Goal: Task Accomplishment & Management: Manage account settings

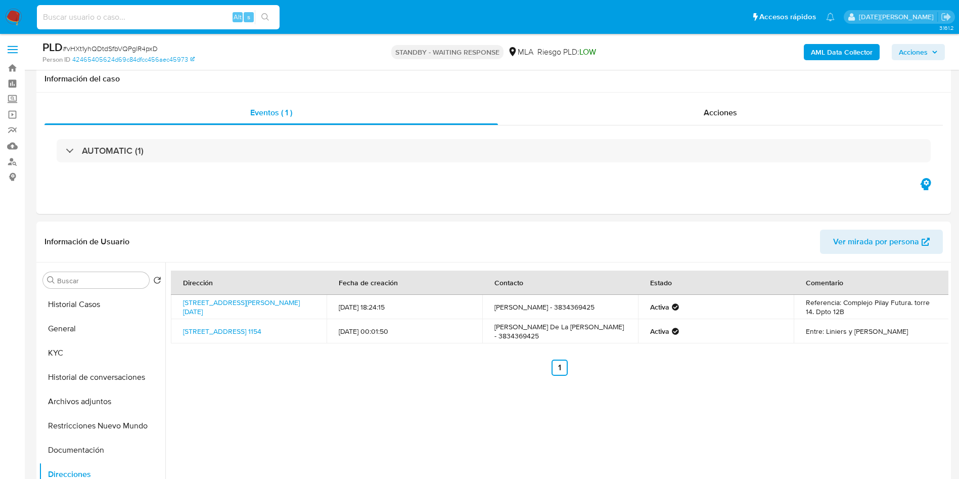
select select "10"
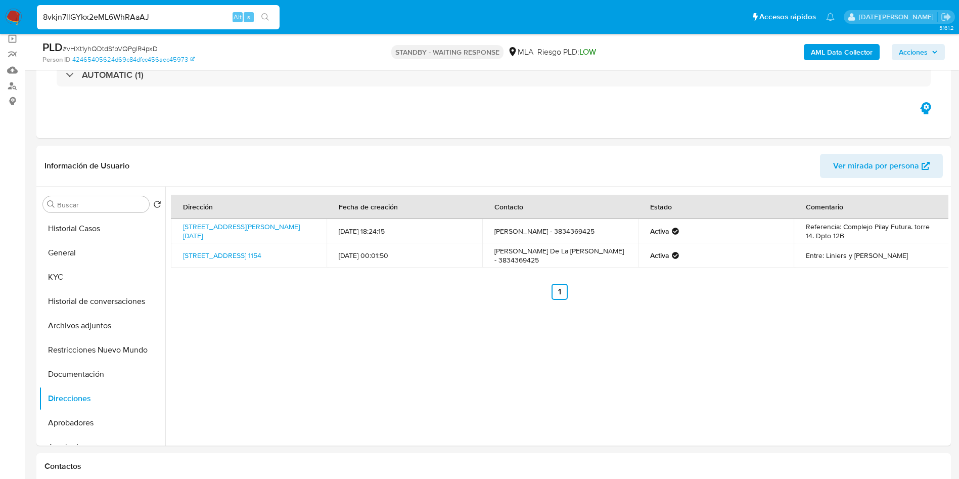
type input "8vkjn7llGYkx2eML6WhRAaAJ"
click at [263, 18] on icon "search-icon" at bounding box center [265, 17] width 8 height 8
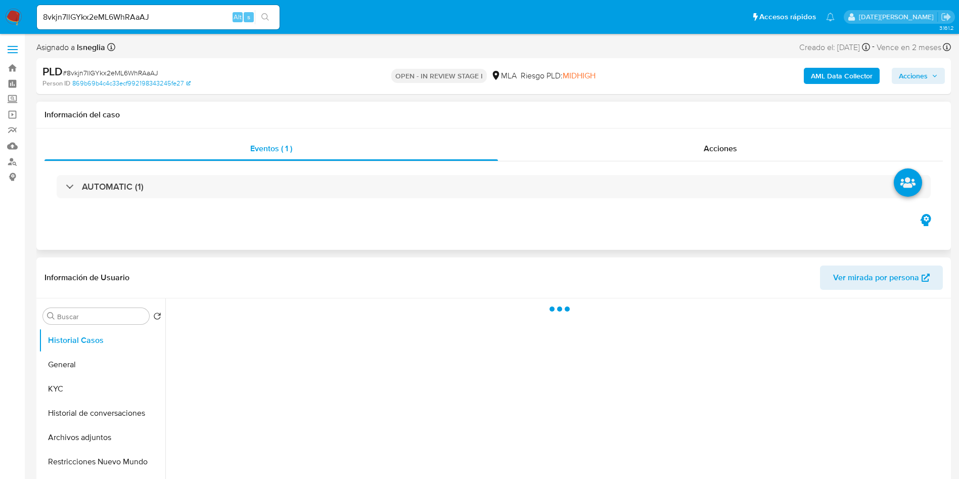
select select "10"
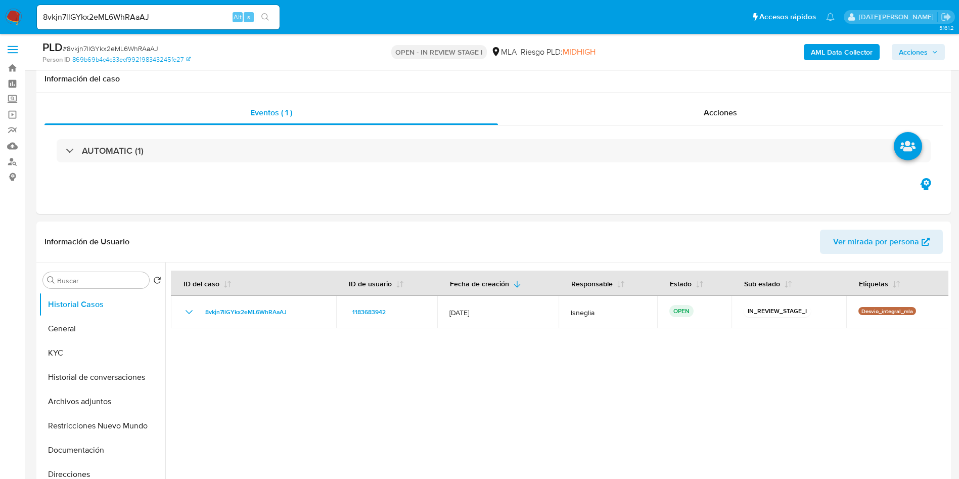
scroll to position [303, 0]
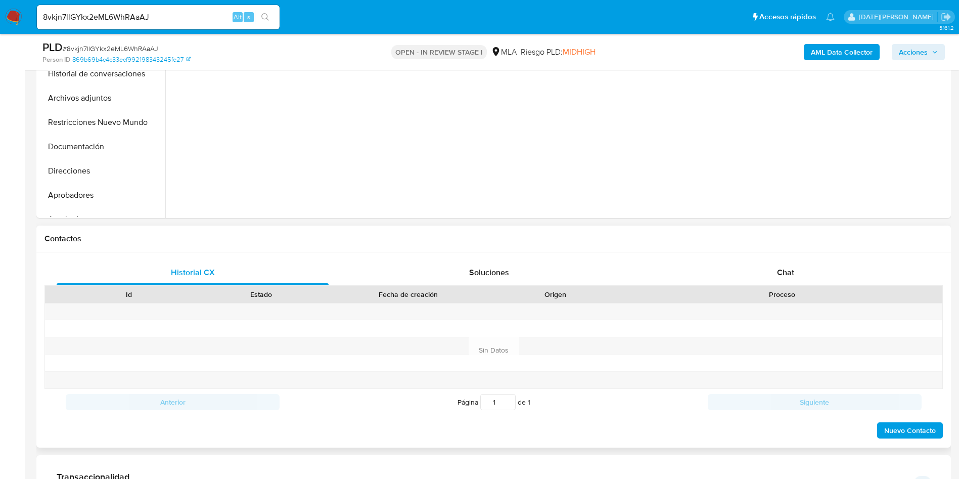
click at [595, 242] on h1 "Contactos" at bounding box center [493, 239] width 898 height 10
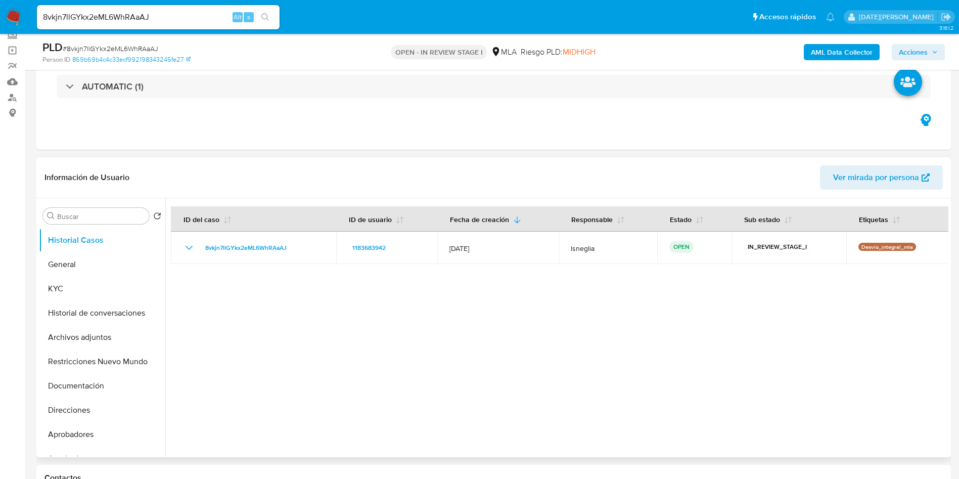
scroll to position [0, 0]
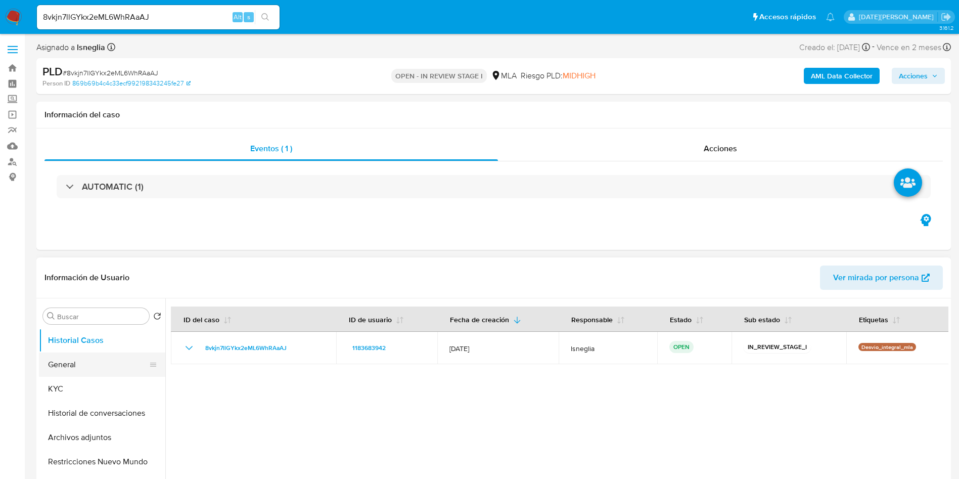
click at [82, 360] on button "General" at bounding box center [98, 364] width 118 height 24
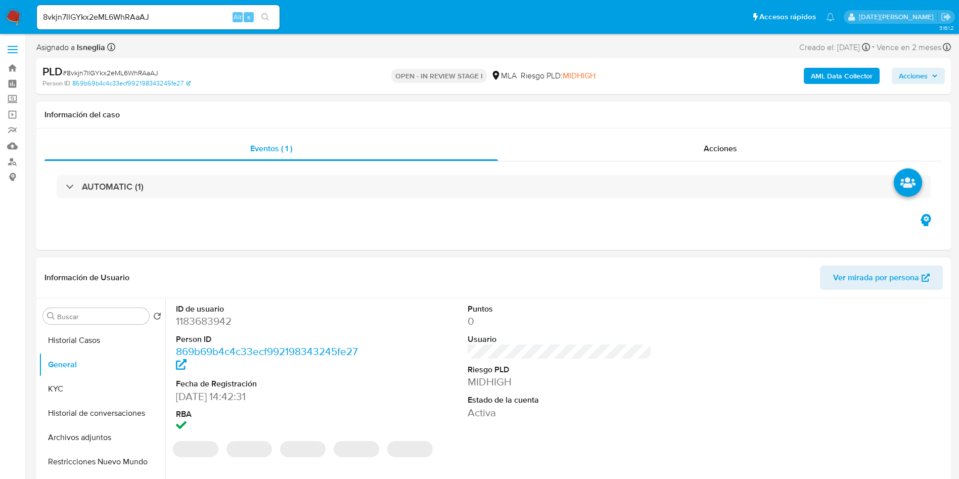
click at [207, 321] on dd "1183683942" at bounding box center [268, 321] width 184 height 14
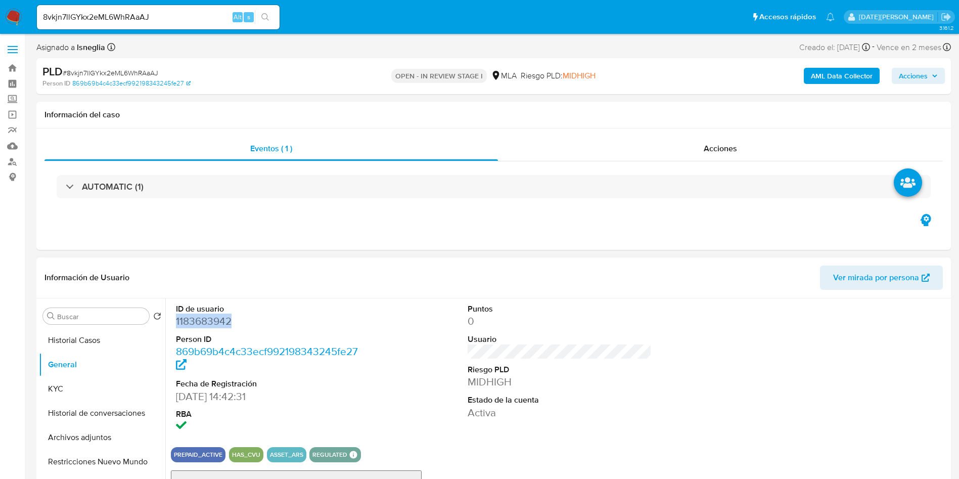
copy dd "1183683942"
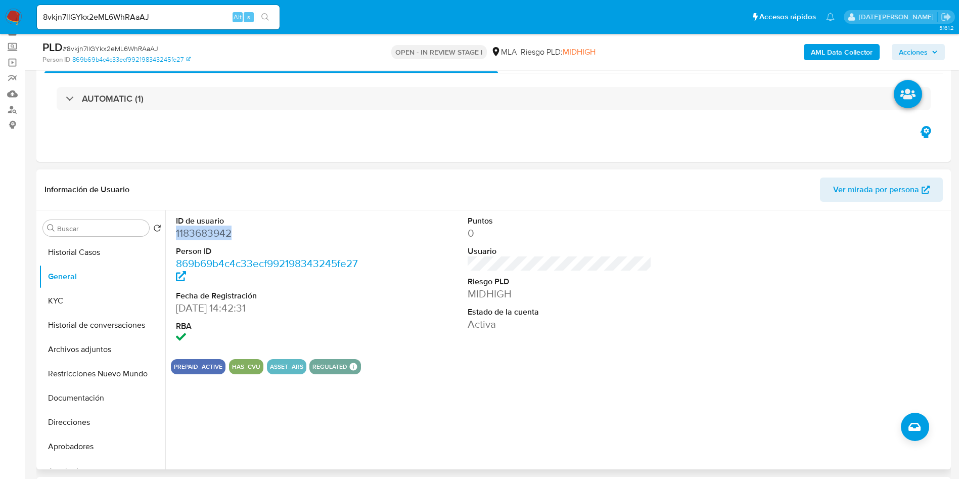
scroll to position [76, 0]
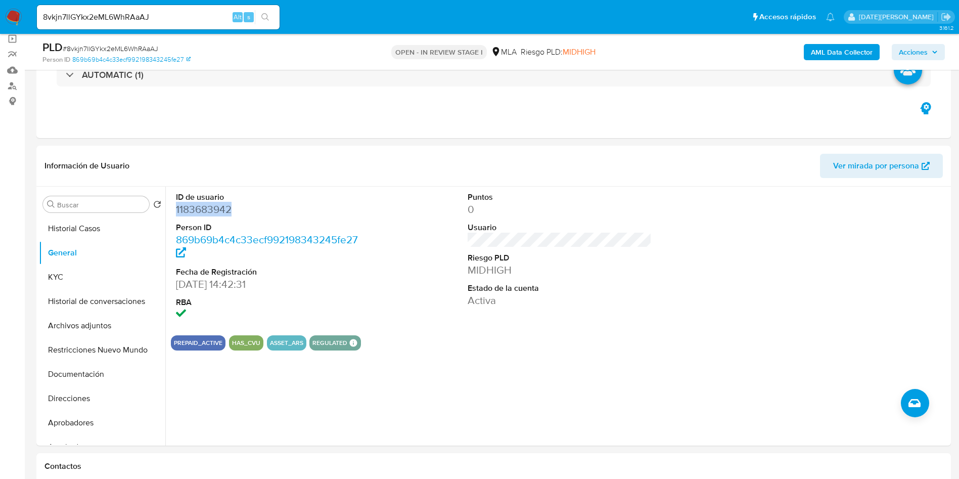
click at [147, 24] on div "8vkjn7llGYkx2eML6WhRAaAJ Alt s" at bounding box center [158, 17] width 243 height 24
click at [155, 12] on input "8vkjn7llGYkx2eML6WhRAaAJ" at bounding box center [158, 17] width 243 height 13
click at [209, 210] on dd "1183683942" at bounding box center [268, 209] width 184 height 14
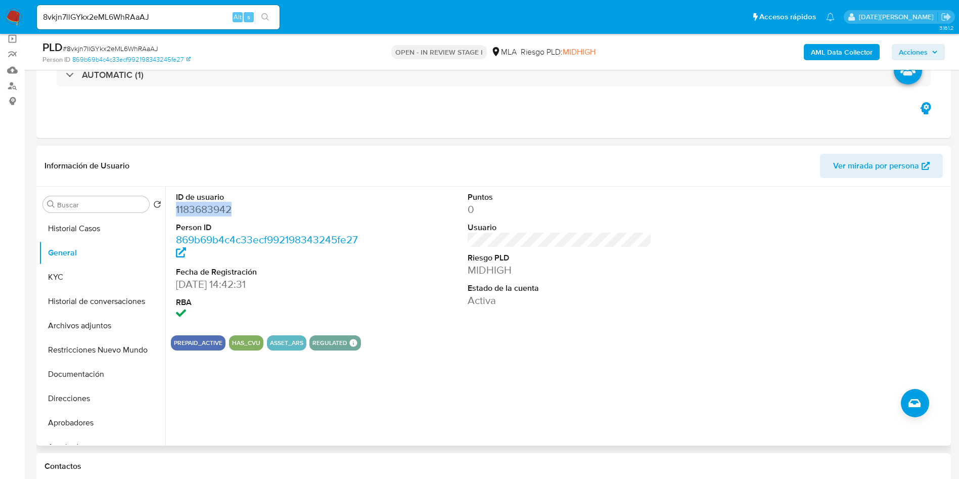
click at [209, 210] on dd "1183683942" at bounding box center [268, 209] width 184 height 14
copy dd "1183683942"
click at [215, 207] on dd "1183683942" at bounding box center [268, 209] width 184 height 14
click at [214, 207] on dd "1183683942" at bounding box center [268, 209] width 184 height 14
copy dd "1183683942"
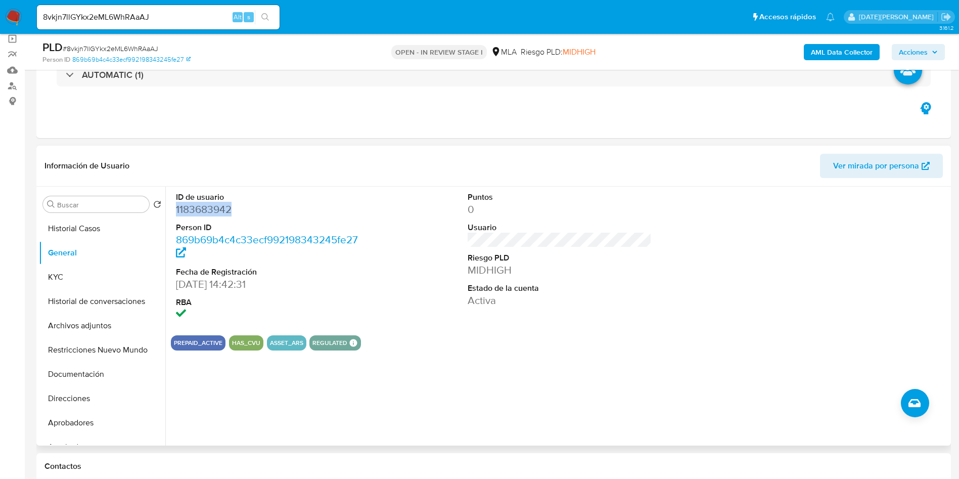
click at [218, 206] on dd "1183683942" at bounding box center [268, 209] width 184 height 14
copy dd "1183683942"
click at [72, 280] on button "KYC" at bounding box center [98, 277] width 118 height 24
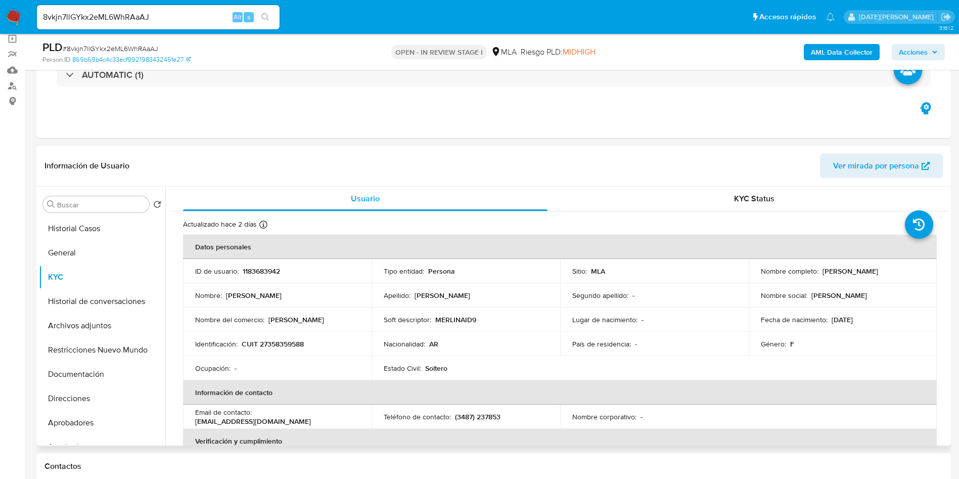
drag, startPoint x: 820, startPoint y: 270, endPoint x: 904, endPoint y: 274, distance: 84.5
click at [904, 274] on div "Nombre completo : Stefania Alicia Hartinez" at bounding box center [843, 270] width 164 height 9
copy p "Stefania Alicia Hartinez"
drag, startPoint x: 241, startPoint y: 344, endPoint x: 319, endPoint y: 343, distance: 78.9
click at [319, 343] on div "Identificación : CUIT 27358359588" at bounding box center [277, 343] width 164 height 9
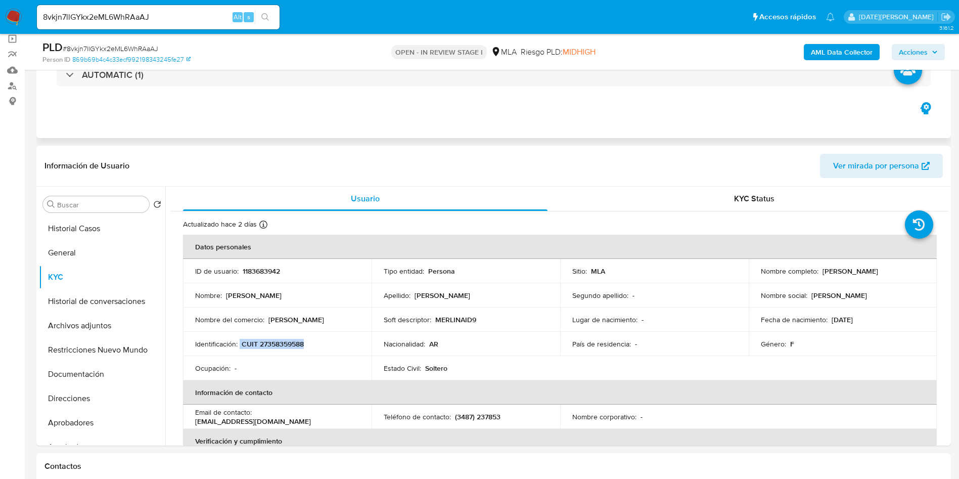
copy div "CUIT 27358359588"
click at [277, 344] on p "CUIT 27358359588" at bounding box center [273, 343] width 62 height 9
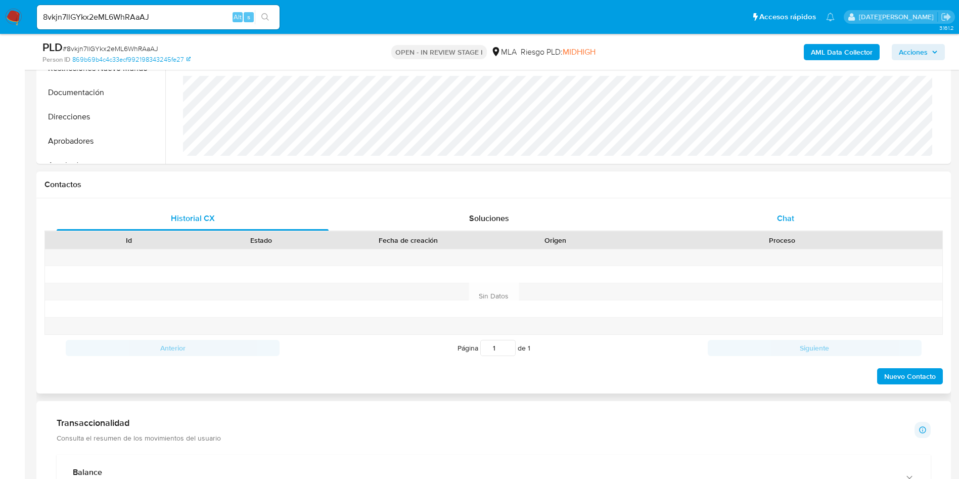
scroll to position [379, 0]
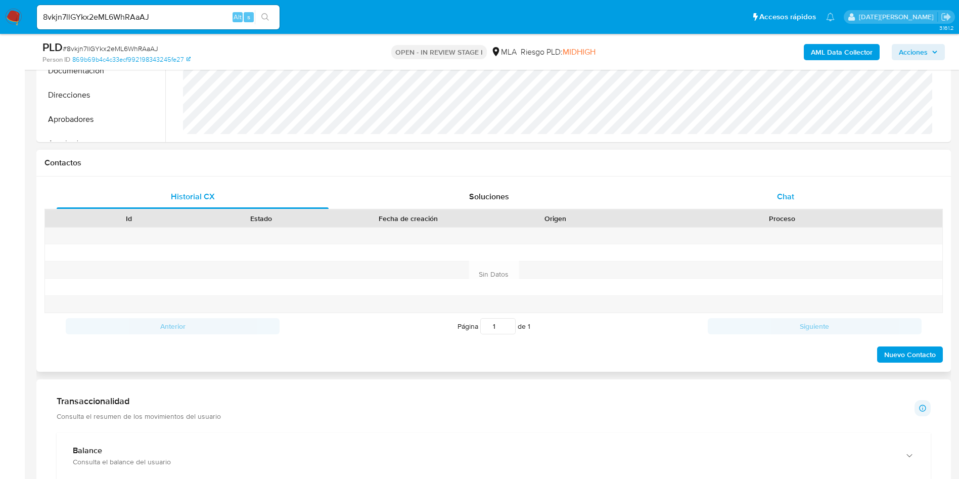
click at [793, 191] on span "Chat" at bounding box center [785, 197] width 17 height 12
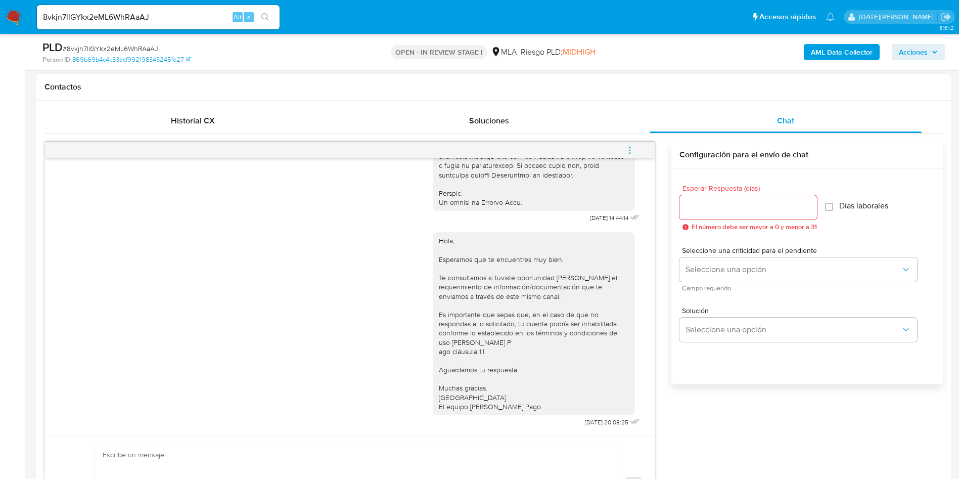
scroll to position [519, 0]
drag, startPoint x: 567, startPoint y: 207, endPoint x: 595, endPoint y: 210, distance: 28.5
click at [595, 214] on span "17/09/2025 14:44:14" at bounding box center [609, 218] width 38 height 8
copy span "17/09/2025"
drag, startPoint x: 560, startPoint y: 424, endPoint x: 592, endPoint y: 421, distance: 31.9
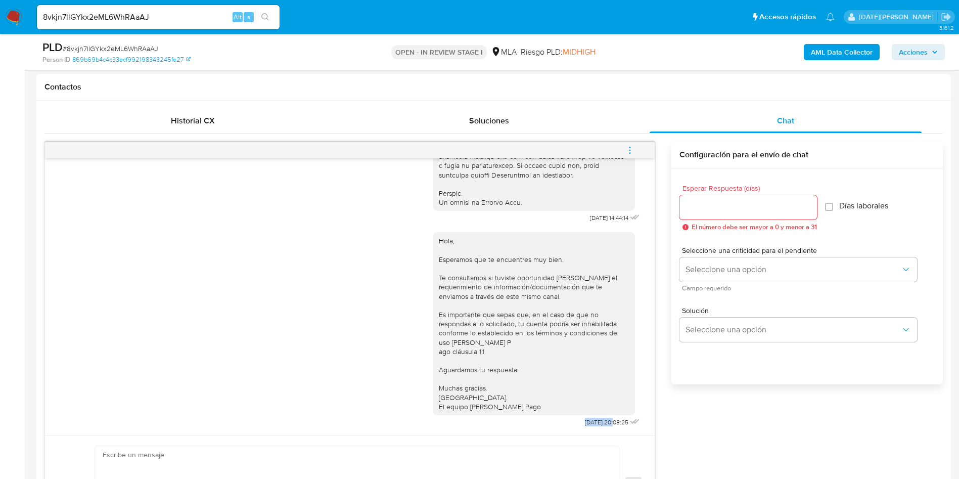
click at [592, 421] on span "22/09/2025 20:08:25" at bounding box center [606, 422] width 43 height 8
copy span "22/09/2025"
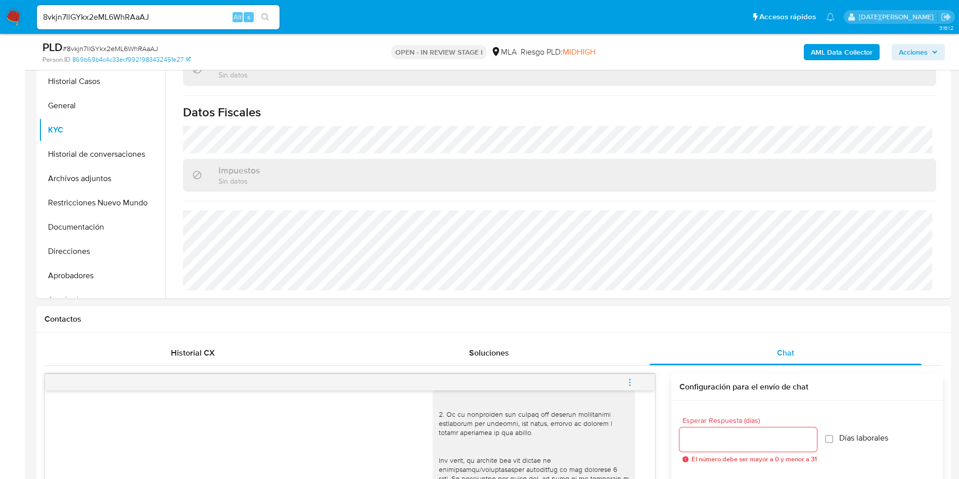
scroll to position [76, 0]
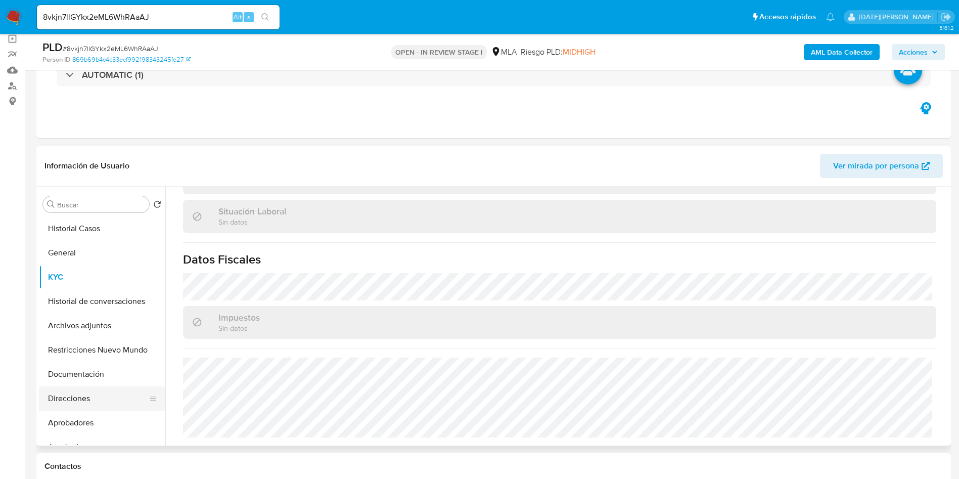
click at [82, 402] on button "Direcciones" at bounding box center [98, 398] width 118 height 24
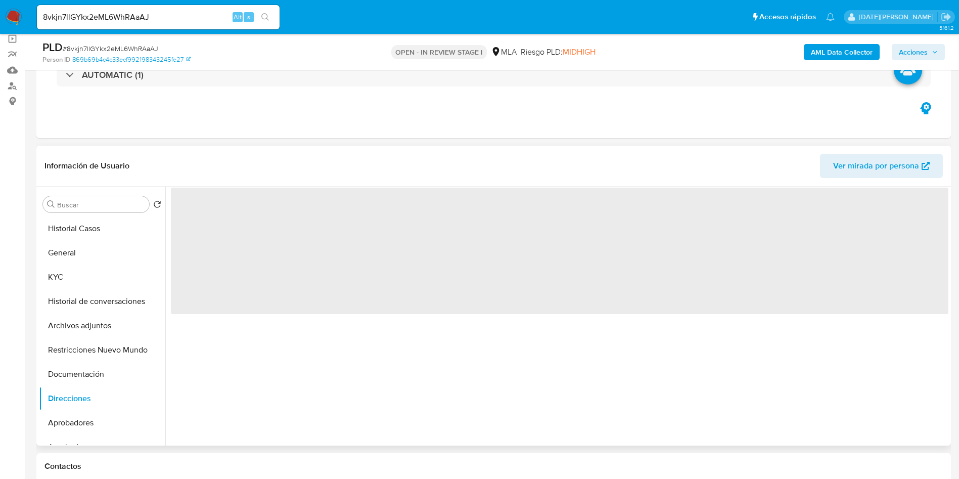
scroll to position [0, 0]
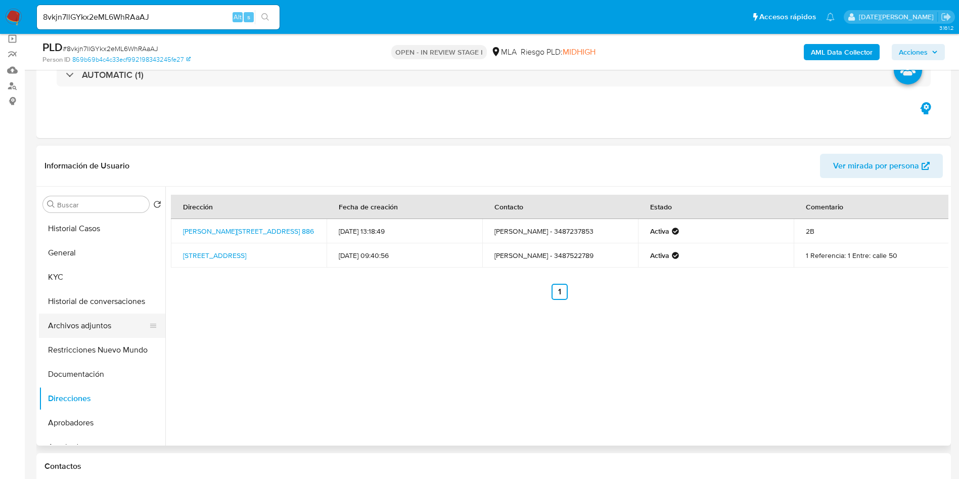
click at [73, 331] on button "Archivos adjuntos" at bounding box center [98, 325] width 118 height 24
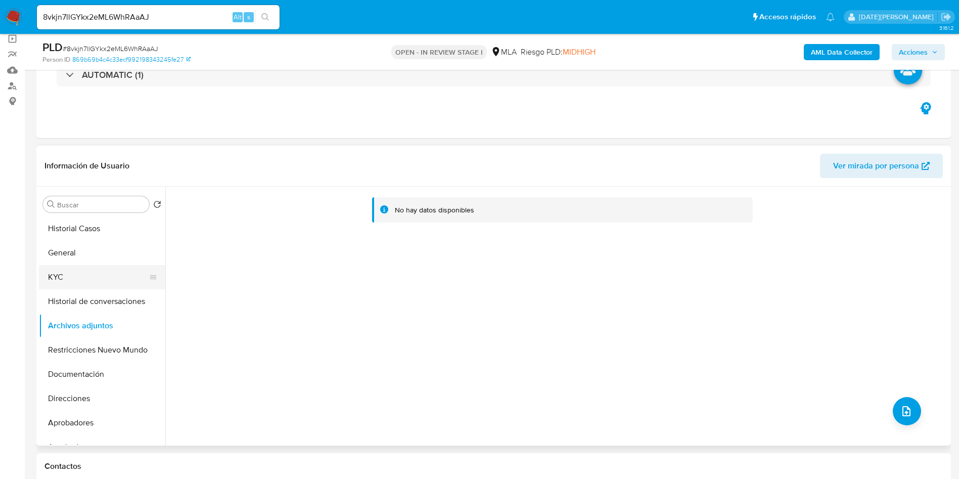
click at [81, 275] on button "KYC" at bounding box center [98, 277] width 118 height 24
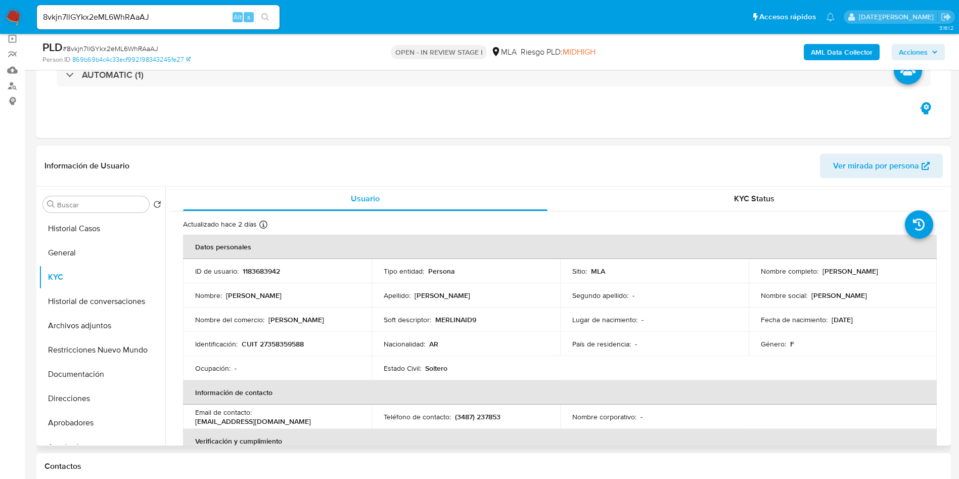
scroll to position [76, 0]
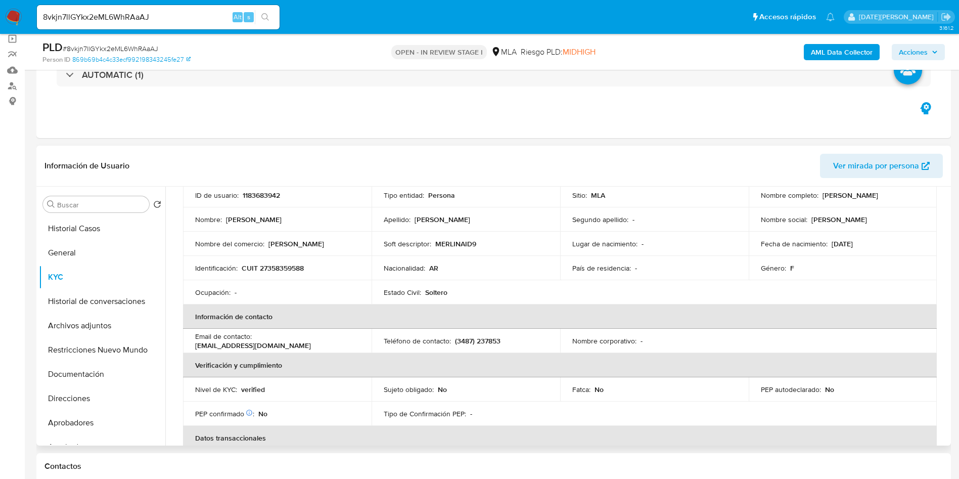
click at [233, 352] on td "Email de contacto : melinamartinezz506@gmail.com" at bounding box center [277, 341] width 189 height 24
drag, startPoint x: 197, startPoint y: 347, endPoint x: 304, endPoint y: 344, distance: 107.7
click at [304, 344] on div "Email de contacto : melinamartinezz506@gmail.com" at bounding box center [277, 341] width 164 height 18
copy p "melinamartinezz506@gmail.com"
drag, startPoint x: 455, startPoint y: 342, endPoint x: 510, endPoint y: 340, distance: 55.1
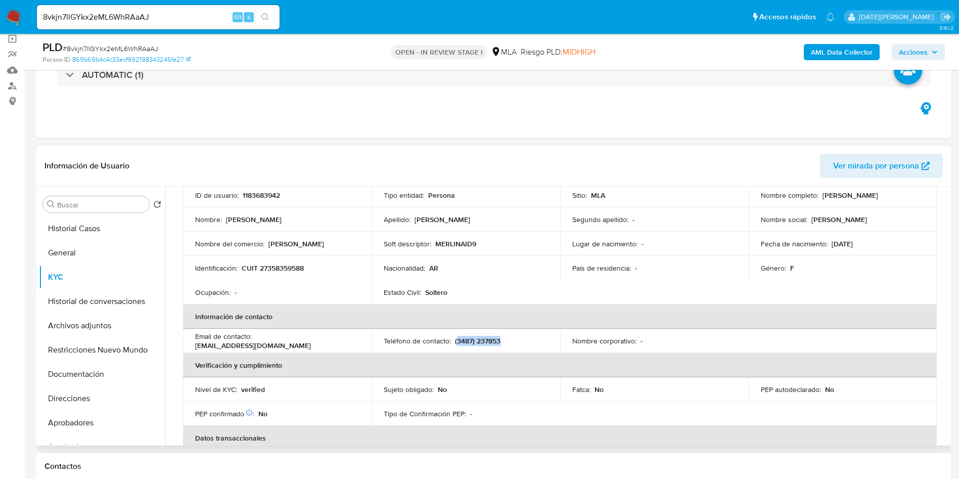
click at [510, 340] on div "Teléfono de contacto : (3487) 237853" at bounding box center [466, 340] width 164 height 9
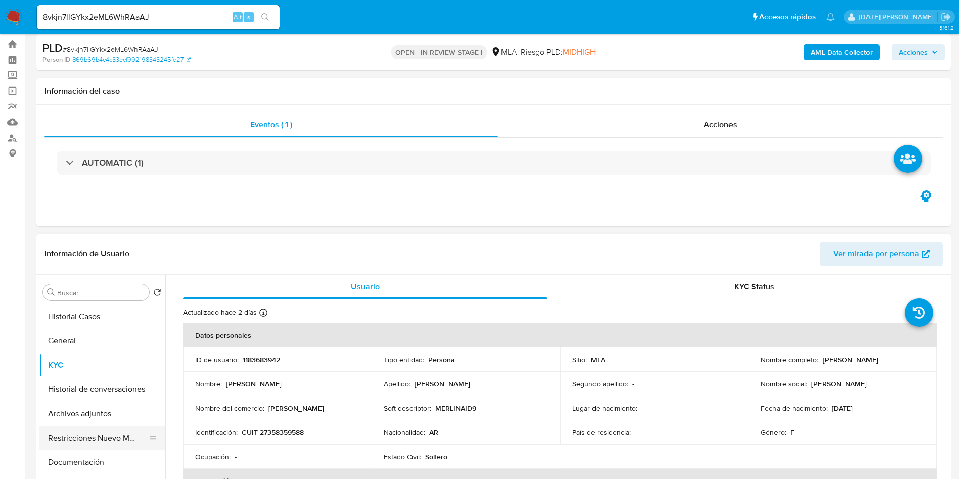
scroll to position [0, 0]
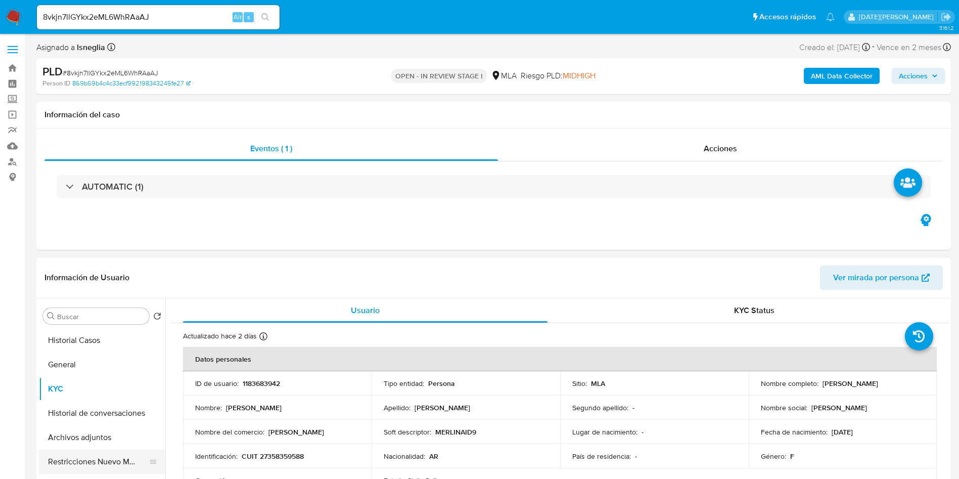
click at [77, 395] on button "KYC" at bounding box center [102, 389] width 126 height 24
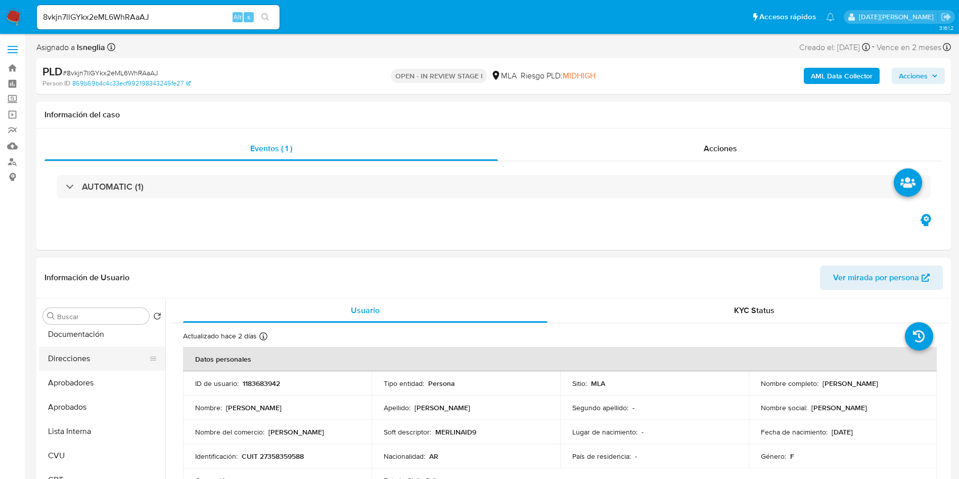
click at [105, 360] on button "Direcciones" at bounding box center [98, 358] width 118 height 24
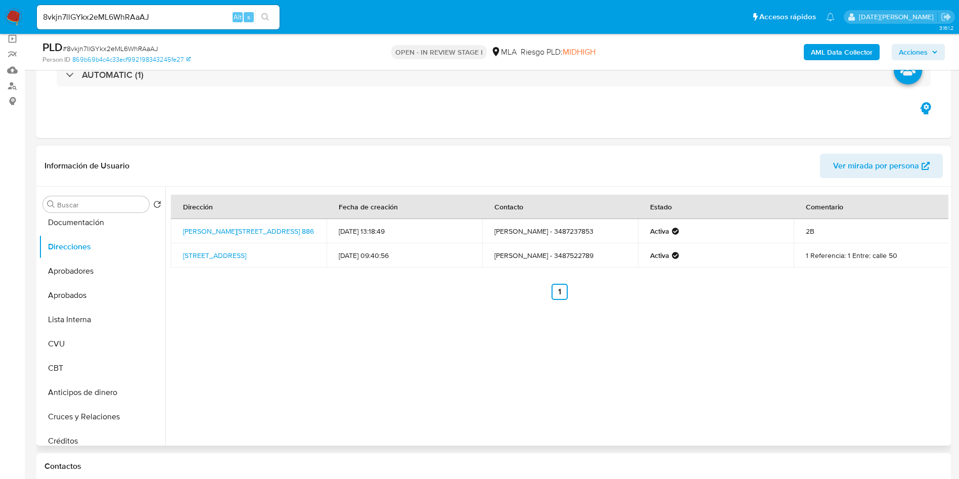
scroll to position [0, 0]
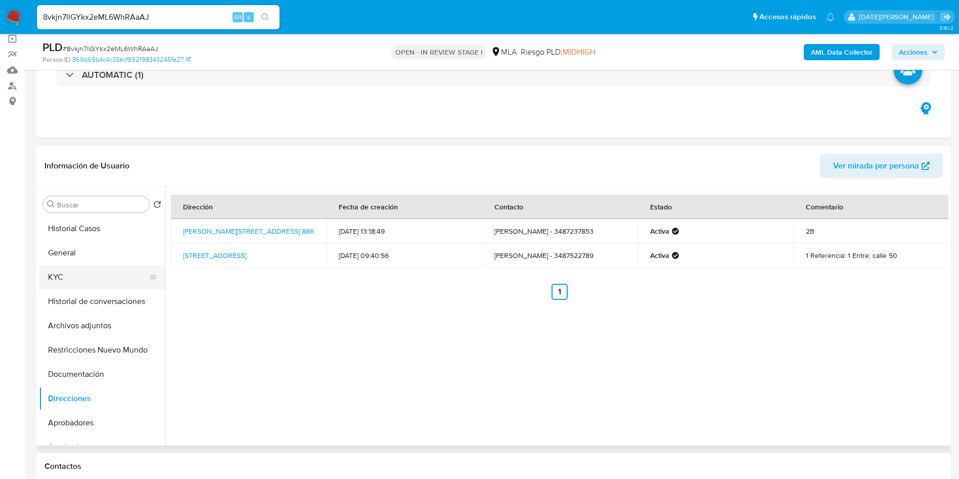
click at [69, 280] on button "KYC" at bounding box center [98, 277] width 118 height 24
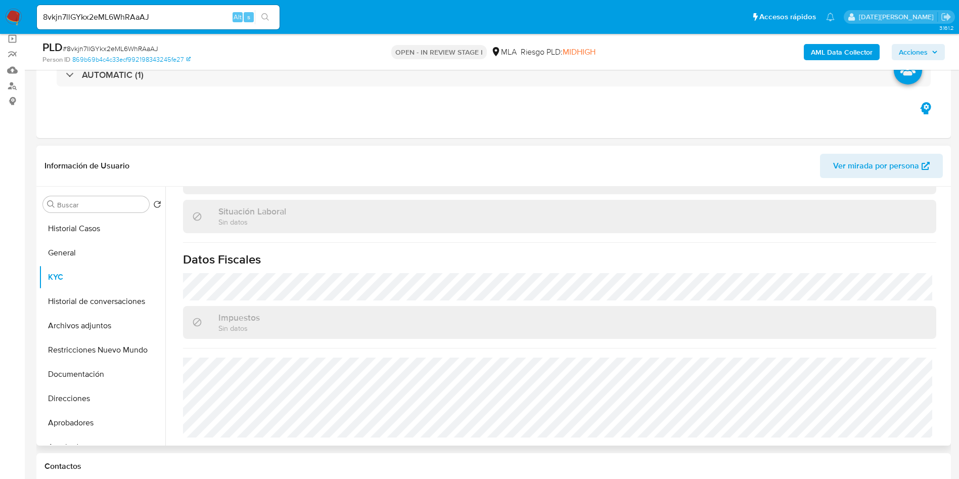
scroll to position [152, 0]
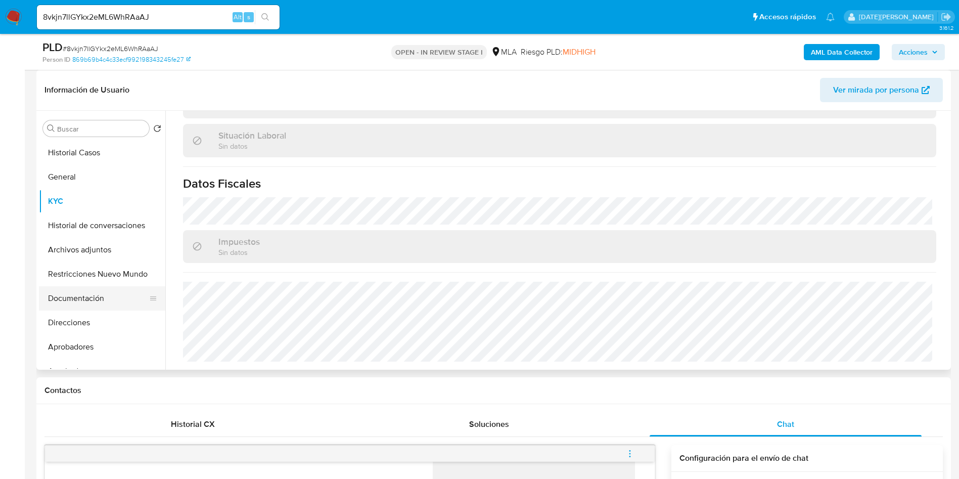
click at [78, 300] on button "Documentación" at bounding box center [98, 298] width 118 height 24
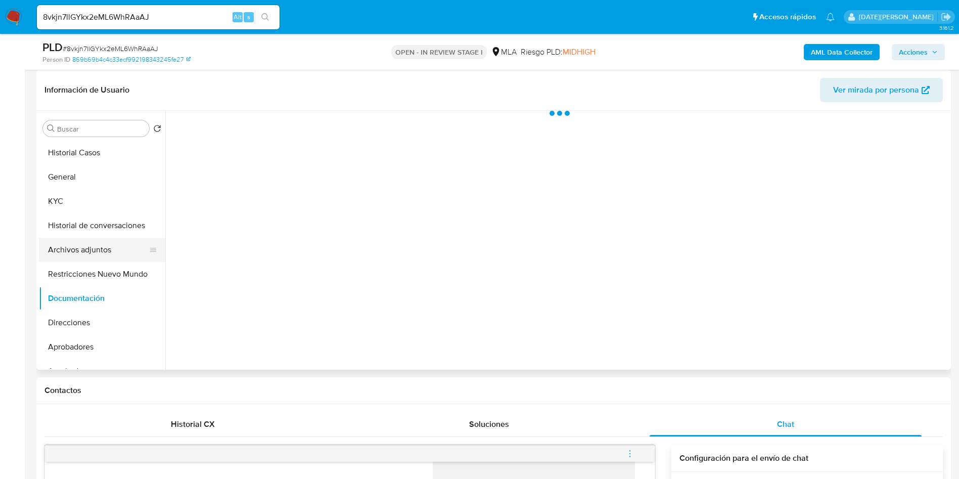
scroll to position [0, 0]
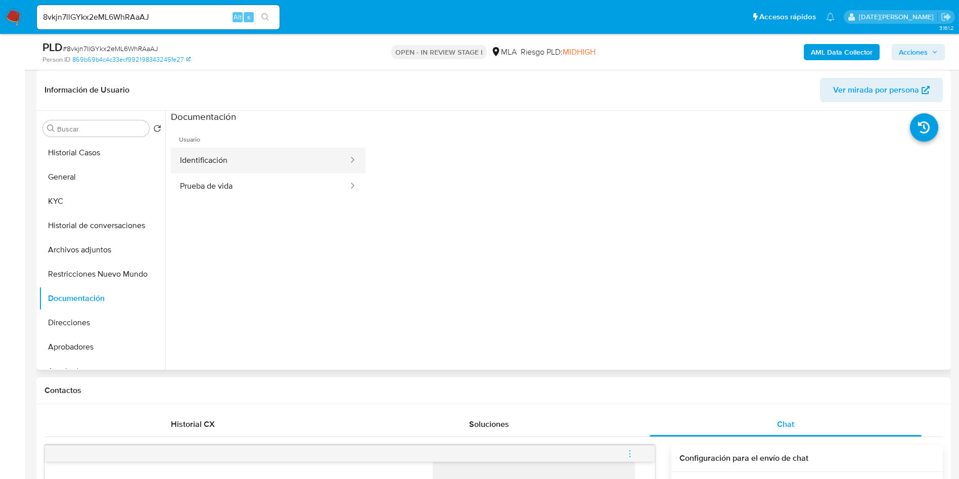
click at [219, 160] on button "Identificación" at bounding box center [260, 161] width 178 height 26
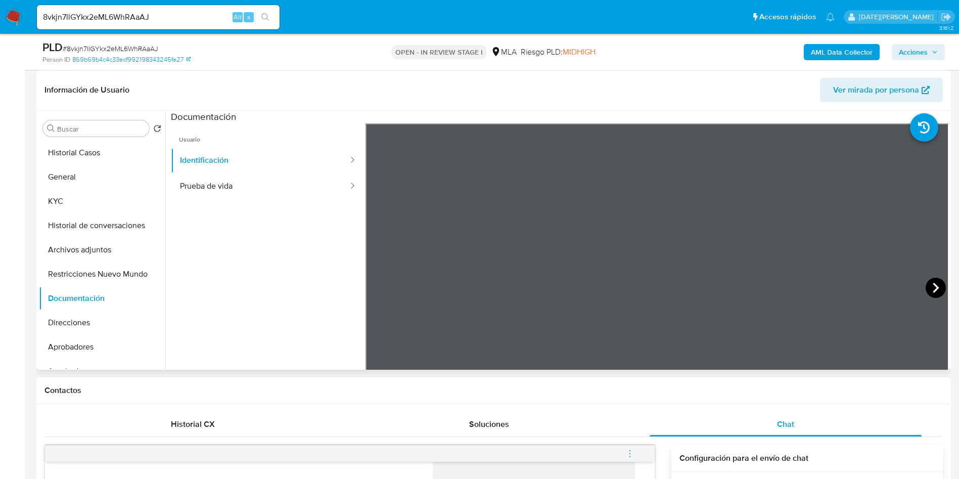
click at [933, 286] on icon at bounding box center [936, 288] width 6 height 10
click at [224, 186] on button "Prueba de vida" at bounding box center [260, 186] width 178 height 26
click at [238, 165] on button "Identificación" at bounding box center [260, 161] width 178 height 26
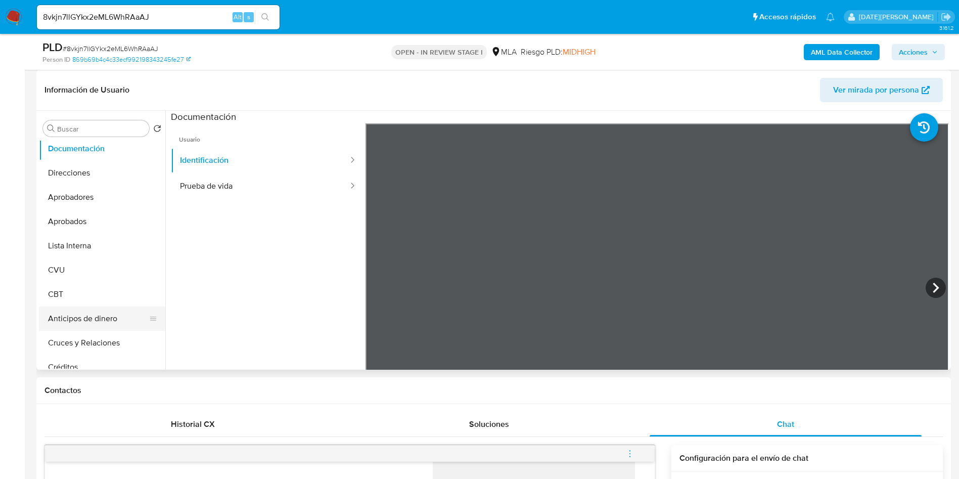
scroll to position [152, 0]
click at [71, 266] on button "CVU" at bounding box center [98, 268] width 118 height 24
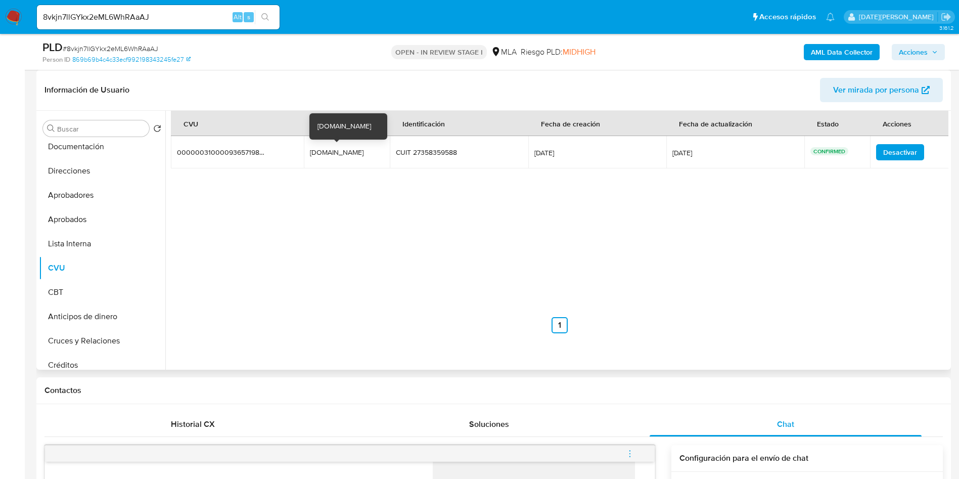
drag, startPoint x: 314, startPoint y: 152, endPoint x: 357, endPoint y: 151, distance: 43.5
click at [357, 151] on td "42cris.mp 42cris.mp" at bounding box center [347, 152] width 86 height 32
click at [85, 180] on button "Direcciones" at bounding box center [98, 171] width 118 height 24
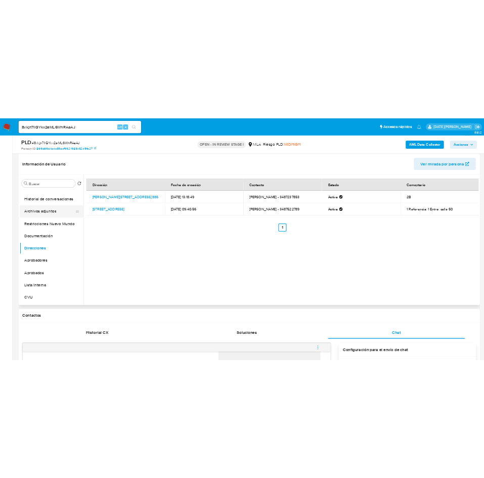
scroll to position [0, 0]
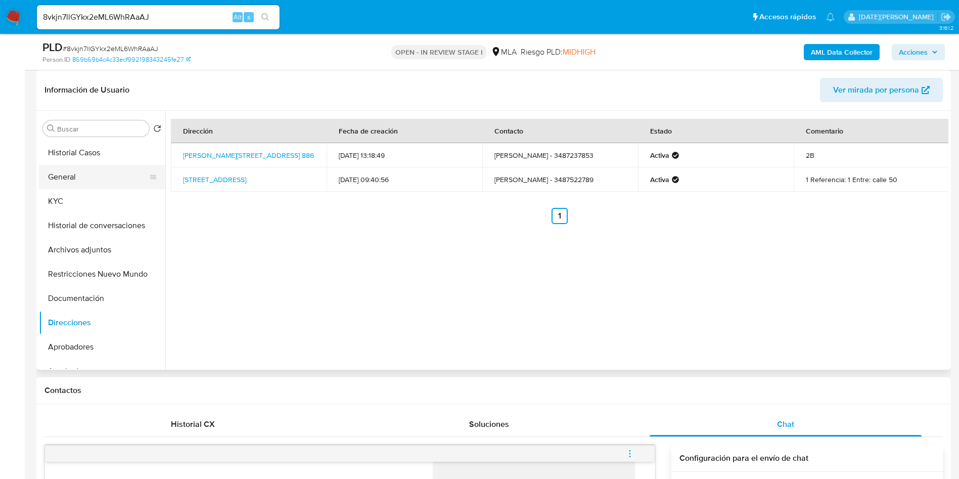
click at [61, 184] on button "General" at bounding box center [98, 177] width 118 height 24
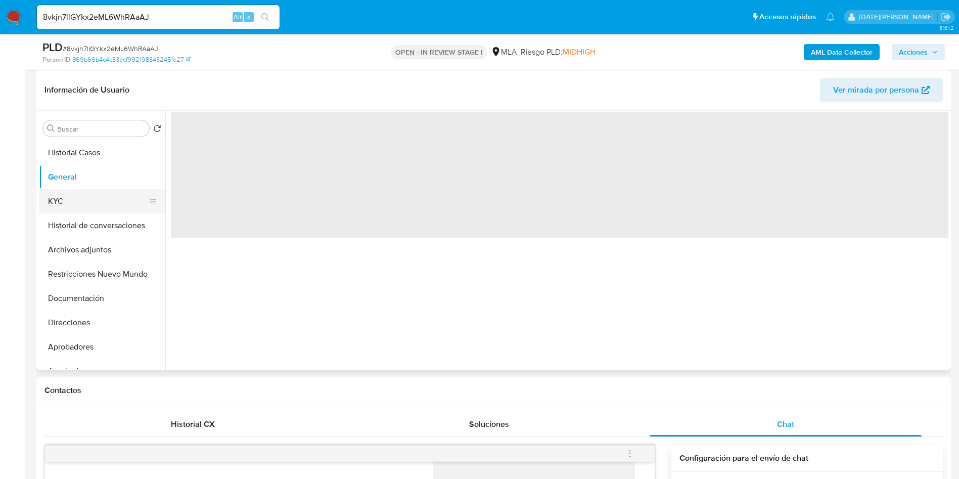
click at [63, 200] on button "KYC" at bounding box center [98, 201] width 118 height 24
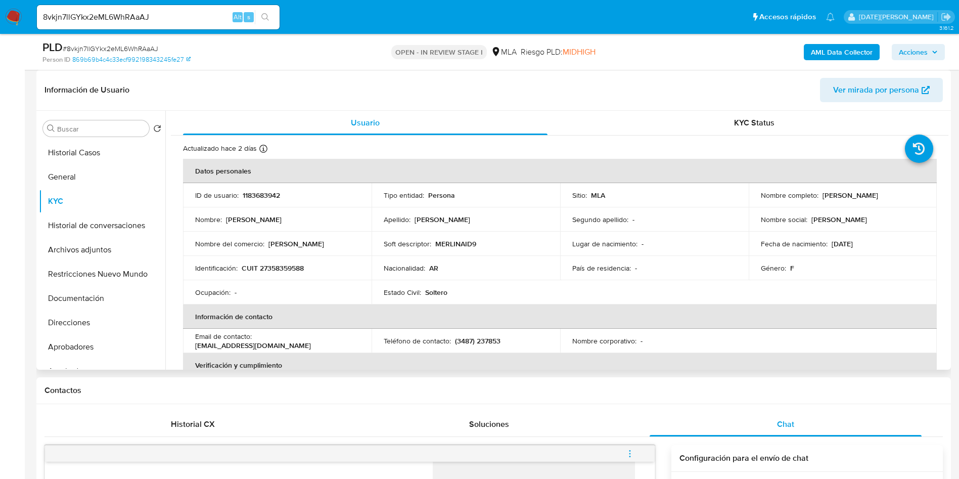
drag, startPoint x: 818, startPoint y: 194, endPoint x: 897, endPoint y: 194, distance: 78.9
click at [897, 194] on div "Nombre completo : Stefania Alicia Hartinez" at bounding box center [843, 195] width 164 height 9
click at [82, 306] on button "Documentación" at bounding box center [98, 298] width 118 height 24
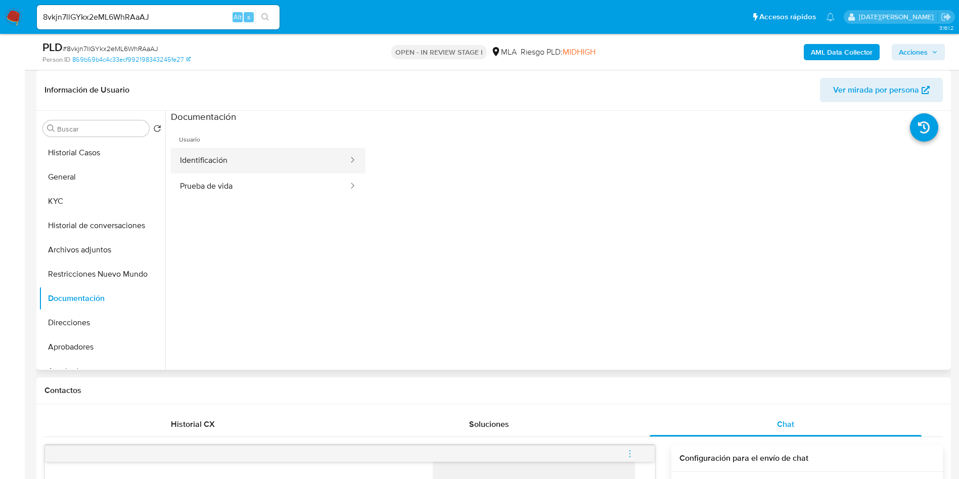
click at [260, 159] on button "Identificación" at bounding box center [260, 161] width 178 height 26
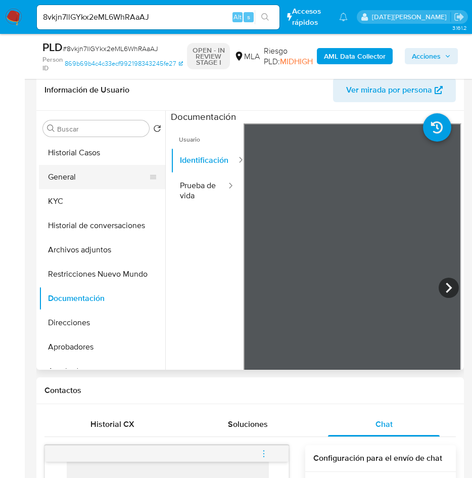
click at [68, 172] on button "General" at bounding box center [98, 177] width 118 height 24
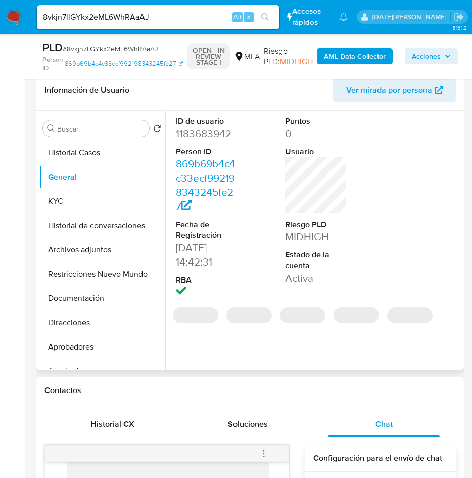
click at [219, 134] on dd "1183683942" at bounding box center [207, 133] width 63 height 14
click at [220, 134] on dd "1183683942" at bounding box center [207, 133] width 63 height 14
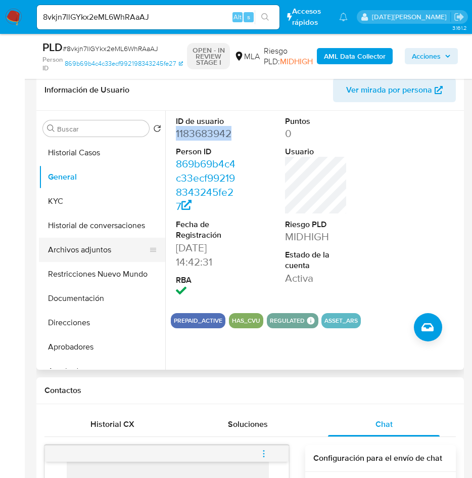
click at [80, 250] on button "Archivos adjuntos" at bounding box center [98, 250] width 118 height 24
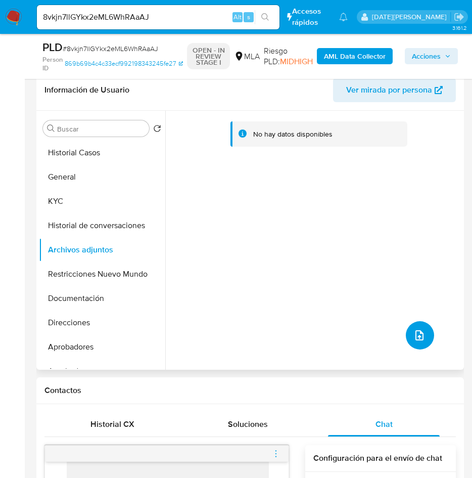
click at [413, 334] on icon "upload-file" at bounding box center [419, 335] width 12 height 12
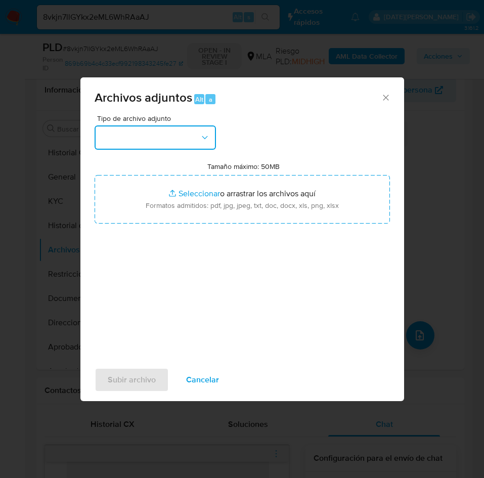
click at [173, 134] on button "button" at bounding box center [155, 137] width 121 height 24
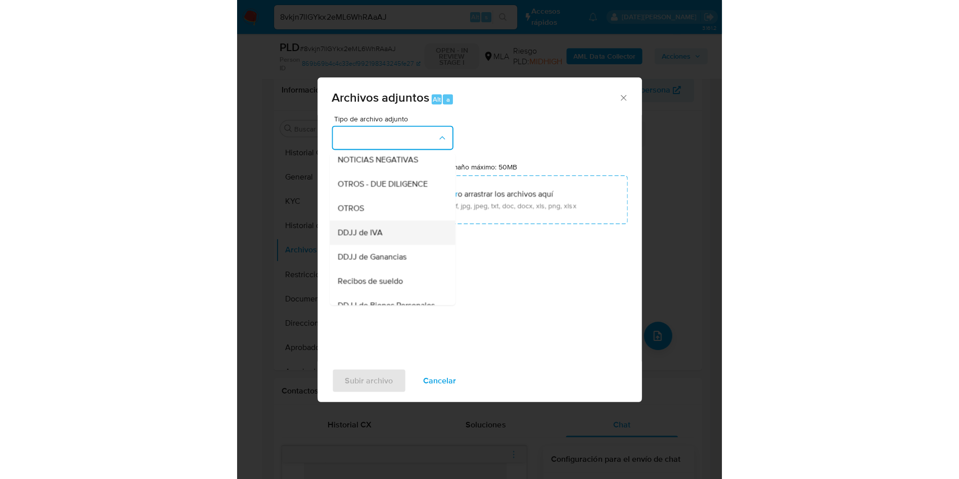
scroll to position [152, 0]
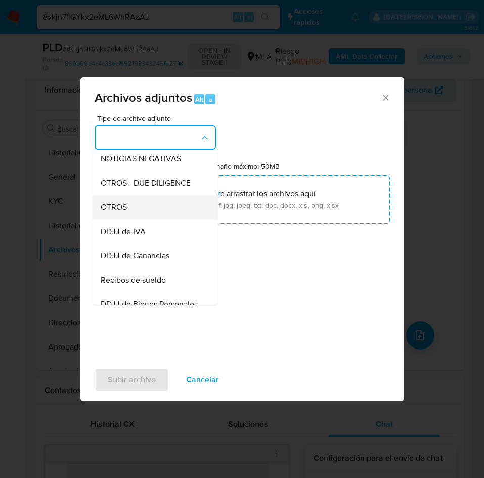
click at [133, 219] on div "OTROS" at bounding box center [152, 207] width 103 height 24
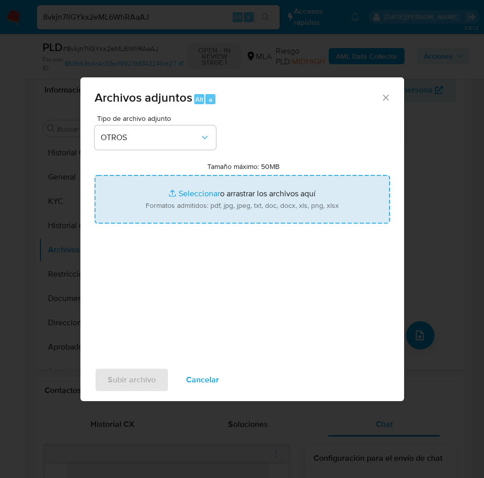
type input "C:\fakepath\Caselog 8vkjn7llGYkx2eML6WhRAaAJ.docx"
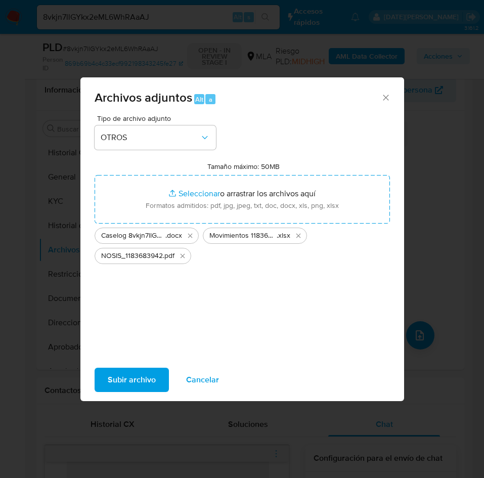
drag, startPoint x: 208, startPoint y: 186, endPoint x: 139, endPoint y: 379, distance: 204.5
click at [139, 379] on span "Subir archivo" at bounding box center [132, 379] width 48 height 22
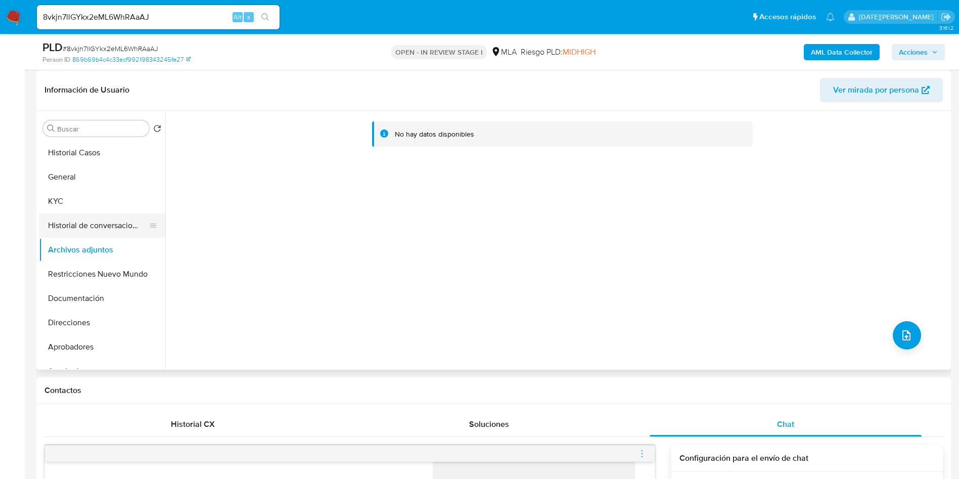
click at [111, 217] on button "Historial de conversaciones" at bounding box center [98, 225] width 118 height 24
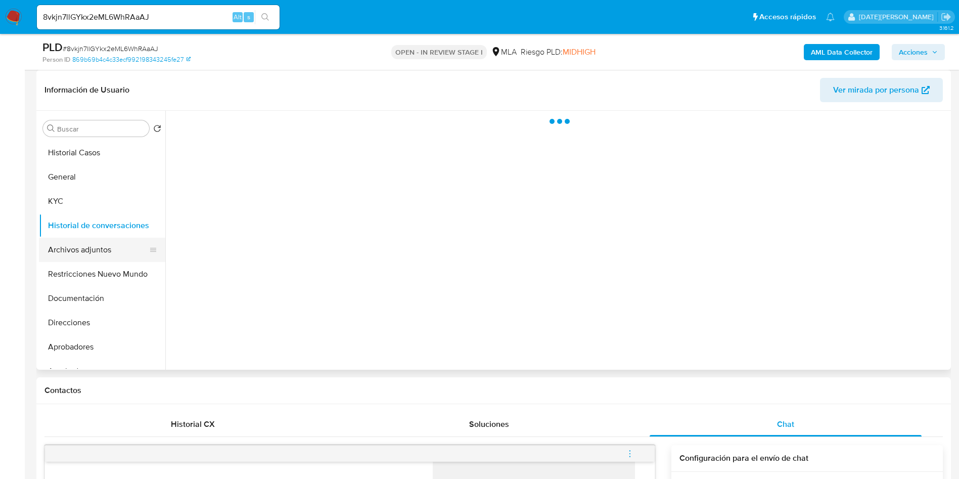
click at [101, 246] on button "Archivos adjuntos" at bounding box center [98, 250] width 118 height 24
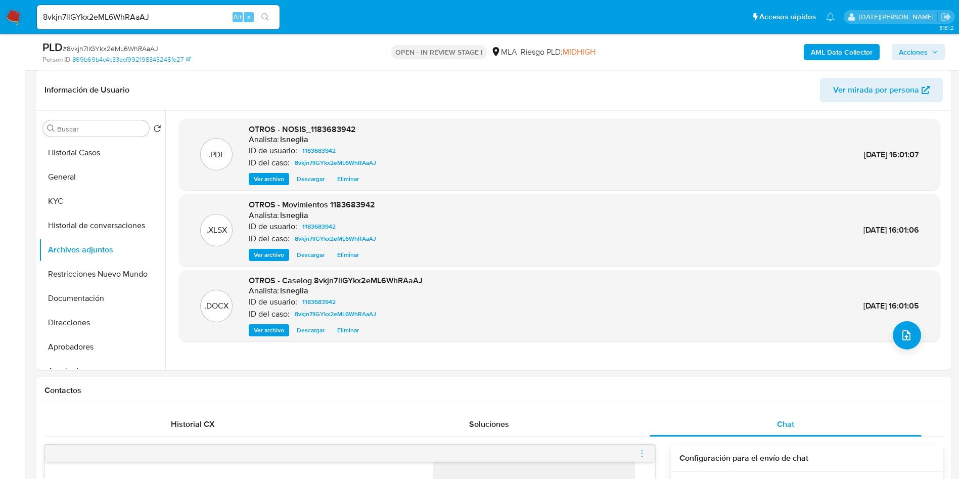
click at [854, 52] on b "AML Data Collector" at bounding box center [842, 52] width 62 height 16
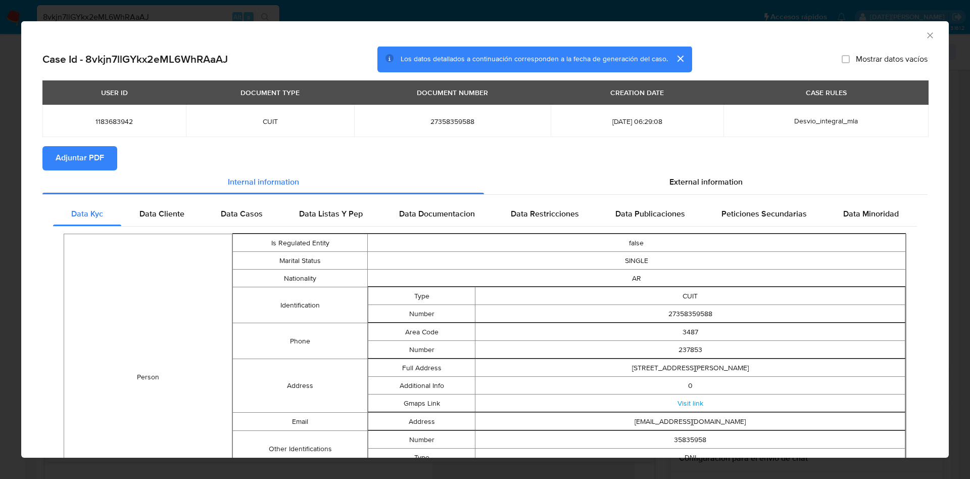
click at [115, 156] on button "Adjuntar PDF" at bounding box center [79, 158] width 75 height 24
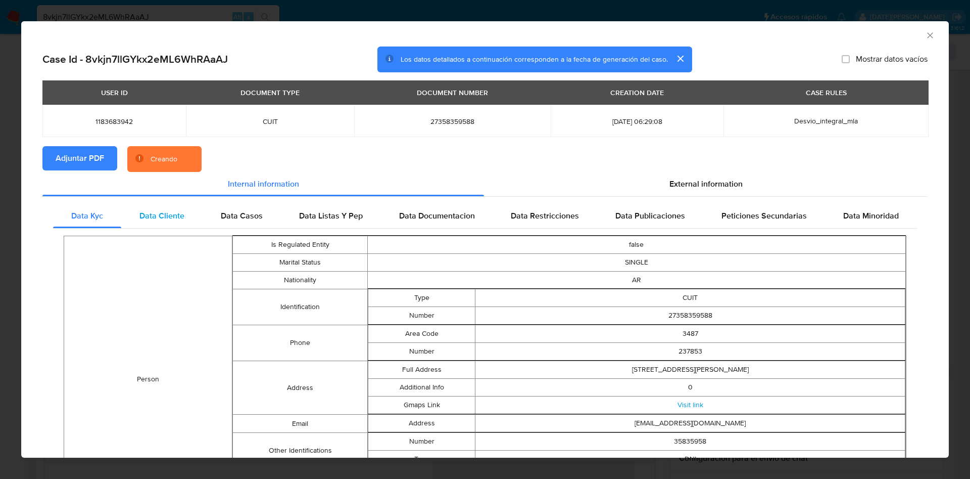
click at [141, 206] on div "Data Cliente" at bounding box center [161, 216] width 81 height 24
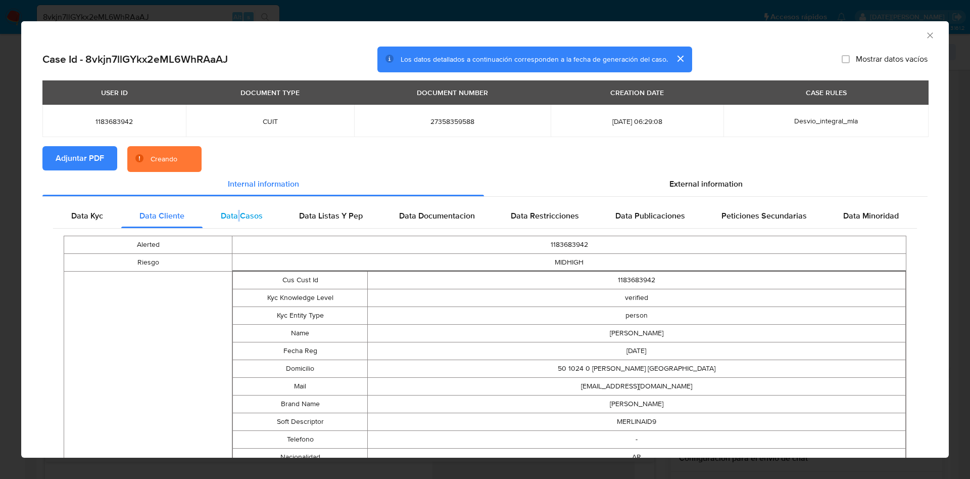
click at [238, 203] on div "Data Kyc Data Cliente Data Casos Data Listas Y Pep Data Documentacion Data Rest…" at bounding box center [485, 443] width 886 height 492
click at [299, 216] on span "Data Listas Y Pep" at bounding box center [331, 216] width 64 height 12
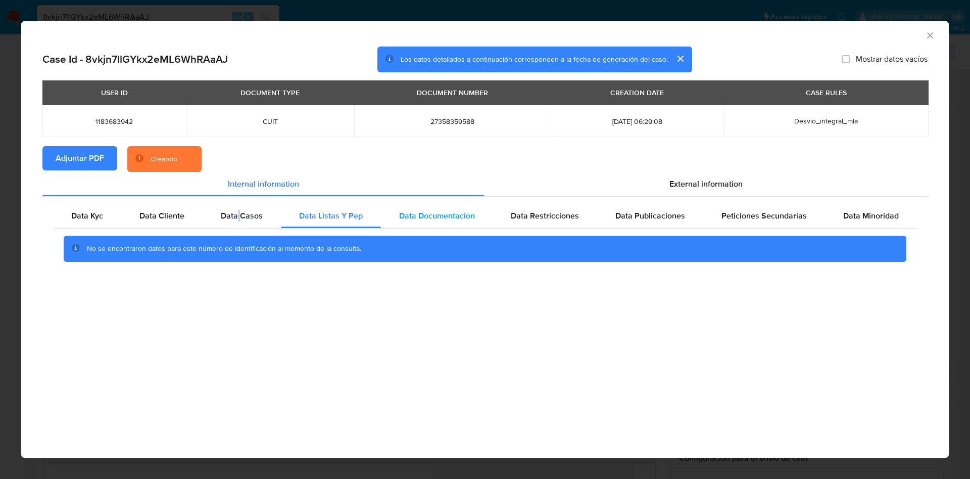
click at [389, 216] on div "Data Documentacion" at bounding box center [437, 216] width 112 height 24
click at [532, 212] on span "Data Restricciones" at bounding box center [545, 216] width 68 height 12
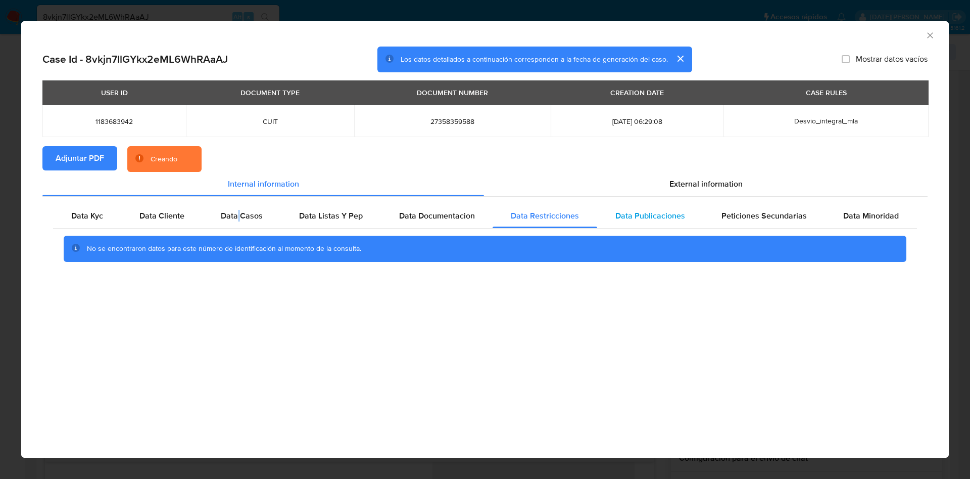
click at [634, 215] on span "Data Publicaciones" at bounding box center [651, 216] width 70 height 12
click at [767, 223] on div "Peticiones Secundarias" at bounding box center [765, 216] width 122 height 24
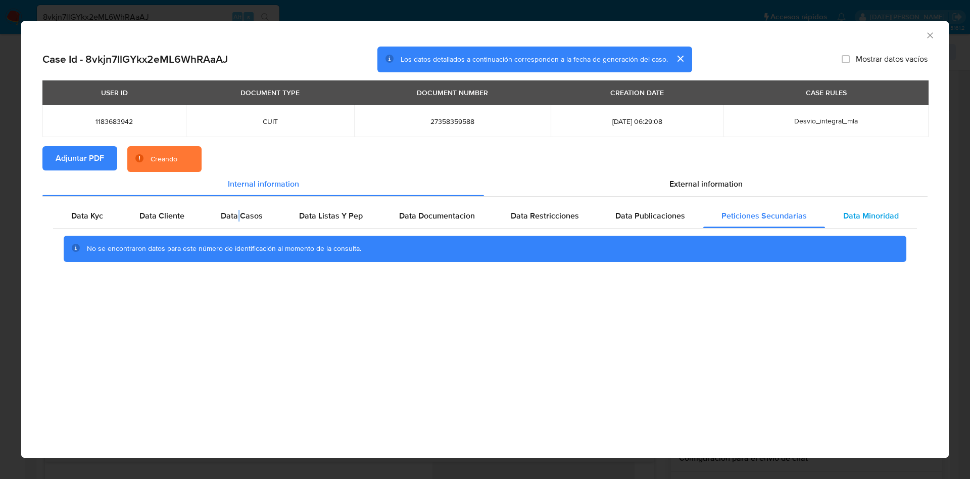
click at [873, 216] on span "Data Minoridad" at bounding box center [872, 216] width 56 height 12
click at [704, 180] on span "External information" at bounding box center [706, 184] width 73 height 12
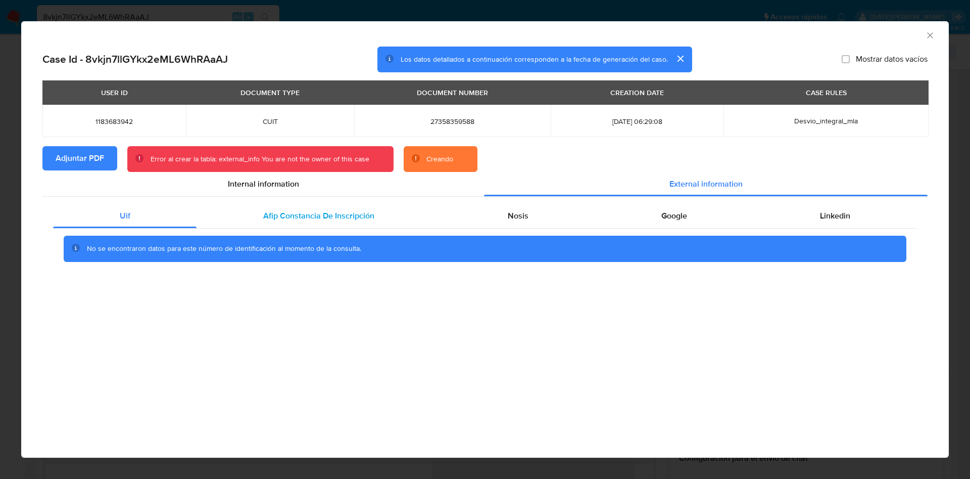
click at [310, 215] on span "Afip Constancia De Inscripción" at bounding box center [318, 216] width 111 height 12
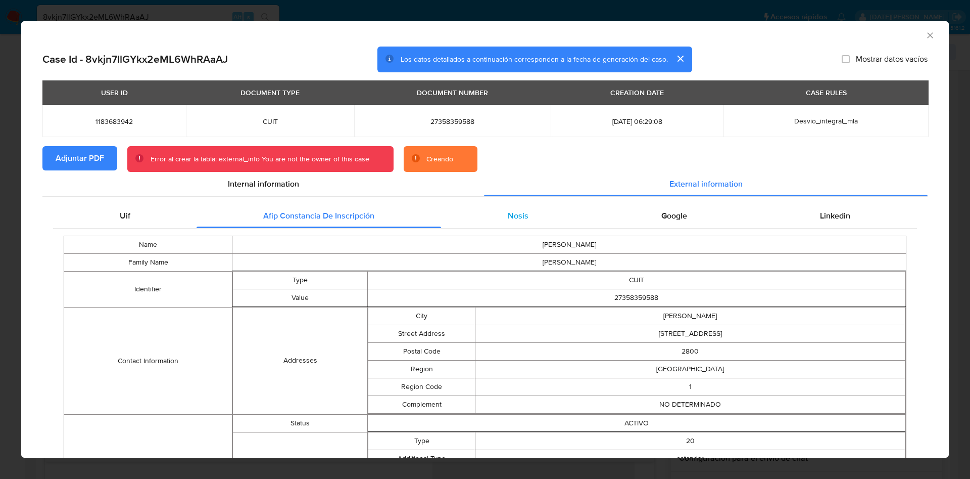
click at [525, 222] on div "Nosis" at bounding box center [518, 216] width 154 height 24
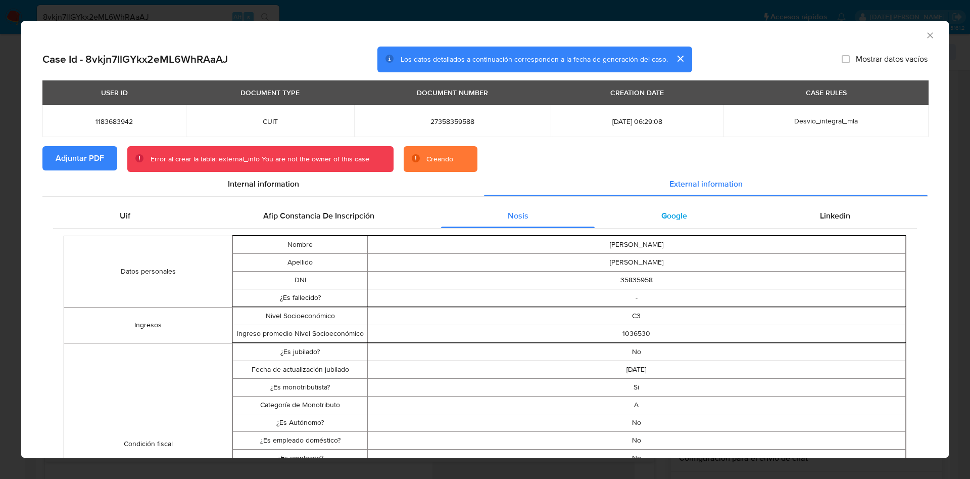
click at [645, 216] on div "Google" at bounding box center [674, 216] width 159 height 24
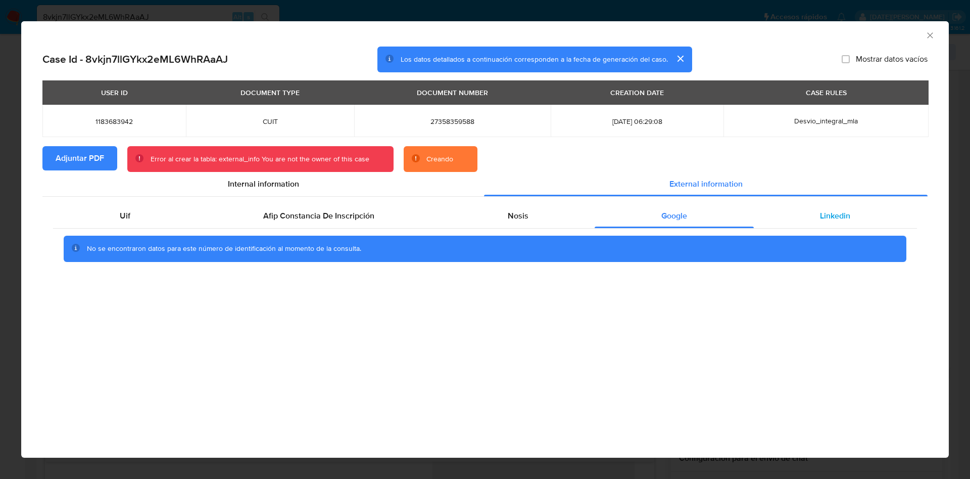
click at [857, 217] on div "Linkedin" at bounding box center [835, 216] width 163 height 24
click at [645, 217] on div "Google" at bounding box center [674, 216] width 159 height 24
click at [509, 215] on span "Nosis" at bounding box center [518, 216] width 21 height 12
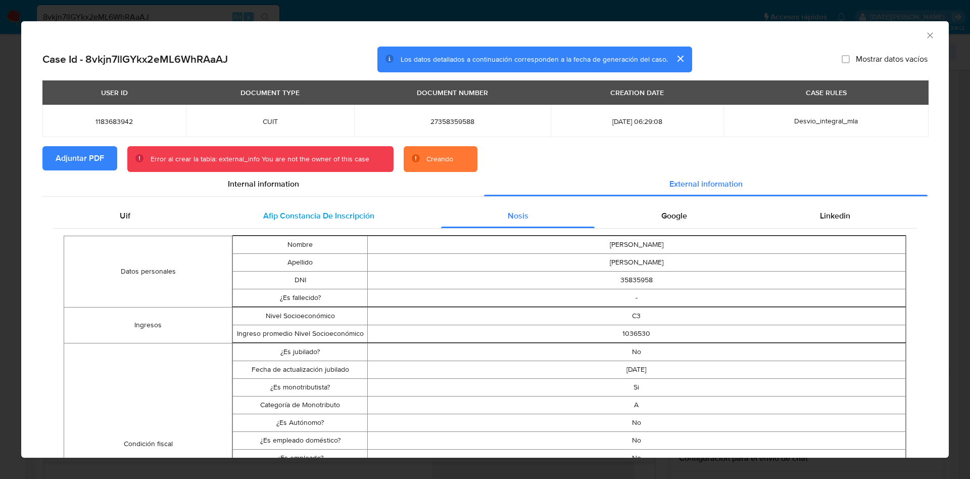
click at [322, 204] on div "Afip Constancia De Inscripción" at bounding box center [319, 216] width 244 height 24
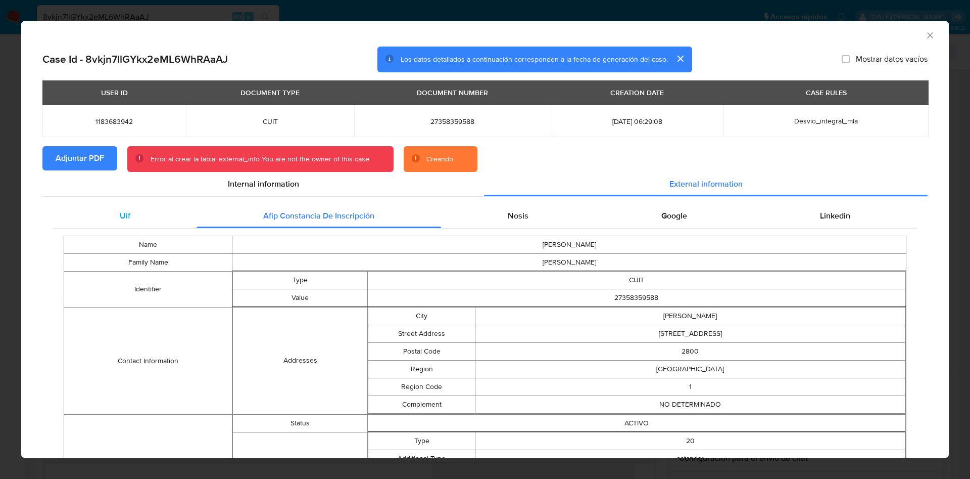
click at [138, 216] on div "Uif" at bounding box center [125, 216] width 144 height 24
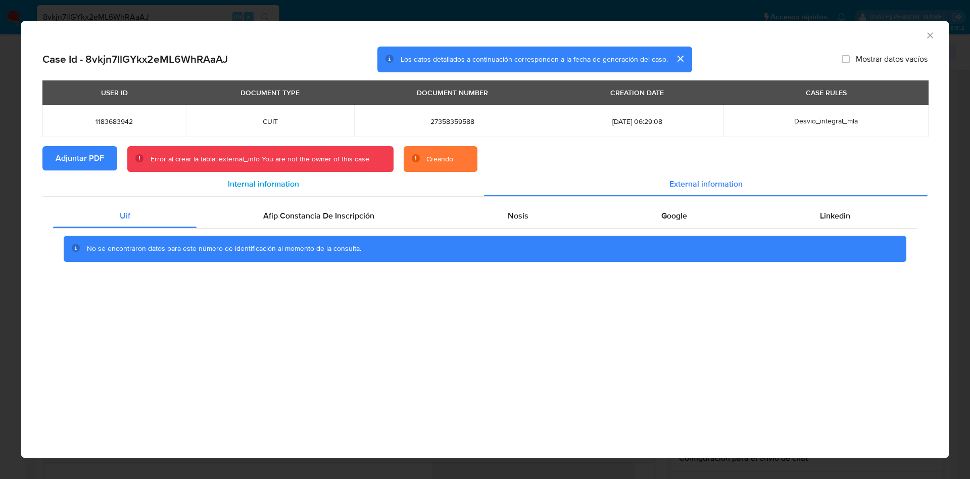
drag, startPoint x: 252, startPoint y: 182, endPoint x: 247, endPoint y: 196, distance: 14.4
click at [253, 182] on span "Internal information" at bounding box center [263, 184] width 71 height 12
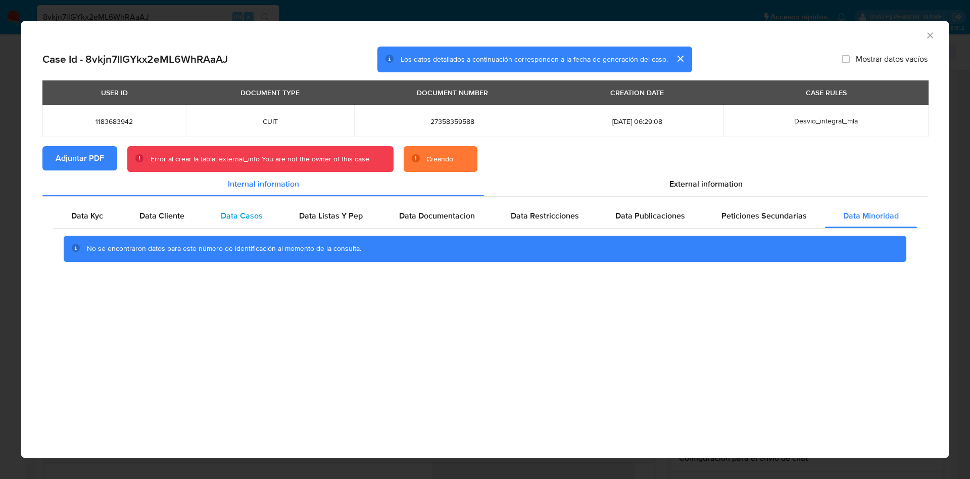
click at [241, 217] on span "Data Casos" at bounding box center [242, 216] width 42 height 12
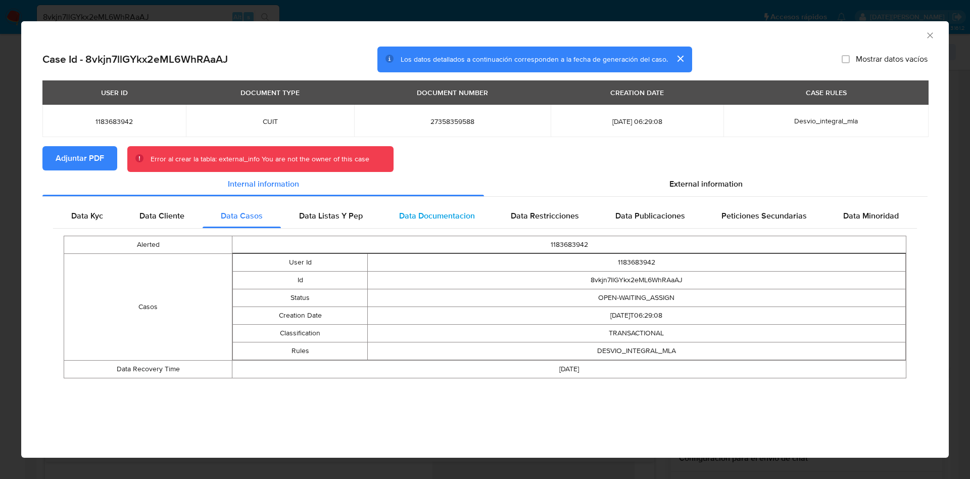
drag, startPoint x: 323, startPoint y: 215, endPoint x: 406, endPoint y: 217, distance: 83.4
click at [324, 215] on span "Data Listas Y Pep" at bounding box center [331, 216] width 64 height 12
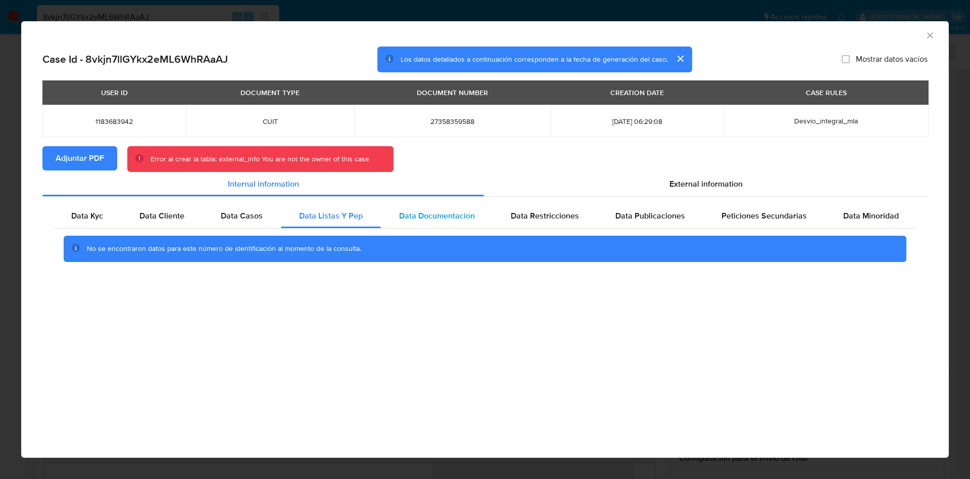
click at [413, 217] on span "Data Documentacion" at bounding box center [437, 216] width 76 height 12
click at [511, 217] on div "Data Restricciones" at bounding box center [545, 216] width 105 height 24
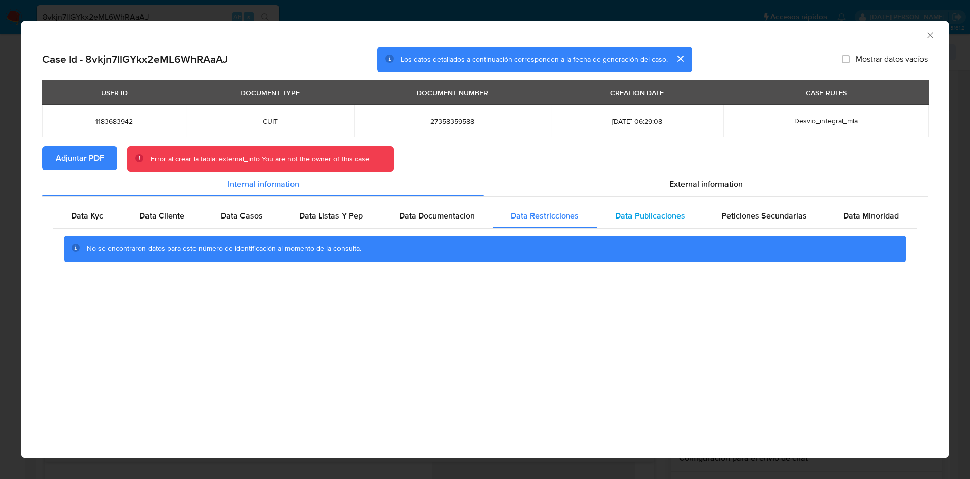
click at [602, 212] on div "Data Publicaciones" at bounding box center [650, 216] width 106 height 24
click at [678, 214] on span "Data Publicaciones" at bounding box center [651, 216] width 70 height 12
click at [791, 216] on span "Peticiones Secundarias" at bounding box center [764, 216] width 85 height 12
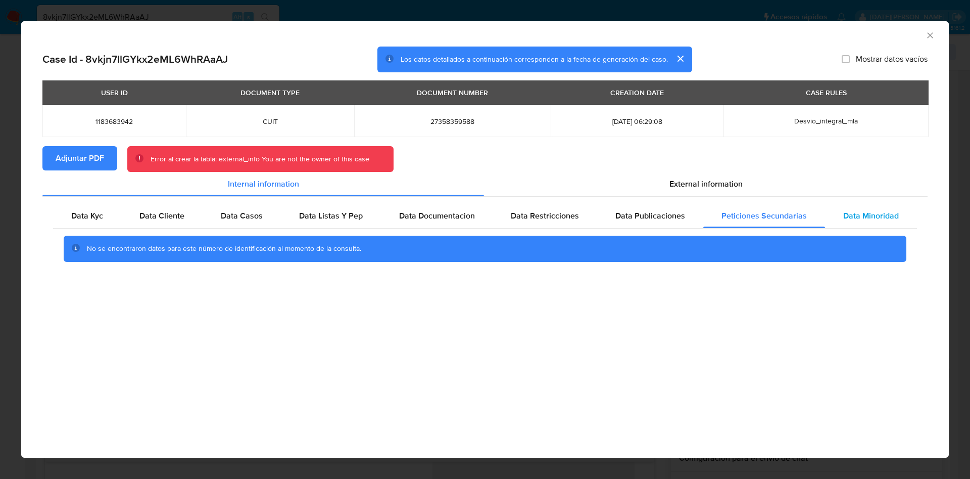
click at [876, 216] on span "Data Minoridad" at bounding box center [872, 216] width 56 height 12
click at [934, 34] on icon "Cerrar ventana" at bounding box center [930, 35] width 10 height 10
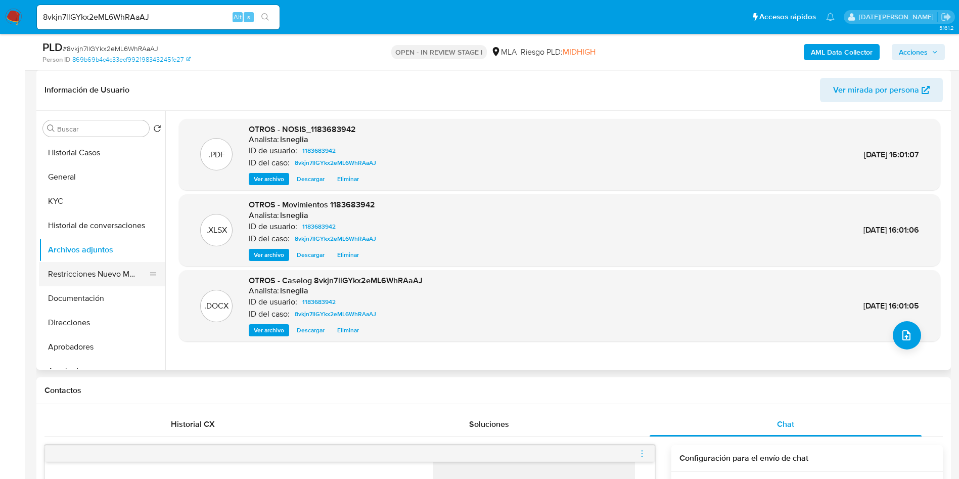
click at [102, 267] on button "Restricciones Nuevo Mundo" at bounding box center [98, 274] width 118 height 24
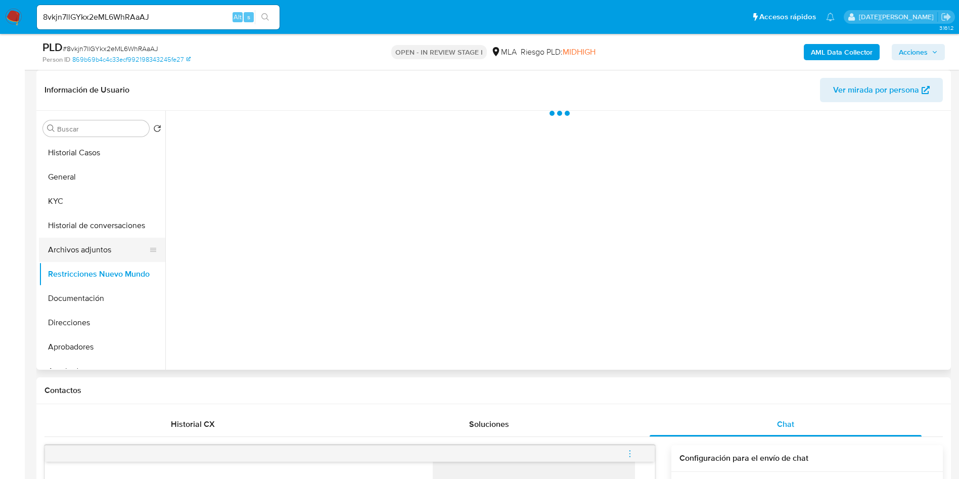
click at [99, 250] on button "Archivos adjuntos" at bounding box center [98, 250] width 118 height 24
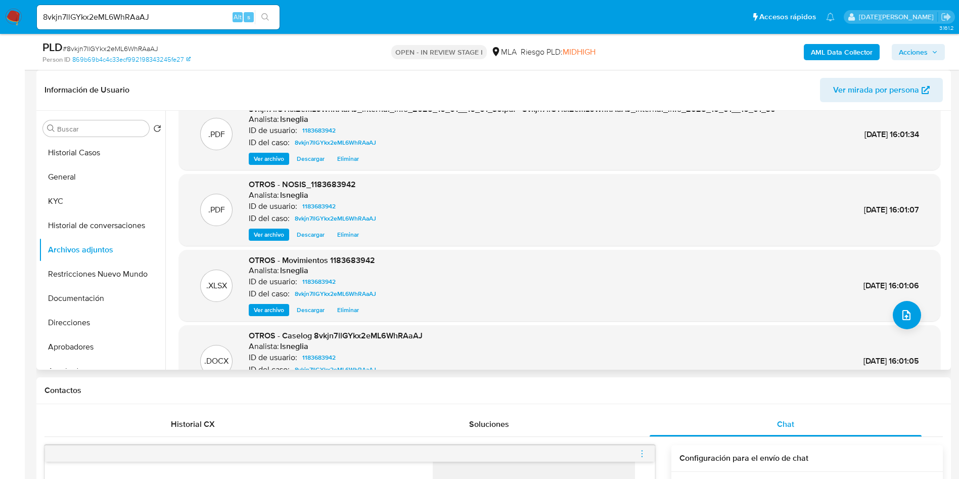
scroll to position [0, 0]
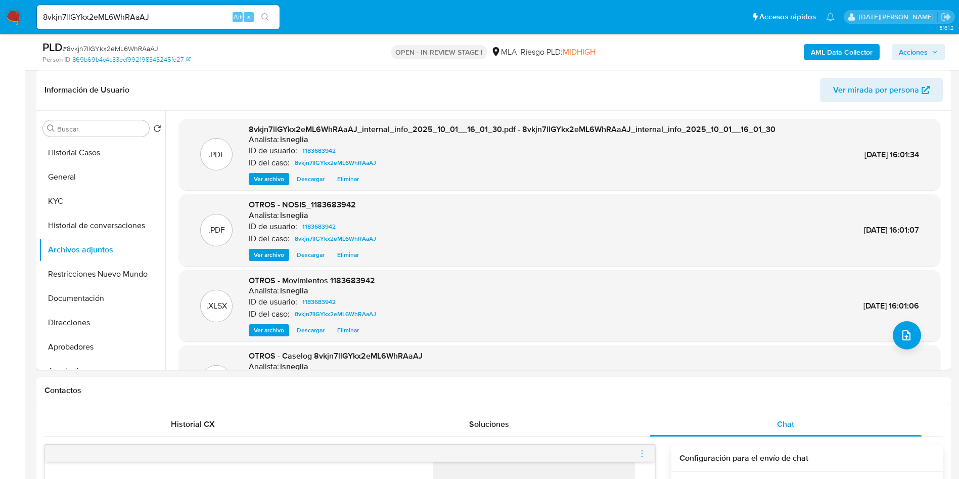
click at [834, 54] on b "AML Data Collector" at bounding box center [842, 52] width 62 height 16
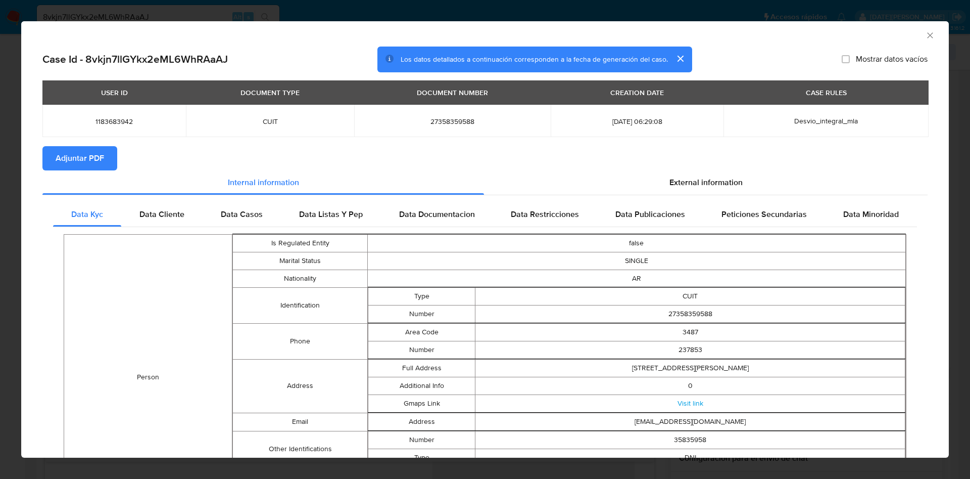
click at [72, 157] on span "Adjuntar PDF" at bounding box center [80, 158] width 49 height 22
click at [925, 36] on div "AML Data Collector" at bounding box center [485, 33] width 928 height 25
click at [925, 35] on icon "Cerrar ventana" at bounding box center [930, 35] width 10 height 10
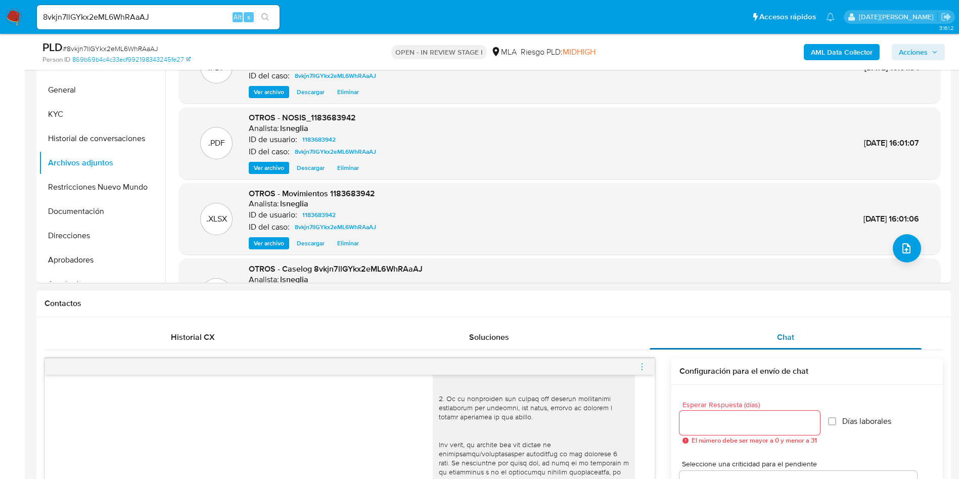
scroll to position [455, 0]
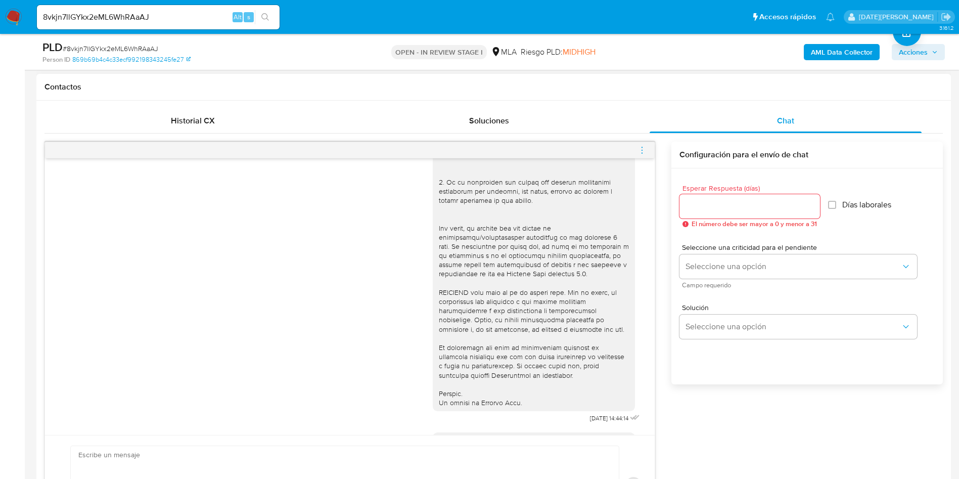
click at [643, 146] on icon "menu-action" at bounding box center [641, 150] width 9 height 9
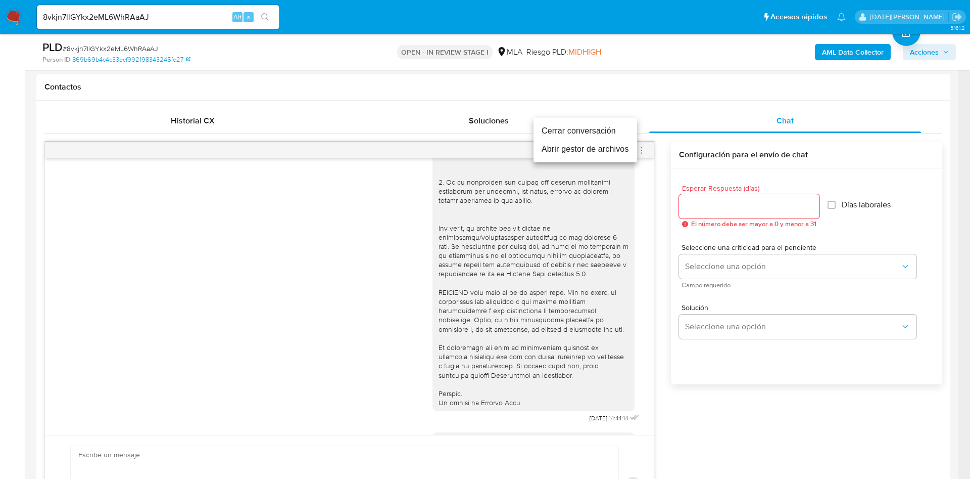
click at [592, 128] on li "Cerrar conversación" at bounding box center [586, 131] width 104 height 18
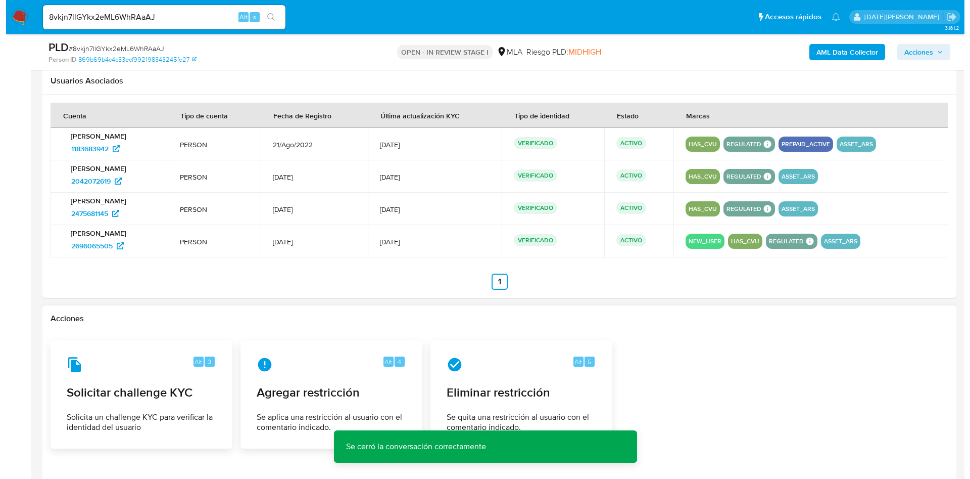
scroll to position [1644, 0]
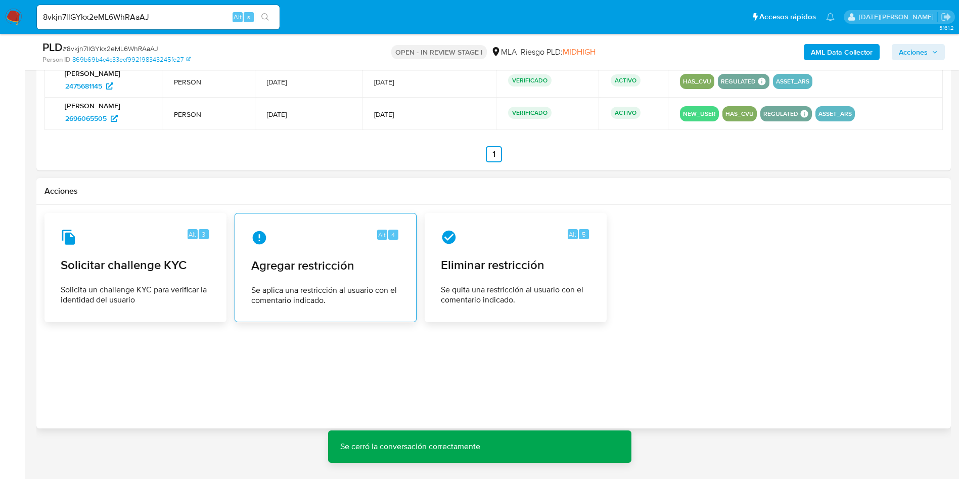
click at [303, 260] on span "Agregar restricción" at bounding box center [325, 265] width 149 height 15
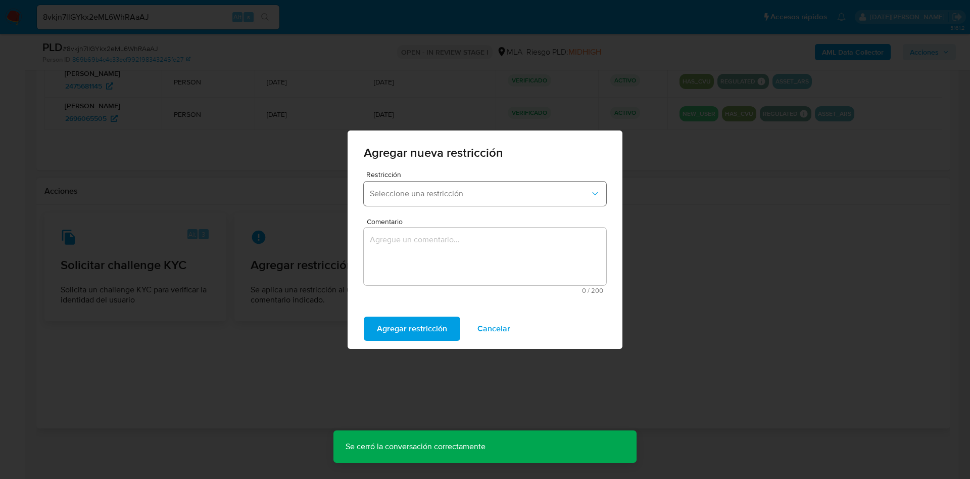
click at [478, 196] on span "Seleccione una restricción" at bounding box center [480, 194] width 220 height 10
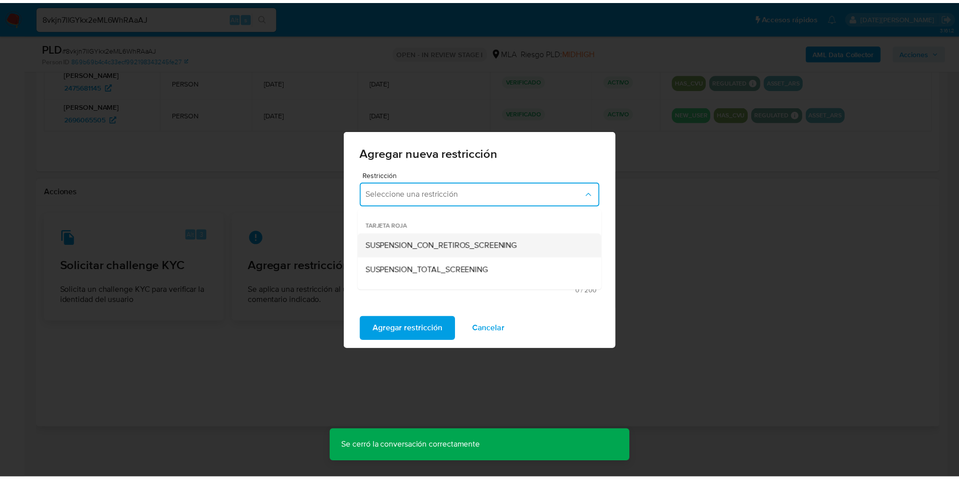
scroll to position [152, 0]
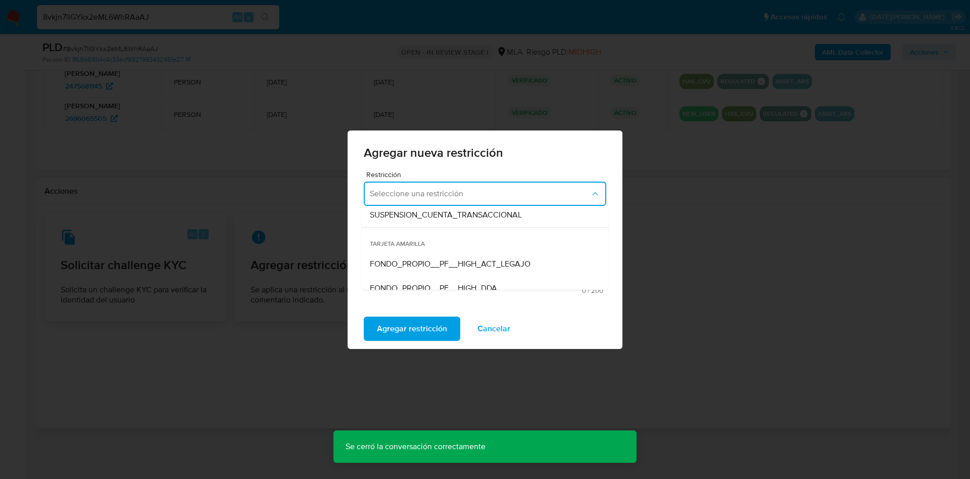
click at [454, 217] on span "SUSPENSION_CUENTA_TRANSACCIONAL" at bounding box center [446, 215] width 152 height 10
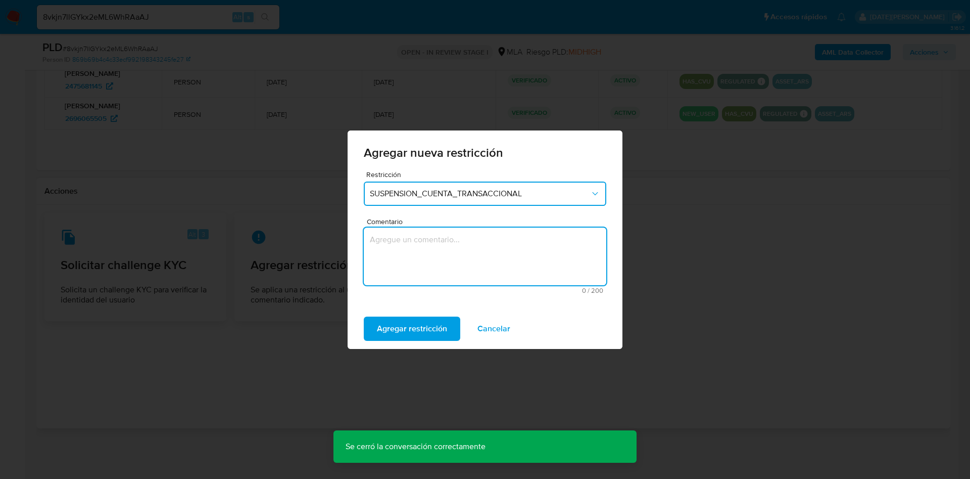
click at [451, 249] on textarea "Comentario" at bounding box center [485, 256] width 243 height 58
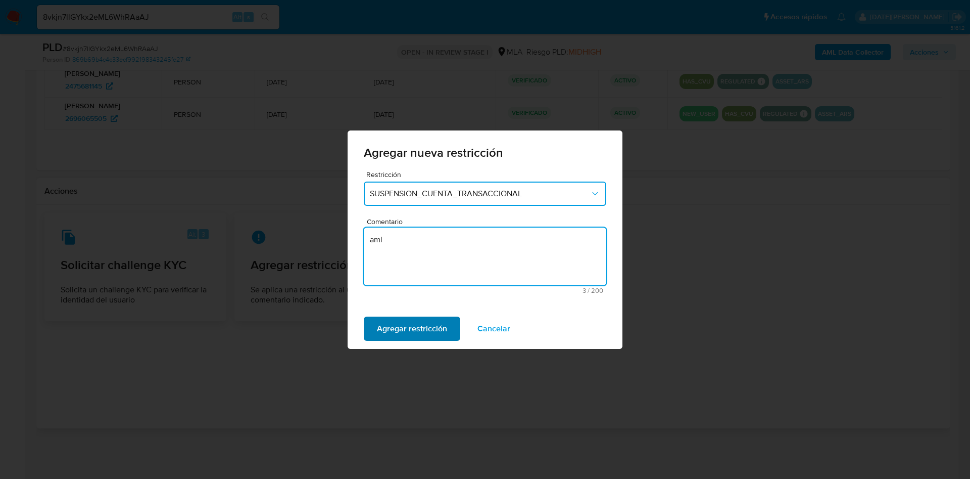
type textarea "aml"
click at [409, 330] on span "Agregar restricción" at bounding box center [412, 328] width 70 height 22
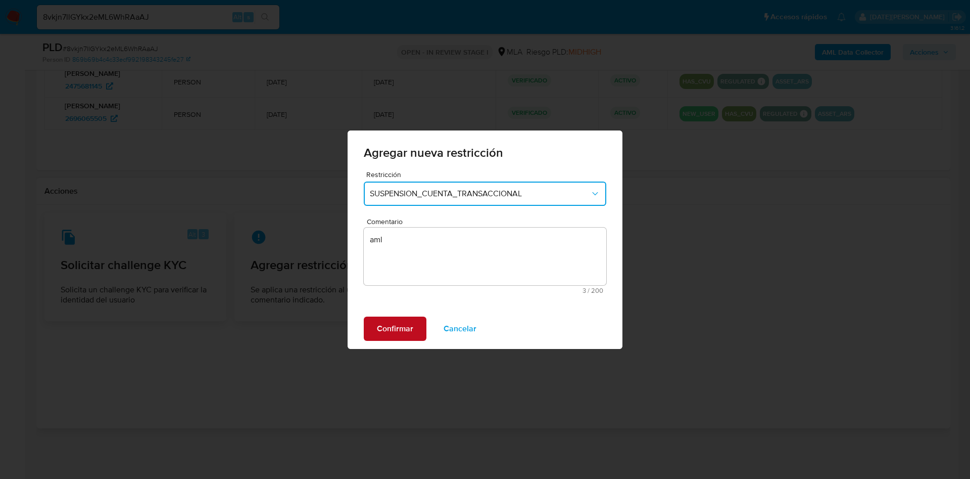
click at [389, 329] on span "Confirmar" at bounding box center [395, 328] width 36 height 22
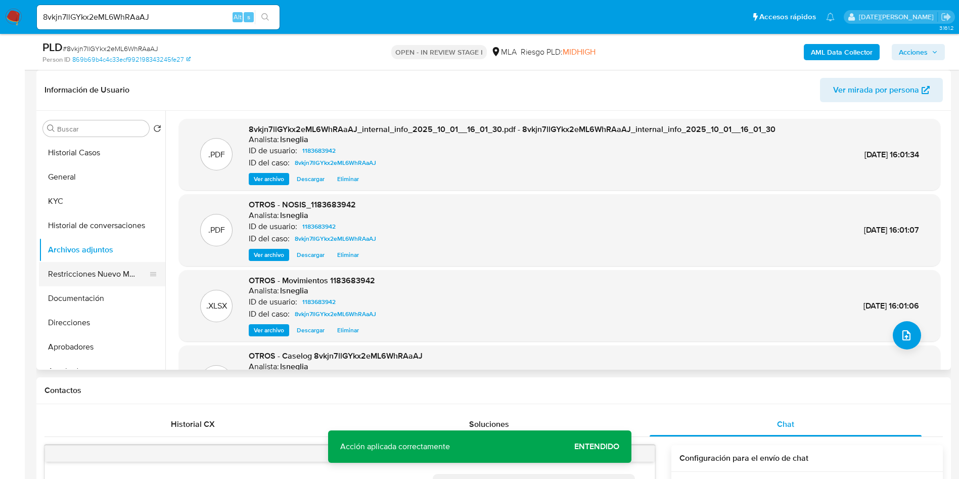
click at [101, 276] on button "Restricciones Nuevo Mundo" at bounding box center [98, 274] width 118 height 24
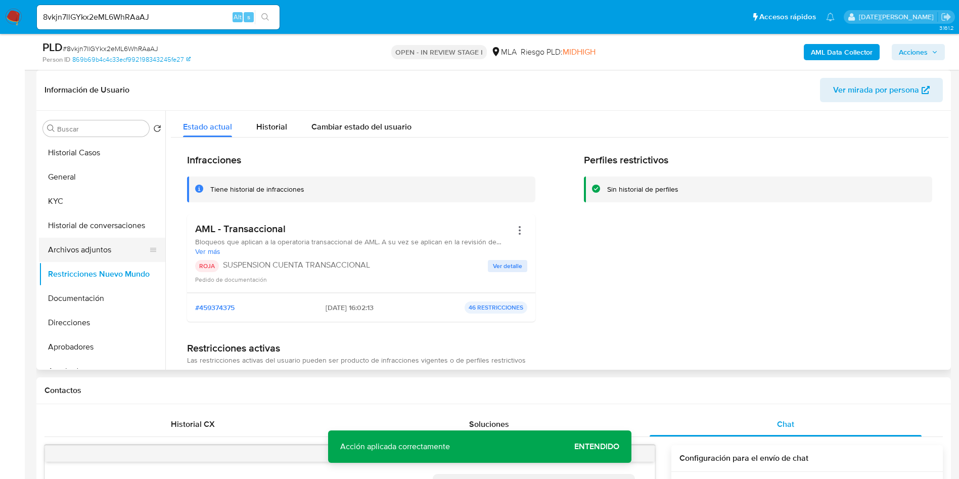
click at [89, 250] on button "Archivos adjuntos" at bounding box center [98, 250] width 118 height 24
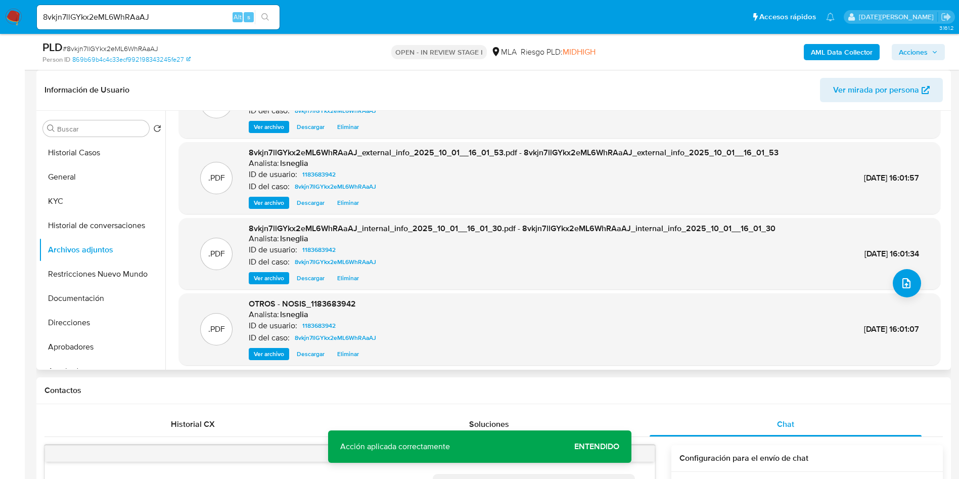
scroll to position [76, 0]
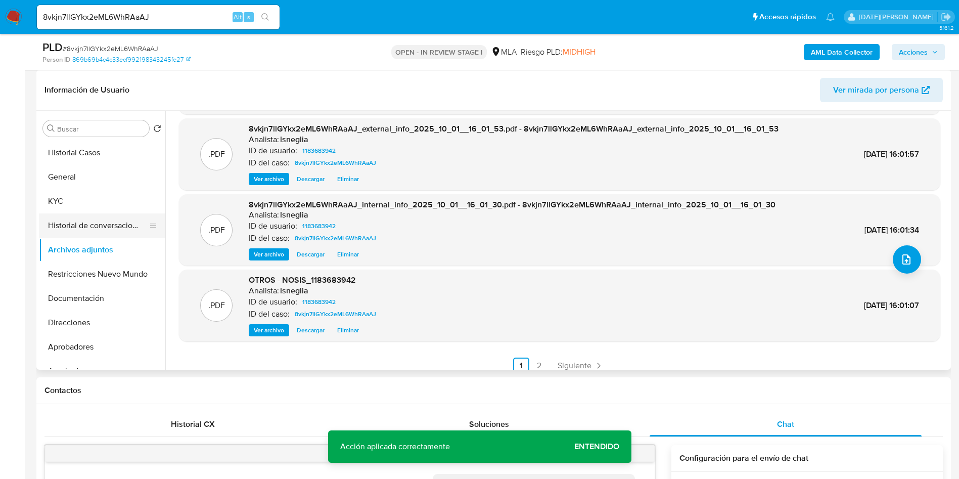
click at [112, 221] on button "Historial de conversaciones" at bounding box center [98, 225] width 118 height 24
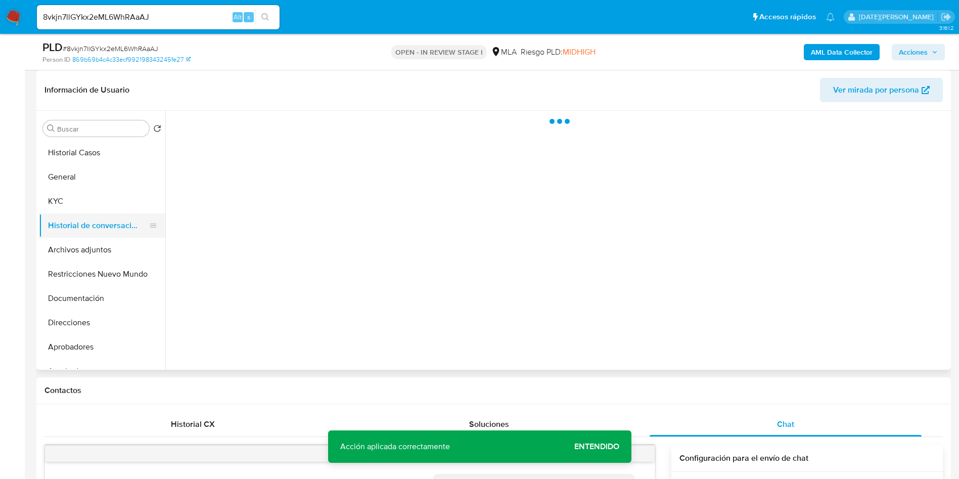
scroll to position [0, 0]
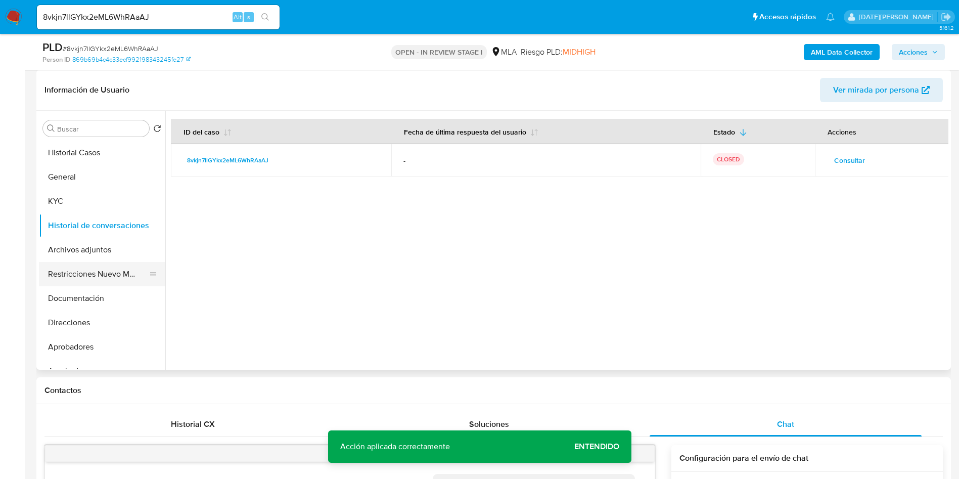
click at [92, 281] on button "Restricciones Nuevo Mundo" at bounding box center [98, 274] width 118 height 24
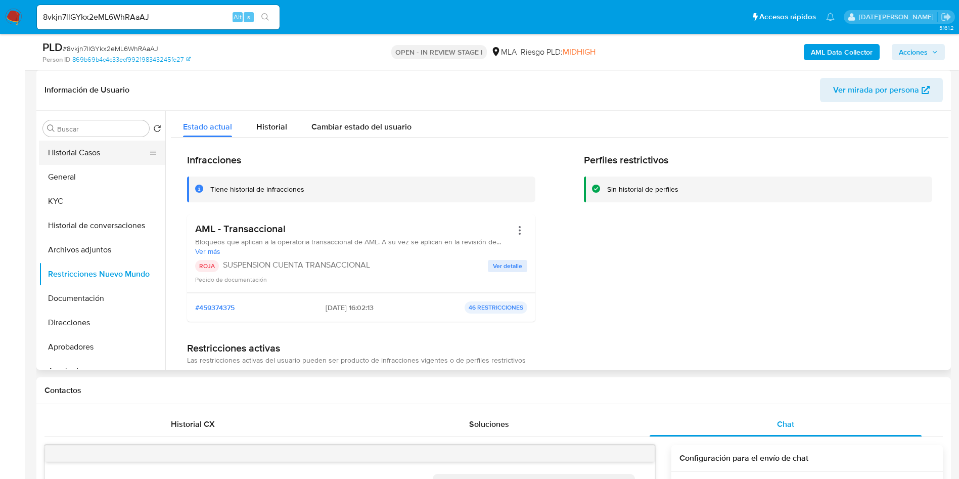
click at [100, 153] on button "Historial Casos" at bounding box center [98, 153] width 118 height 24
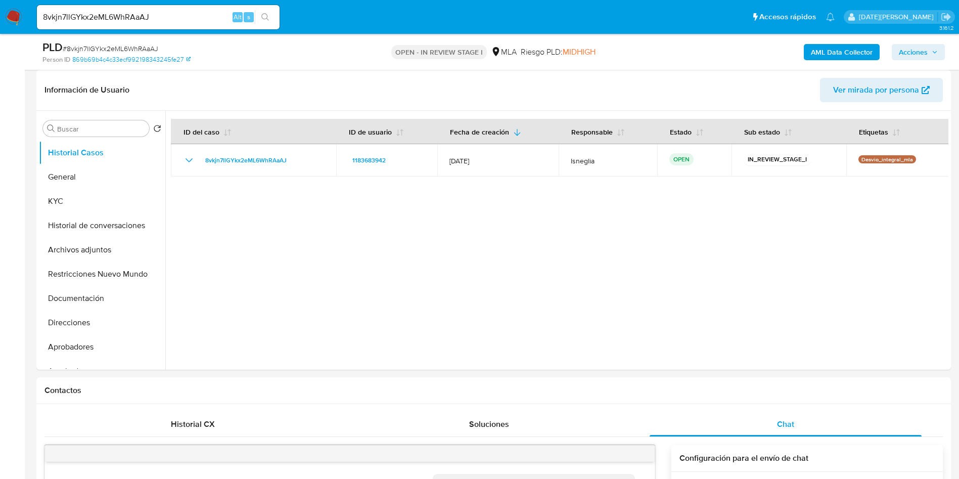
click at [915, 51] on span "Acciones" at bounding box center [913, 52] width 29 height 16
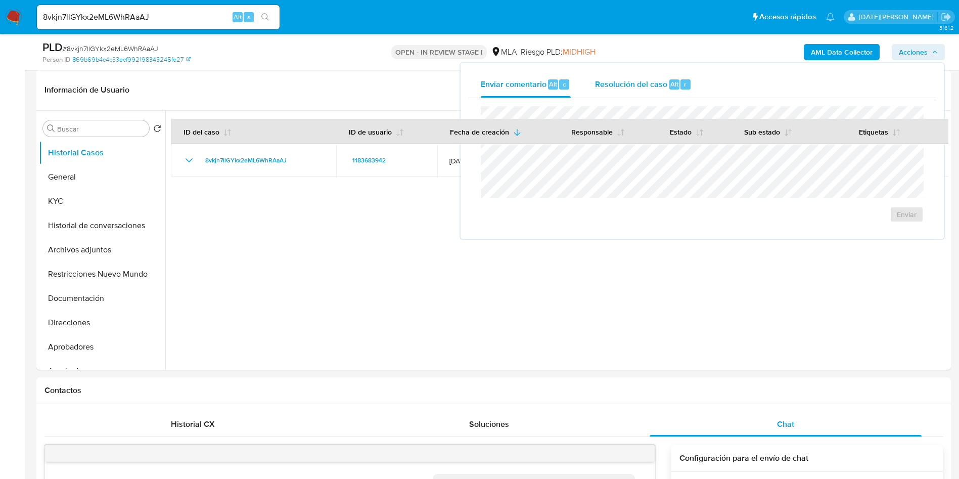
click at [626, 75] on div "Resolución del caso Alt r" at bounding box center [643, 84] width 97 height 26
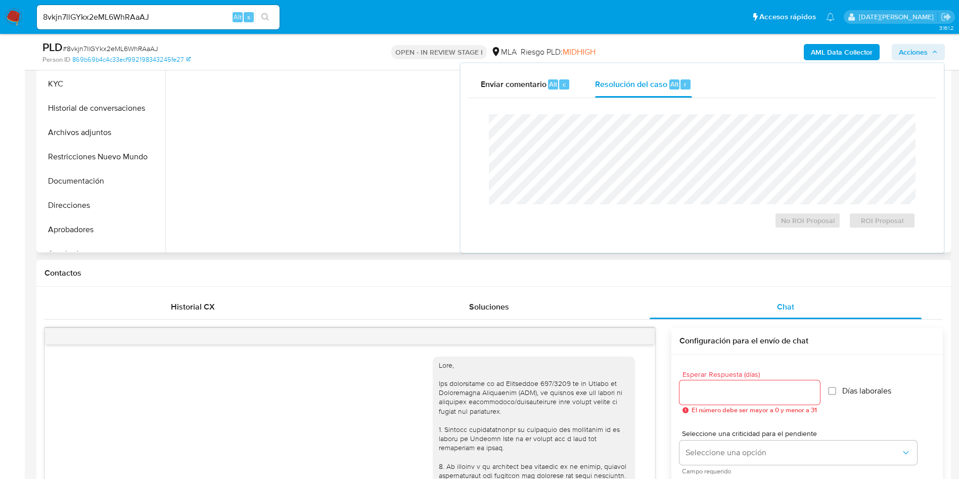
scroll to position [303, 0]
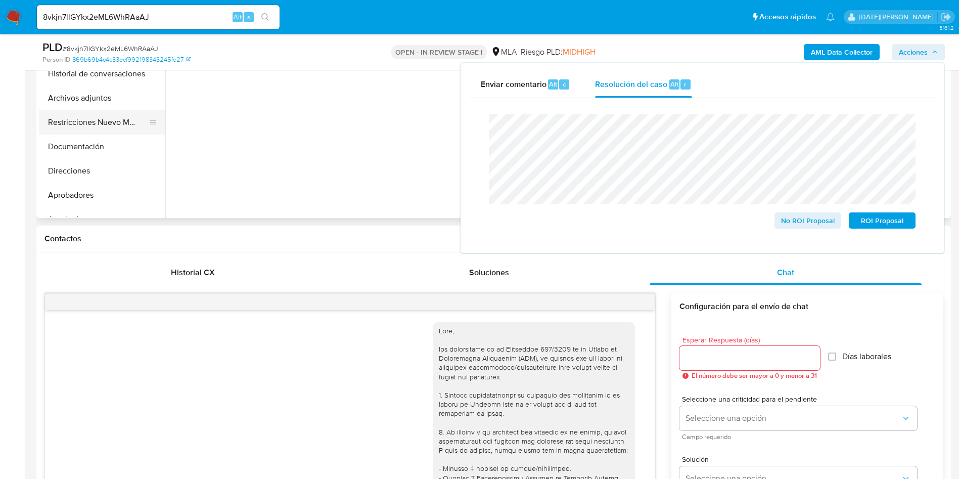
click at [89, 125] on button "Restricciones Nuevo Mundo" at bounding box center [98, 122] width 118 height 24
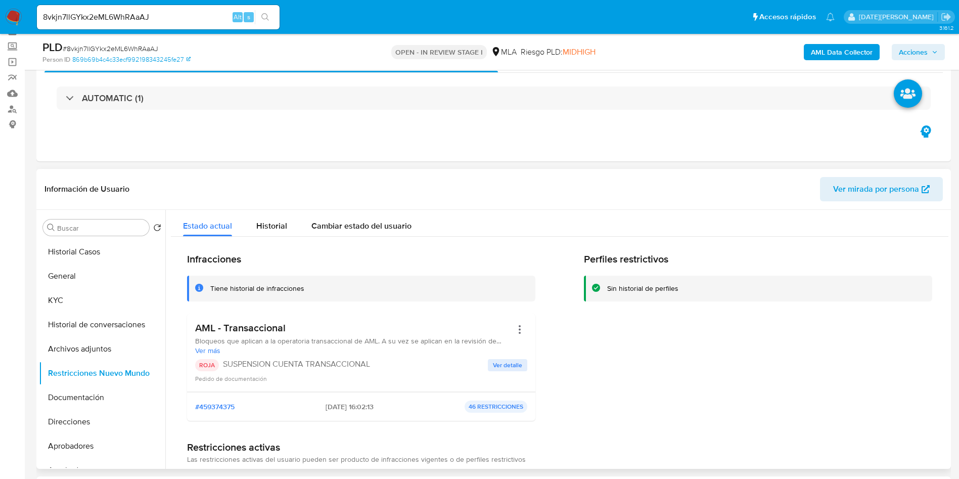
scroll to position [76, 0]
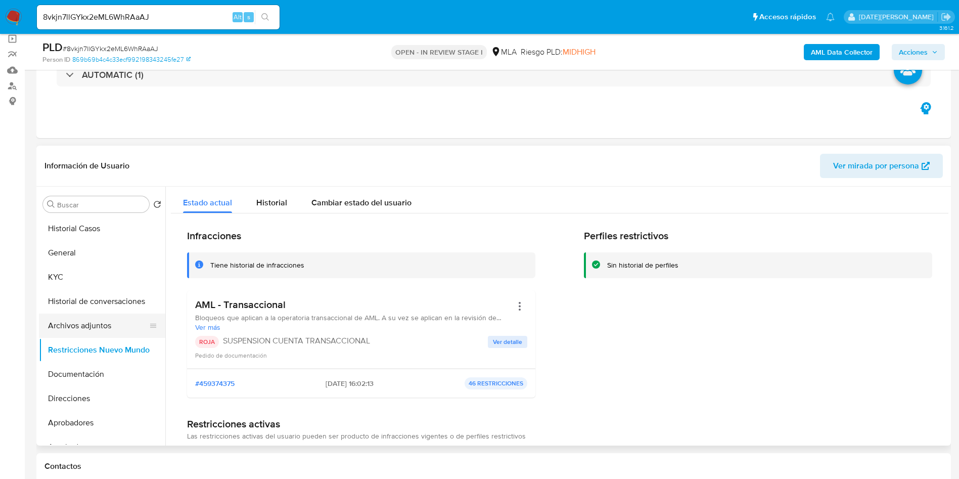
click at [73, 317] on button "Archivos adjuntos" at bounding box center [98, 325] width 118 height 24
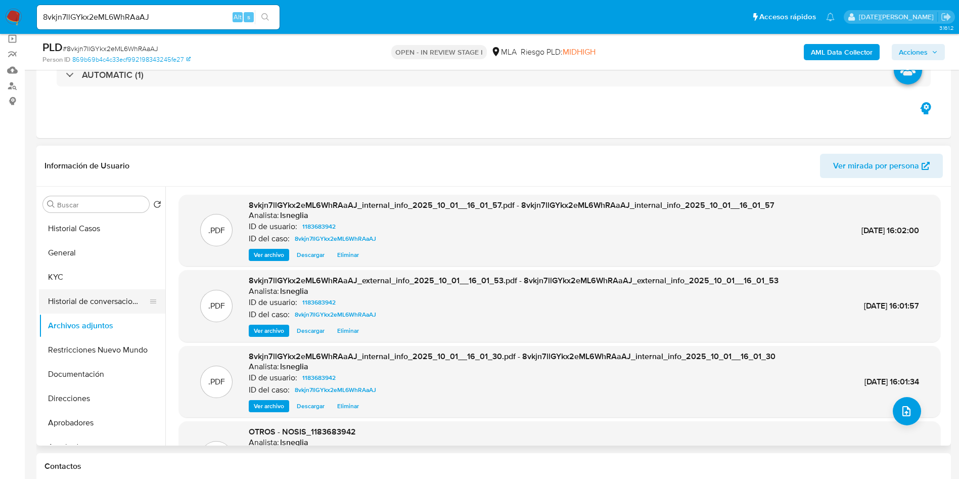
click at [111, 299] on button "Historial de conversaciones" at bounding box center [98, 301] width 118 height 24
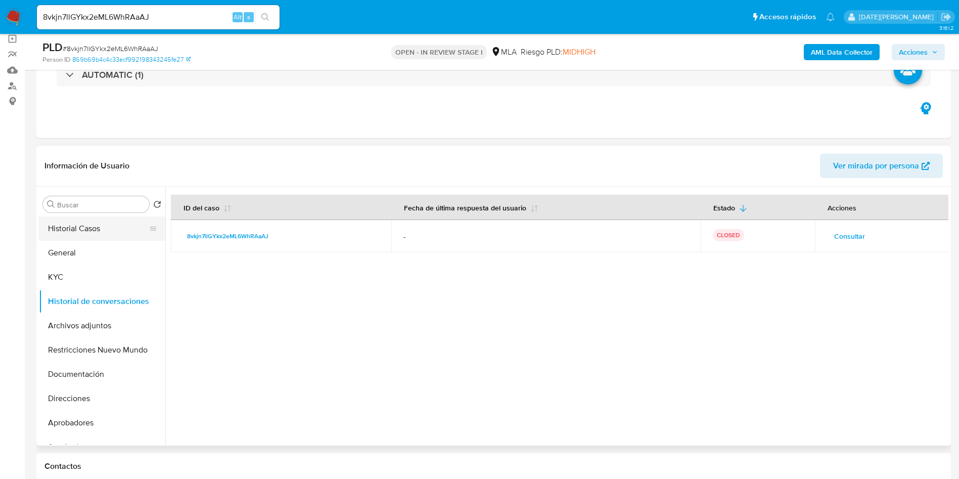
click at [90, 230] on button "Historial Casos" at bounding box center [98, 228] width 118 height 24
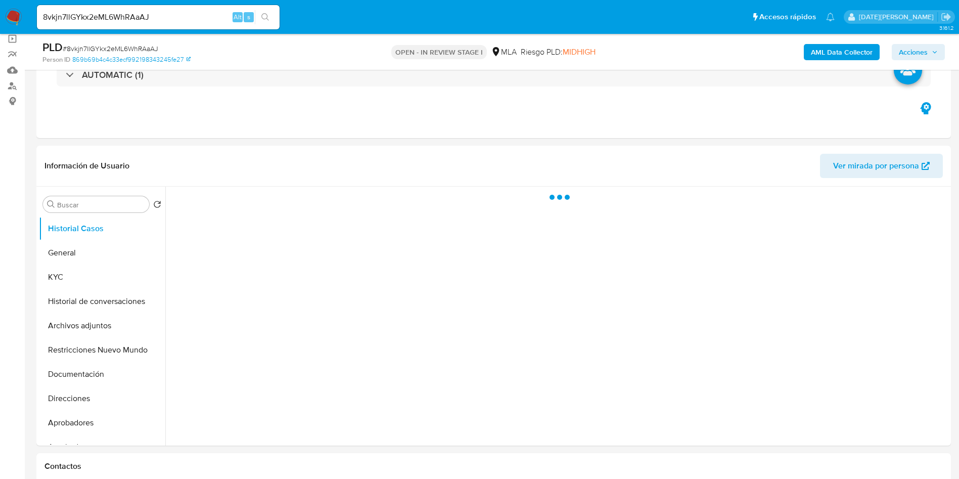
click at [936, 45] on span "Acciones" at bounding box center [918, 52] width 39 height 14
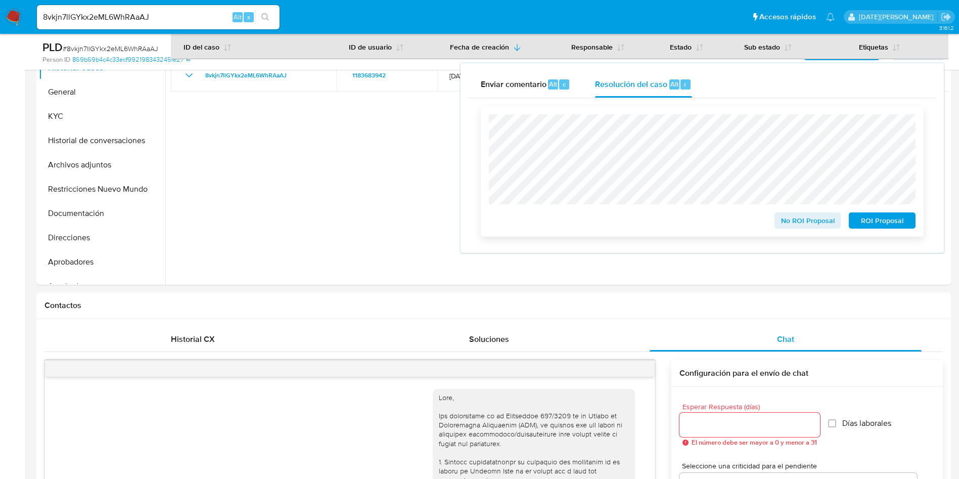
scroll to position [379, 0]
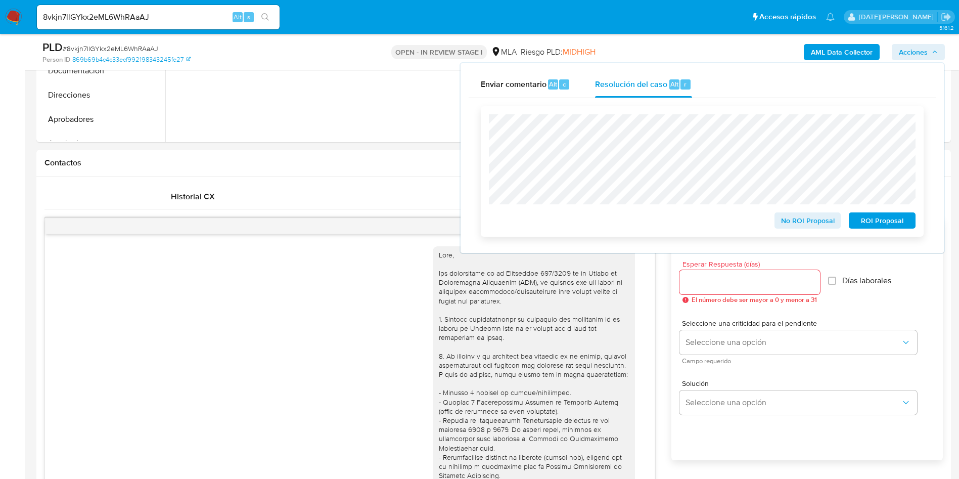
click at [886, 223] on span "ROI Proposal" at bounding box center [882, 220] width 53 height 14
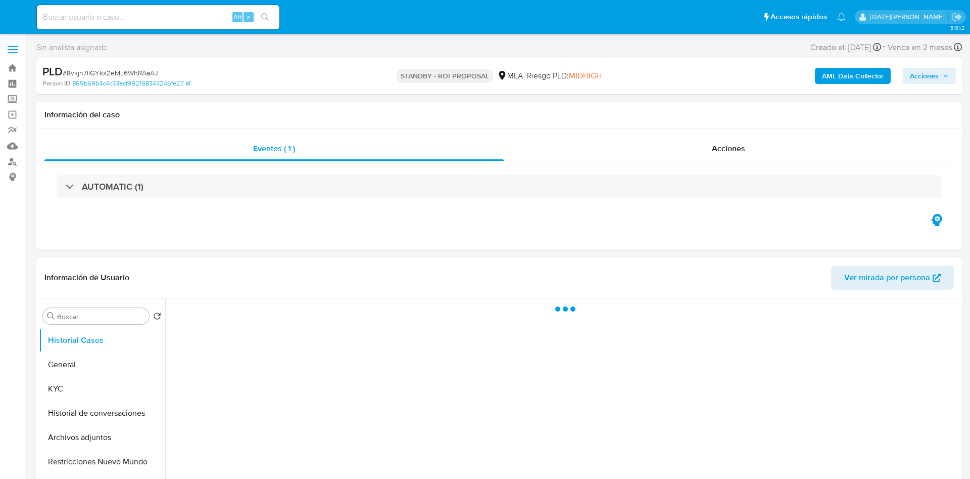
select select "10"
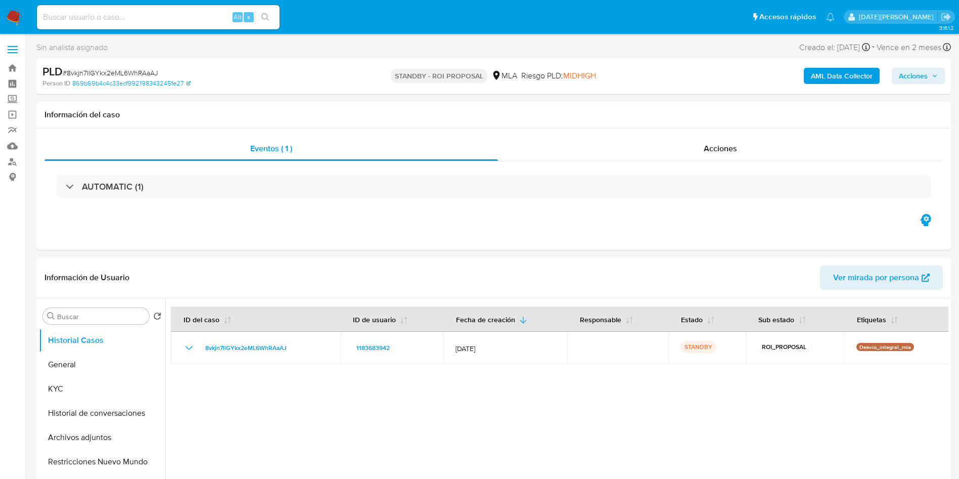
click at [101, 20] on input at bounding box center [158, 17] width 243 height 13
paste input "4vY6eopBaf3GLsi71hJvvpKb"
type input "4vY6eopBaf3GLsi71hJvvpKb"
click at [269, 18] on button "search-icon" at bounding box center [265, 17] width 21 height 14
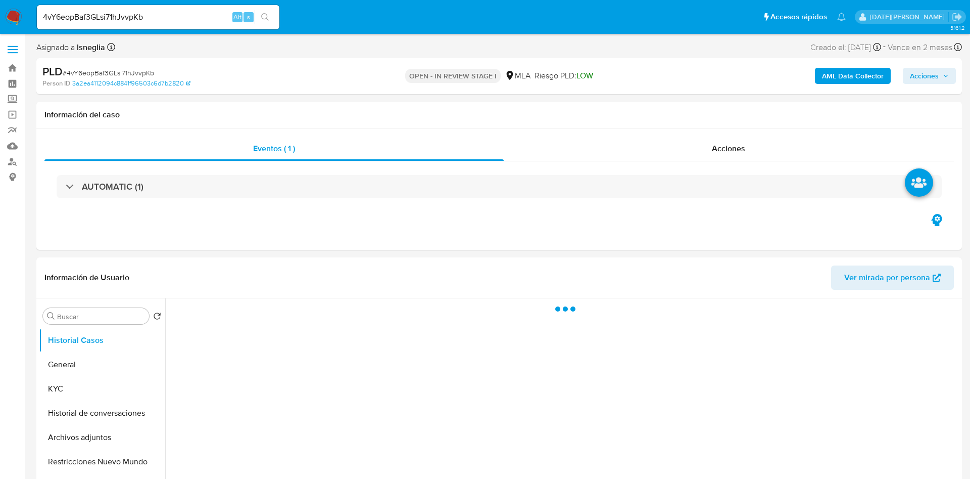
select select "10"
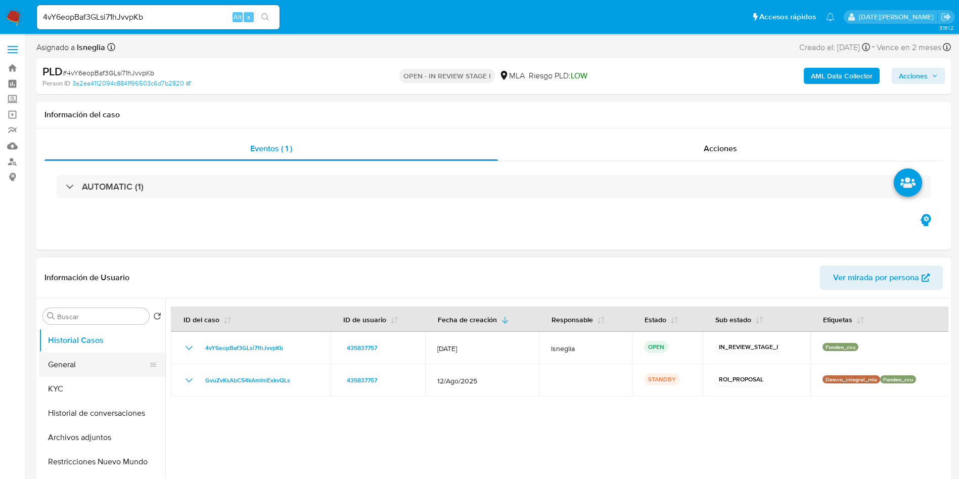
click at [83, 368] on button "General" at bounding box center [98, 364] width 118 height 24
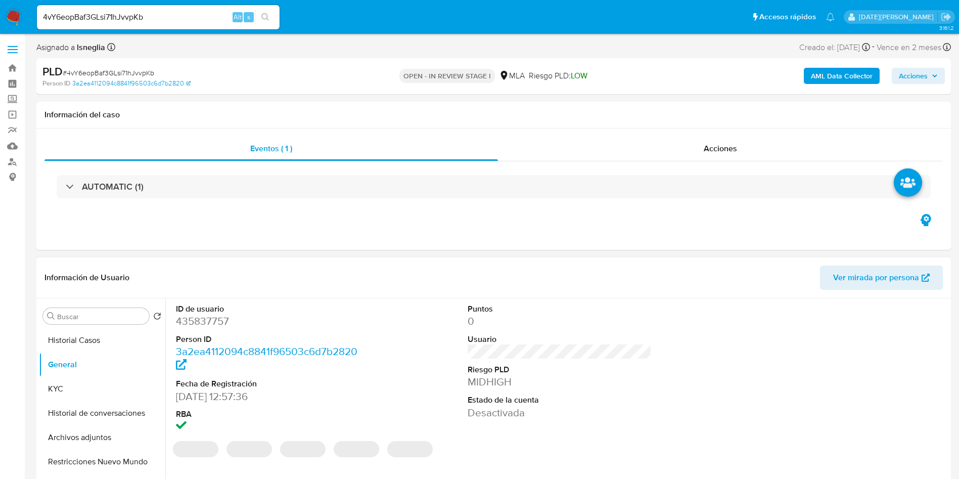
click at [205, 321] on dd "435837757" at bounding box center [268, 321] width 184 height 14
copy dd "435837757"
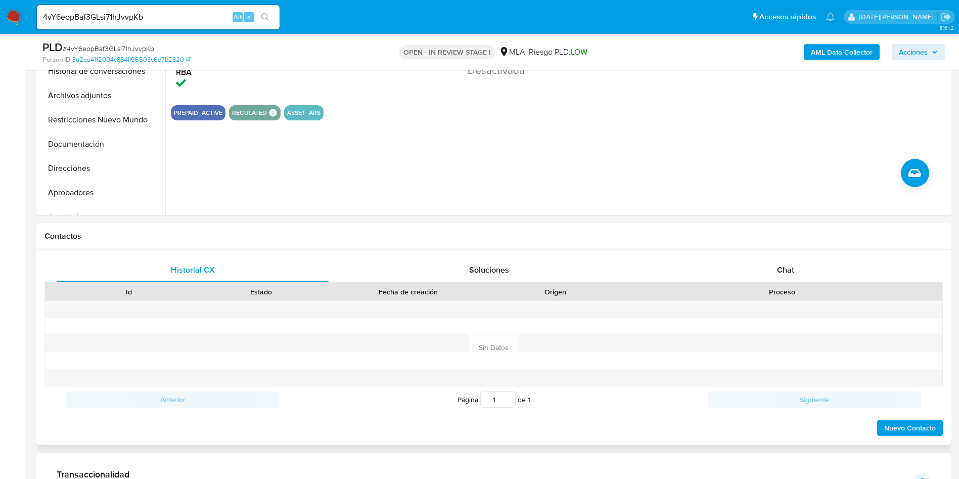
scroll to position [303, 0]
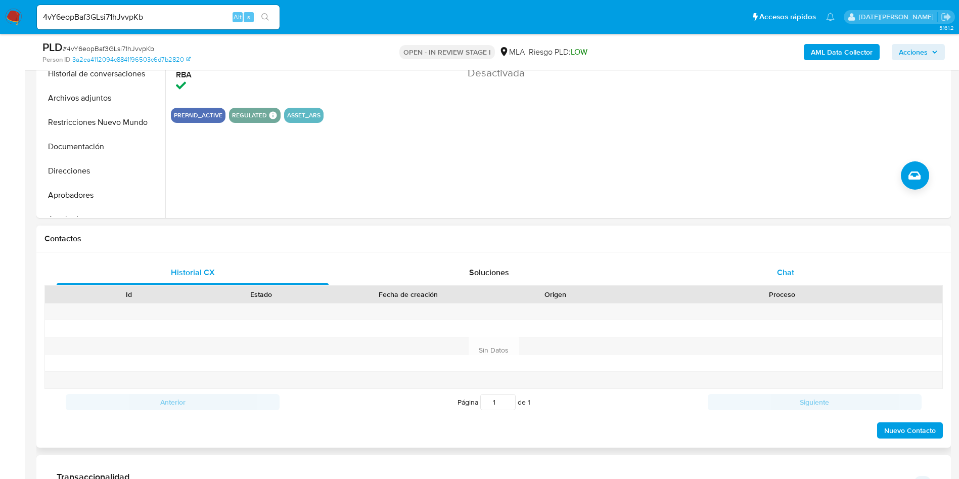
click at [788, 267] on span "Chat" at bounding box center [785, 272] width 17 height 12
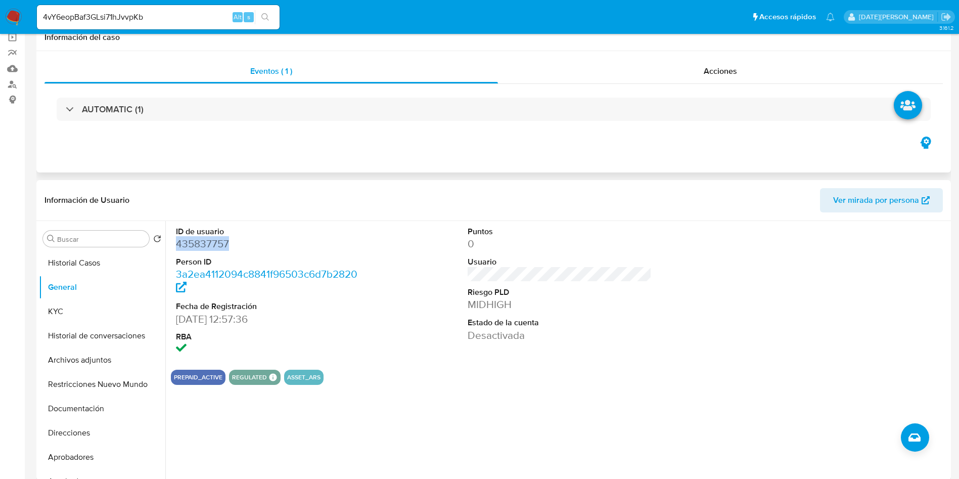
scroll to position [0, 0]
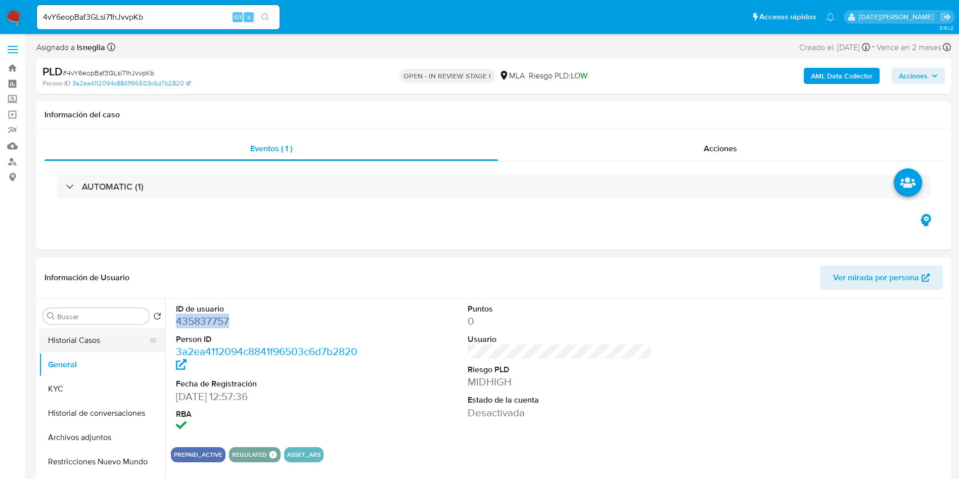
click at [76, 351] on button "Historial Casos" at bounding box center [98, 340] width 118 height 24
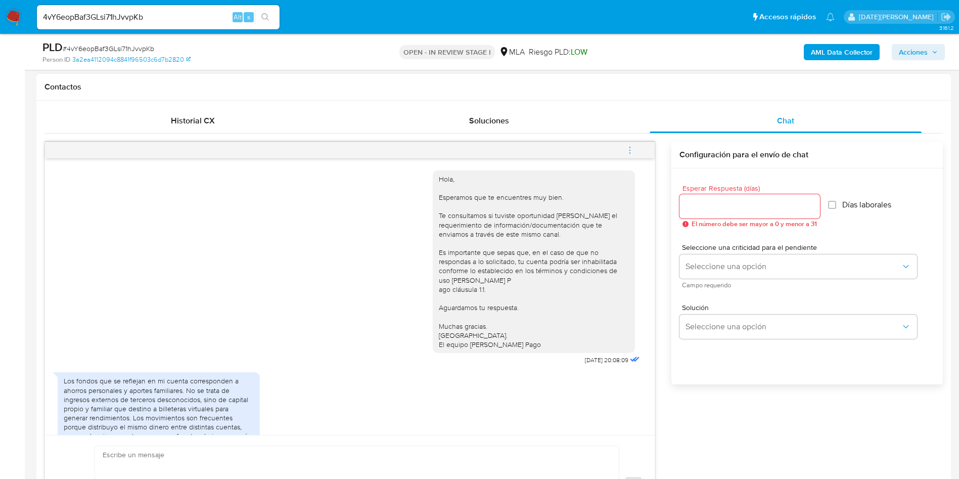
scroll to position [152, 0]
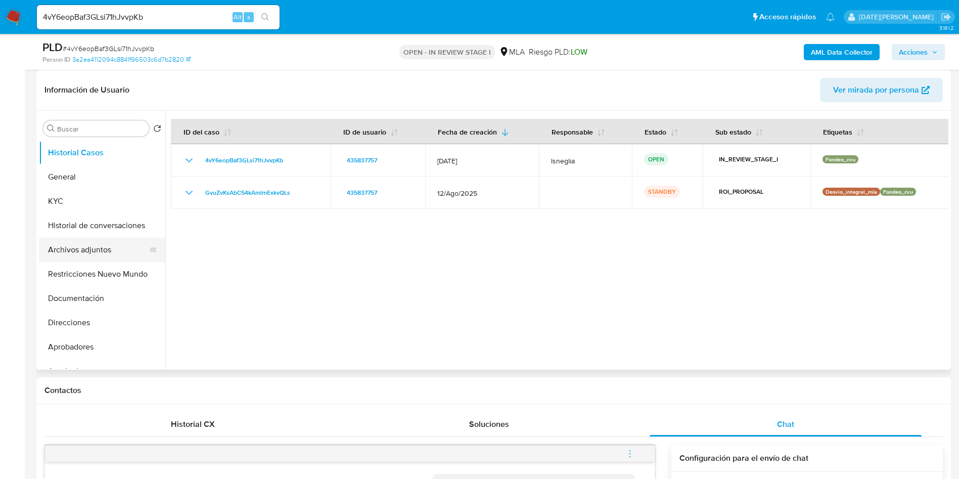
click at [75, 249] on button "Archivos adjuntos" at bounding box center [98, 250] width 118 height 24
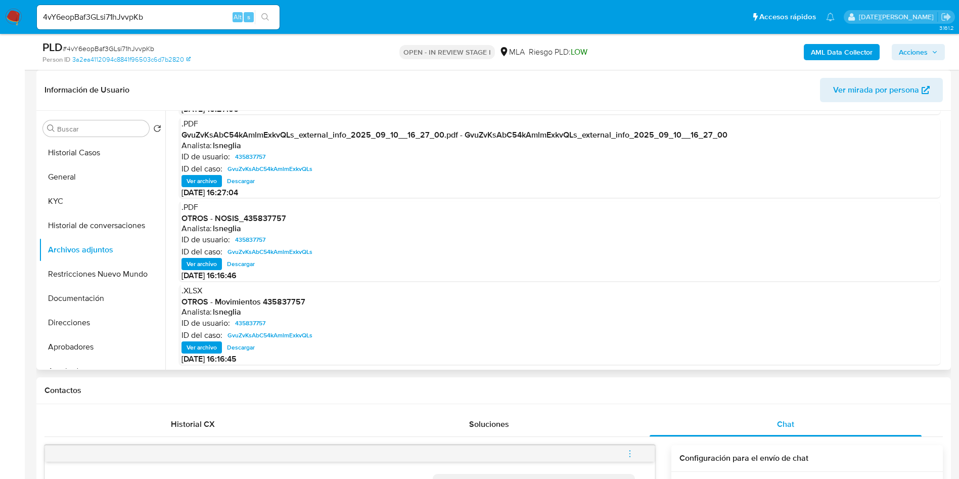
scroll to position [85, 0]
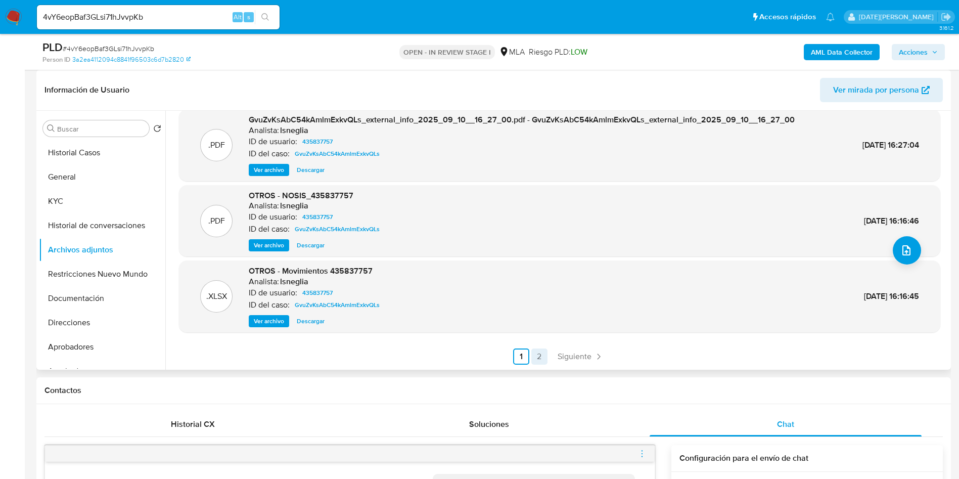
click at [538, 356] on link "2" at bounding box center [539, 356] width 16 height 16
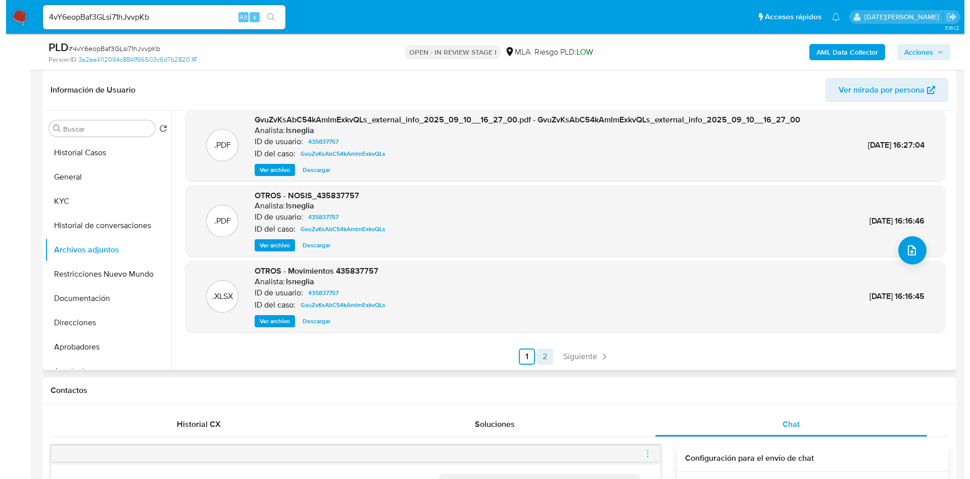
scroll to position [0, 0]
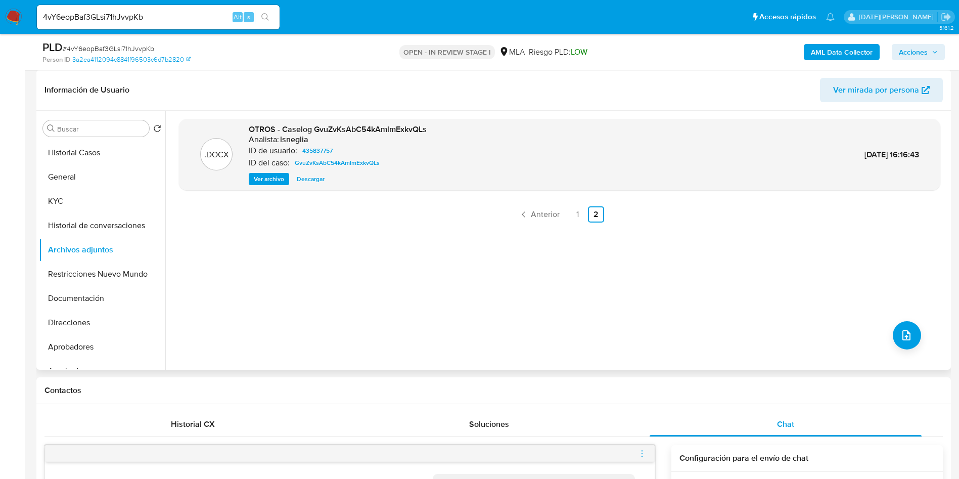
click at [267, 182] on span "Ver archivo" at bounding box center [269, 179] width 30 height 10
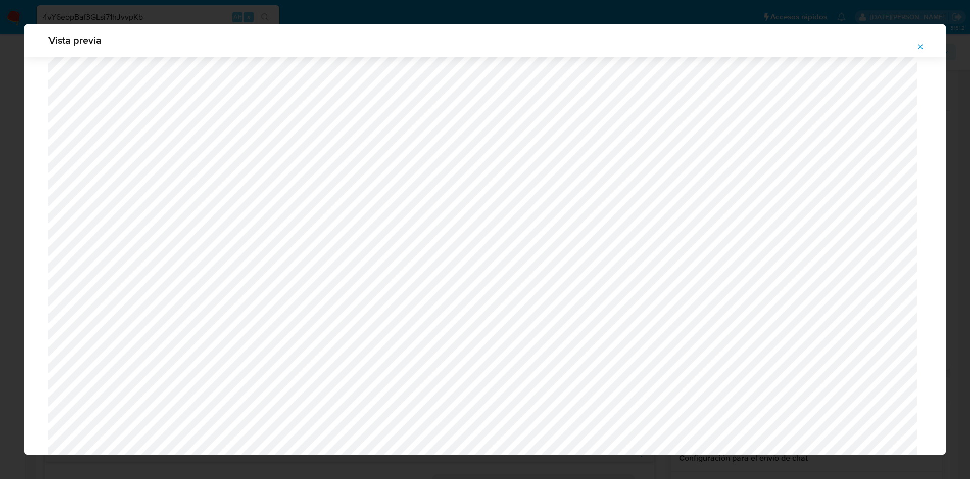
scroll to position [586, 0]
click at [921, 48] on icon "Attachment preview" at bounding box center [921, 46] width 8 height 8
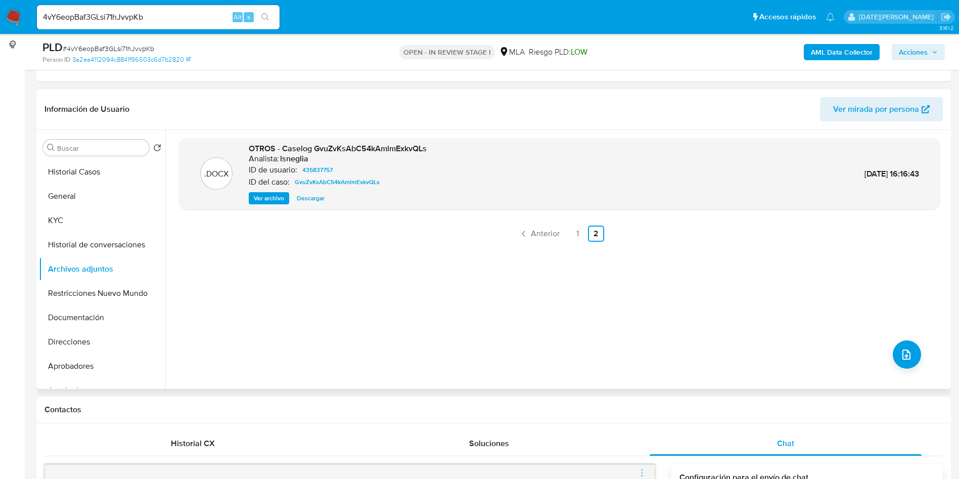
scroll to position [76, 0]
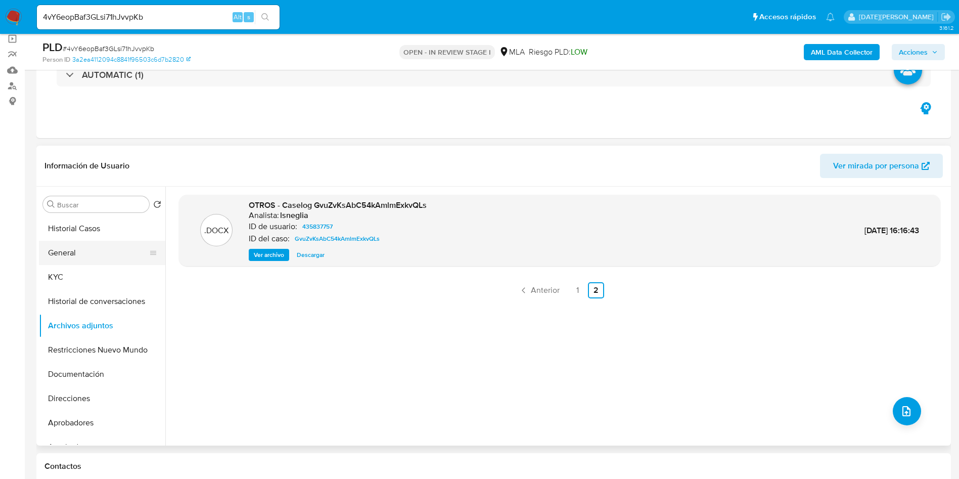
click at [55, 255] on button "General" at bounding box center [98, 253] width 118 height 24
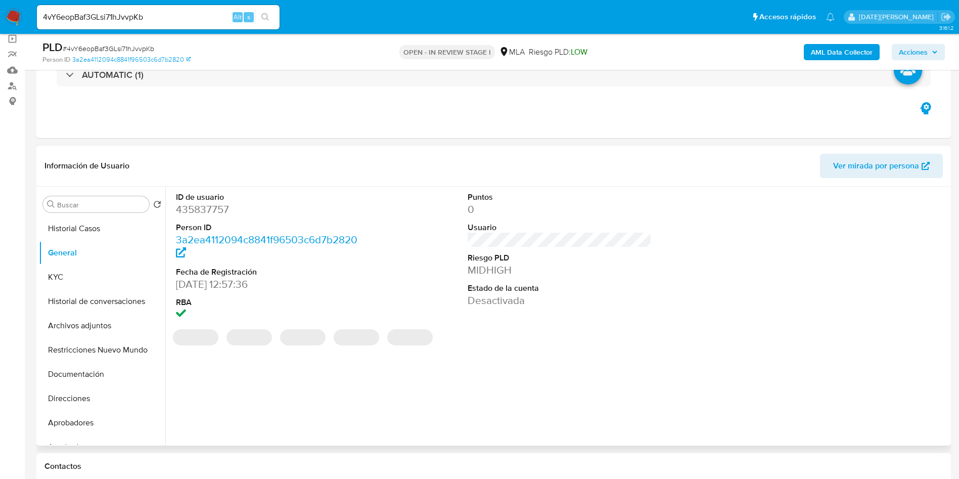
click at [211, 209] on dd "435837757" at bounding box center [268, 209] width 184 height 14
copy dd "435837757"
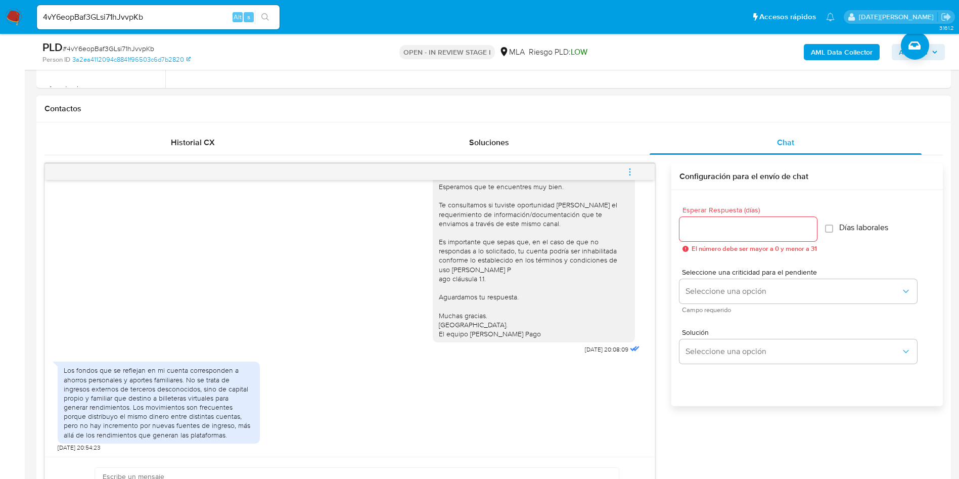
scroll to position [455, 0]
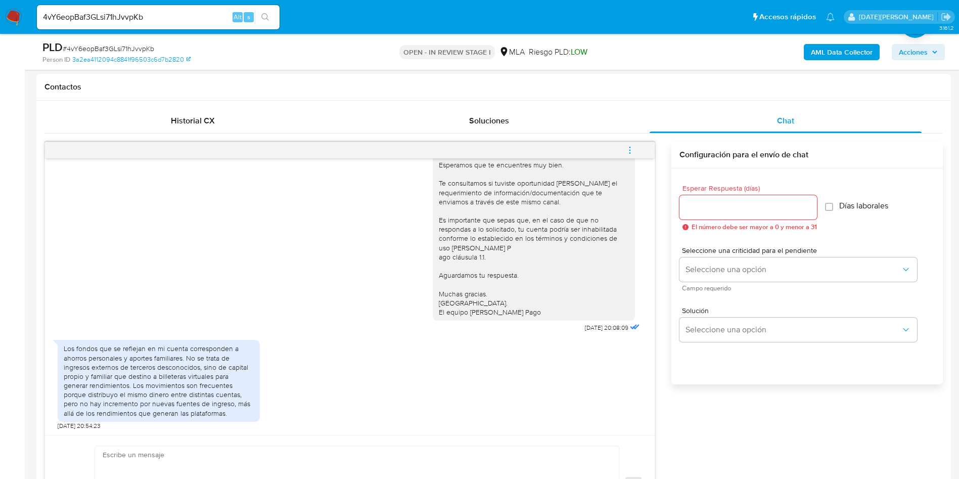
click at [181, 363] on div "Los fondos que se reflejan en mi cuenta corresponden a ahorros personales y apo…" at bounding box center [159, 381] width 190 height 74
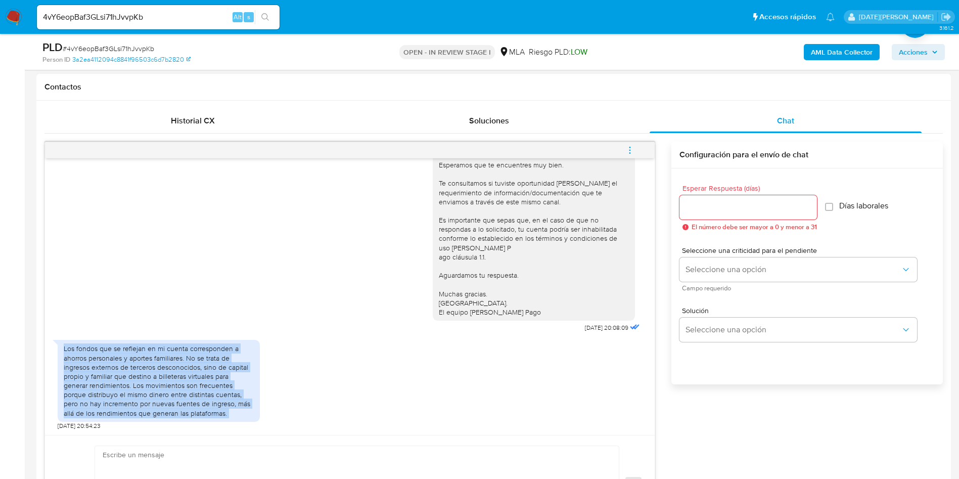
click at [181, 363] on div "Los fondos que se reflejan en mi cuenta corresponden a ahorros personales y apo…" at bounding box center [159, 381] width 190 height 74
copy div "Los fondos que se reflejan en mi cuenta corresponden a ahorros personales y apo…"
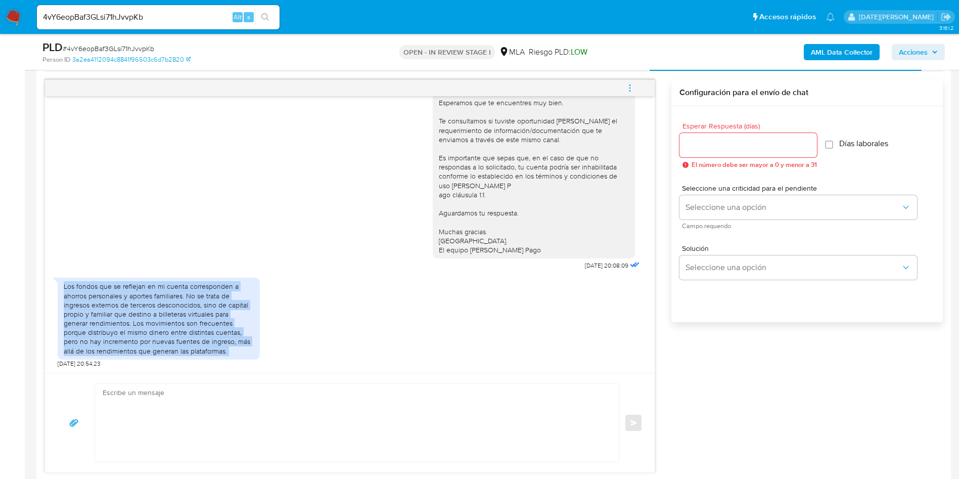
scroll to position [531, 0]
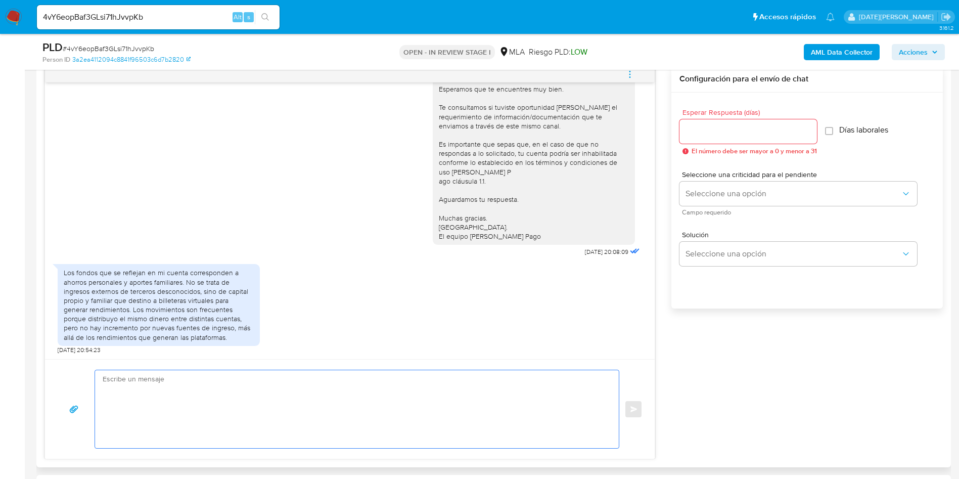
click at [234, 399] on textarea at bounding box center [354, 409] width 503 height 78
click at [690, 133] on input "Esperar Respuesta (días)" at bounding box center [747, 131] width 137 height 13
type input "3"
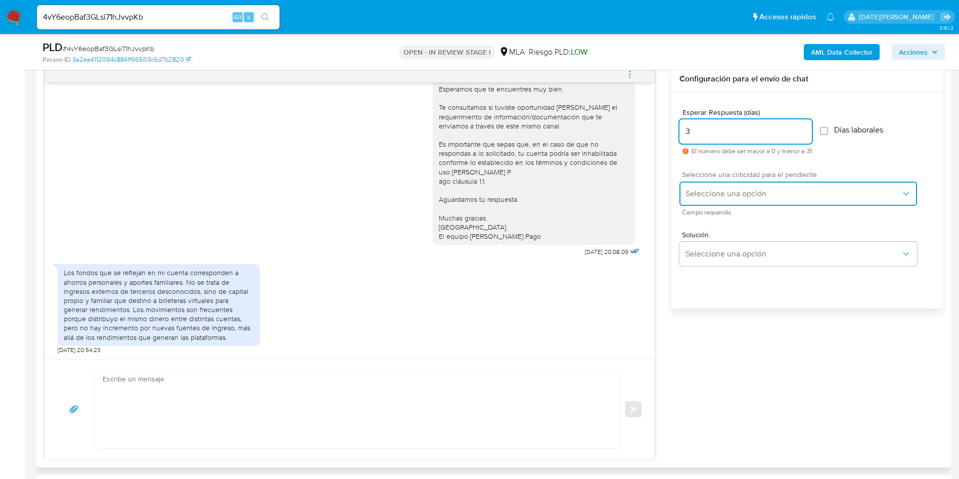
click at [714, 191] on span "Seleccione una opción" at bounding box center [792, 194] width 215 height 10
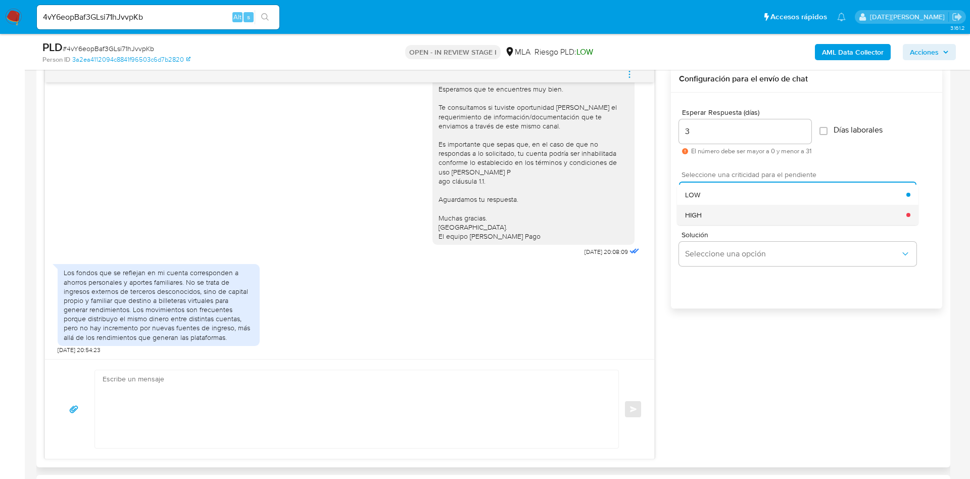
click at [722, 211] on div "HIGH" at bounding box center [795, 215] width 221 height 20
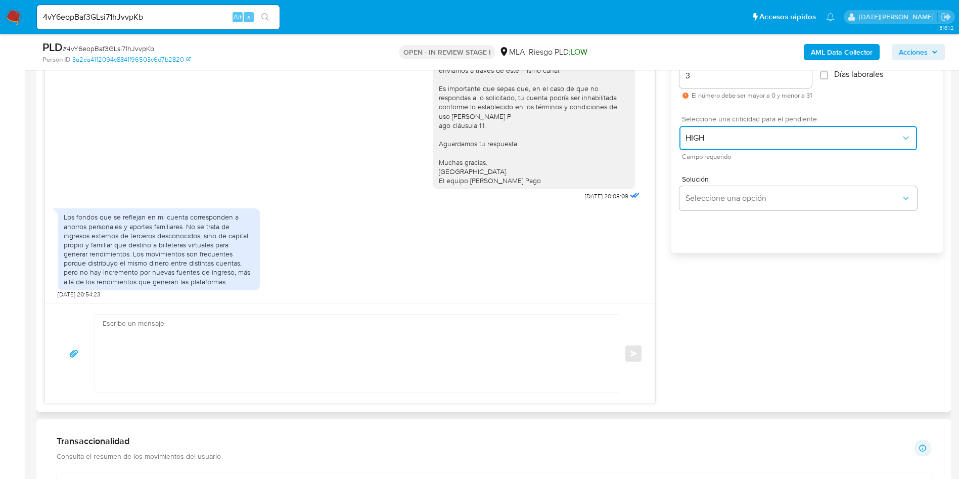
scroll to position [607, 0]
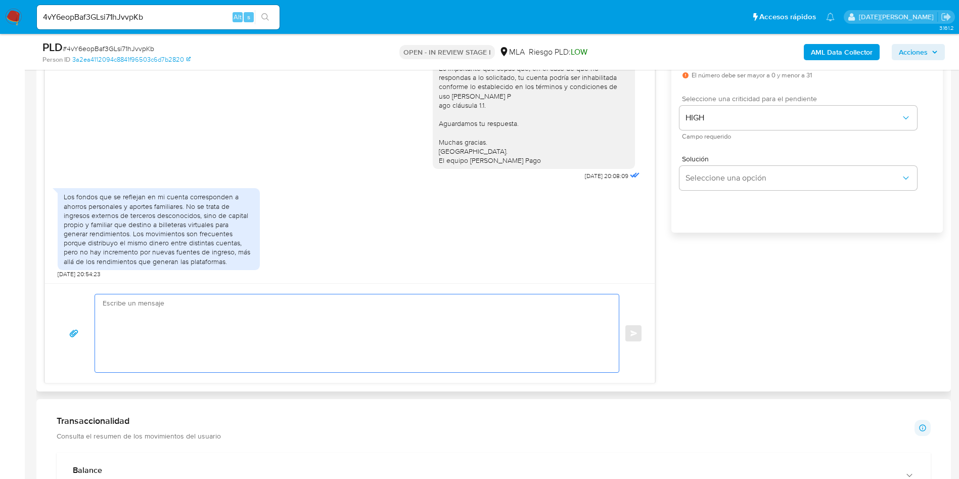
click at [239, 325] on textarea at bounding box center [354, 333] width 503 height 78
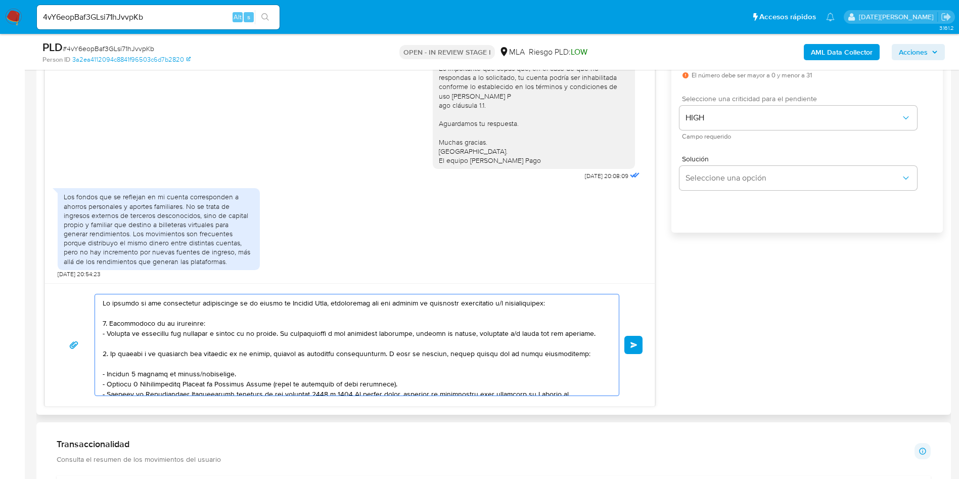
drag, startPoint x: 133, startPoint y: 303, endPoint x: 268, endPoint y: 354, distance: 144.3
click at [268, 354] on textarea at bounding box center [354, 344] width 503 height 101
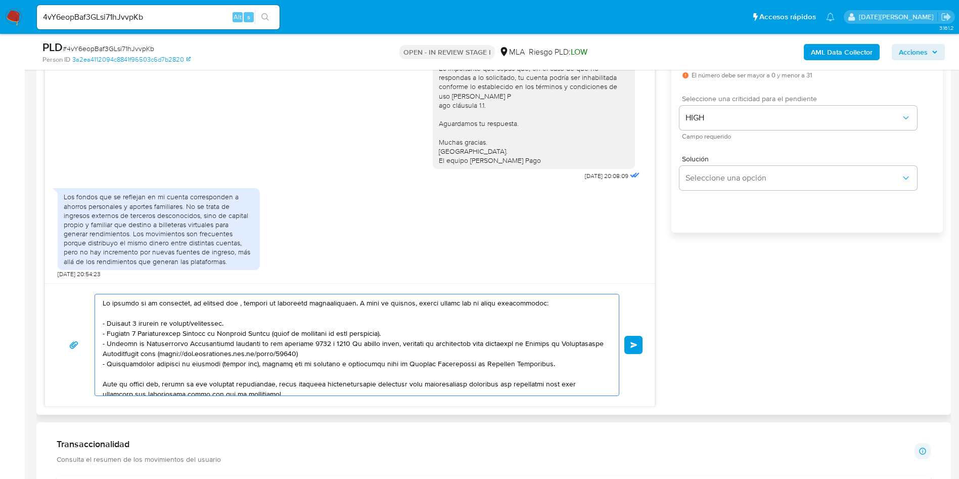
drag, startPoint x: 240, startPoint y: 304, endPoint x: 558, endPoint y: 307, distance: 317.9
click at [558, 307] on textarea at bounding box center [354, 344] width 503 height 101
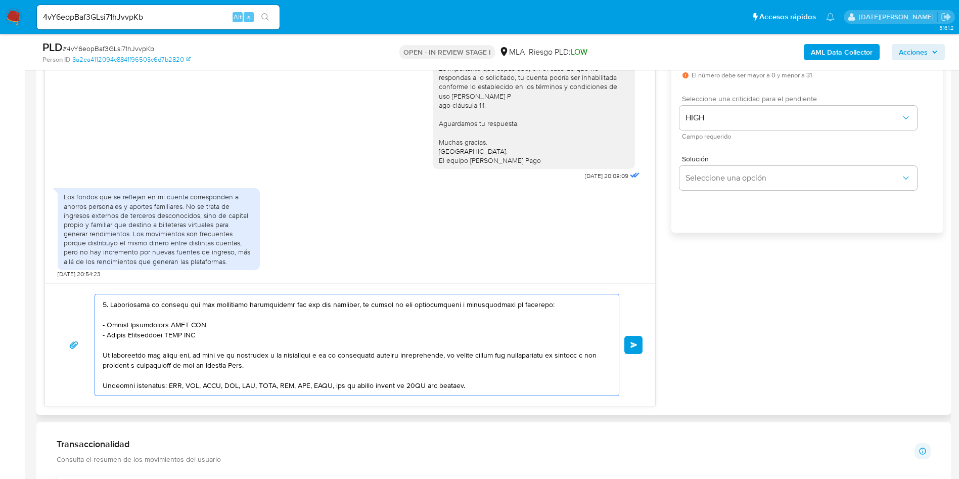
scroll to position [76, 0]
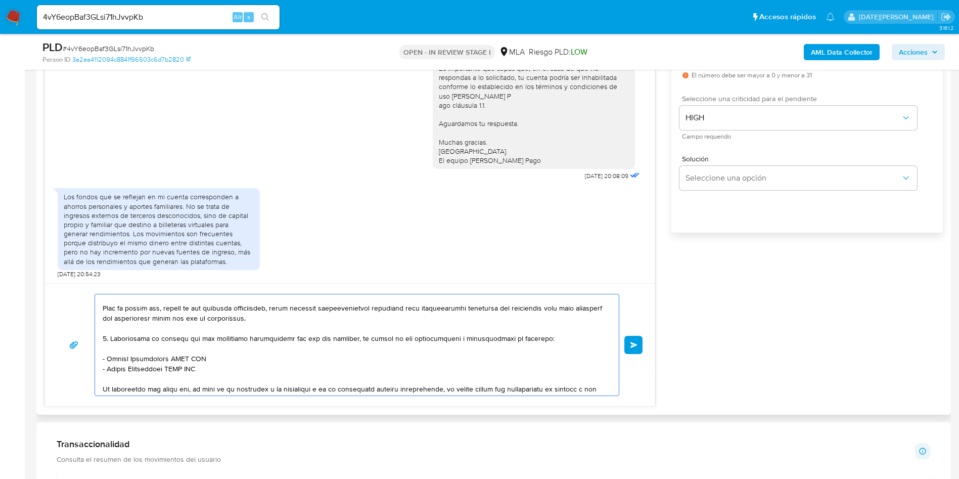
drag, startPoint x: 104, startPoint y: 339, endPoint x: 229, endPoint y: 345, distance: 125.5
click at [229, 345] on textarea at bounding box center [354, 344] width 503 height 101
click at [237, 350] on textarea at bounding box center [354, 344] width 503 height 101
drag, startPoint x: 110, startPoint y: 356, endPoint x: 216, endPoint y: 355, distance: 106.2
click at [216, 355] on textarea at bounding box center [354, 344] width 503 height 101
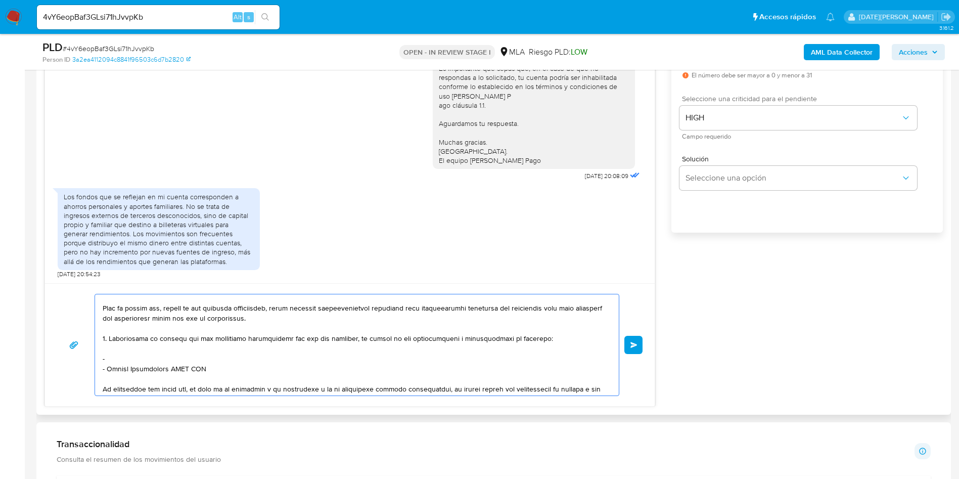
paste textarea "SCHEFER MARTA NOEMI"
click at [201, 337] on textarea at bounding box center [354, 344] width 503 height 101
click at [231, 339] on textarea at bounding box center [354, 344] width 503 height 101
click at [232, 339] on textarea at bounding box center [354, 344] width 503 height 101
click at [270, 340] on textarea at bounding box center [354, 344] width 503 height 101
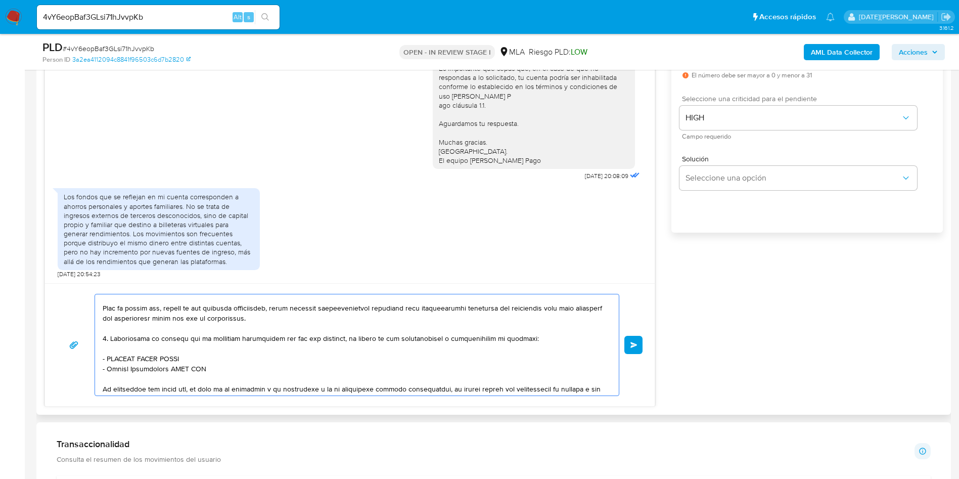
click at [368, 343] on textarea at bounding box center [354, 344] width 503 height 101
drag, startPoint x: 180, startPoint y: 368, endPoint x: 102, endPoint y: 372, distance: 78.9
click at [102, 372] on div at bounding box center [354, 344] width 519 height 101
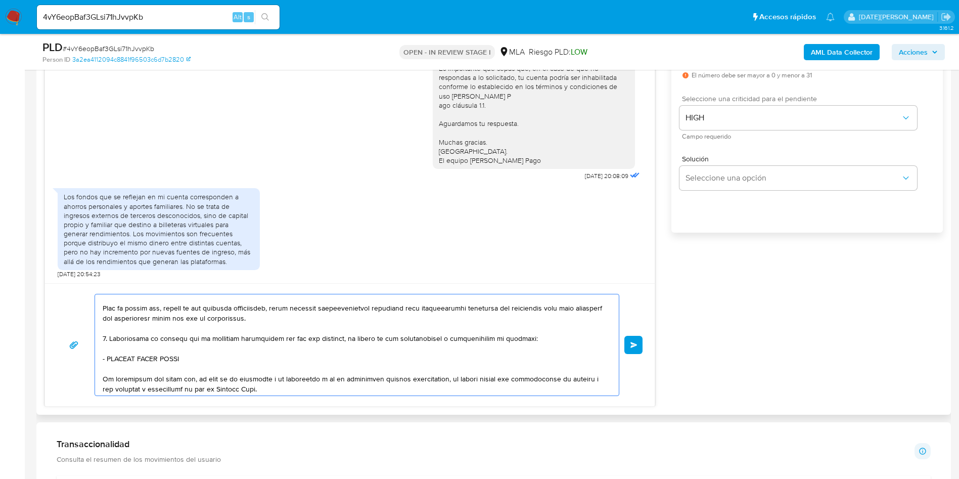
scroll to position [152, 0]
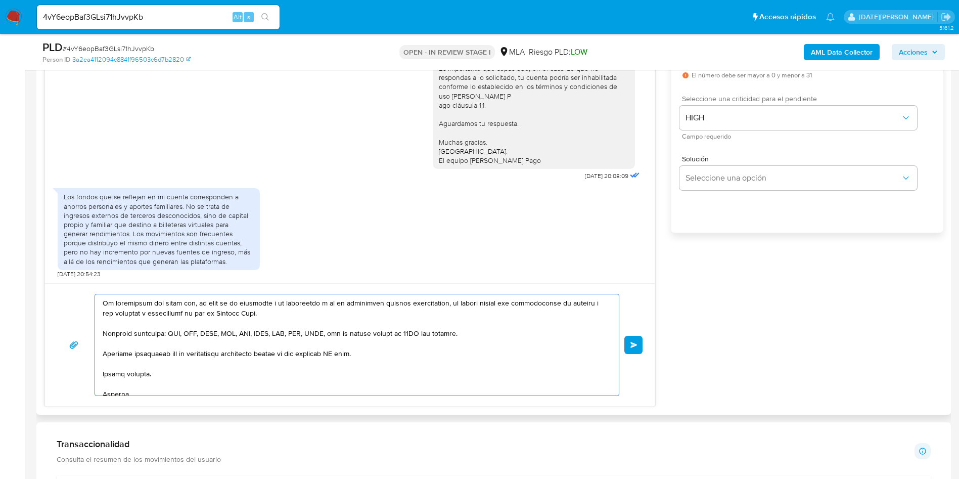
click at [342, 357] on textarea at bounding box center [354, 344] width 503 height 101
click at [345, 354] on textarea at bounding box center [354, 344] width 503 height 101
click at [399, 354] on textarea at bounding box center [354, 344] width 503 height 101
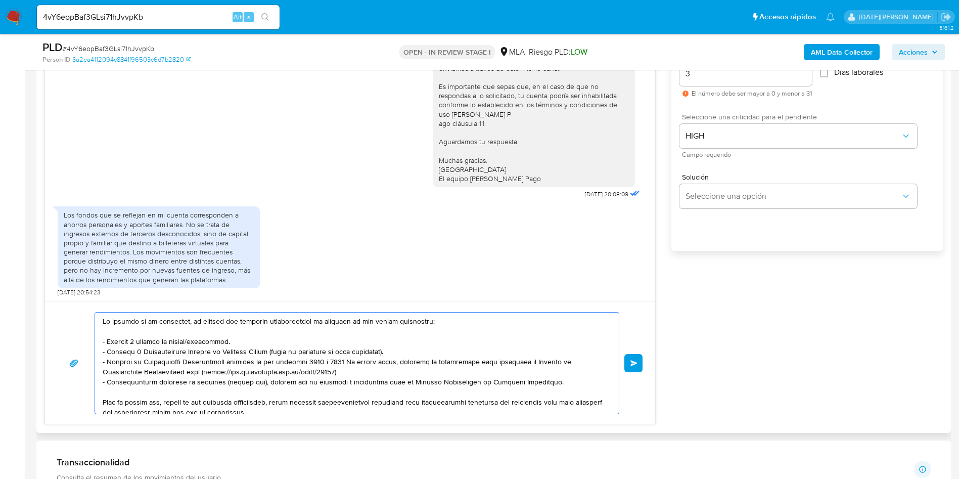
scroll to position [607, 0]
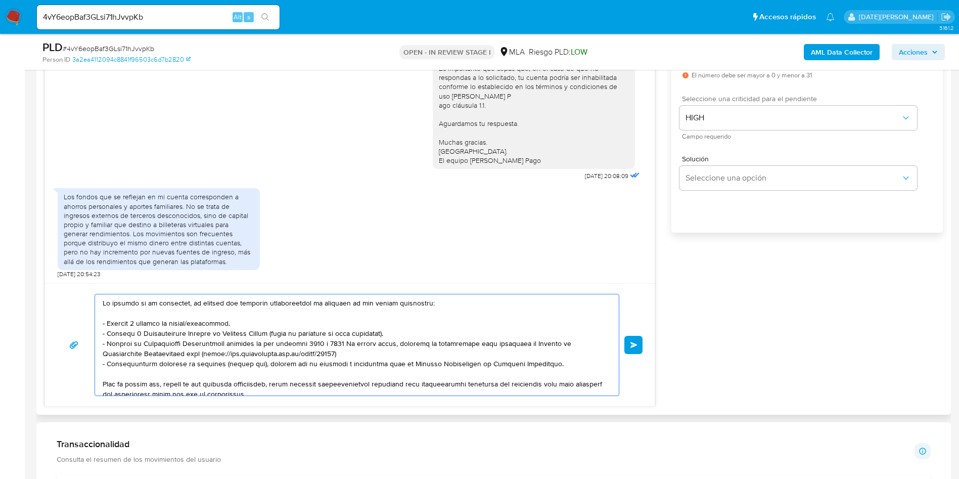
click at [103, 301] on textarea at bounding box center [354, 344] width 503 height 101
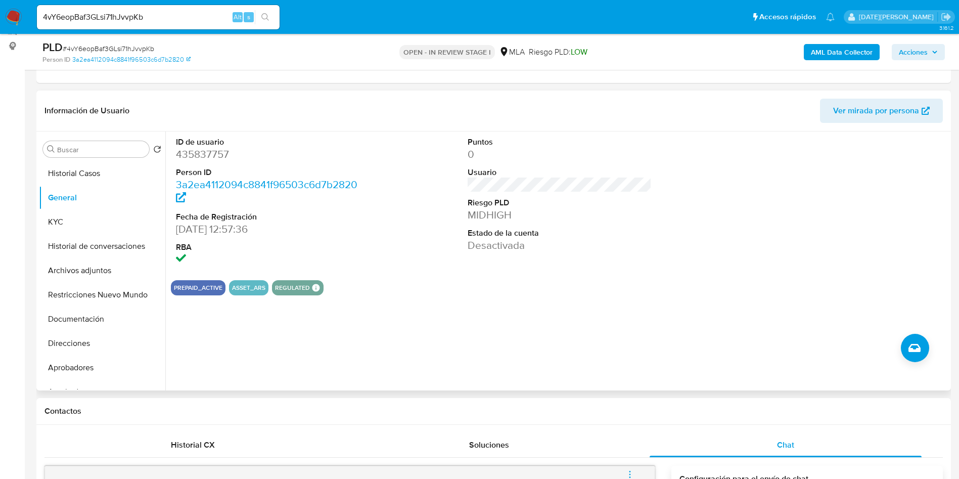
scroll to position [76, 0]
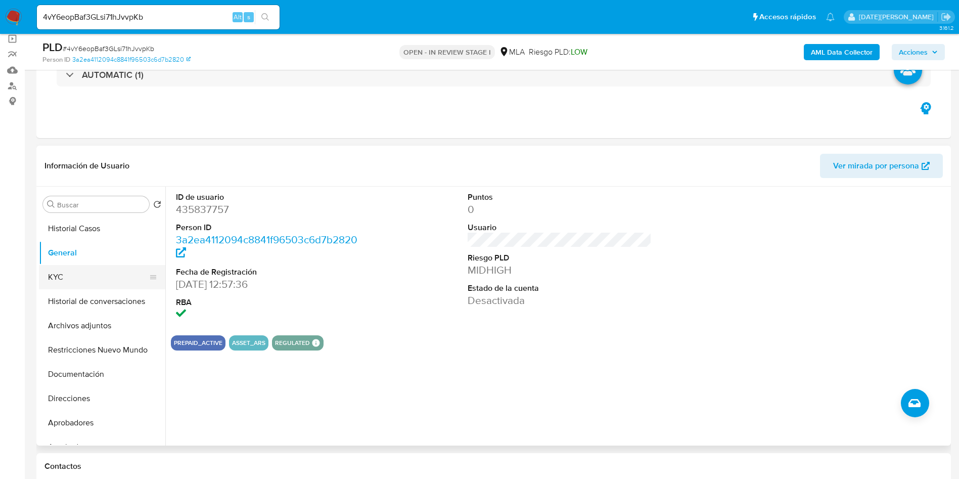
click at [79, 284] on button "KYC" at bounding box center [98, 277] width 118 height 24
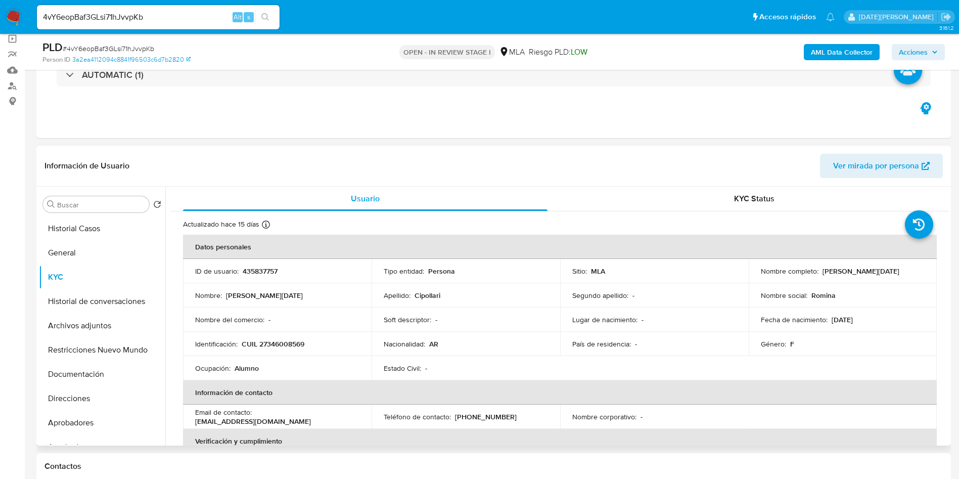
drag, startPoint x: 821, startPoint y: 271, endPoint x: 914, endPoint y: 270, distance: 93.5
click at [914, 270] on div "Nombre completo : Romina Noemi Lucia Cipollari" at bounding box center [843, 270] width 164 height 9
copy div "Romina Noemi Lucia Cipollari"
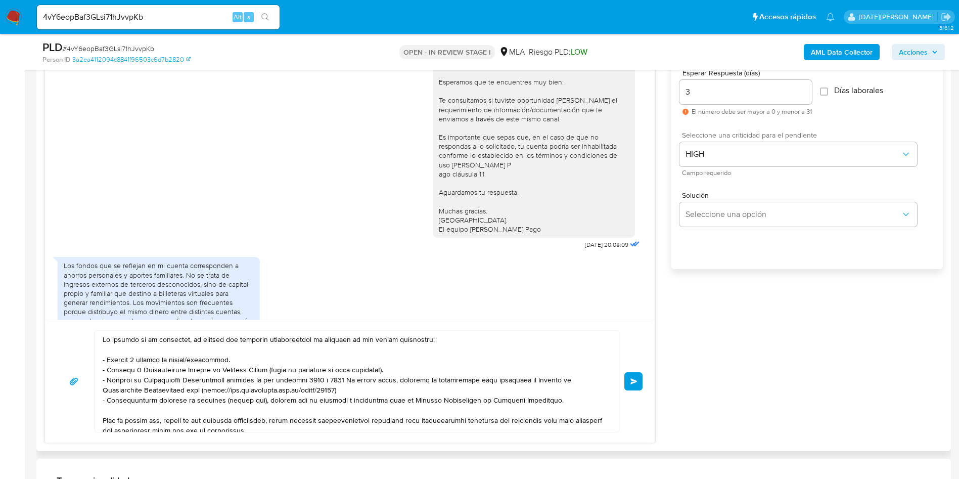
scroll to position [607, 0]
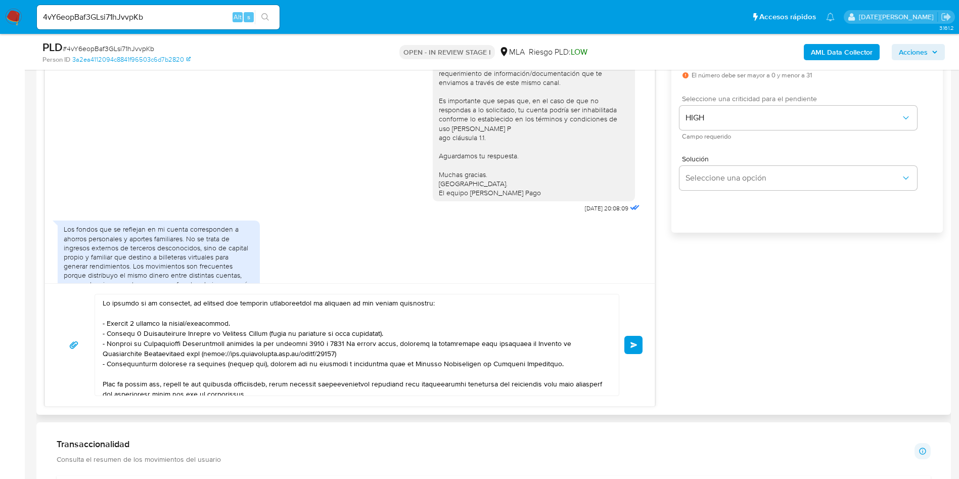
click at [125, 306] on textarea at bounding box center [354, 344] width 503 height 101
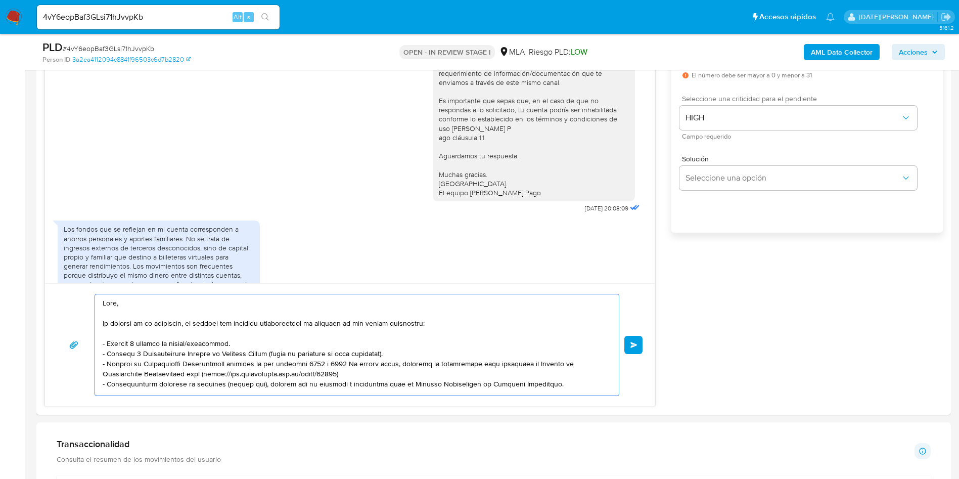
click at [151, 300] on textarea at bounding box center [354, 344] width 503 height 101
paste textarea "Romina Noemi Lucia Cipollari"
click at [125, 303] on textarea at bounding box center [354, 344] width 503 height 101
click at [454, 315] on textarea at bounding box center [354, 344] width 503 height 101
click at [457, 324] on textarea at bounding box center [354, 344] width 503 height 101
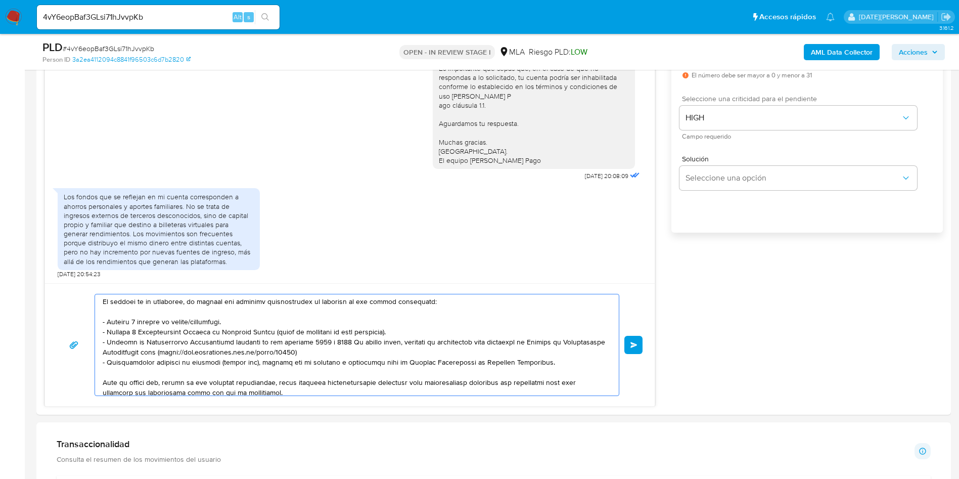
scroll to position [0, 0]
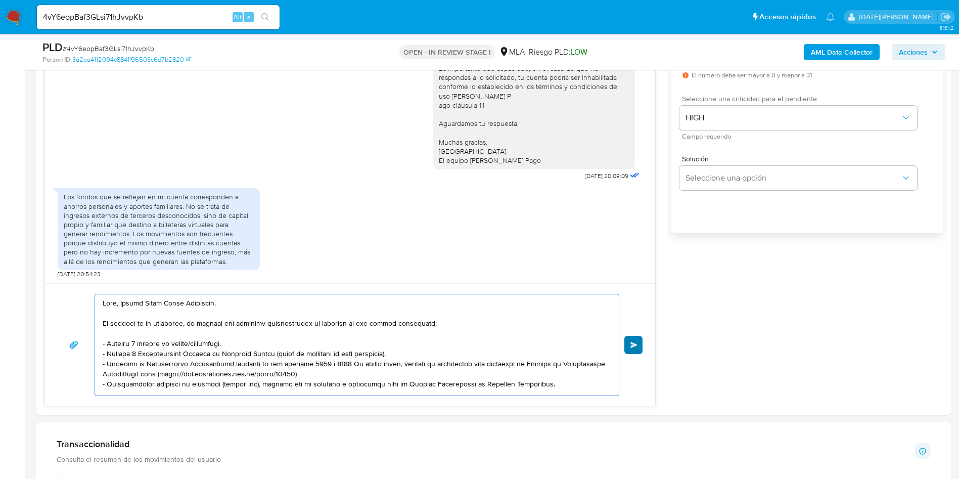
type textarea "Hola, Romina Noemi Lucia Cipollari. En función de lo declarado, te pedimos que …"
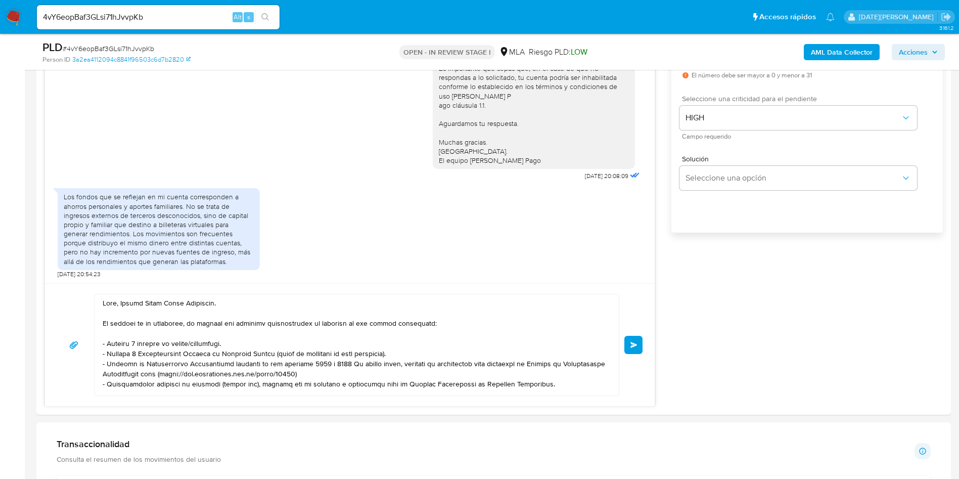
click at [641, 342] on button "Enviar" at bounding box center [633, 345] width 18 height 18
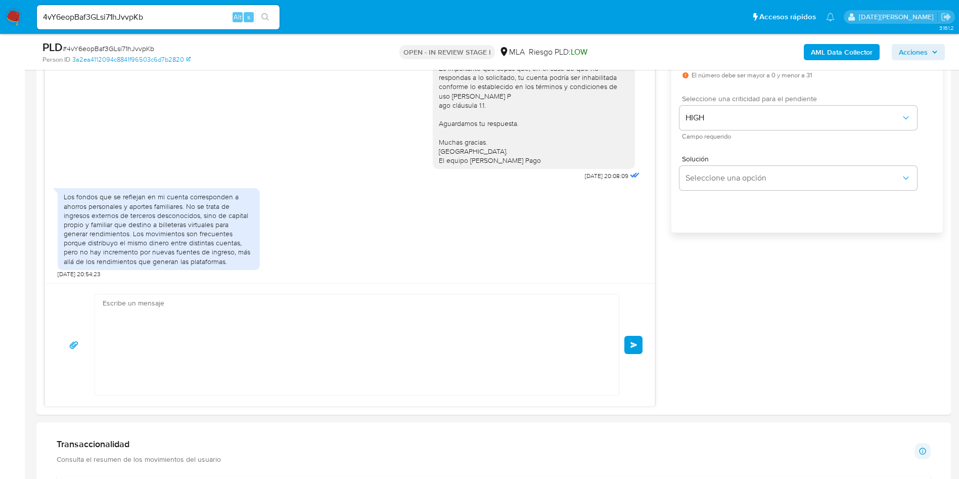
scroll to position [494, 0]
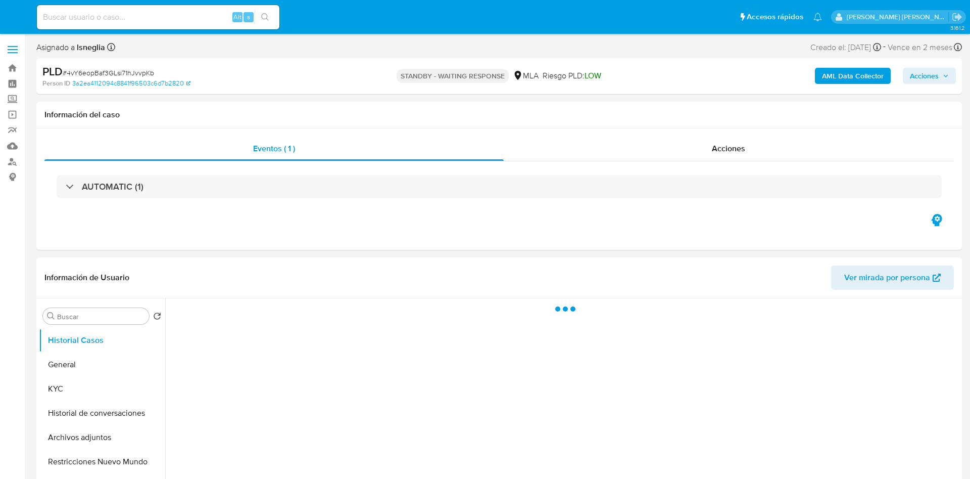
select select "10"
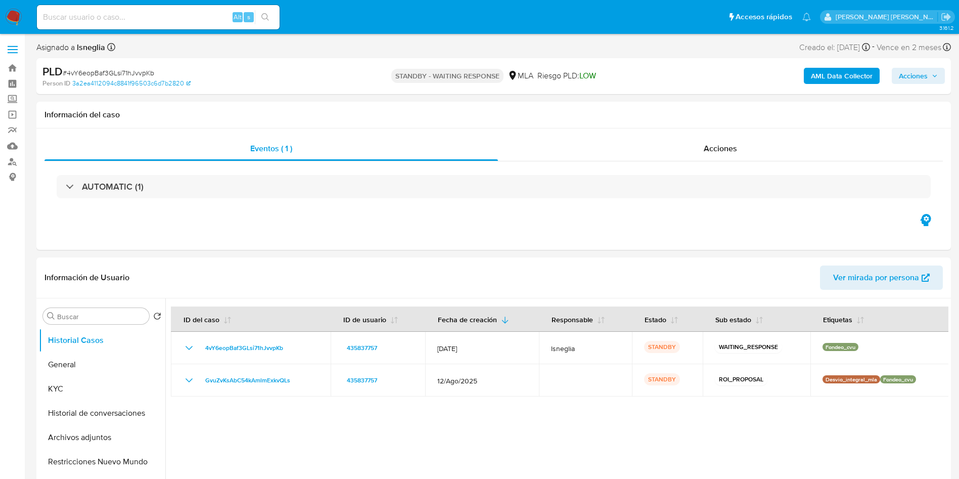
click at [173, 12] on input at bounding box center [158, 17] width 243 height 13
paste input "8lCfWtpEkl8JE3wtulxPZ75U"
type input "8lCfWtpEkl8JE3wtulxPZ75U"
click at [272, 19] on button "search-icon" at bounding box center [265, 17] width 21 height 14
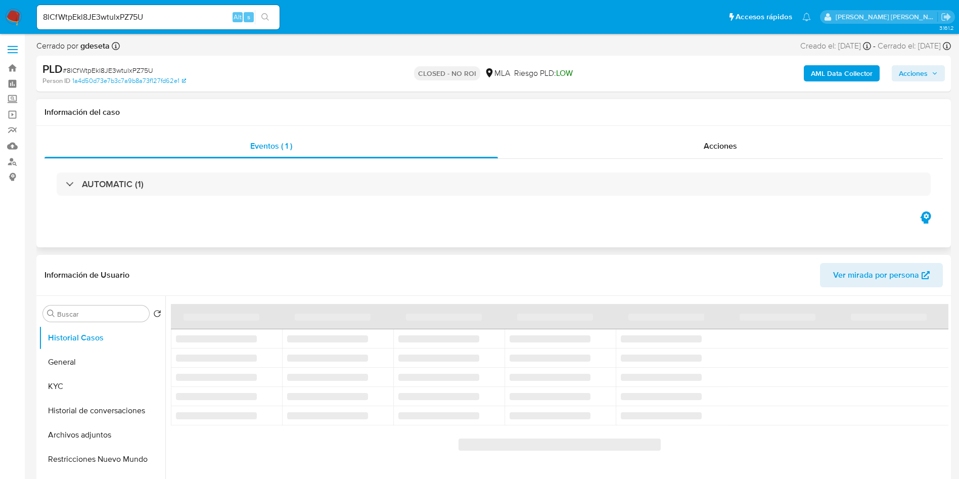
select select "10"
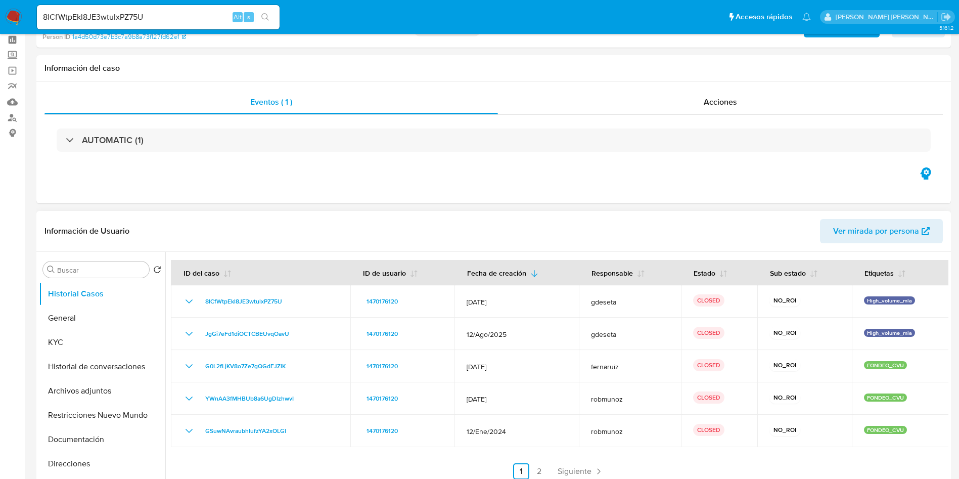
scroll to position [76, 0]
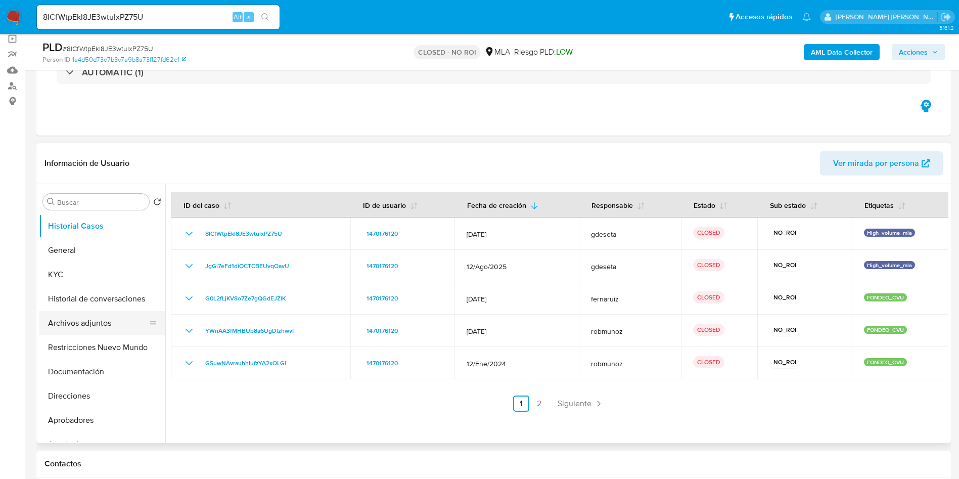
click at [85, 320] on button "Archivos adjuntos" at bounding box center [98, 323] width 118 height 24
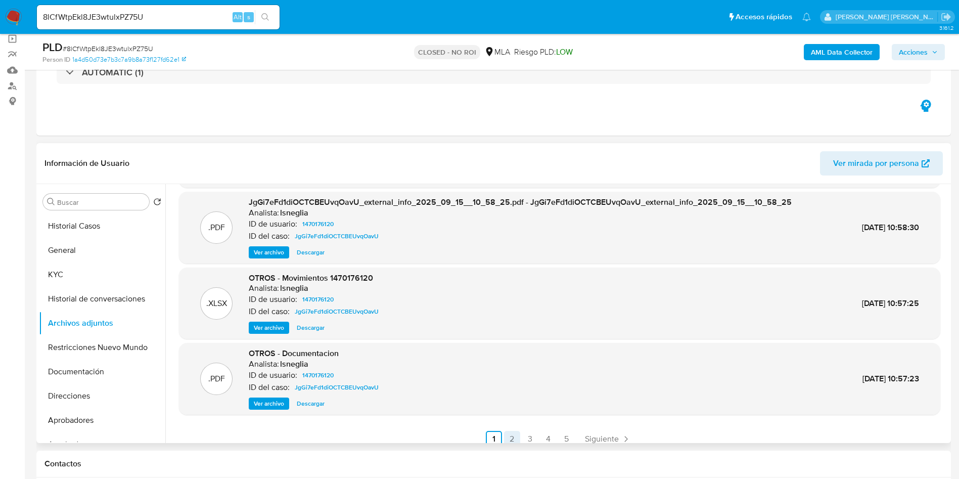
click at [507, 435] on link "2" at bounding box center [512, 439] width 16 height 16
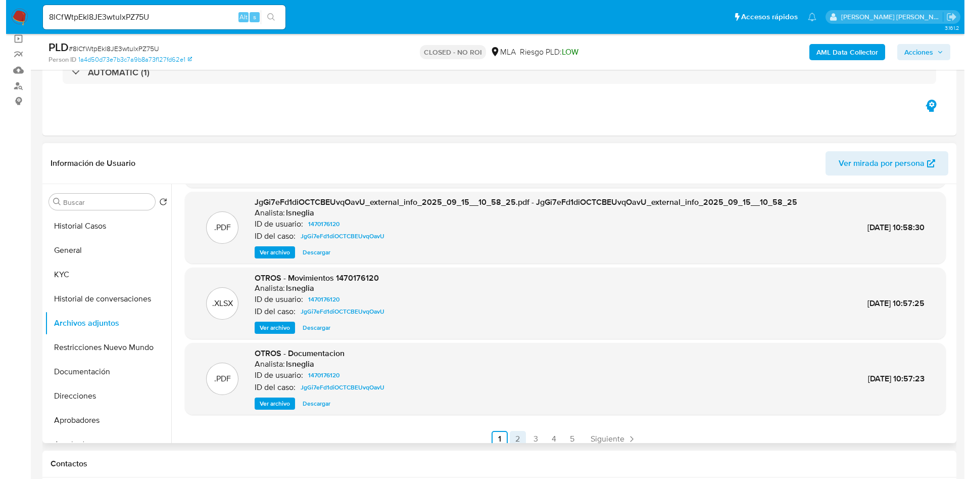
scroll to position [0, 0]
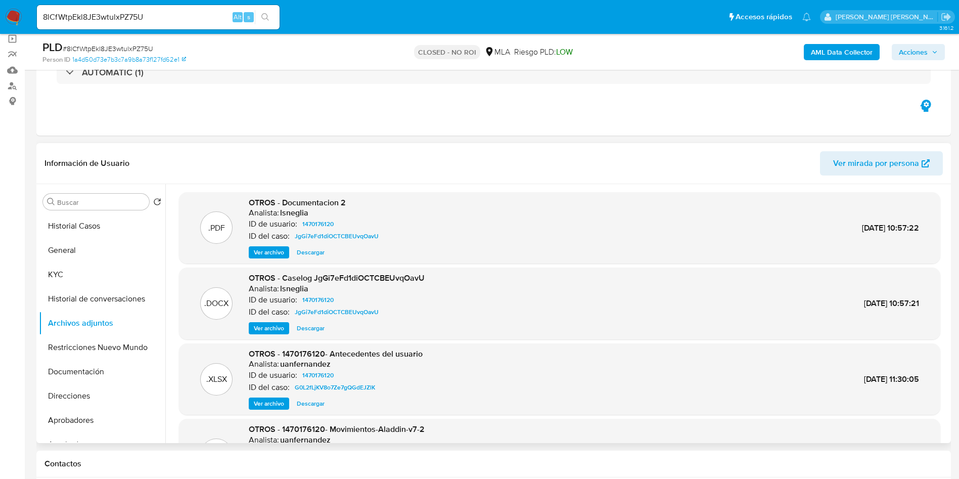
click at [272, 326] on span "Ver archivo" at bounding box center [269, 328] width 30 height 10
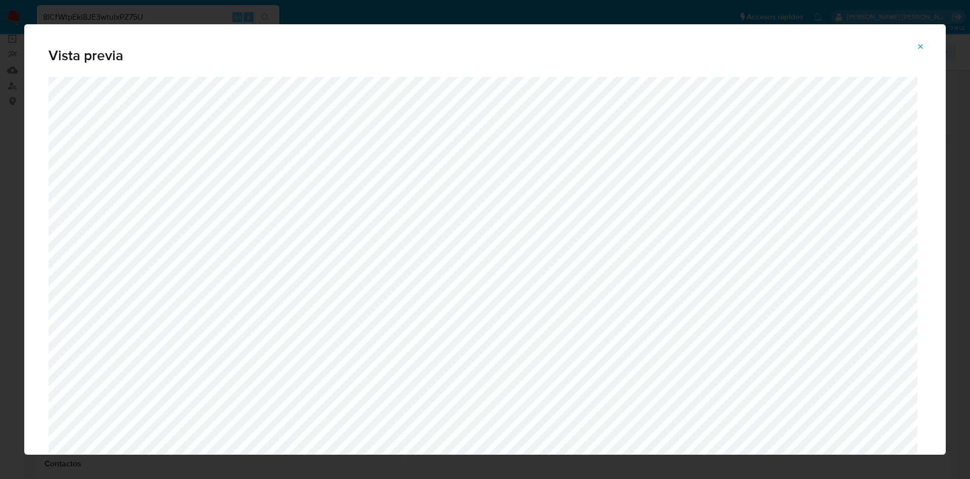
click at [924, 43] on icon "Attachment preview" at bounding box center [921, 46] width 8 height 8
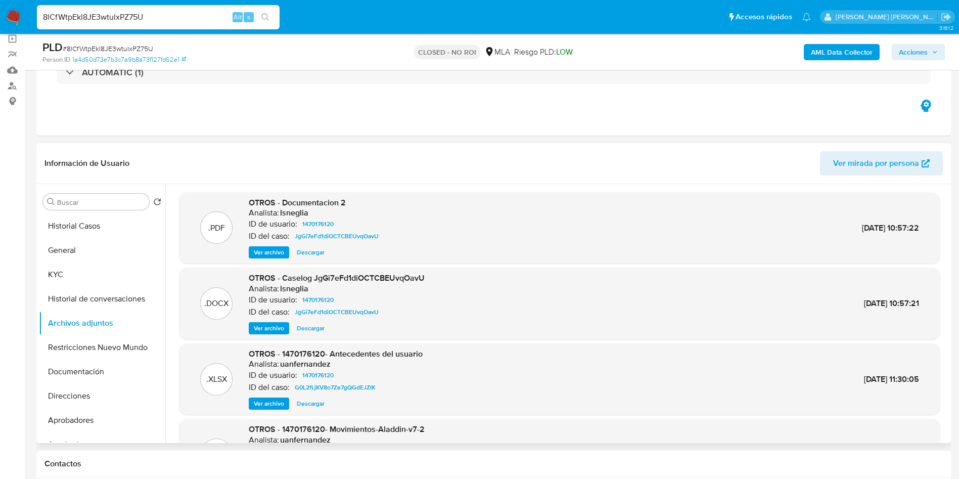
click at [141, 17] on input "8lCfWtpEkl8JE3wtulxPZ75U" at bounding box center [158, 17] width 243 height 13
paste input "4CCfxrn9Jd28SBrkfC1EQ5gB"
type input "4CCfxrn9Jd28SBrkfC1EQ5gB"
click at [262, 16] on icon "search-icon" at bounding box center [265, 17] width 8 height 8
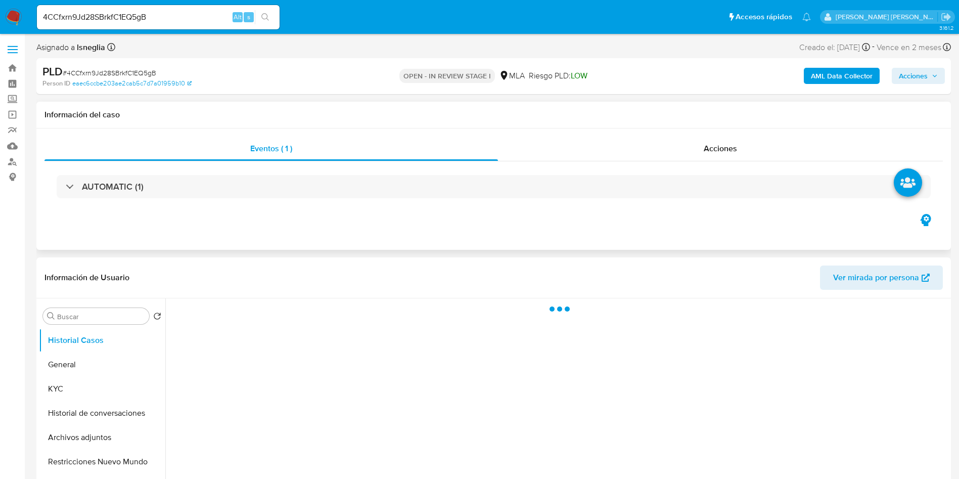
select select "10"
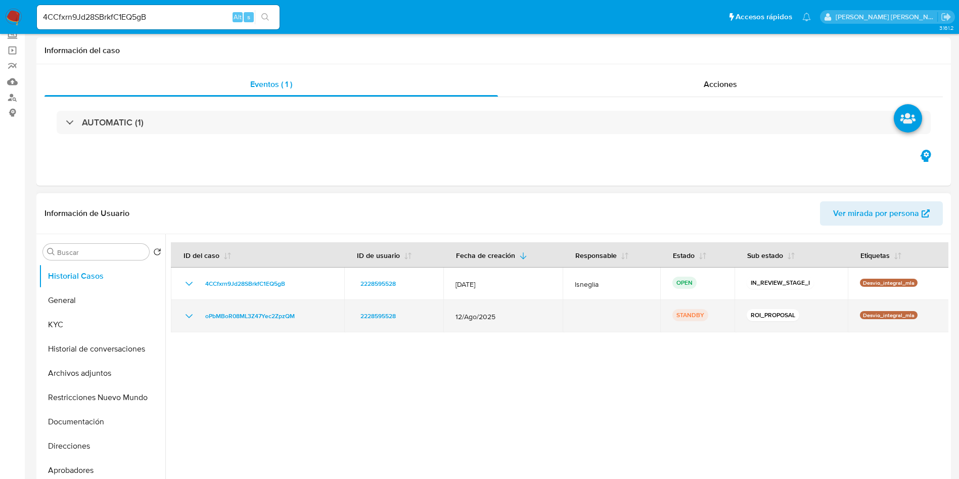
scroll to position [76, 0]
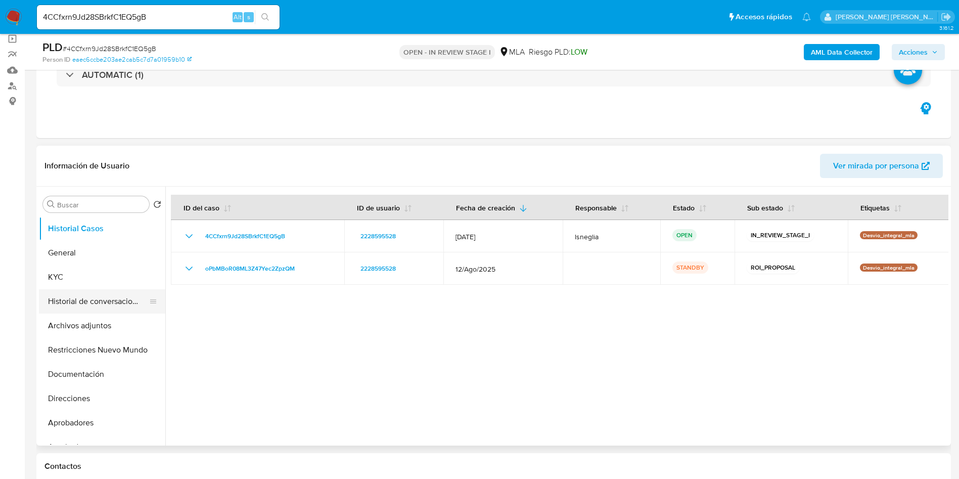
click at [103, 292] on button "Historial de conversaciones" at bounding box center [98, 301] width 118 height 24
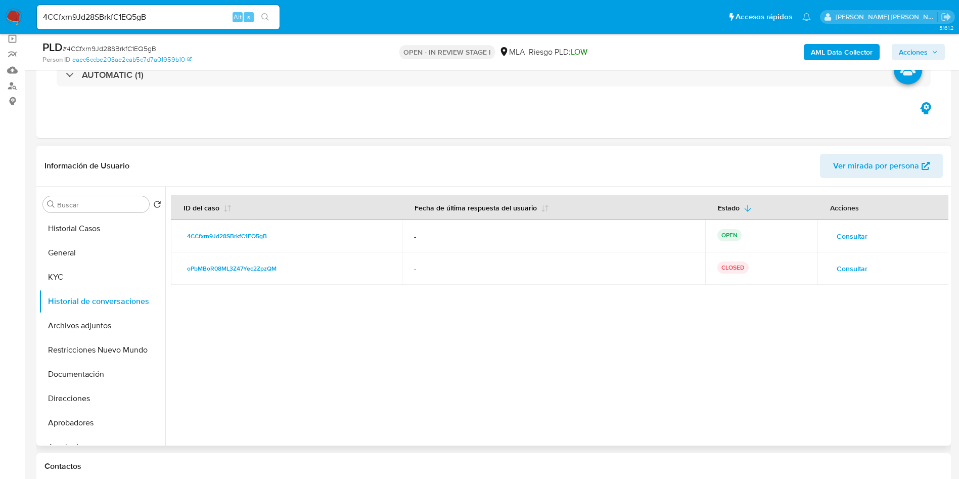
click at [847, 231] on span "Consultar" at bounding box center [852, 236] width 31 height 14
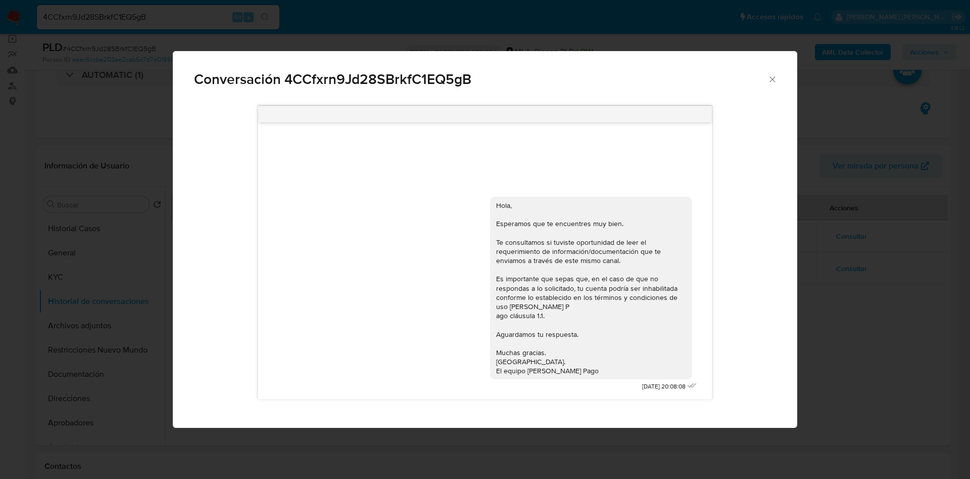
click at [777, 78] on icon "Cerrar" at bounding box center [773, 79] width 10 height 10
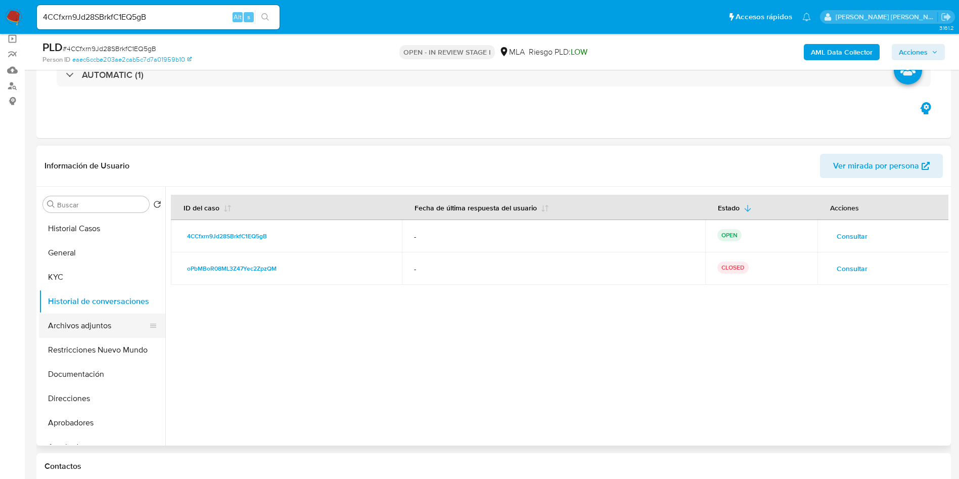
click at [96, 333] on button "Archivos adjuntos" at bounding box center [98, 325] width 118 height 24
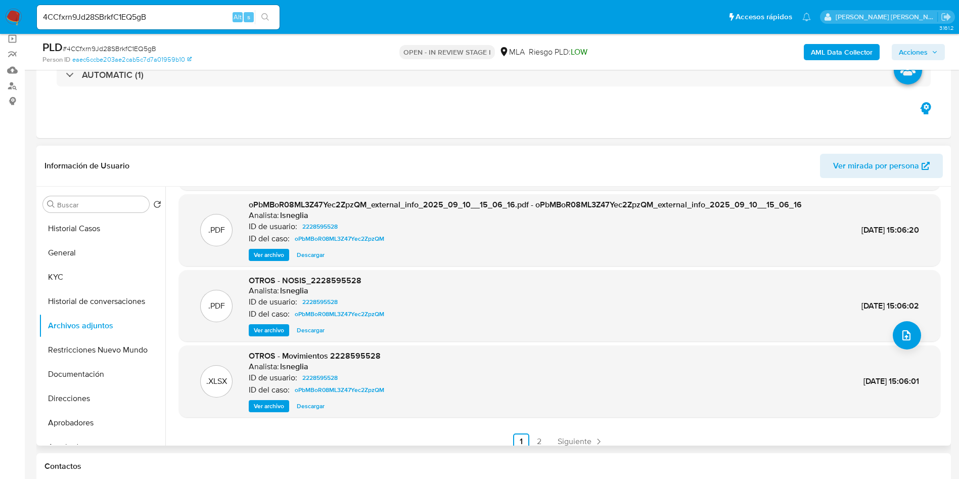
scroll to position [85, 0]
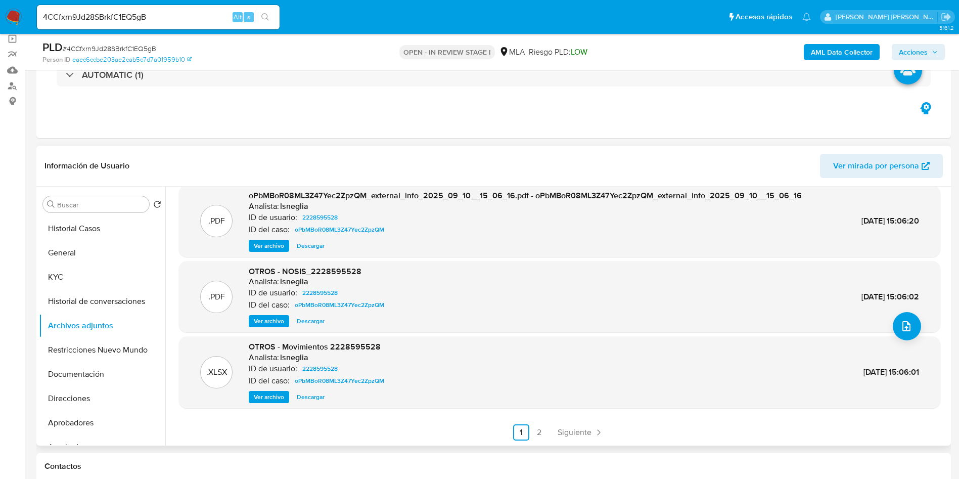
click at [534, 431] on link "2" at bounding box center [539, 432] width 16 height 16
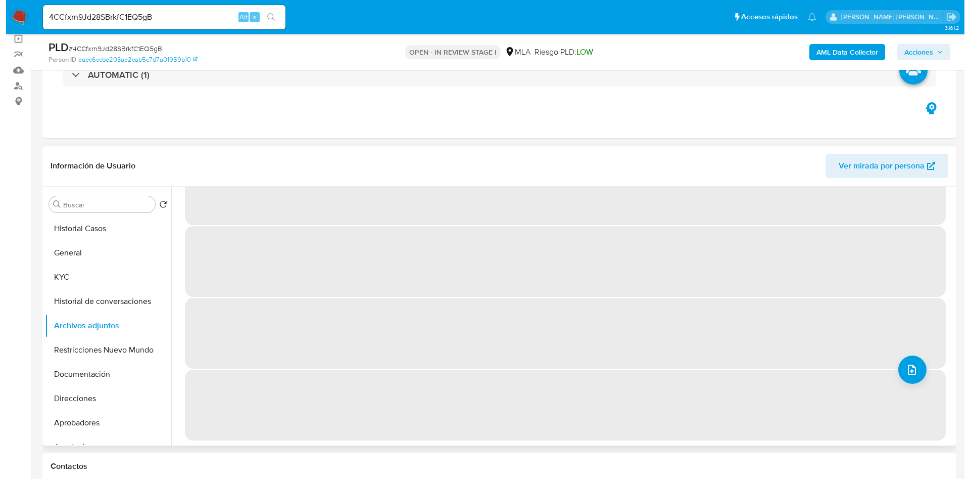
scroll to position [0, 0]
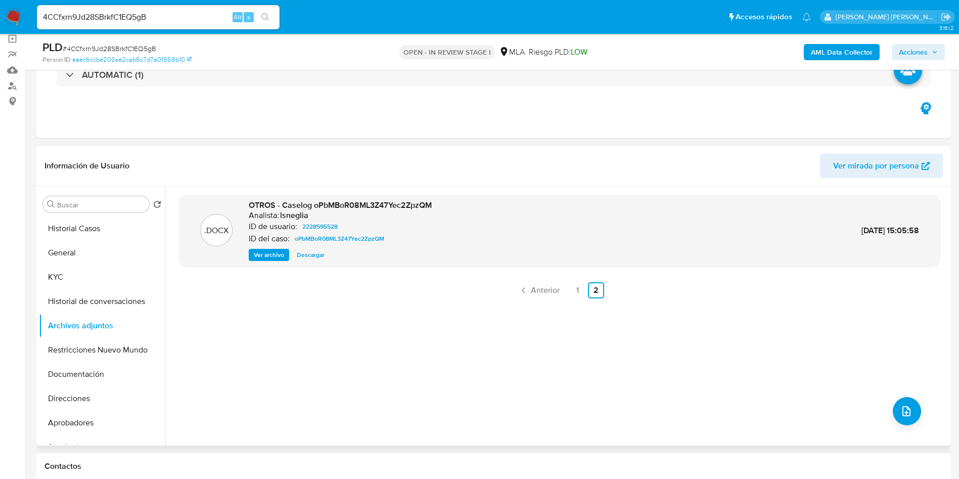
click at [270, 254] on span "Ver archivo" at bounding box center [269, 255] width 30 height 10
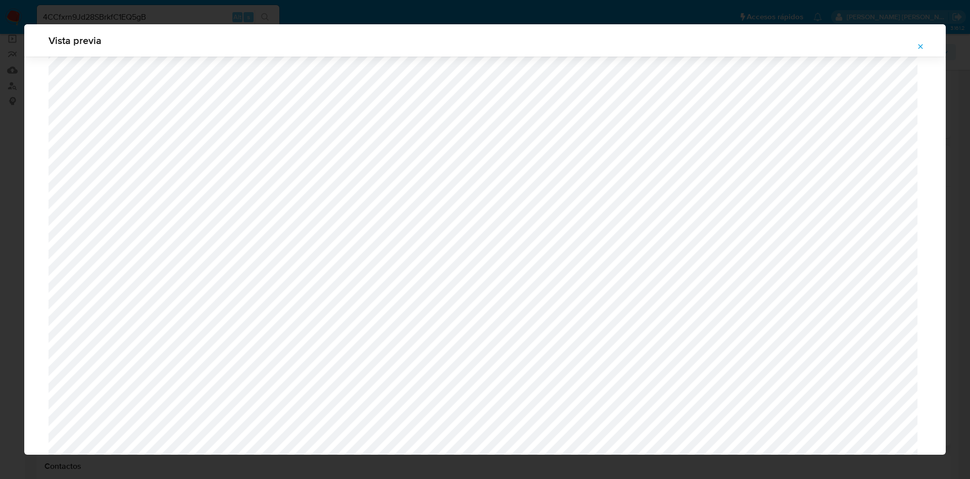
scroll to position [283, 0]
click at [923, 52] on span "Attachment preview" at bounding box center [921, 46] width 8 height 14
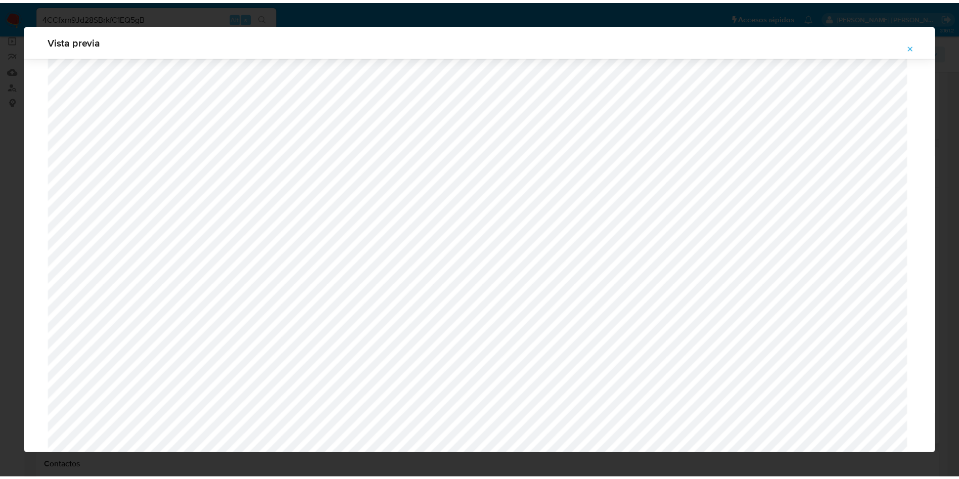
scroll to position [0, 0]
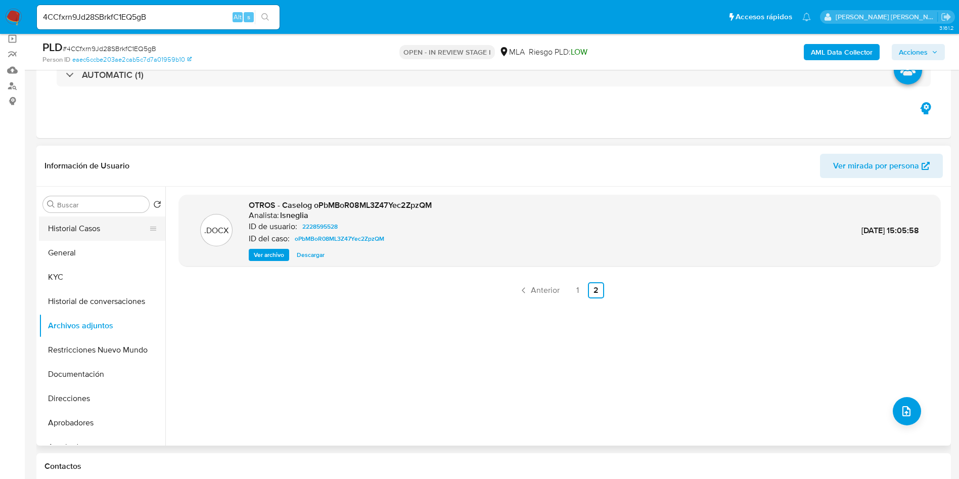
click at [95, 228] on button "Historial Casos" at bounding box center [98, 228] width 118 height 24
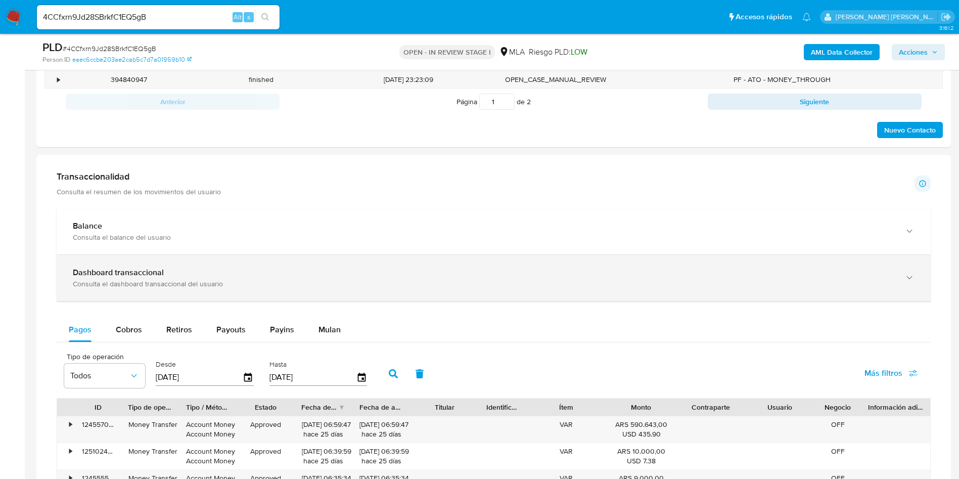
scroll to position [607, 0]
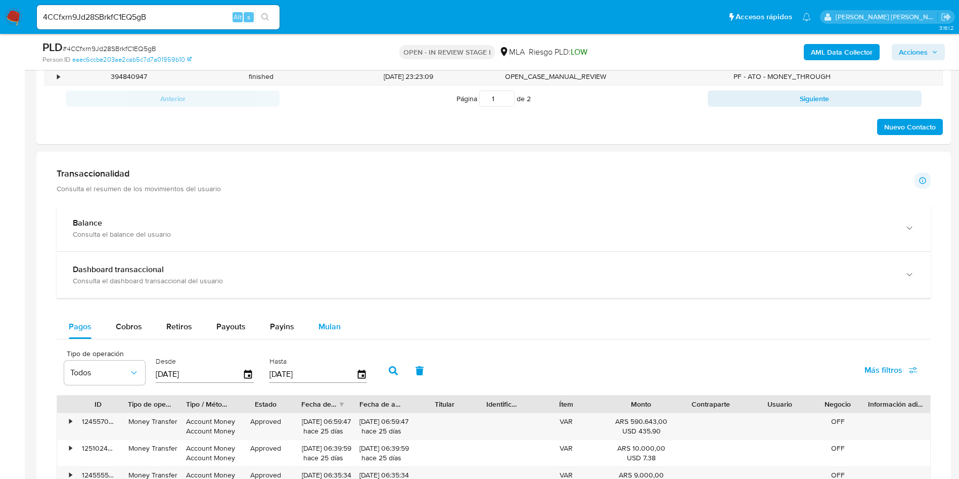
click at [314, 322] on button "Mulan" at bounding box center [329, 326] width 47 height 24
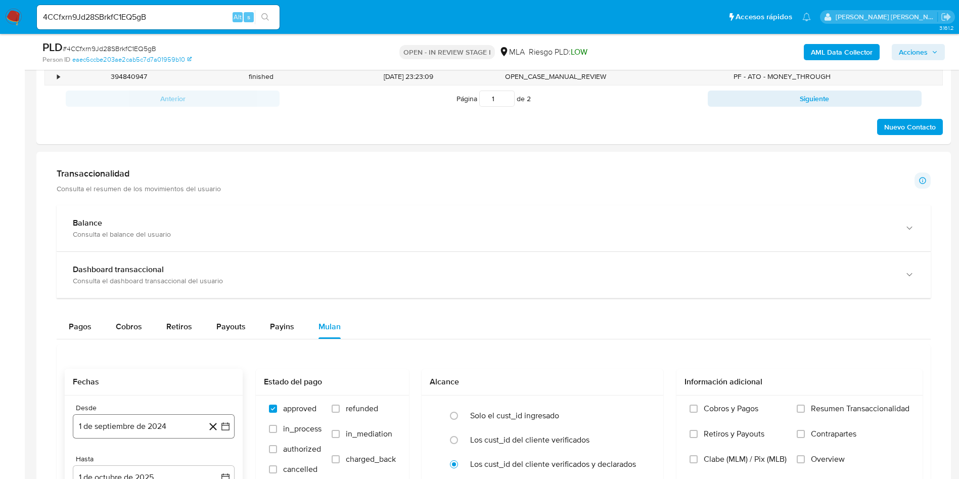
click at [153, 426] on button "1 de septiembre de 2024" at bounding box center [154, 426] width 162 height 24
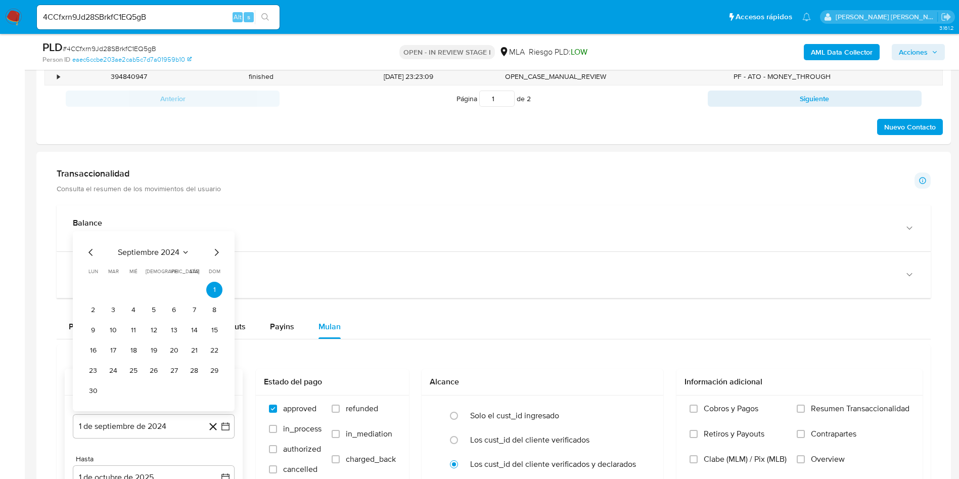
click at [163, 250] on span "septiembre 2024" at bounding box center [149, 252] width 62 height 10
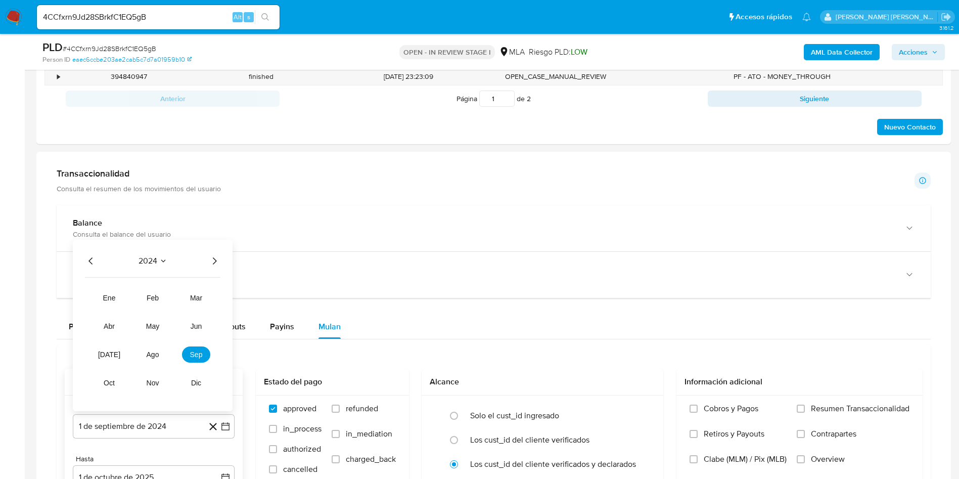
click at [217, 262] on icon "Año siguiente" at bounding box center [214, 261] width 12 height 12
click at [105, 328] on span "abr" at bounding box center [109, 326] width 11 height 8
click at [116, 309] on button "1" at bounding box center [113, 310] width 16 height 16
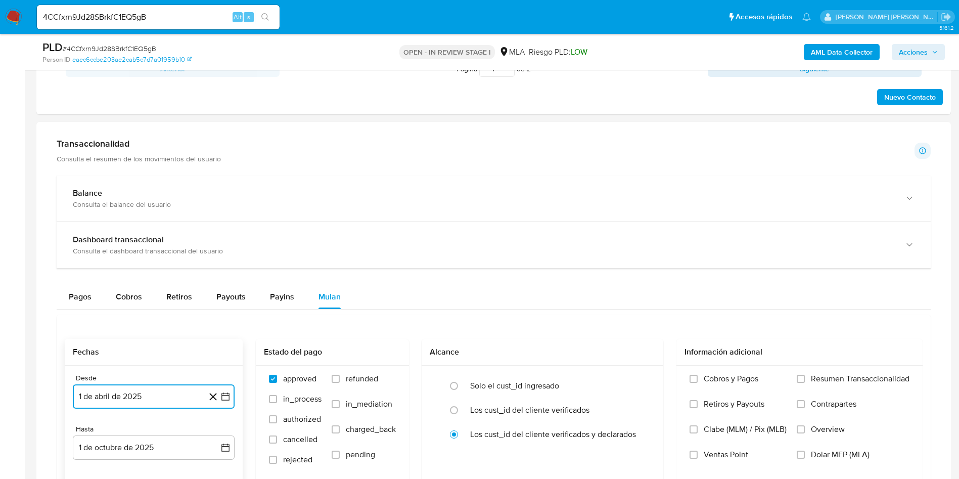
scroll to position [682, 0]
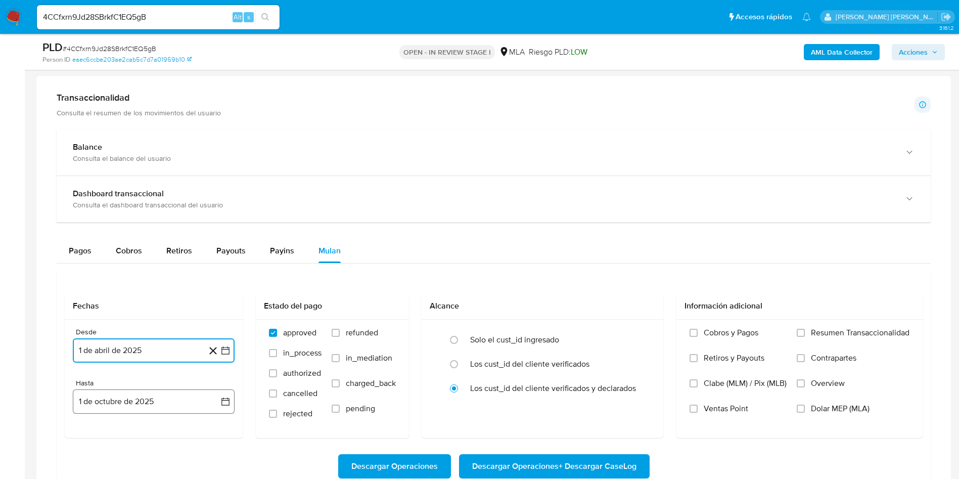
click at [186, 402] on button "1 de octubre de 2025" at bounding box center [154, 401] width 162 height 24
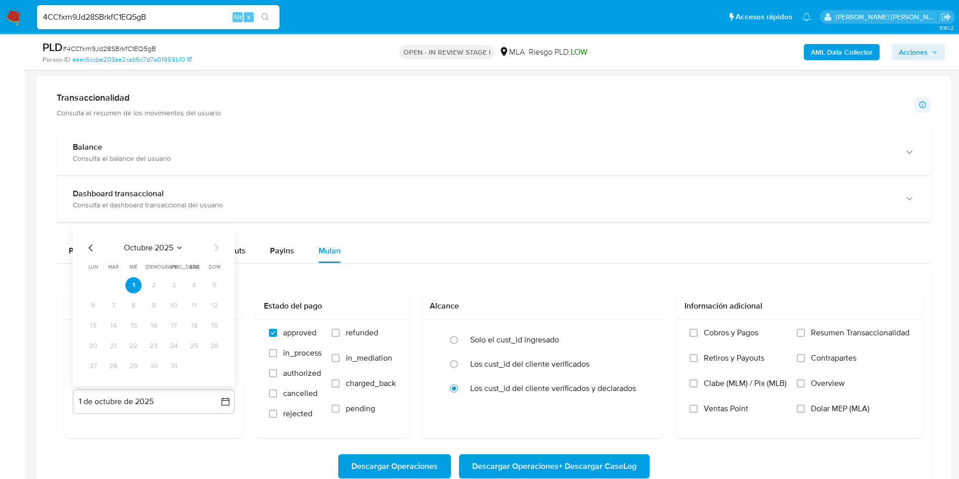
click at [84, 247] on div "octubre 2025 octubre 2025 lun lunes mar martes mié miércoles jue jueves vie vie…" at bounding box center [154, 306] width 162 height 160
click at [86, 248] on icon "Mes anterior" at bounding box center [91, 248] width 12 height 12
click at [88, 247] on icon "Mes anterior" at bounding box center [91, 248] width 12 height 12
click at [216, 363] on button "31" at bounding box center [214, 366] width 16 height 16
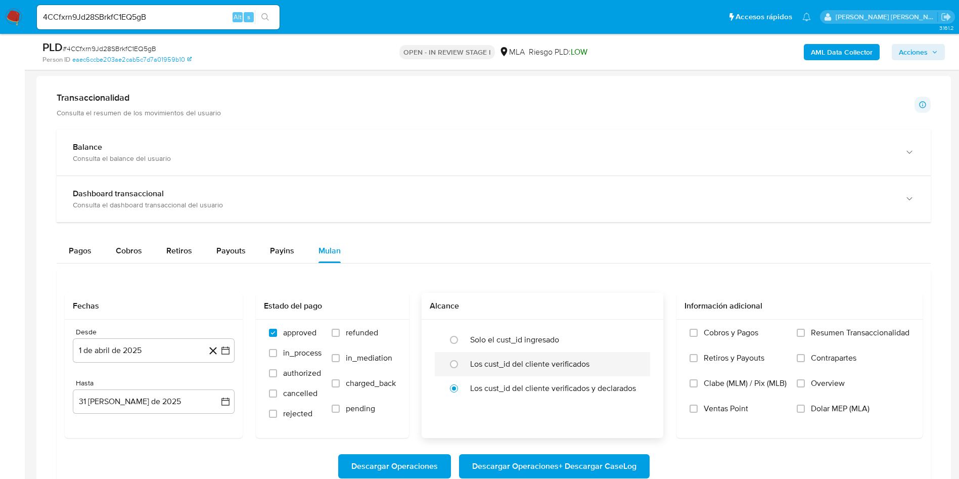
click at [501, 359] on label "Los cust_id del cliente verificados" at bounding box center [529, 364] width 119 height 10
click at [462, 358] on input "radio" at bounding box center [454, 364] width 16 height 16
radio input "true"
click at [834, 411] on span "Dolar MEP (MLA)" at bounding box center [840, 408] width 59 height 10
click at [805, 411] on input "Dolar MEP (MLA)" at bounding box center [801, 408] width 8 height 8
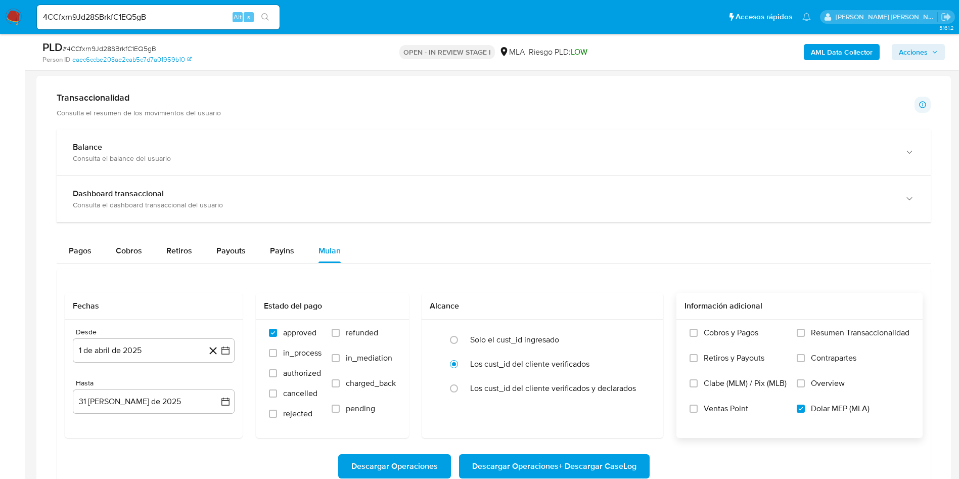
click at [598, 466] on span "Descargar Operaciones + Descargar CaseLog" at bounding box center [554, 466] width 164 height 22
click at [145, 13] on input "4CCfxrn9Jd28SBrkfC1EQ5gB" at bounding box center [158, 17] width 243 height 13
paste input "J8NeasPT2Yq5np5w1JFuMZkr"
type input "J8NeasPT2Yq5np5w1JFuMZkr"
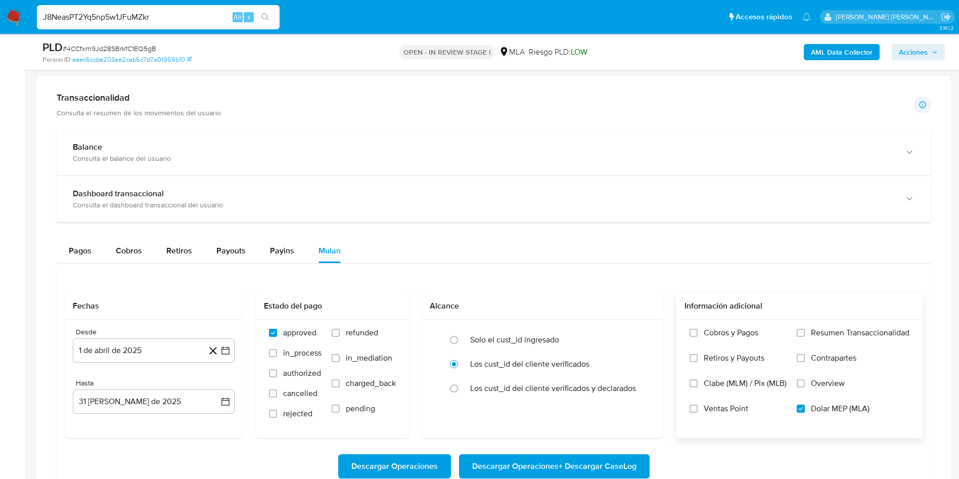
click at [268, 15] on icon "search-icon" at bounding box center [265, 17] width 8 height 8
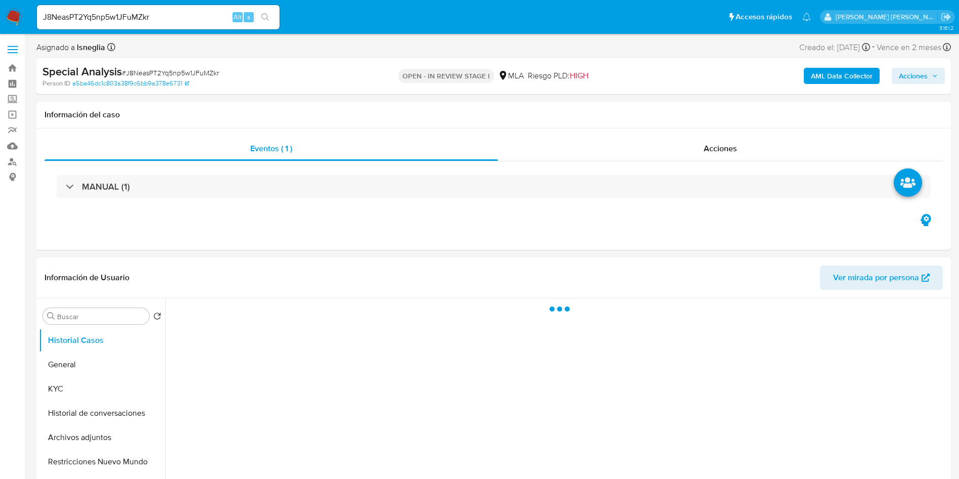
select select "10"
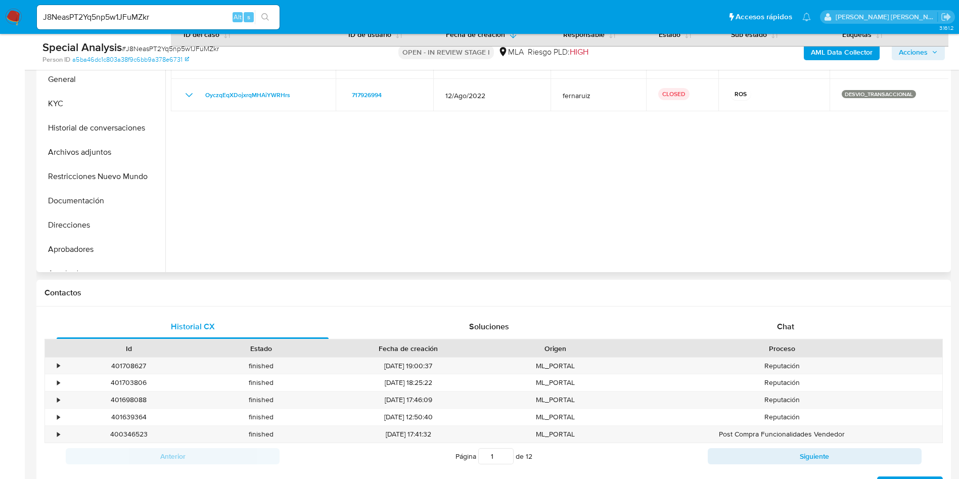
scroll to position [152, 0]
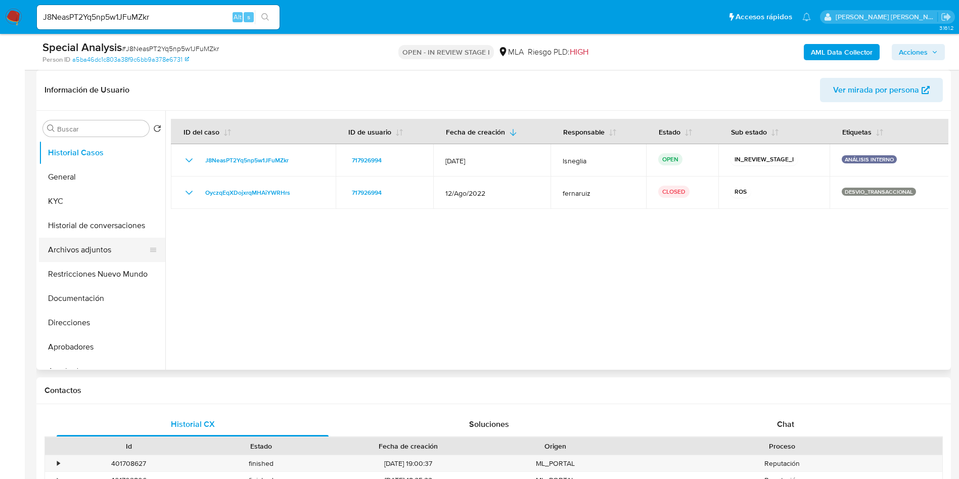
click at [93, 246] on button "Archivos adjuntos" at bounding box center [98, 250] width 118 height 24
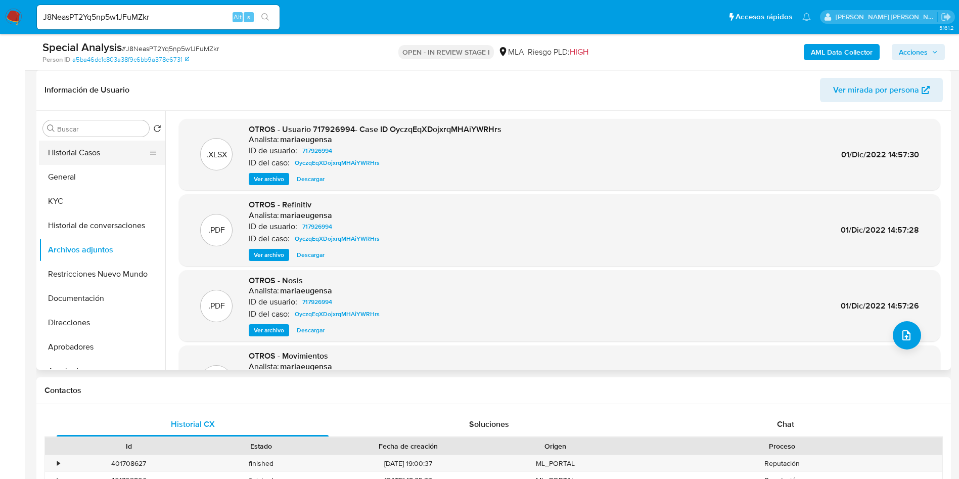
click at [75, 157] on button "Historial Casos" at bounding box center [98, 153] width 118 height 24
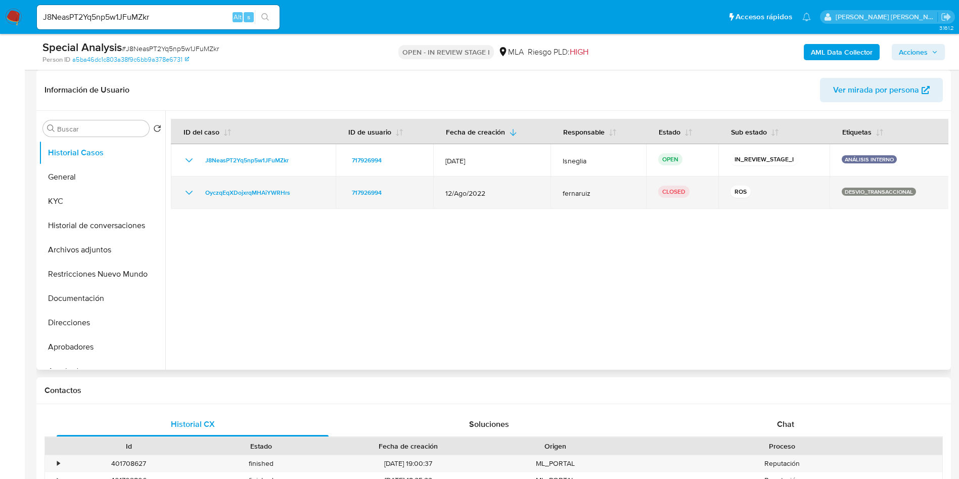
drag, startPoint x: 445, startPoint y: 190, endPoint x: 488, endPoint y: 192, distance: 43.5
click at [488, 192] on span "12/Ago/2022" at bounding box center [491, 193] width 93 height 9
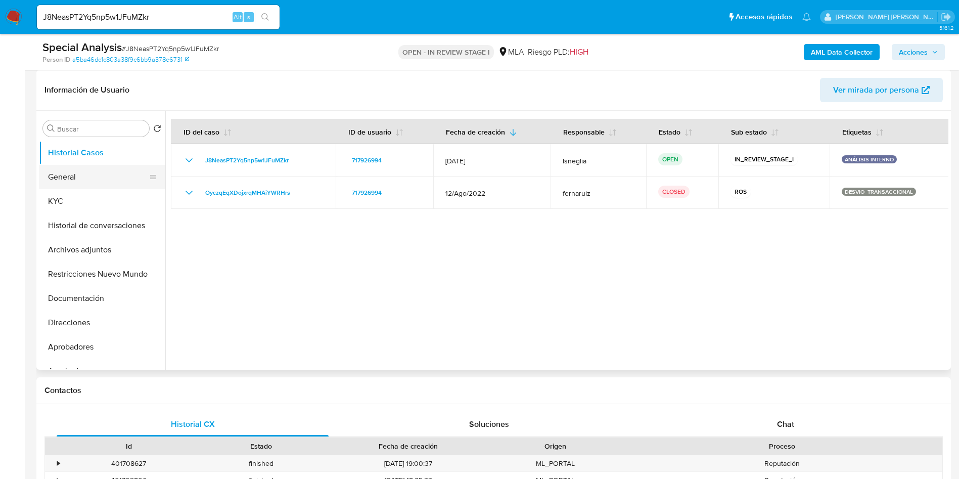
click at [71, 180] on button "General" at bounding box center [98, 177] width 118 height 24
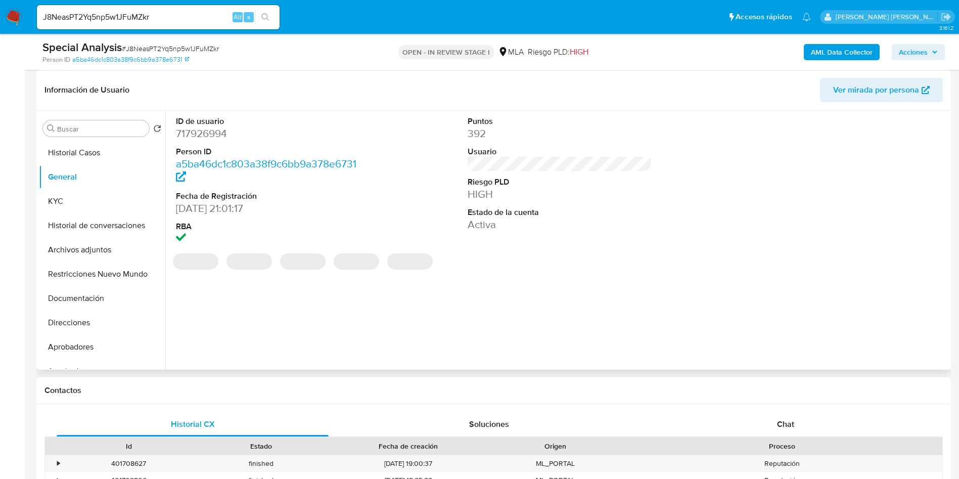
click at [213, 134] on dd "717926994" at bounding box center [268, 133] width 184 height 14
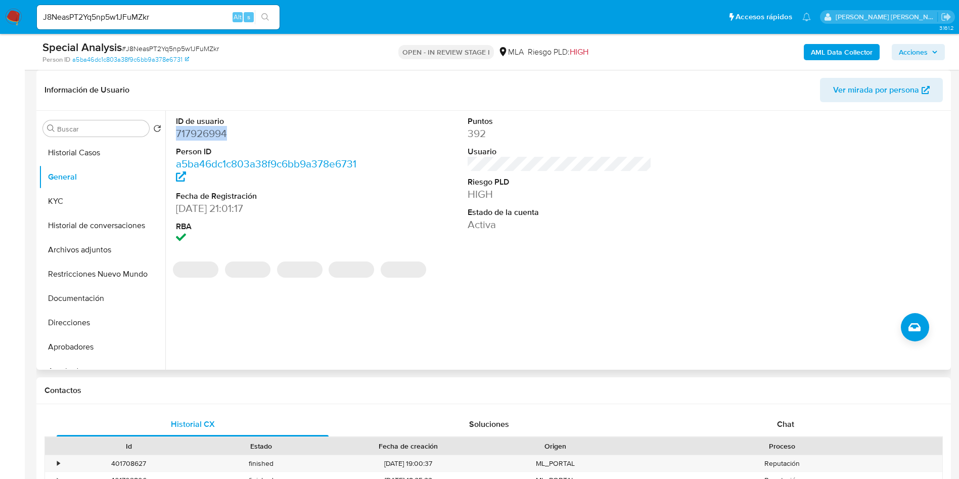
copy dd "717926994"
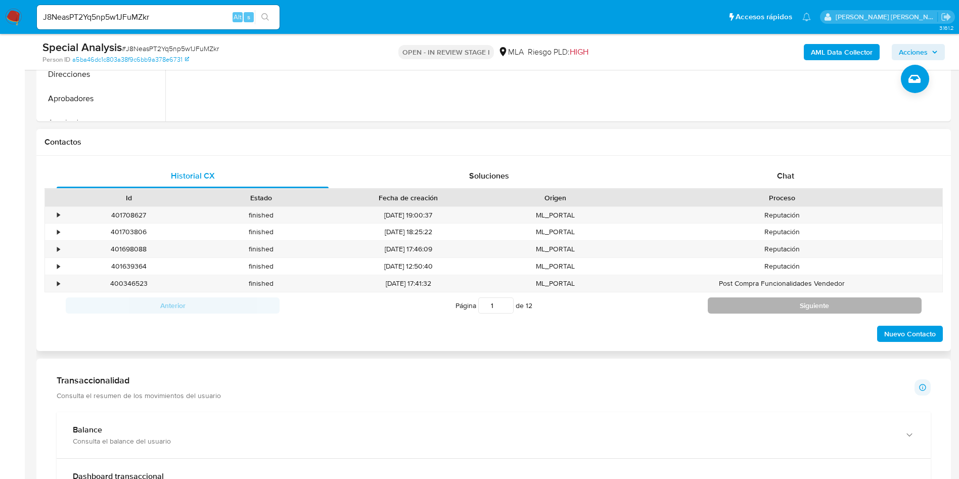
scroll to position [455, 0]
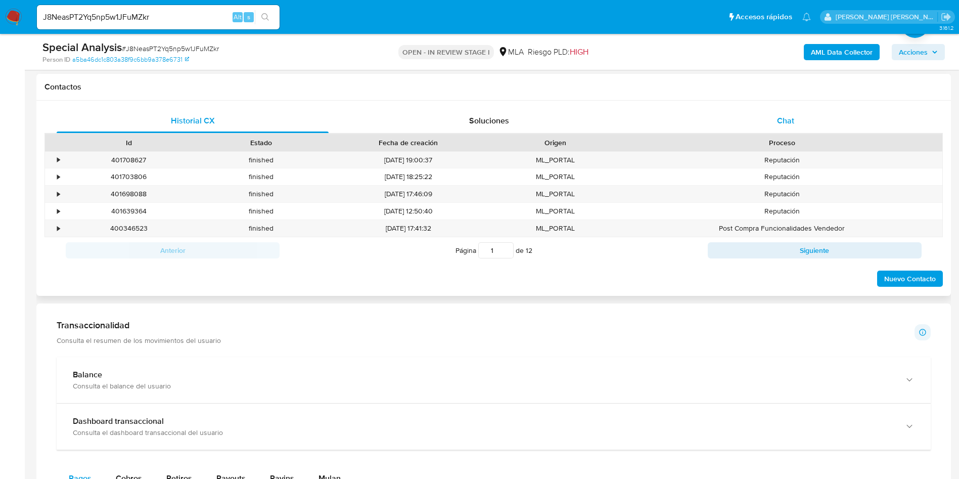
click at [799, 114] on div "Chat" at bounding box center [786, 121] width 272 height 24
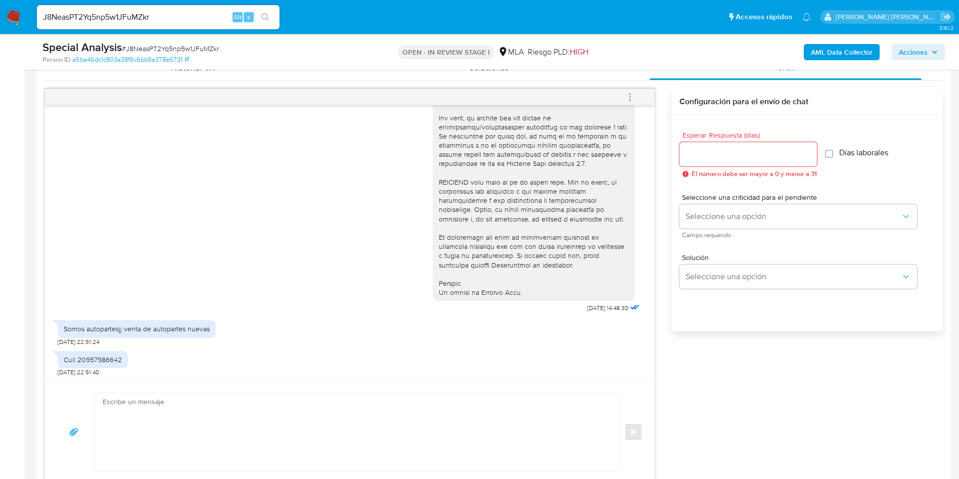
scroll to position [531, 0]
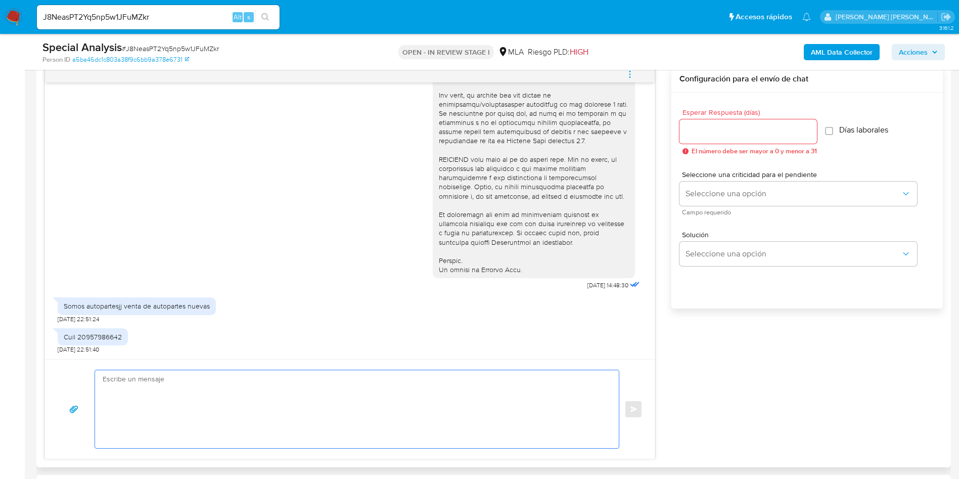
click at [190, 393] on textarea at bounding box center [354, 409] width 503 height 78
type textarea "/"
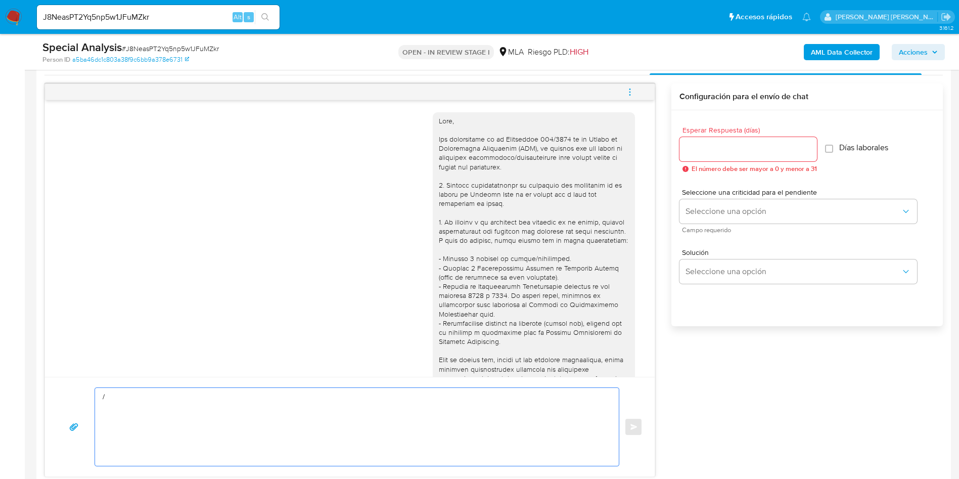
scroll to position [152, 0]
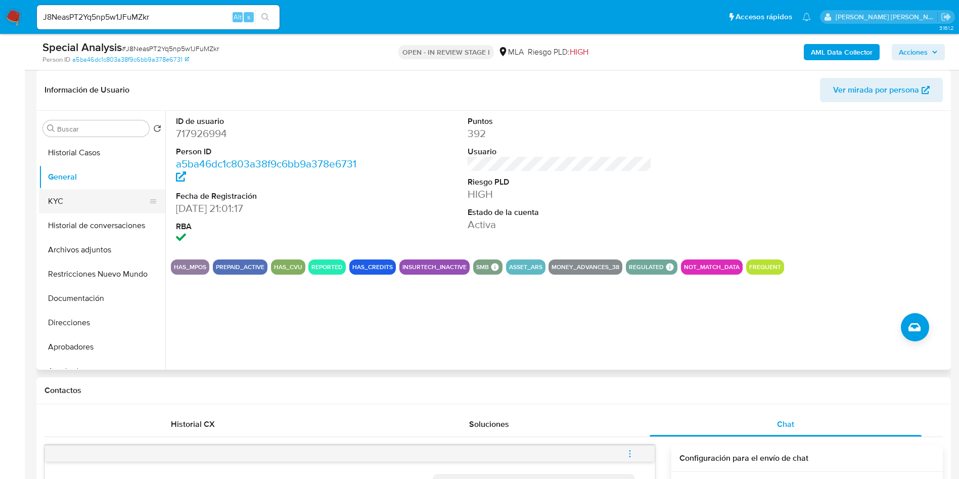
click at [96, 201] on button "KYC" at bounding box center [98, 201] width 118 height 24
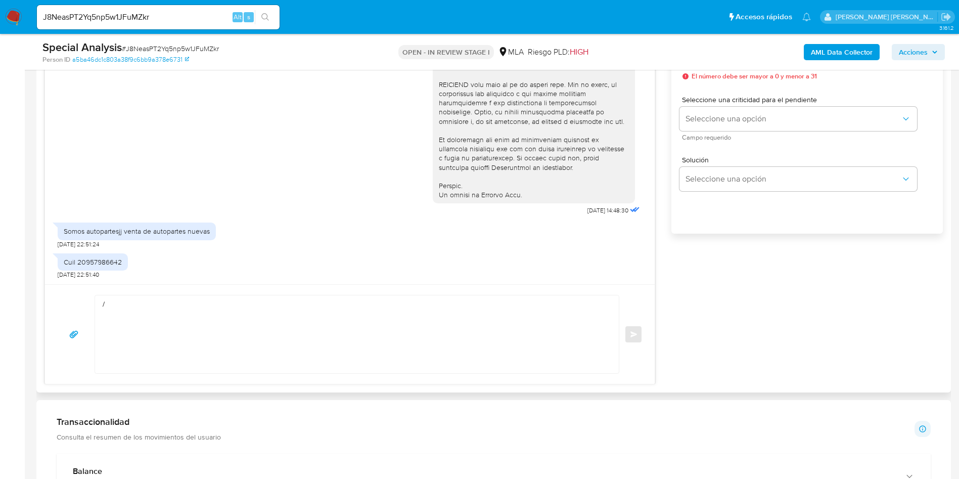
scroll to position [607, 0]
click at [250, 314] on textarea "/" at bounding box center [354, 333] width 503 height 78
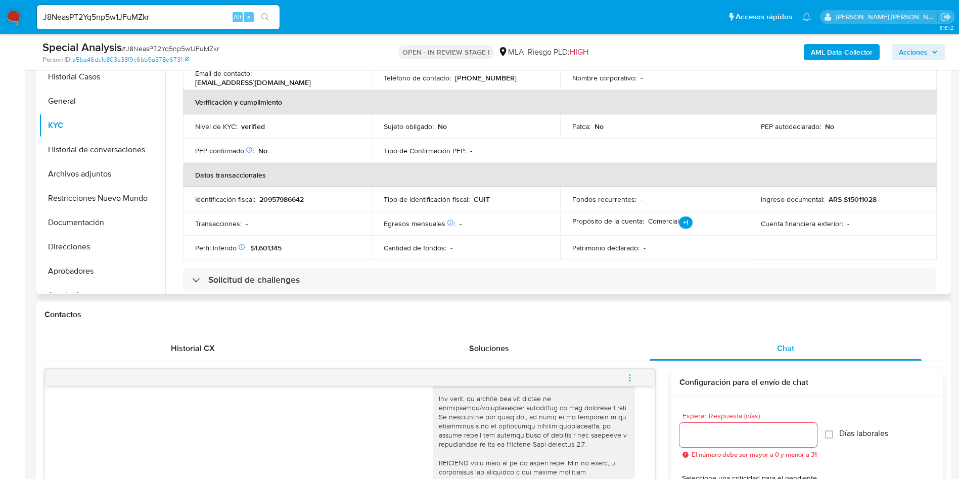
scroll to position [1, 0]
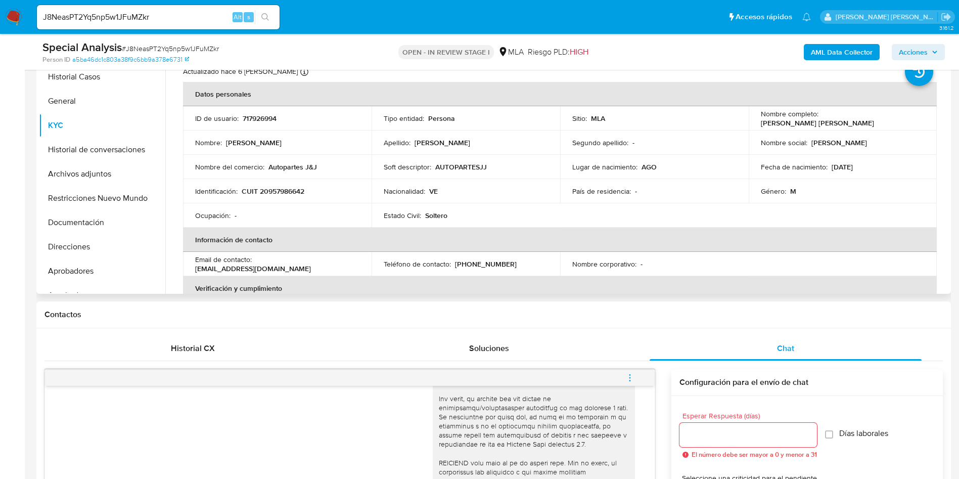
drag, startPoint x: 758, startPoint y: 122, endPoint x: 861, endPoint y: 124, distance: 103.1
click at [861, 124] on div "Nombre completo : Jackson David Castellano Rojas" at bounding box center [843, 118] width 164 height 18
copy p "Jackson David Castellano Rojas"
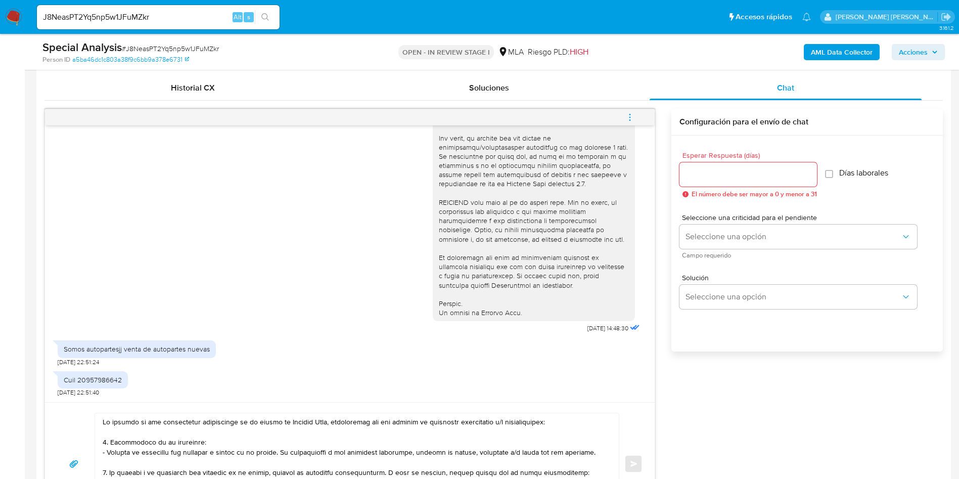
scroll to position [607, 0]
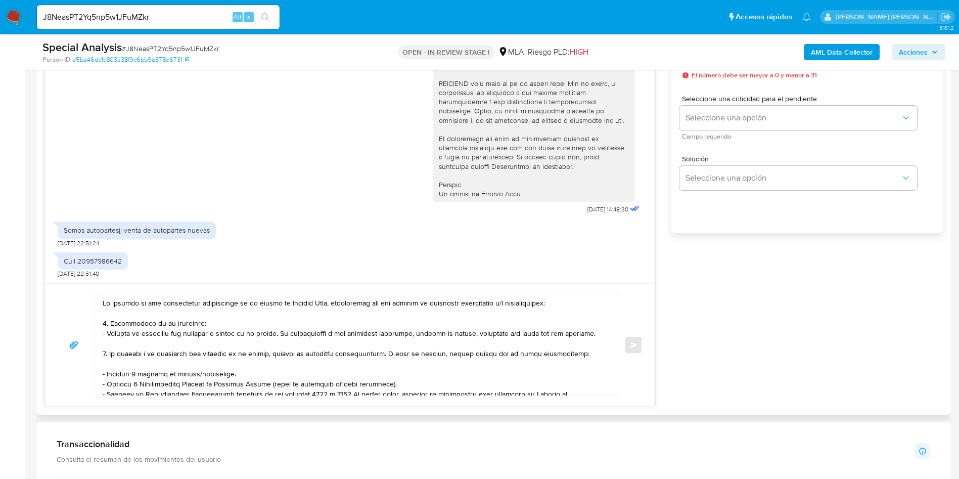
click at [103, 300] on textarea at bounding box center [354, 344] width 503 height 101
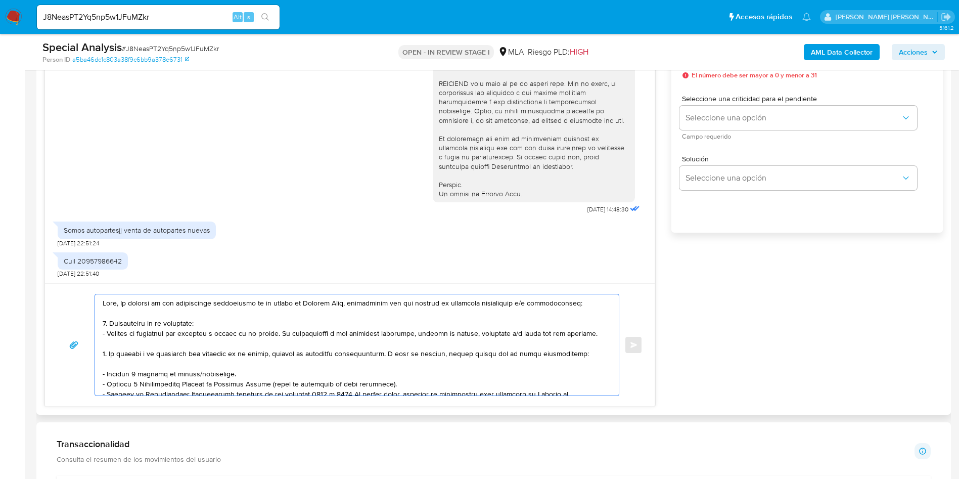
paste textarea "Jackson David Castellano Rojas"
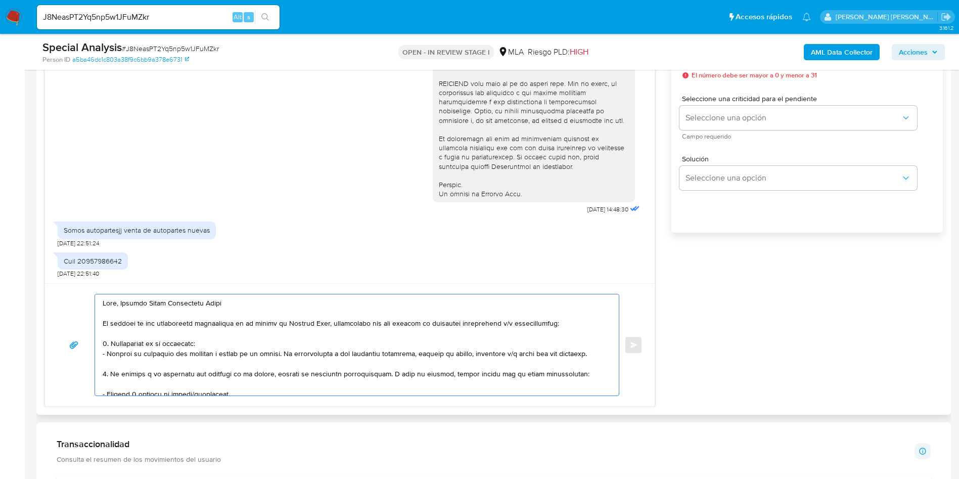
click at [230, 305] on textarea at bounding box center [354, 344] width 503 height 101
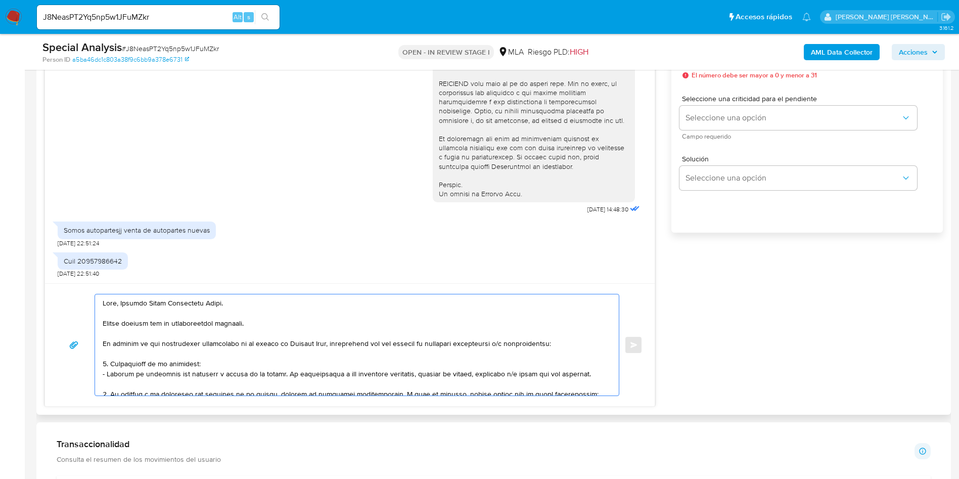
click at [195, 329] on textarea at bounding box center [354, 344] width 503 height 101
click at [196, 322] on textarea at bounding box center [354, 344] width 503 height 101
drag, startPoint x: 105, startPoint y: 344, endPoint x: 126, endPoint y: 343, distance: 21.3
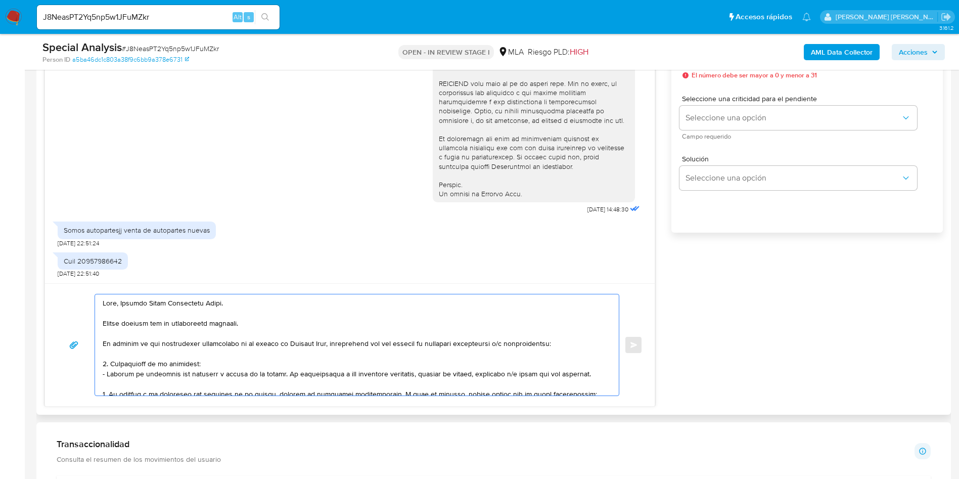
click at [126, 343] on textarea at bounding box center [354, 344] width 503 height 101
click at [158, 344] on textarea at bounding box center [354, 344] width 503 height 101
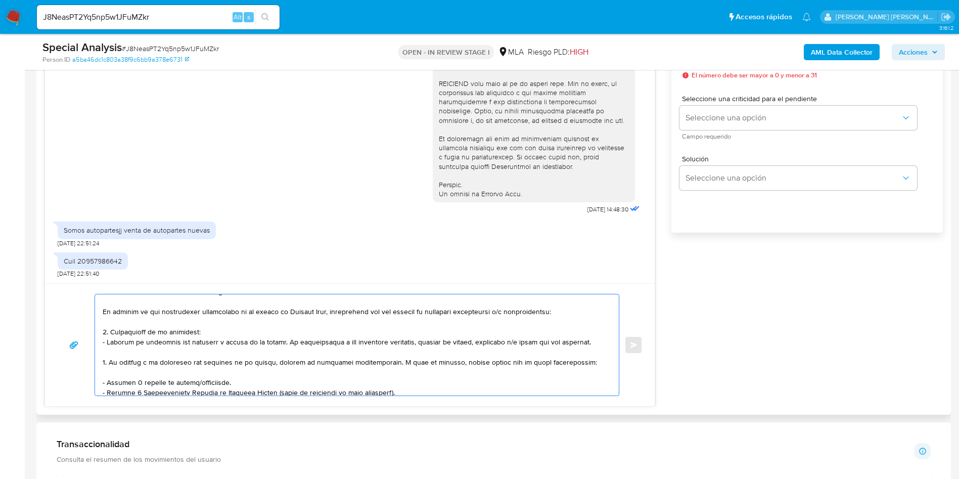
drag, startPoint x: 109, startPoint y: 394, endPoint x: 103, endPoint y: 311, distance: 83.1
click at [103, 311] on textarea at bounding box center [354, 344] width 503 height 101
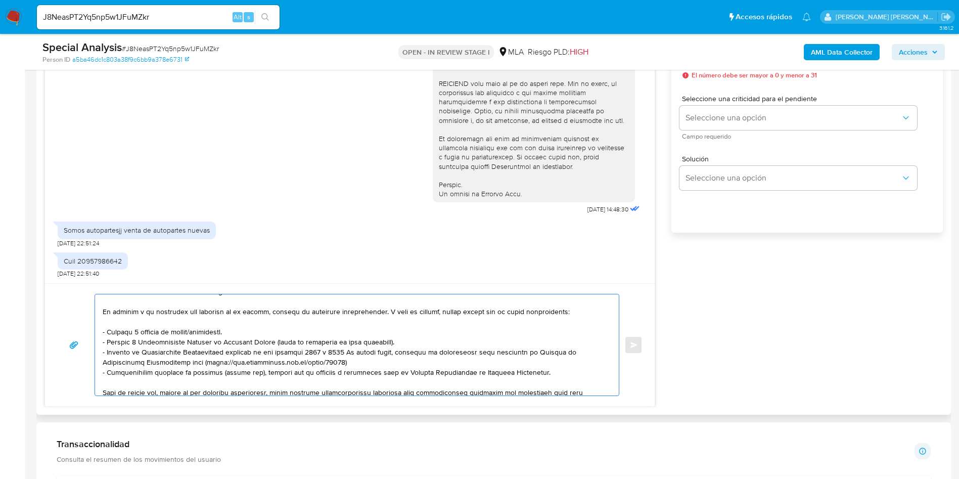
drag, startPoint x: 105, startPoint y: 311, endPoint x: 374, endPoint y: 311, distance: 269.4
click at [374, 311] on textarea at bounding box center [354, 344] width 503 height 101
drag, startPoint x: 256, startPoint y: 328, endPoint x: 100, endPoint y: 333, distance: 156.3
click at [100, 333] on div at bounding box center [354, 344] width 519 height 101
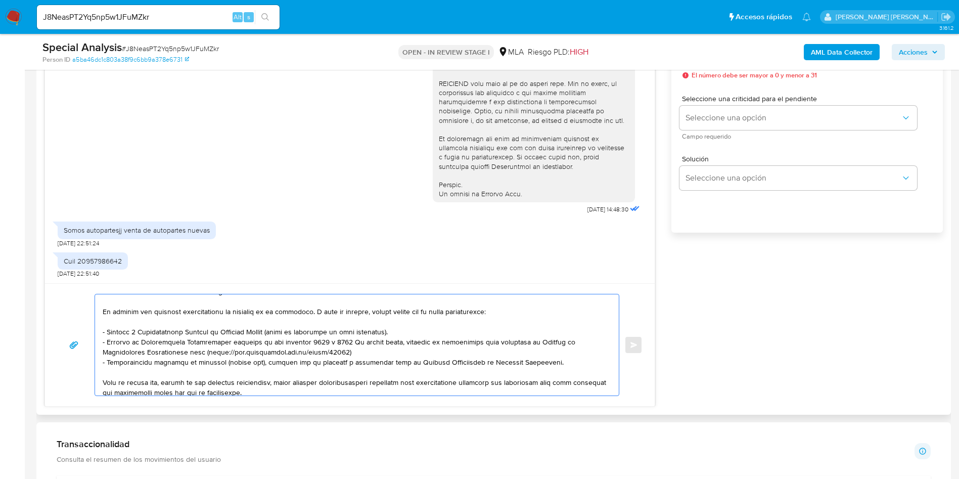
click at [377, 347] on textarea at bounding box center [354, 344] width 503 height 101
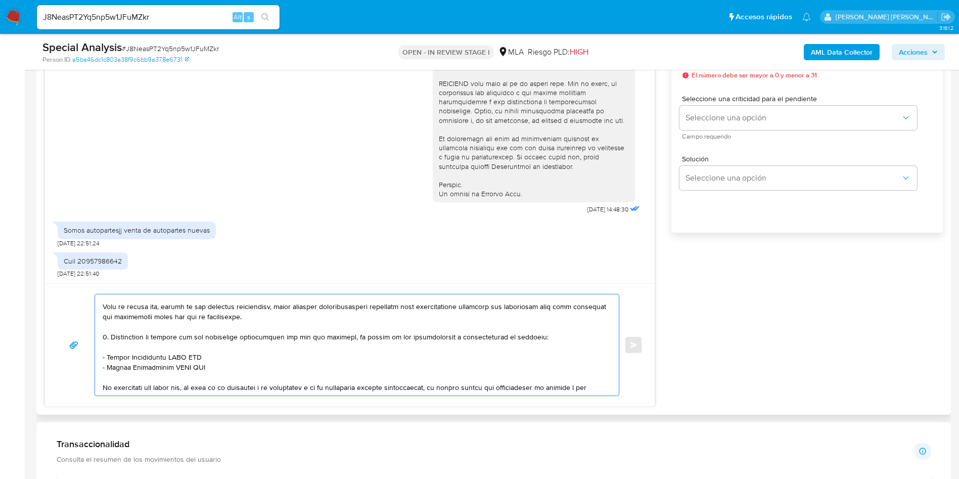
drag, startPoint x: 104, startPoint y: 334, endPoint x: 211, endPoint y: 366, distance: 112.1
click at [211, 366] on textarea at bounding box center [354, 344] width 503 height 101
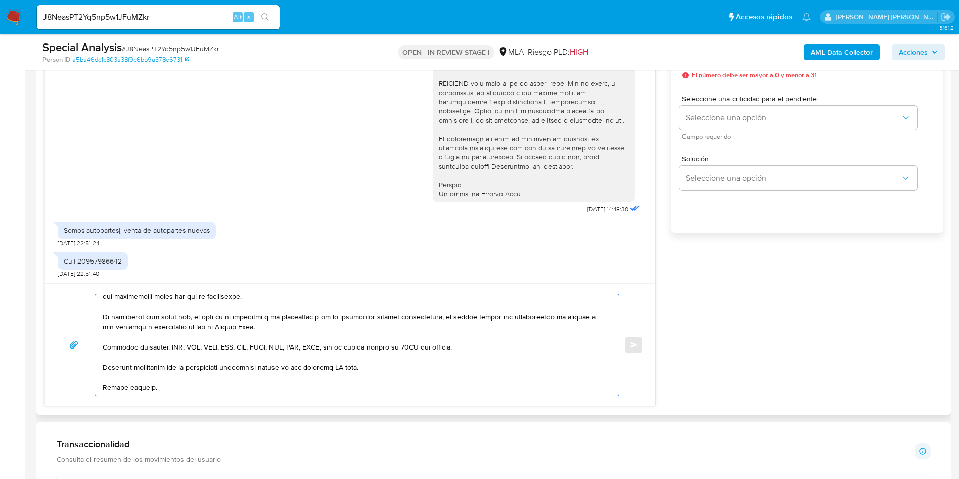
scroll to position [173, 0]
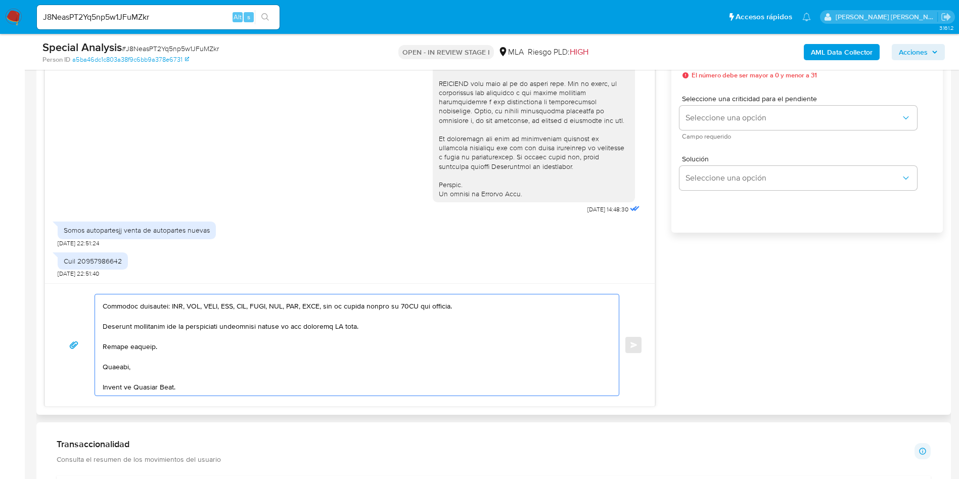
click at [342, 322] on textarea at bounding box center [354, 344] width 503 height 101
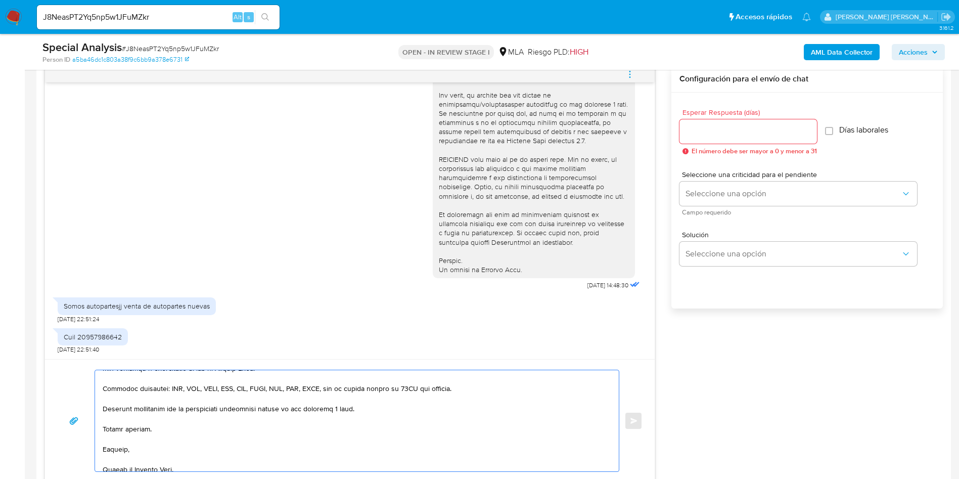
scroll to position [179, 0]
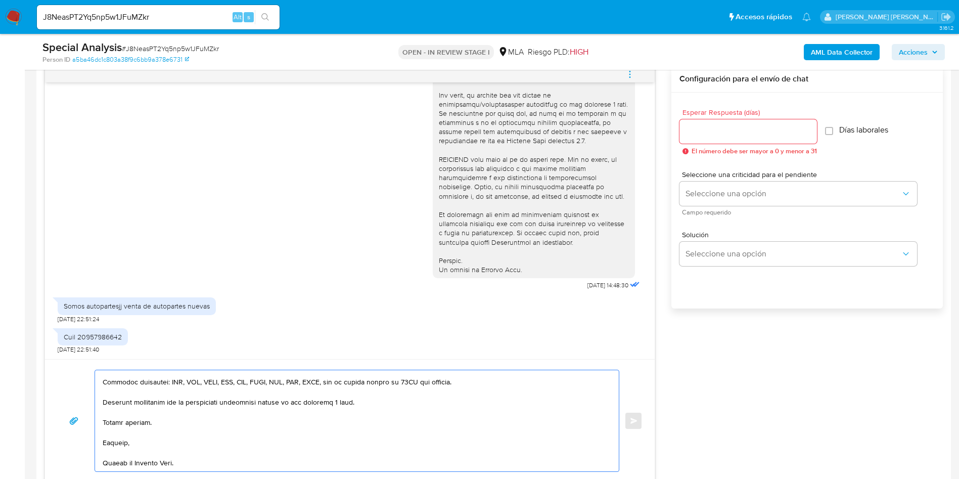
type textarea "Hola, Jackson David Castellano Rojas. Muchas gracias por la información brindad…"
click at [728, 133] on input "Esperar Respuesta (días)" at bounding box center [747, 131] width 137 height 13
type input "3"
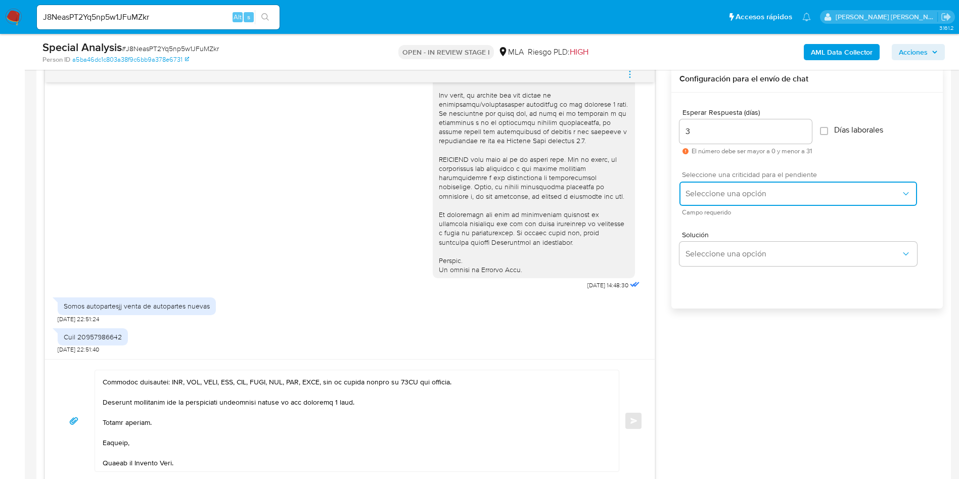
click at [758, 187] on button "Seleccione una opción" at bounding box center [798, 193] width 238 height 24
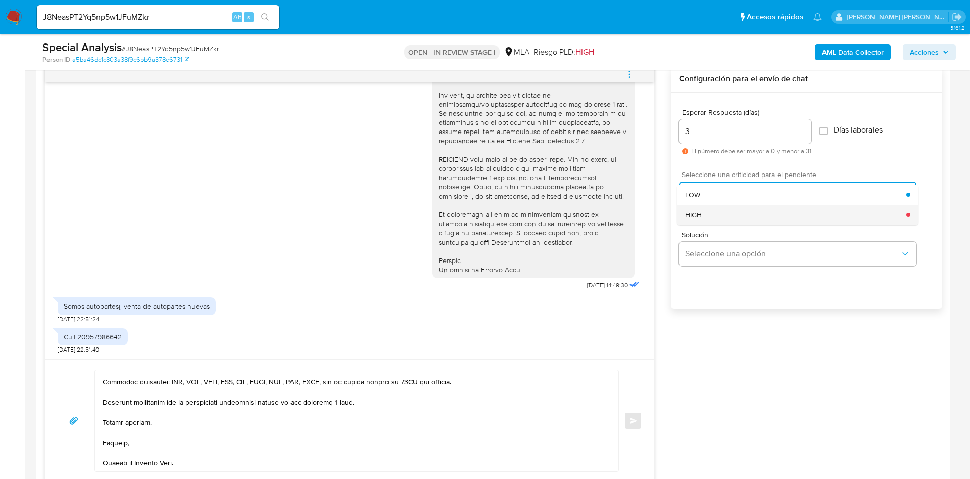
click at [699, 220] on div "HIGH" at bounding box center [795, 215] width 221 height 20
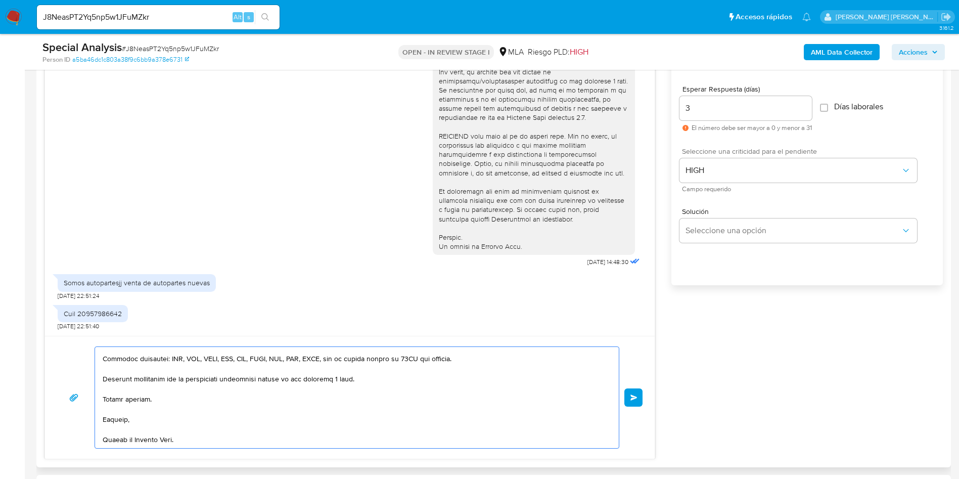
scroll to position [531, 0]
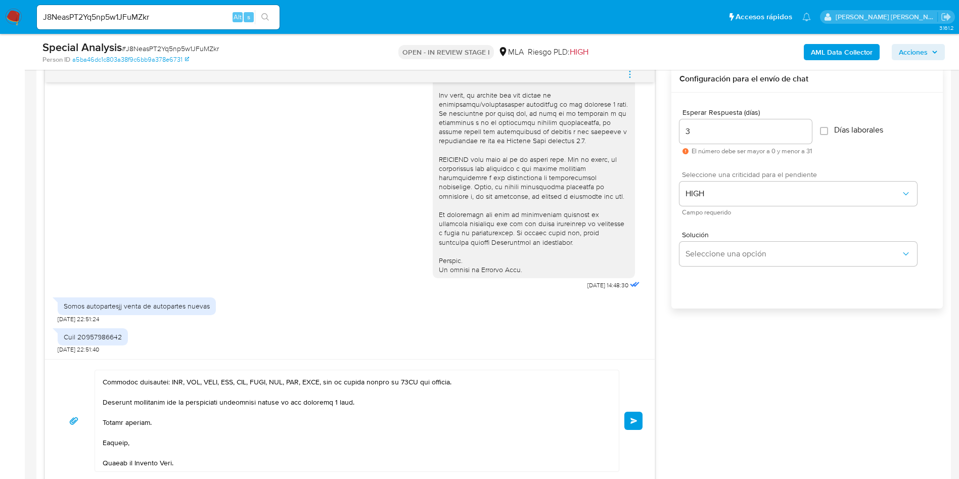
click at [638, 421] on button "Enviar" at bounding box center [633, 420] width 18 height 18
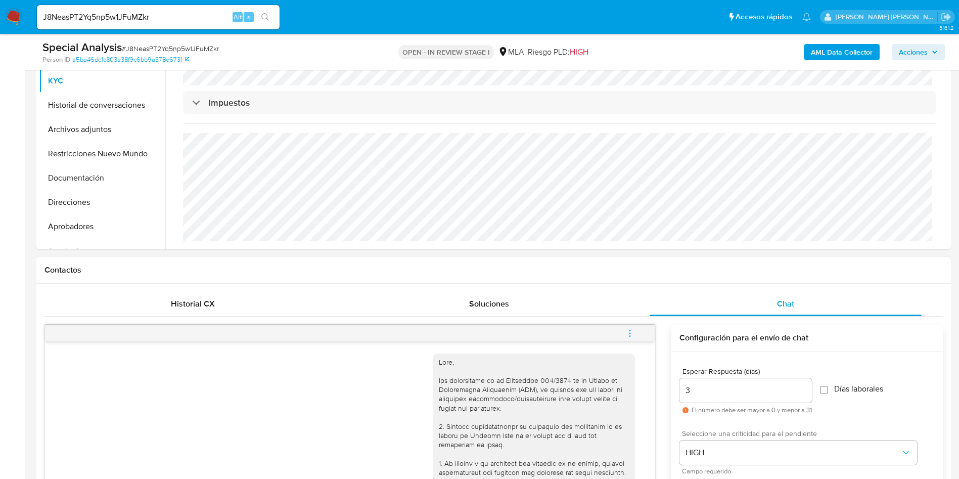
scroll to position [152, 0]
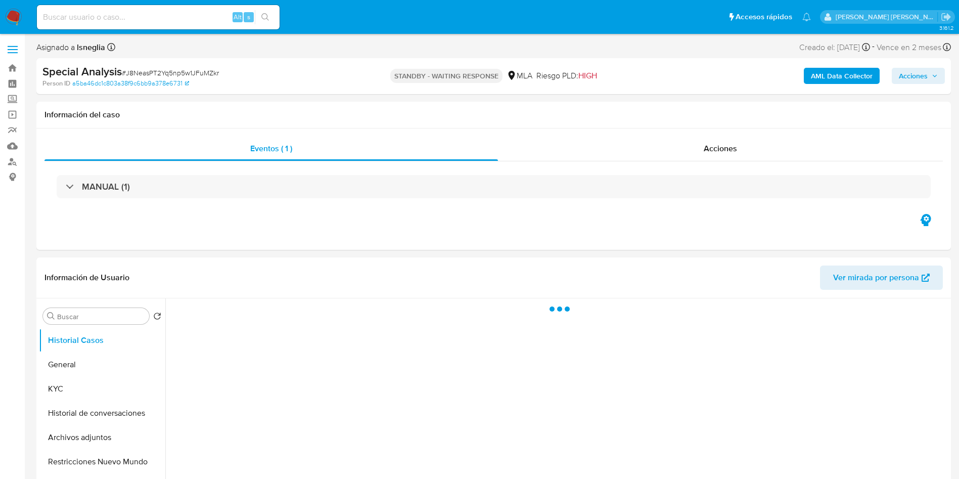
select select "10"
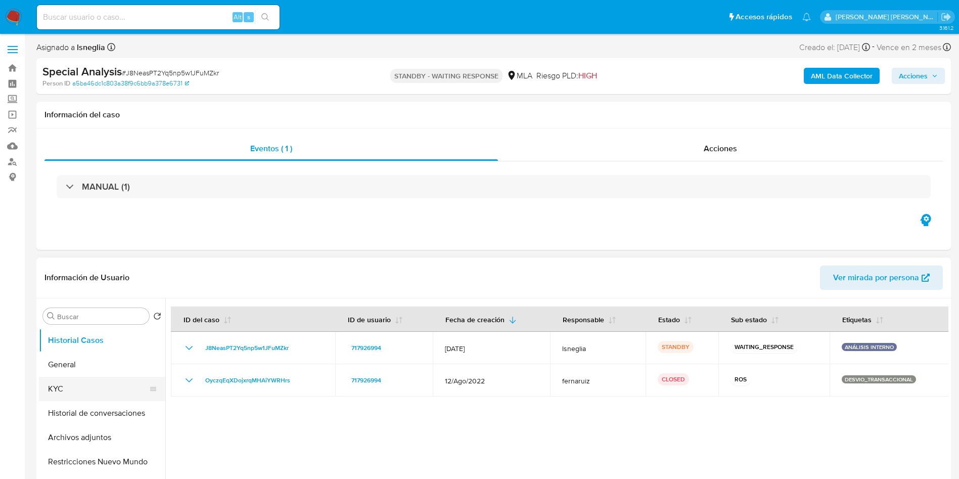
click at [78, 388] on button "KYC" at bounding box center [98, 389] width 118 height 24
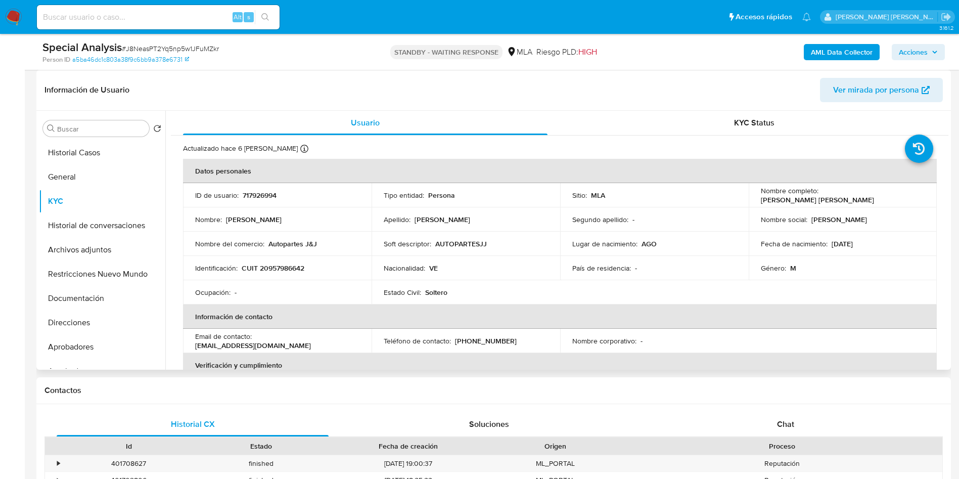
drag, startPoint x: 757, startPoint y: 198, endPoint x: 858, endPoint y: 198, distance: 101.1
click at [858, 198] on div "Nombre completo : [PERSON_NAME] [PERSON_NAME]" at bounding box center [843, 195] width 164 height 18
copy p "[PERSON_NAME] [PERSON_NAME]"
drag, startPoint x: 242, startPoint y: 265, endPoint x: 314, endPoint y: 264, distance: 72.3
click at [314, 264] on div "Identificación : CUIT 20957986642" at bounding box center [277, 267] width 164 height 9
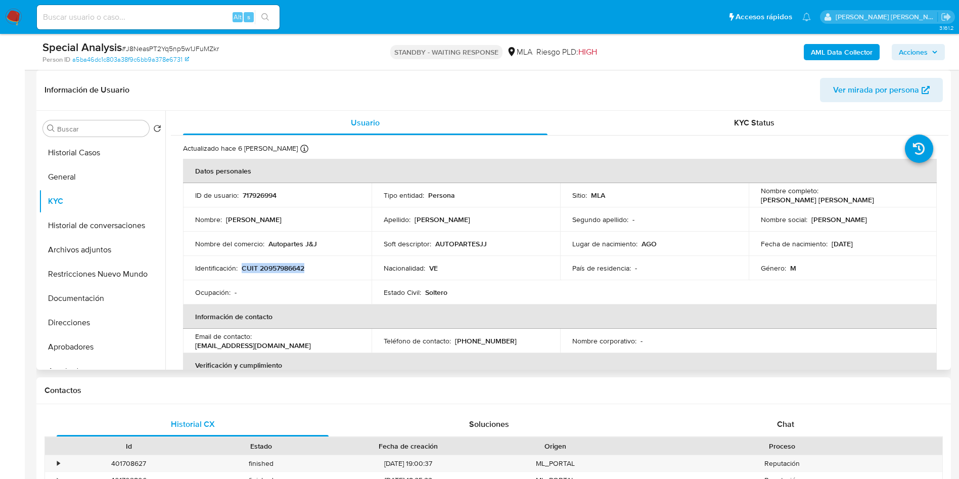
copy p "CUIT 20957986642"
click at [76, 321] on button "Direcciones" at bounding box center [98, 322] width 118 height 24
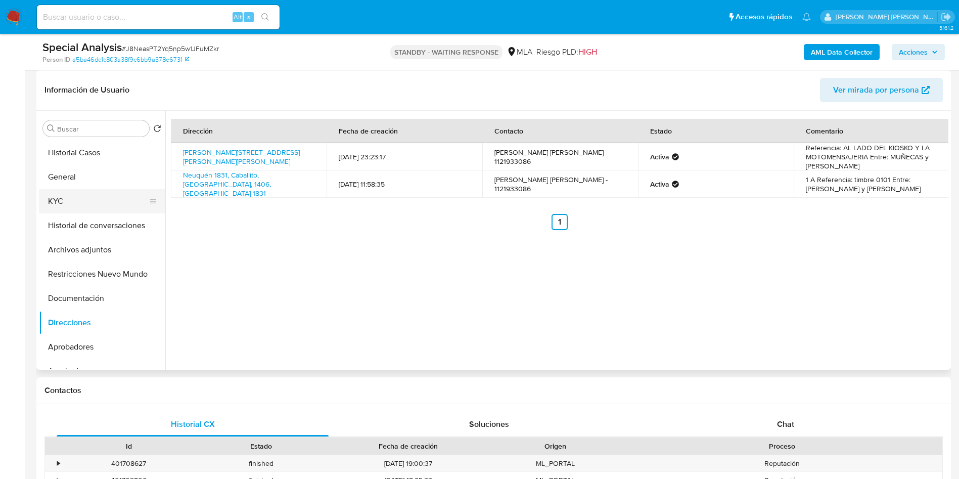
click at [84, 201] on button "KYC" at bounding box center [98, 201] width 118 height 24
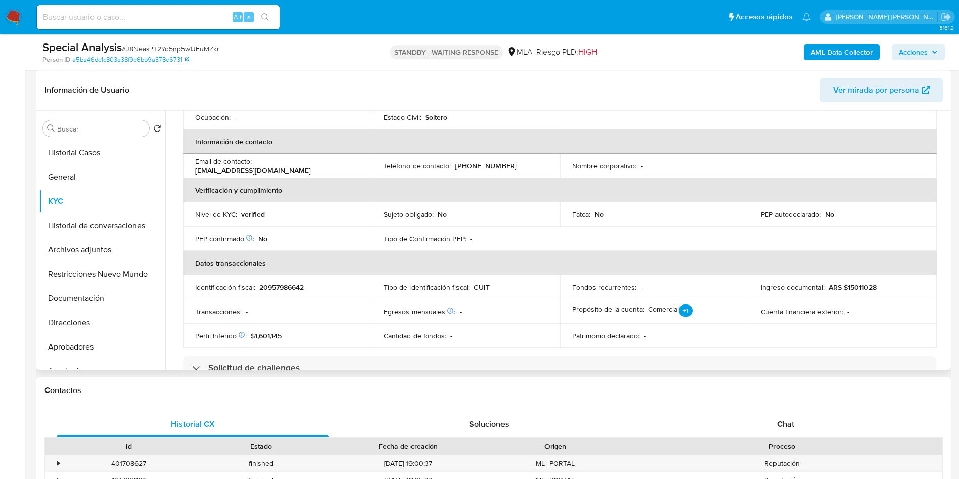
scroll to position [153, 0]
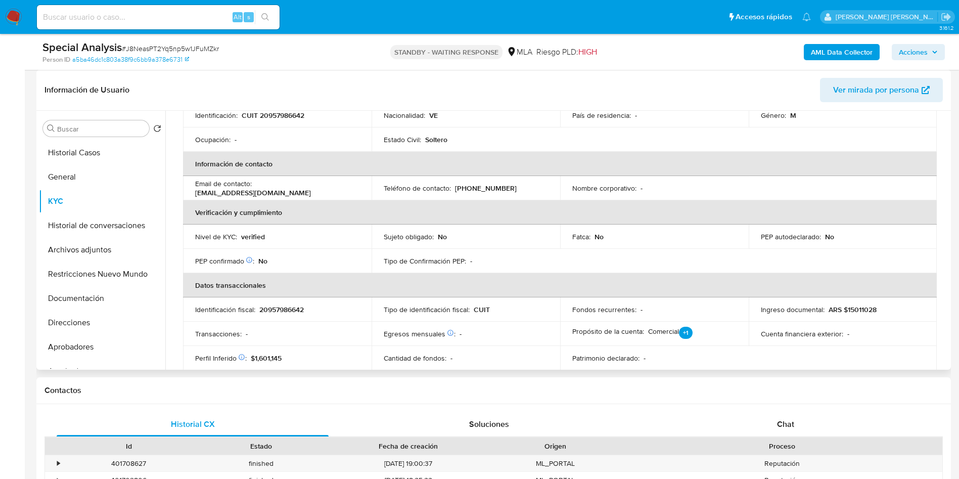
click at [293, 303] on td "Identificación fiscal : 20957986642" at bounding box center [277, 309] width 189 height 24
copy p "20957986642"
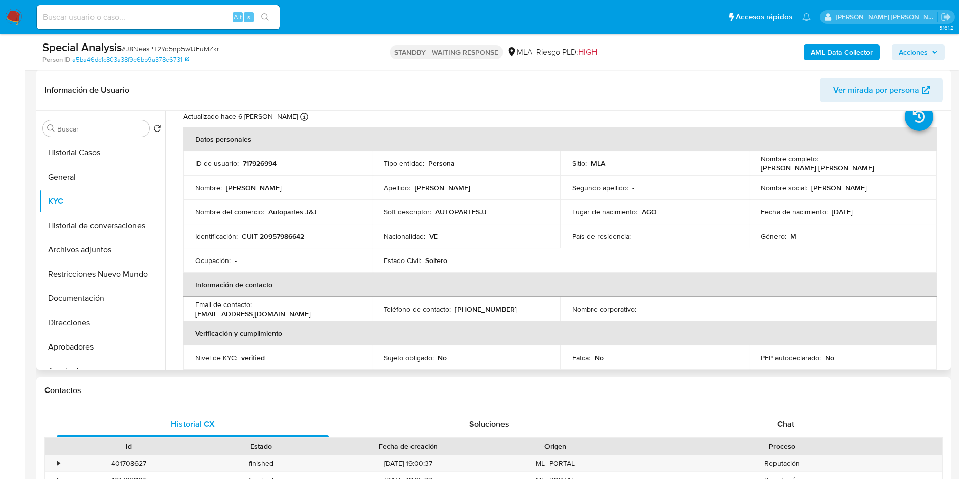
scroll to position [1, 0]
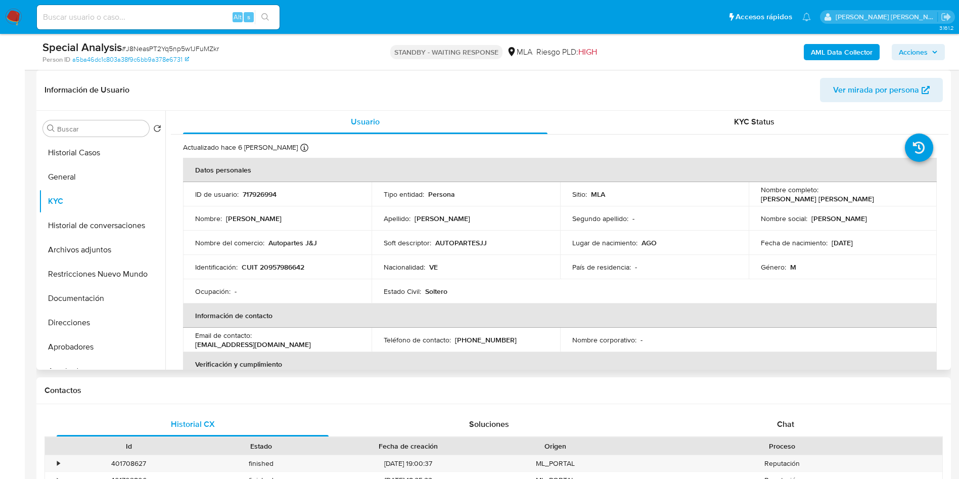
click at [285, 262] on p "CUIT 20957986642" at bounding box center [273, 266] width 63 height 9
click at [289, 267] on p "CUIT 20957986642" at bounding box center [273, 266] width 63 height 9
copy p "20957986642"
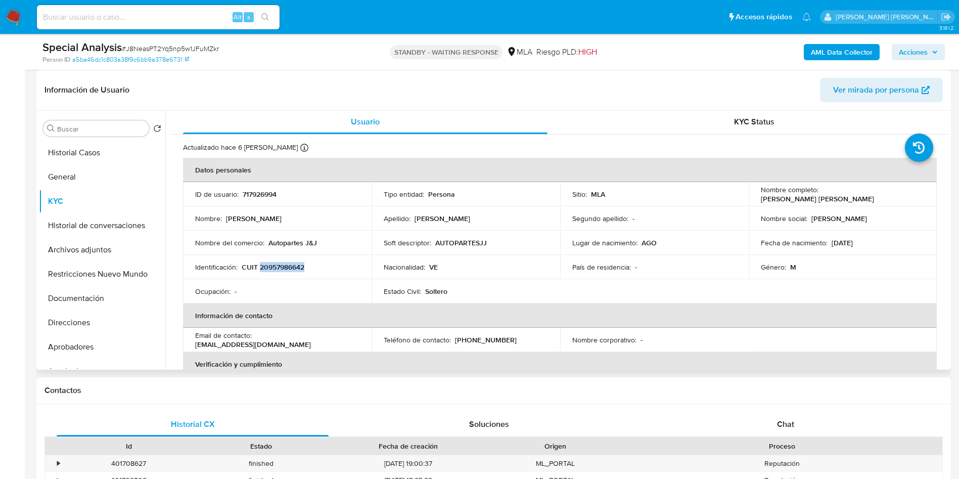
drag, startPoint x: 758, startPoint y: 198, endPoint x: 860, endPoint y: 197, distance: 102.1
click at [860, 197] on div "Nombre completo : [PERSON_NAME] [PERSON_NAME]" at bounding box center [843, 194] width 164 height 18
copy p "[PERSON_NAME] [PERSON_NAME]"
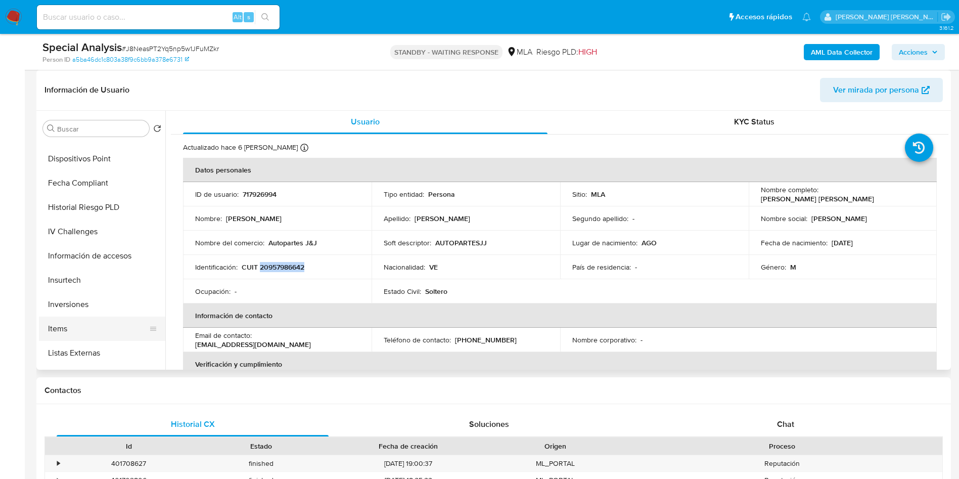
click at [74, 331] on button "Items" at bounding box center [98, 328] width 118 height 24
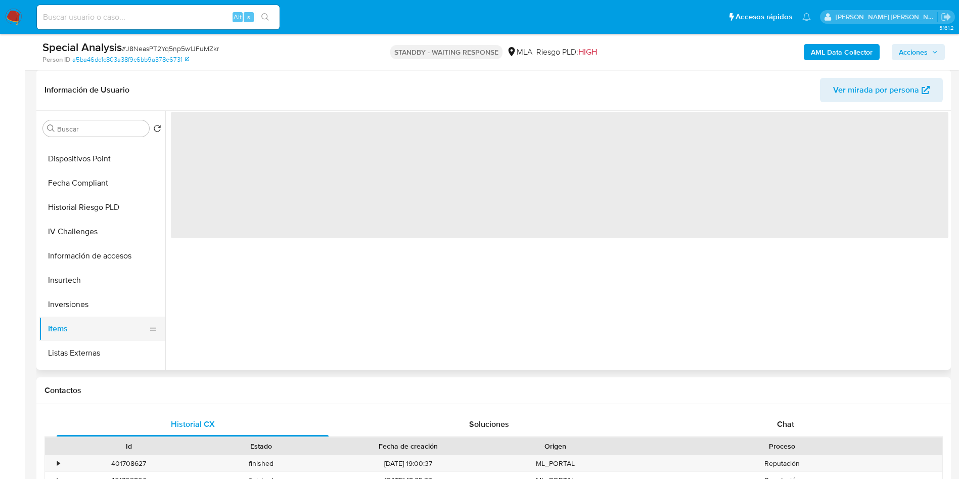
scroll to position [0, 0]
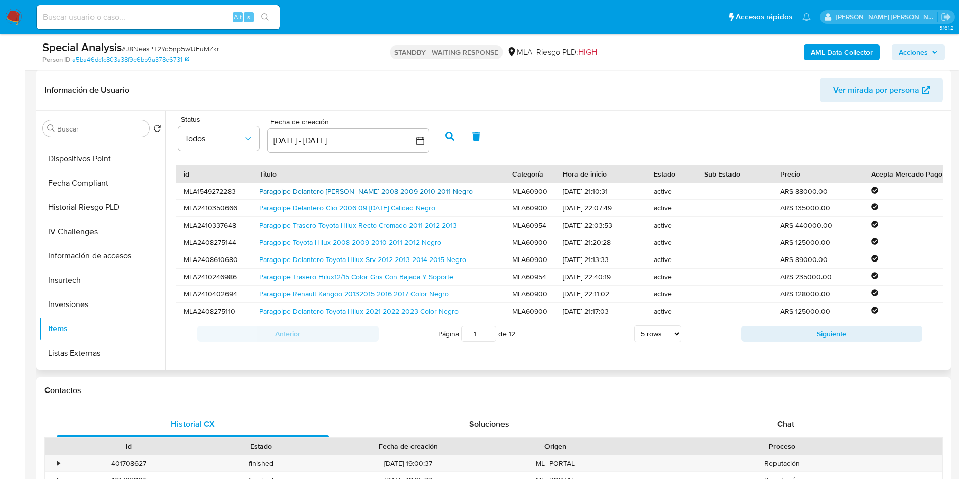
click at [371, 191] on link "Paragolpe Delantero Ford Ka 2008 2009 2010 2011 Negro" at bounding box center [365, 191] width 213 height 10
click at [90, 14] on input at bounding box center [158, 17] width 243 height 13
paste input "4CCfxrn9Jd28SBrkfC1EQ5gB"
type input "4CCfxrn9Jd28SBrkfC1EQ5gB"
click at [267, 13] on icon "search-icon" at bounding box center [265, 17] width 8 height 8
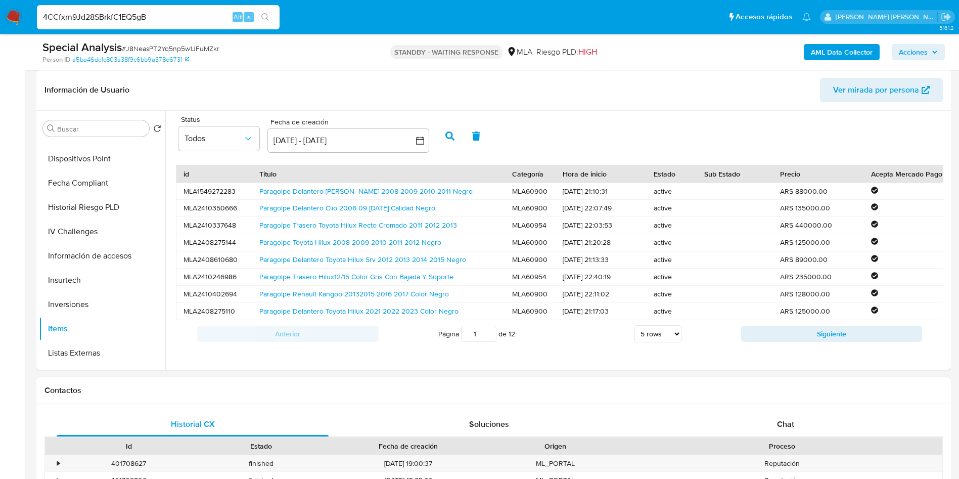
click at [144, 11] on input "4CCfxrn9Jd28SBrkfC1EQ5gB" at bounding box center [158, 17] width 243 height 13
click at [266, 12] on button "search-icon" at bounding box center [265, 17] width 21 height 14
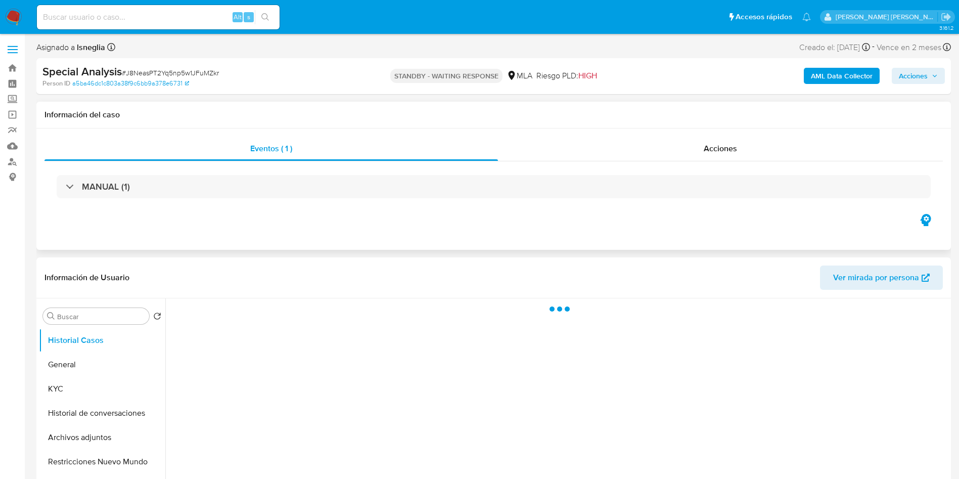
select select "10"
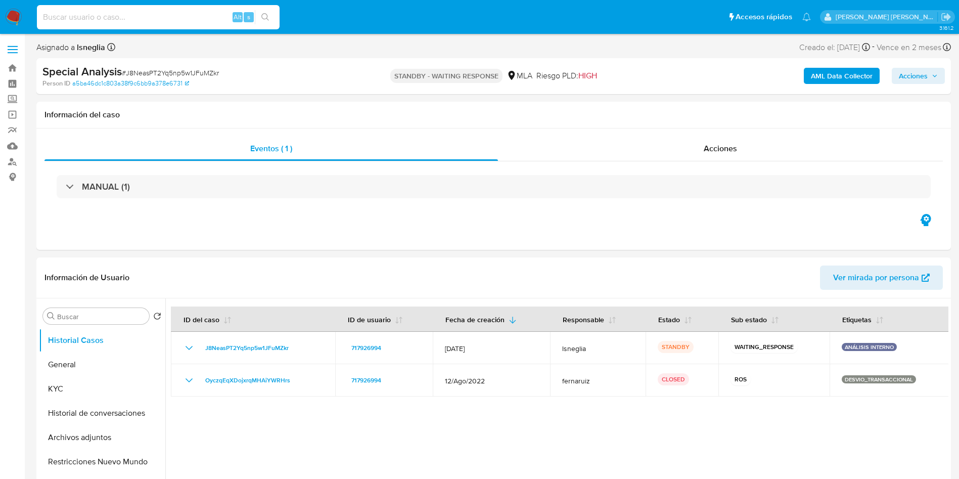
click at [158, 19] on input at bounding box center [158, 17] width 243 height 13
paste input "4CCfxrn9Jd28SBrkfC1EQ5gB"
type input "4CCfxrn9Jd28SBrkfC1EQ5gB"
click at [267, 17] on icon "search-icon" at bounding box center [265, 17] width 8 height 8
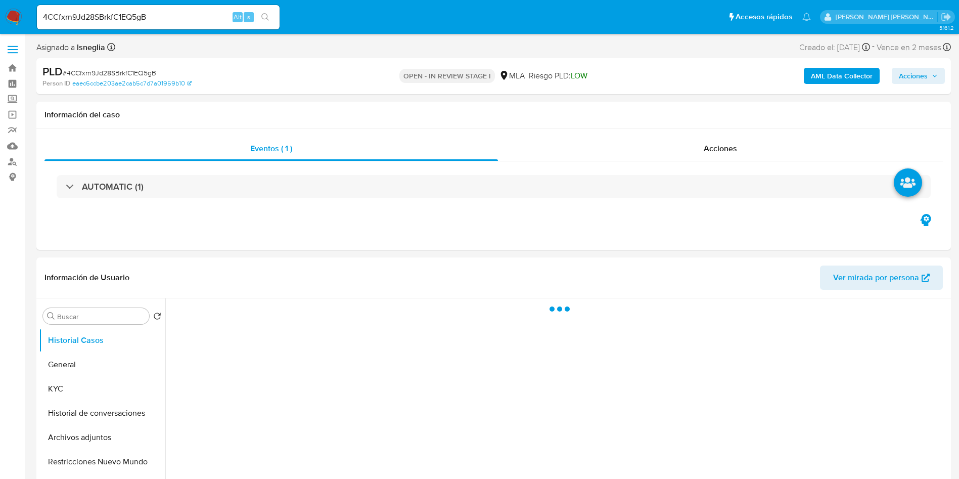
select select "10"
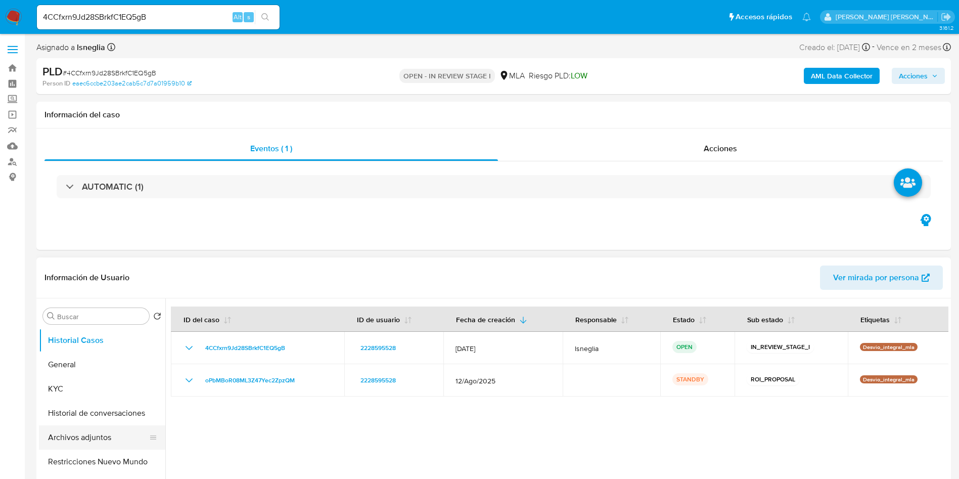
click at [98, 433] on button "Archivos adjuntos" at bounding box center [98, 437] width 118 height 24
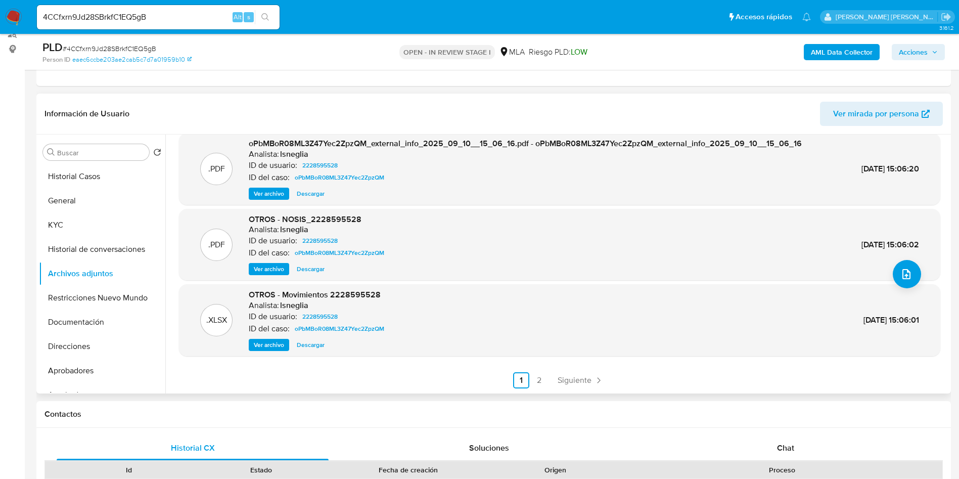
scroll to position [152, 0]
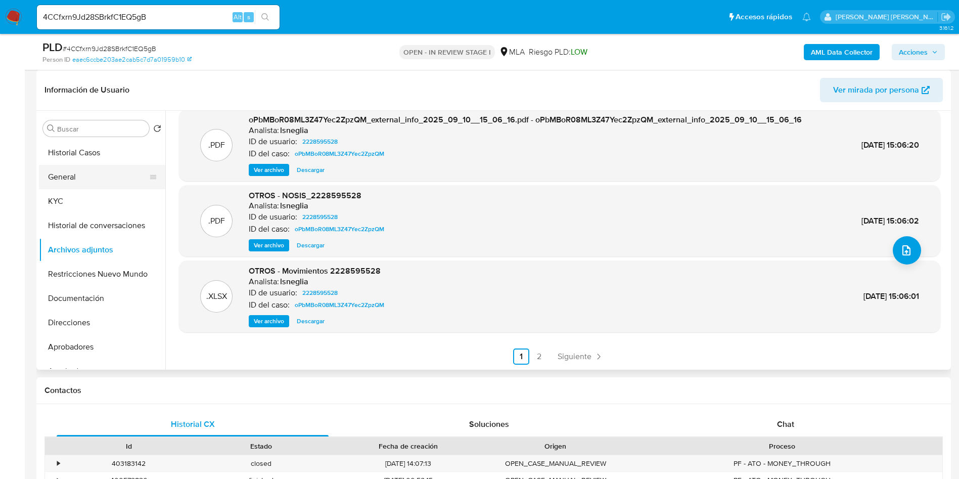
click at [62, 178] on button "General" at bounding box center [98, 177] width 118 height 24
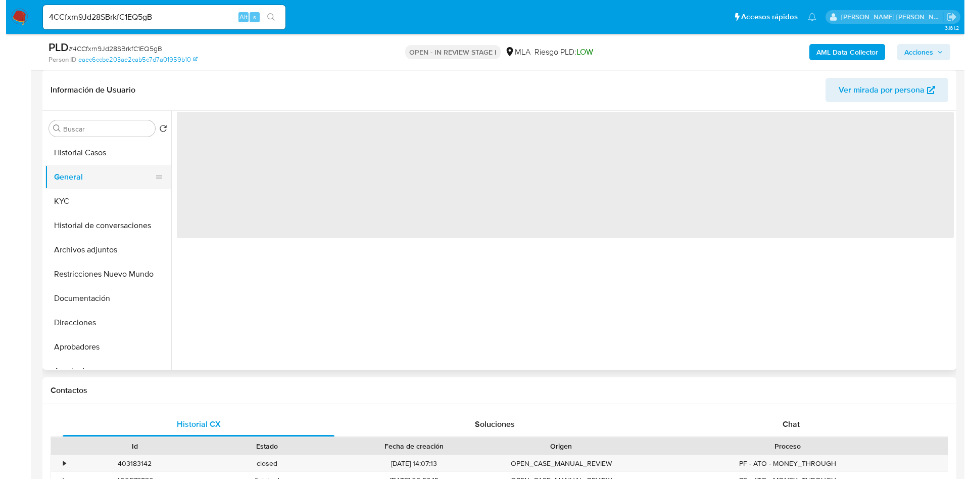
scroll to position [0, 0]
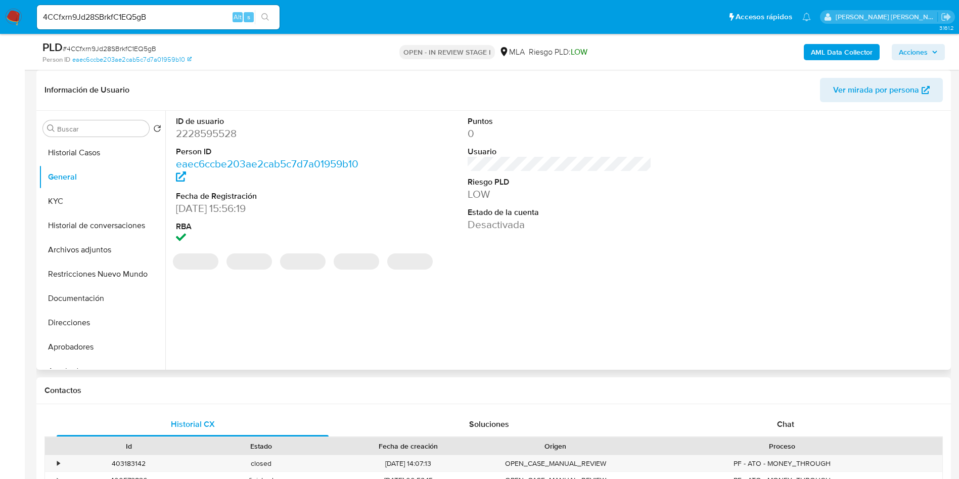
click at [213, 134] on dd "2228595528" at bounding box center [268, 133] width 184 height 14
copy dd "2228595528"
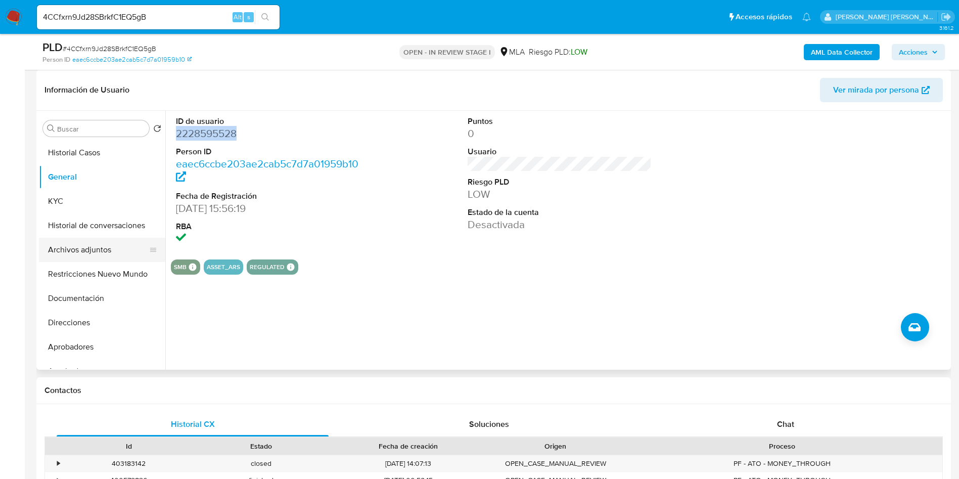
click at [76, 238] on button "Archivos adjuntos" at bounding box center [98, 250] width 118 height 24
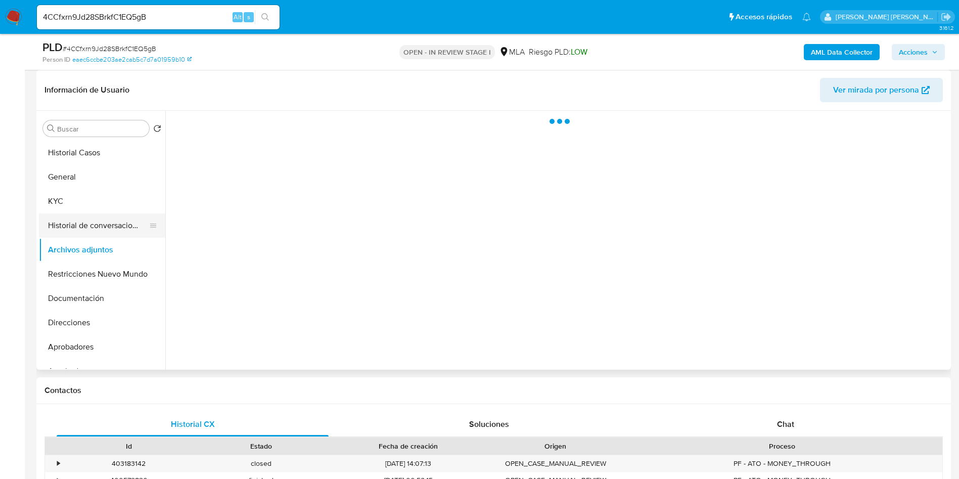
click at [102, 228] on button "Historial de conversaciones" at bounding box center [98, 225] width 118 height 24
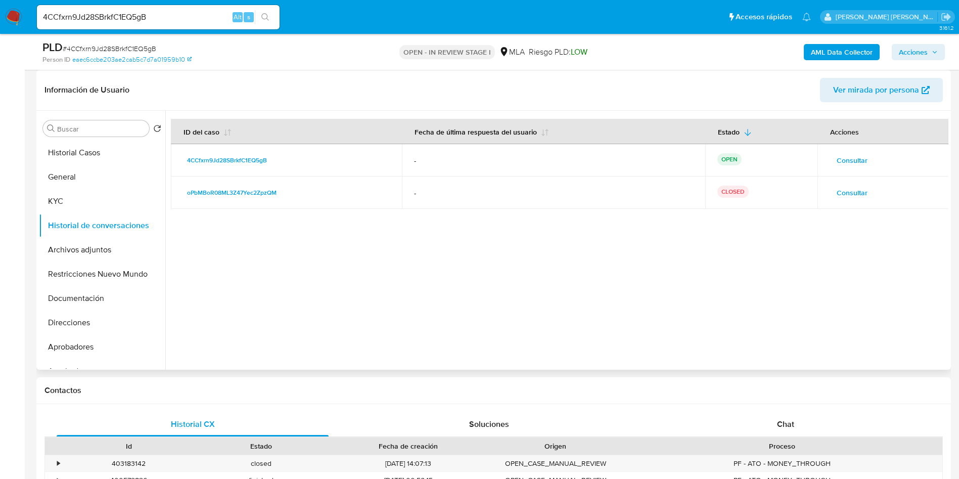
click at [839, 193] on span "Consultar" at bounding box center [852, 193] width 31 height 14
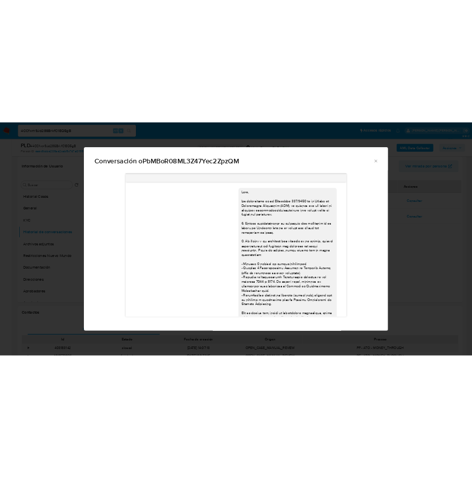
scroll to position [519, 0]
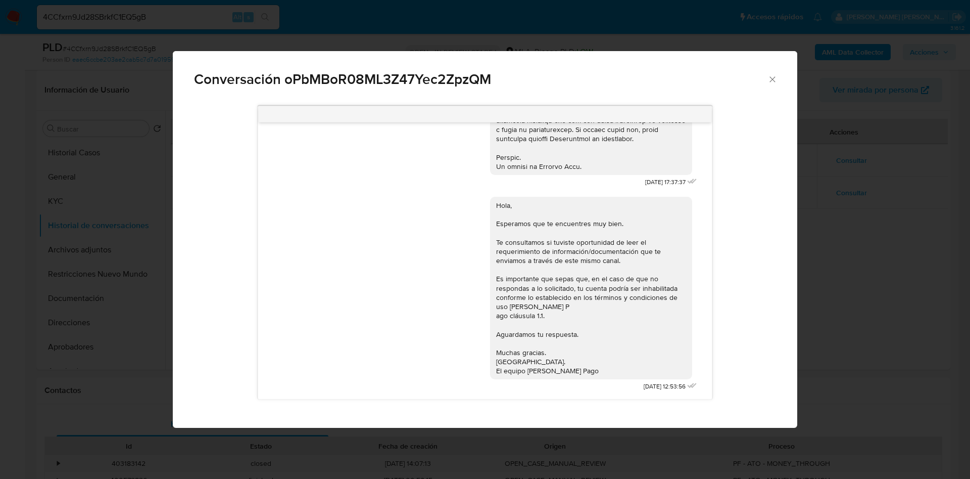
click at [774, 78] on icon "Cerrar" at bounding box center [773, 79] width 6 height 6
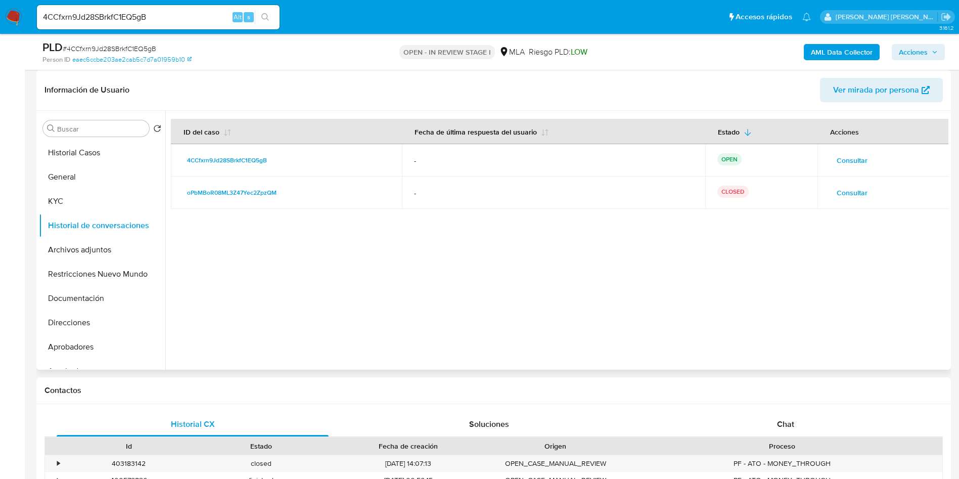
click at [856, 160] on span "Consultar" at bounding box center [852, 160] width 31 height 14
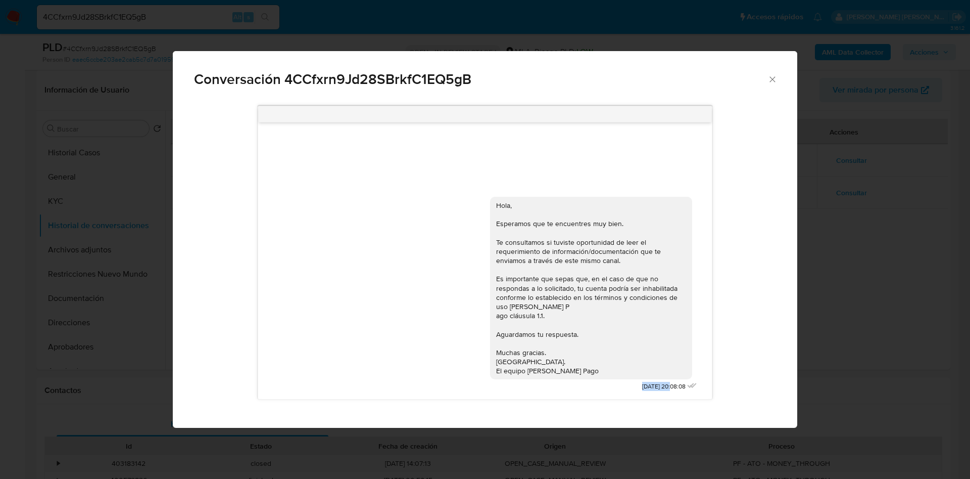
drag, startPoint x: 628, startPoint y: 386, endPoint x: 659, endPoint y: 387, distance: 31.4
click at [659, 387] on span "[DATE] 20:08:08" at bounding box center [663, 386] width 43 height 9
copy span "[DATE]"
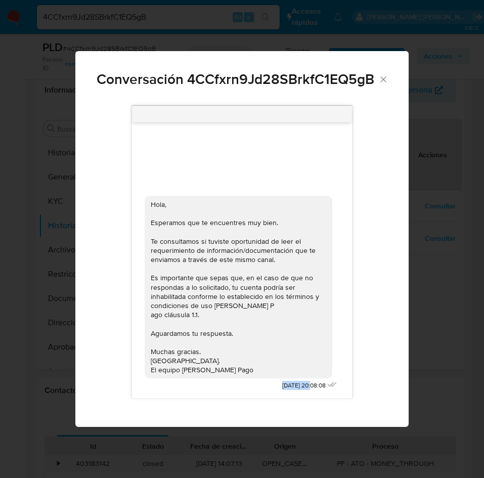
click at [385, 83] on icon "Cerrar" at bounding box center [383, 79] width 10 height 10
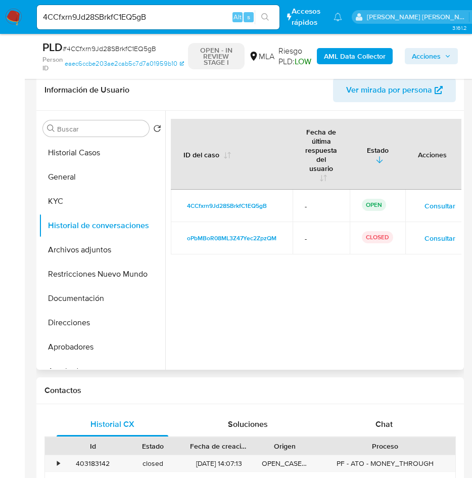
scroll to position [303, 0]
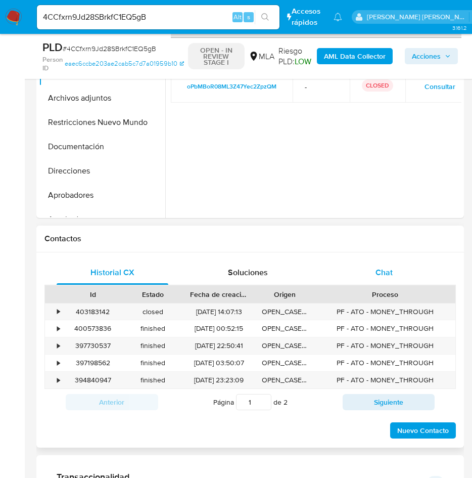
click at [383, 272] on span "Chat" at bounding box center [384, 272] width 17 height 12
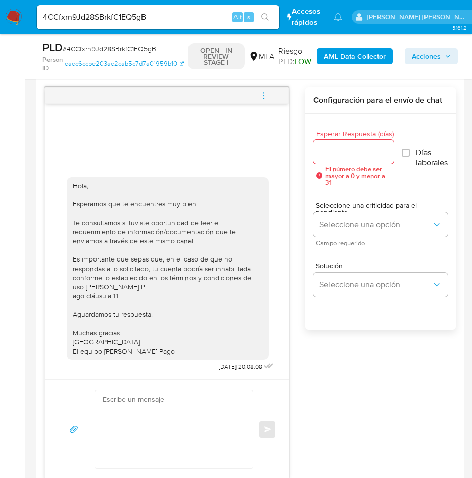
scroll to position [455, 0]
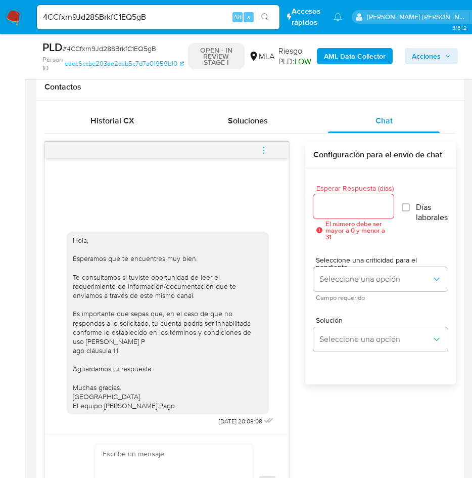
click at [262, 148] on icon "menu-action" at bounding box center [263, 150] width 9 height 9
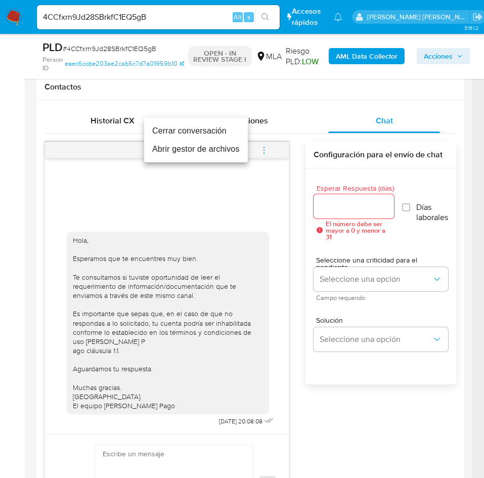
click at [226, 131] on li "Cerrar conversación" at bounding box center [196, 131] width 104 height 18
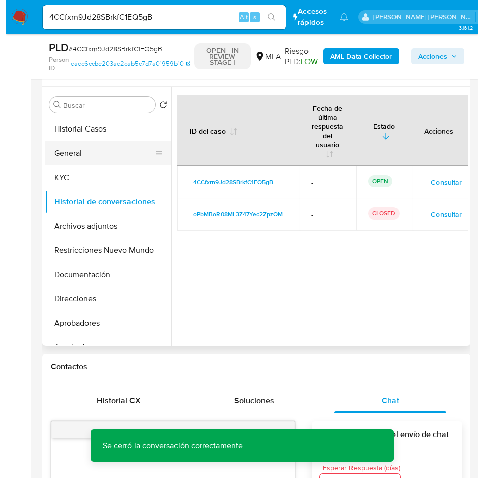
scroll to position [152, 0]
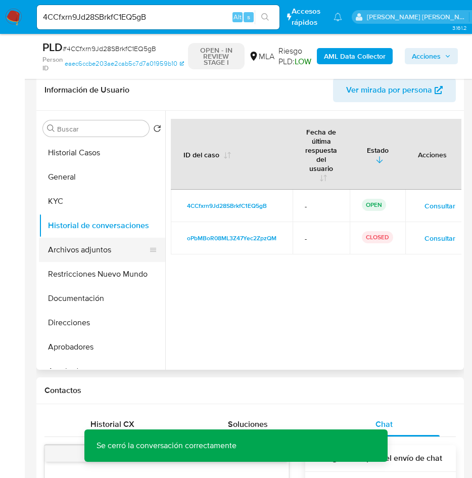
click at [102, 252] on button "Archivos adjuntos" at bounding box center [98, 250] width 118 height 24
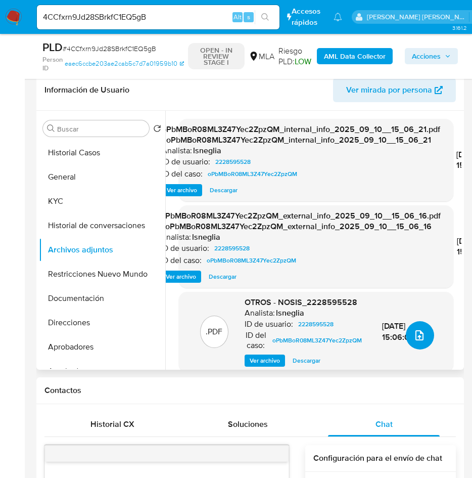
click at [415, 338] on icon "upload-file" at bounding box center [419, 335] width 12 height 12
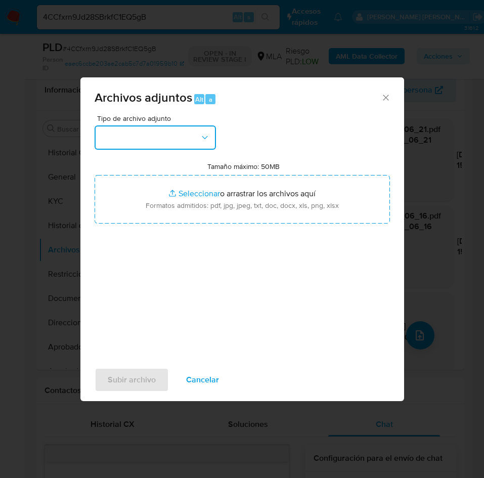
click at [175, 133] on button "button" at bounding box center [155, 137] width 121 height 24
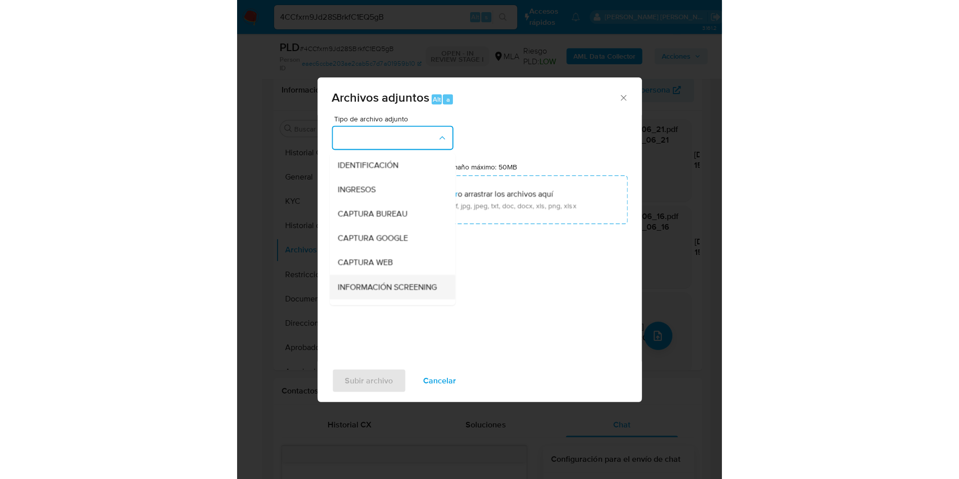
scroll to position [76, 0]
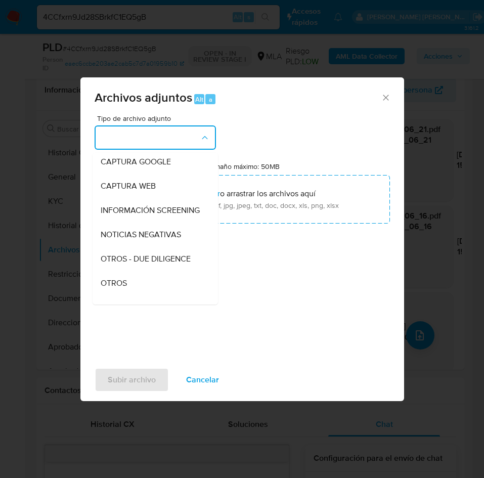
click at [123, 286] on div "OTROS" at bounding box center [152, 283] width 103 height 24
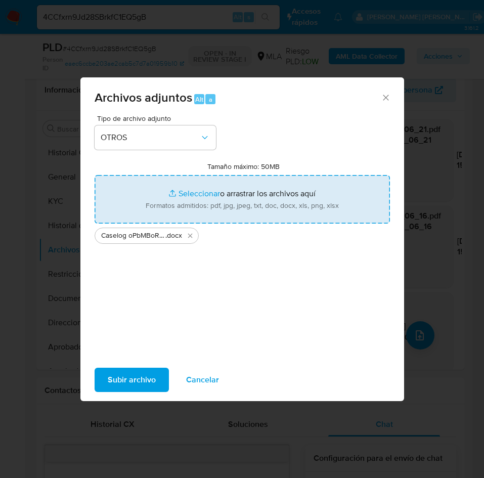
type input "C:\fakepath\v2 Movimientos 2228595528.xlsx"
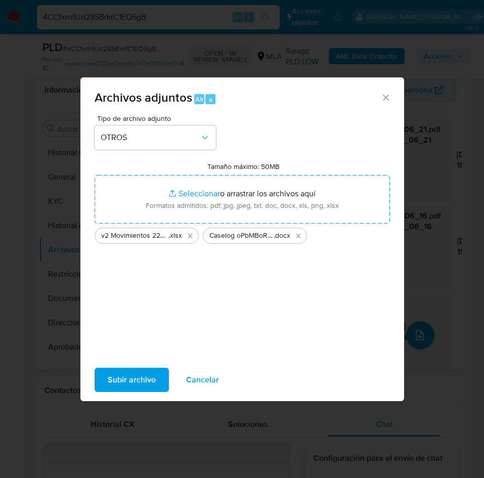
click at [123, 379] on span "Subir archivo" at bounding box center [132, 379] width 48 height 22
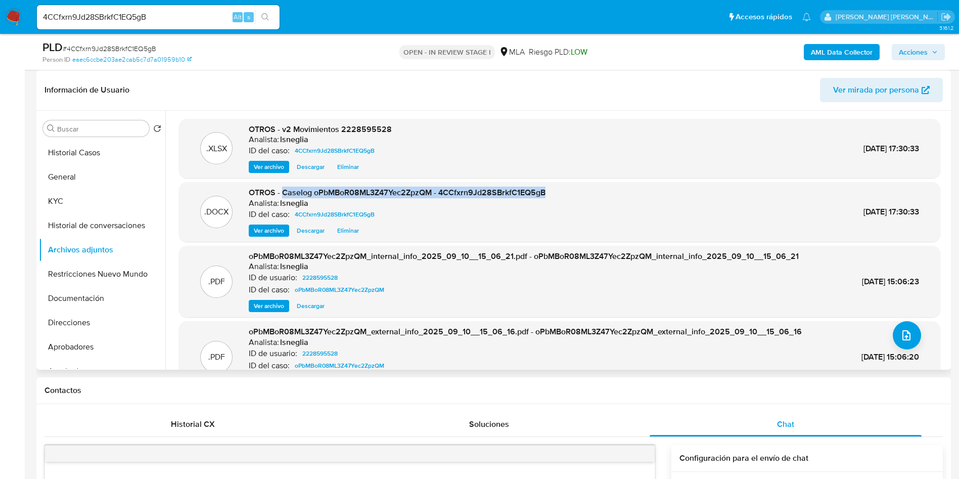
drag, startPoint x: 284, startPoint y: 194, endPoint x: 549, endPoint y: 192, distance: 265.4
click at [549, 192] on div ".DOCX OTROS - Caselog oPbMBoR08ML3Z47Yec2ZpzQM - 4CCfxrn9Jd28SBrkfC1EQ5gB Anali…" at bounding box center [559, 212] width 751 height 50
copy span "Caselog oPbMBoR08ML3Z47Yec2ZpzQM - 4CCfxrn9Jd28SBrkfC1EQ5gB"
click at [90, 224] on button "Historial de conversaciones" at bounding box center [98, 225] width 118 height 24
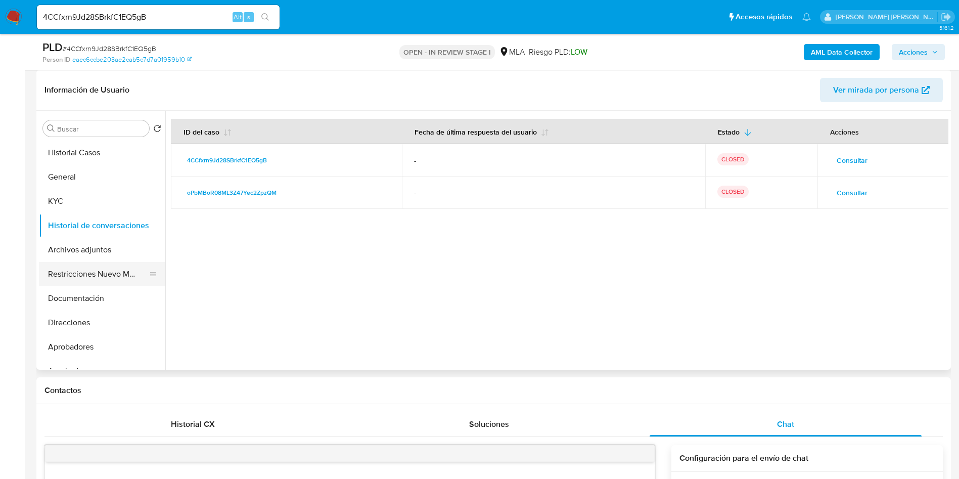
click at [94, 269] on button "Restricciones Nuevo Mundo" at bounding box center [98, 274] width 118 height 24
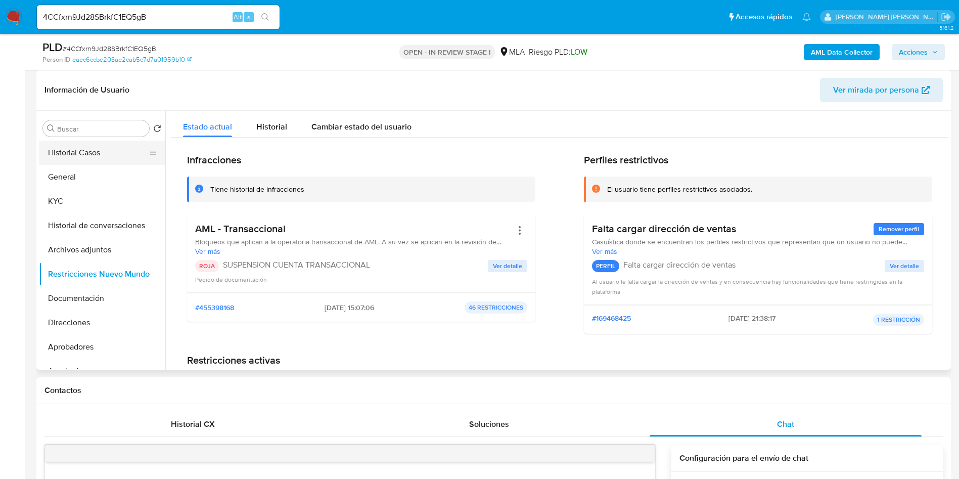
click at [79, 149] on button "Historial Casos" at bounding box center [98, 153] width 118 height 24
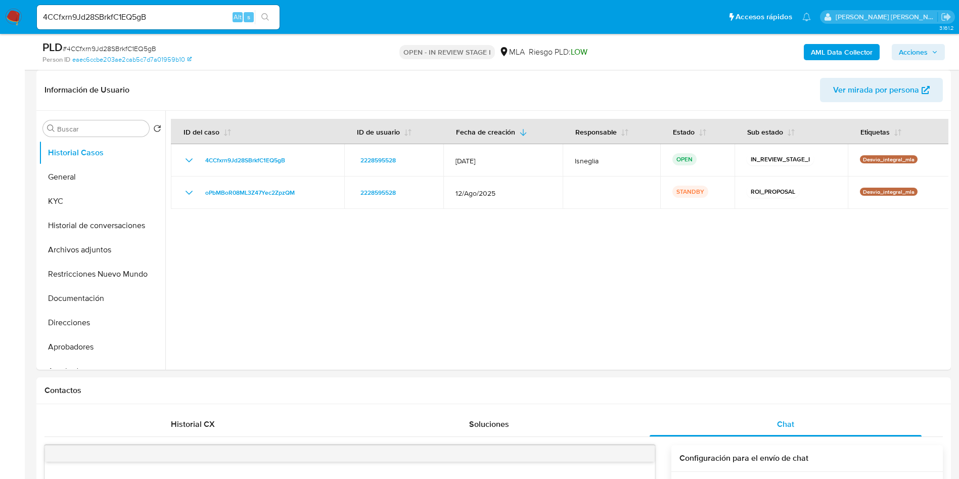
click at [914, 55] on span "Acciones" at bounding box center [913, 52] width 29 height 16
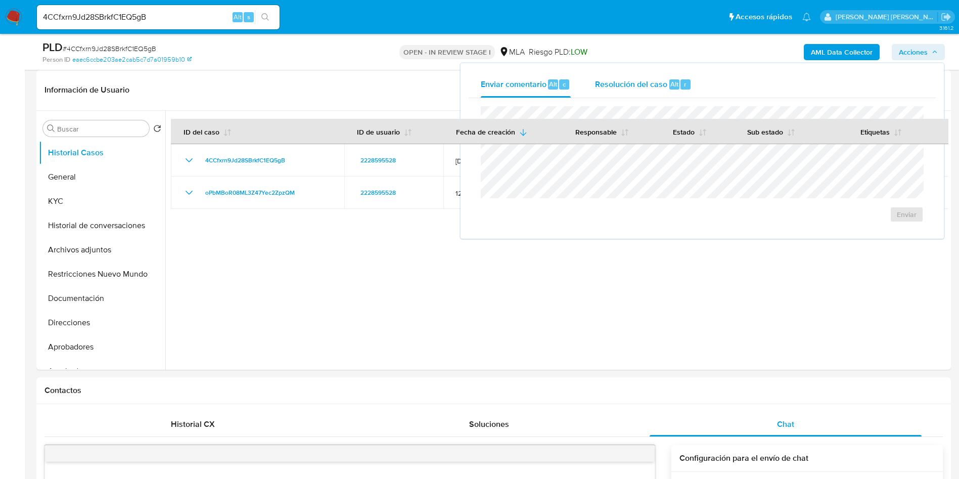
click at [652, 81] on span "Resolución del caso" at bounding box center [631, 84] width 72 height 12
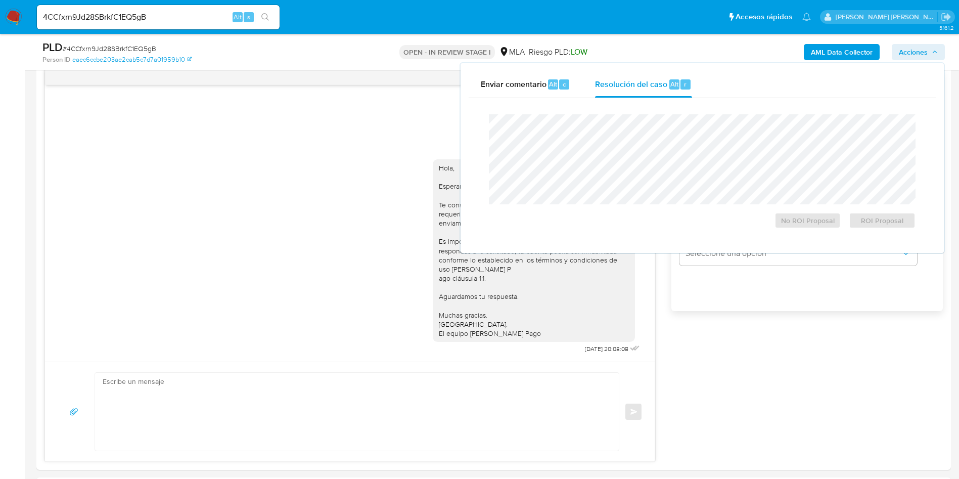
scroll to position [607, 0]
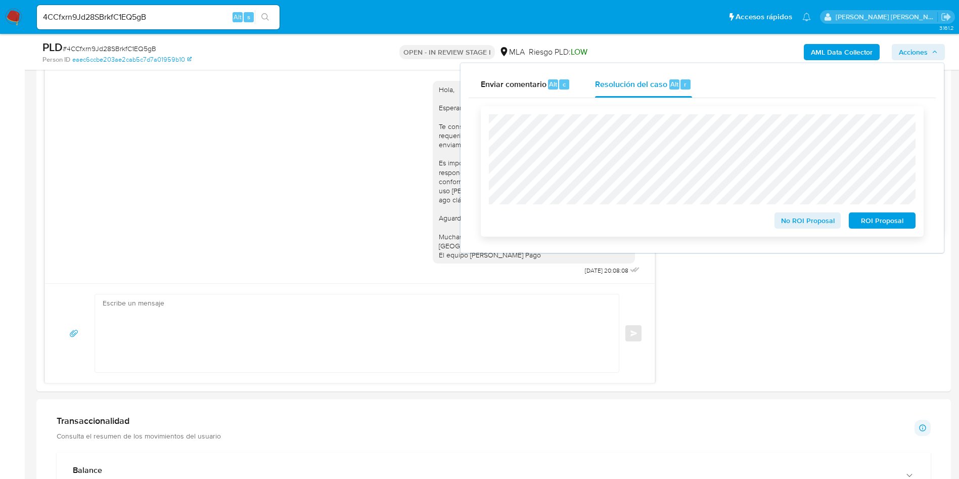
click at [885, 219] on span "ROI Proposal" at bounding box center [882, 220] width 53 height 14
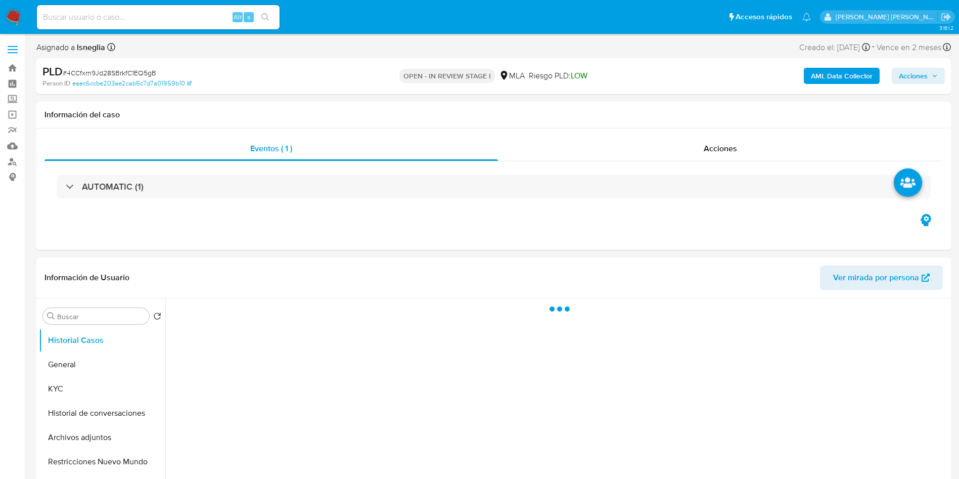
select select "10"
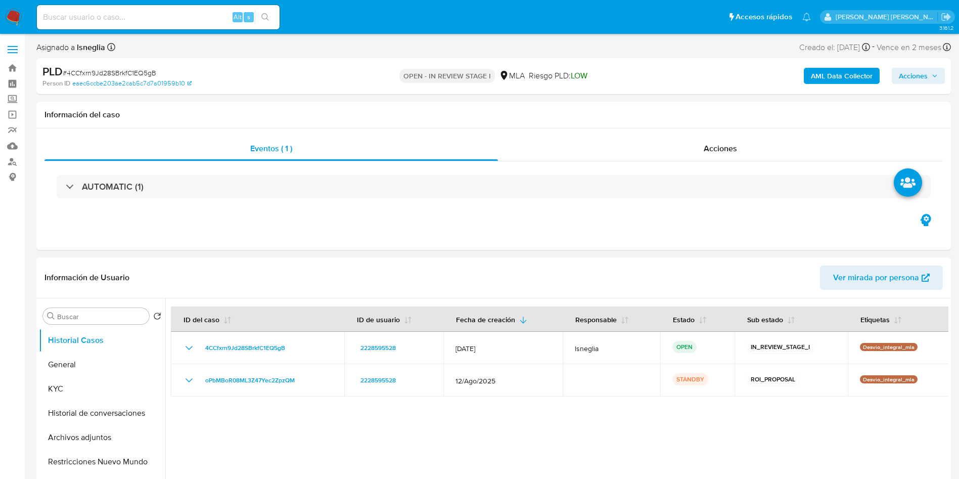
click at [93, 24] on div "Alt s" at bounding box center [158, 17] width 243 height 24
click at [119, 15] on input at bounding box center [158, 17] width 243 height 13
paste input "9NEXoKAdvJMAykj4L6KkStgm"
type input "9NEXoKAdvJMAykj4L6KkStgm"
click at [264, 15] on icon "search-icon" at bounding box center [265, 17] width 8 height 8
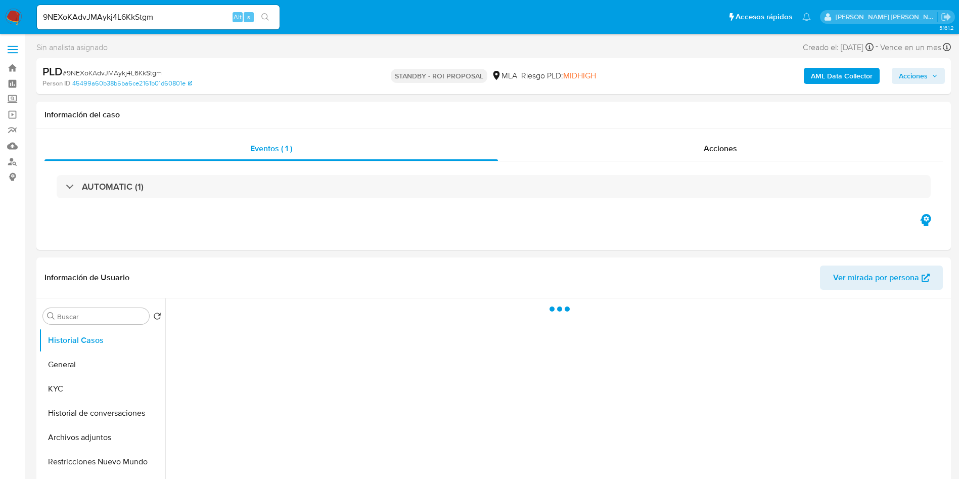
select select "10"
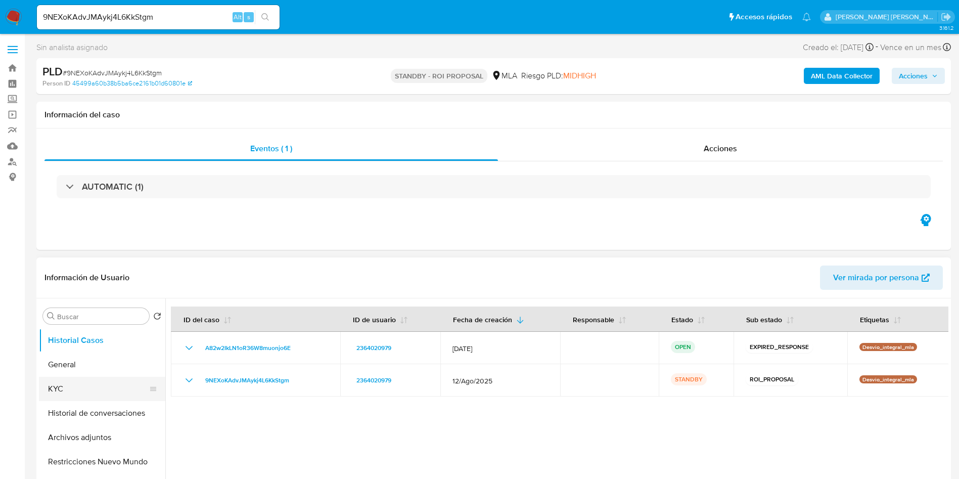
click at [73, 388] on button "KYC" at bounding box center [98, 389] width 118 height 24
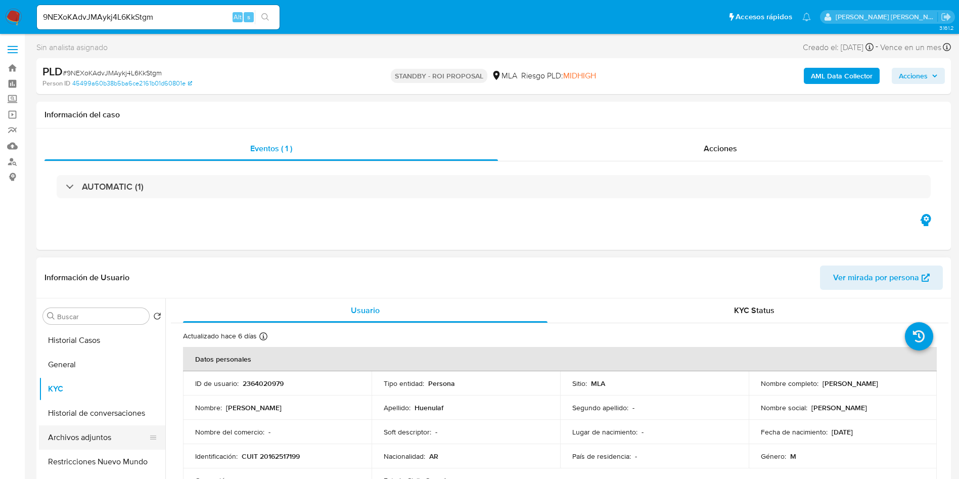
click at [86, 438] on button "Archivos adjuntos" at bounding box center [98, 437] width 118 height 24
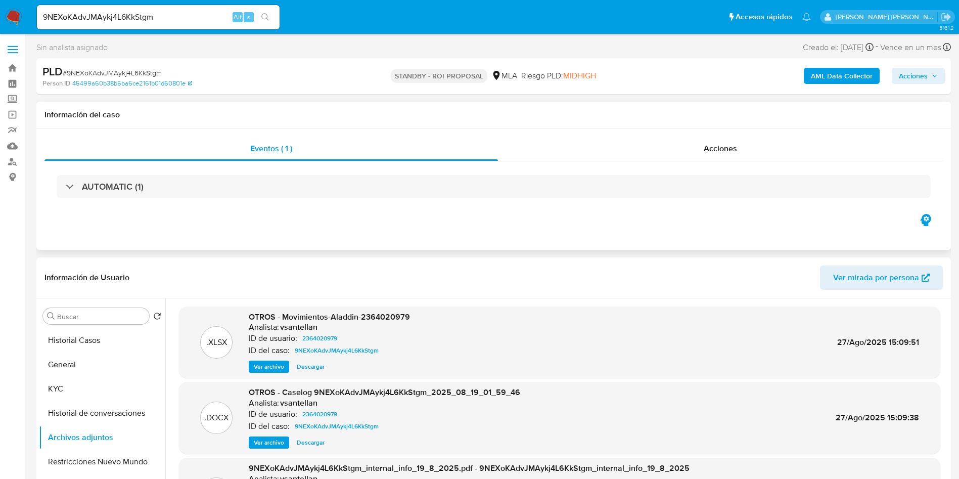
click at [319, 111] on h1 "Información del caso" at bounding box center [493, 115] width 898 height 10
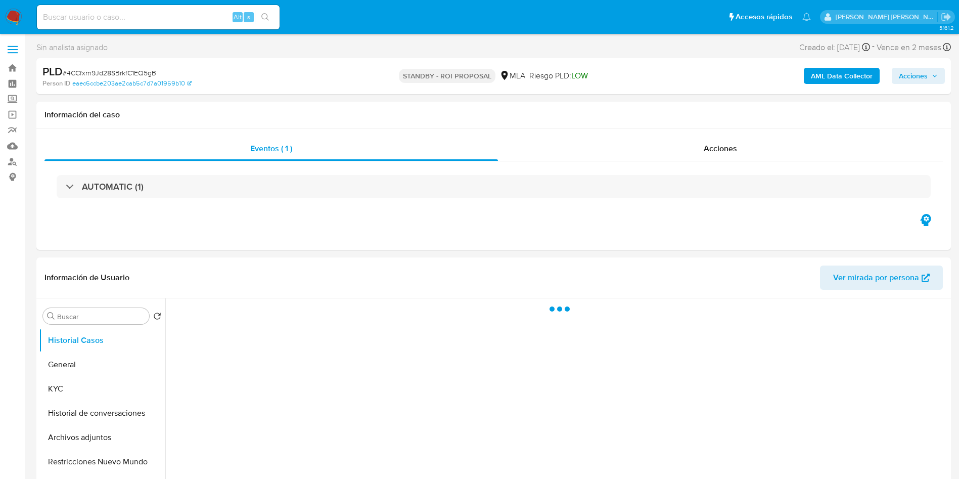
select select "10"
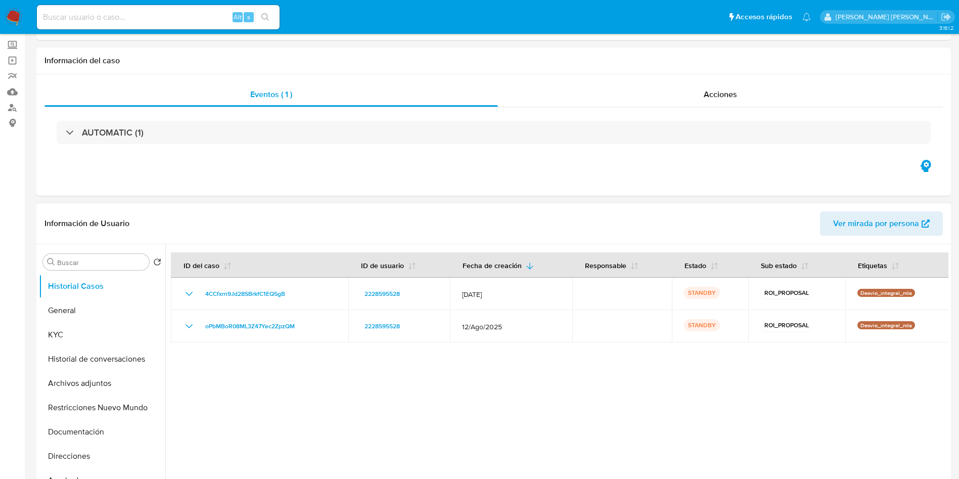
scroll to position [152, 0]
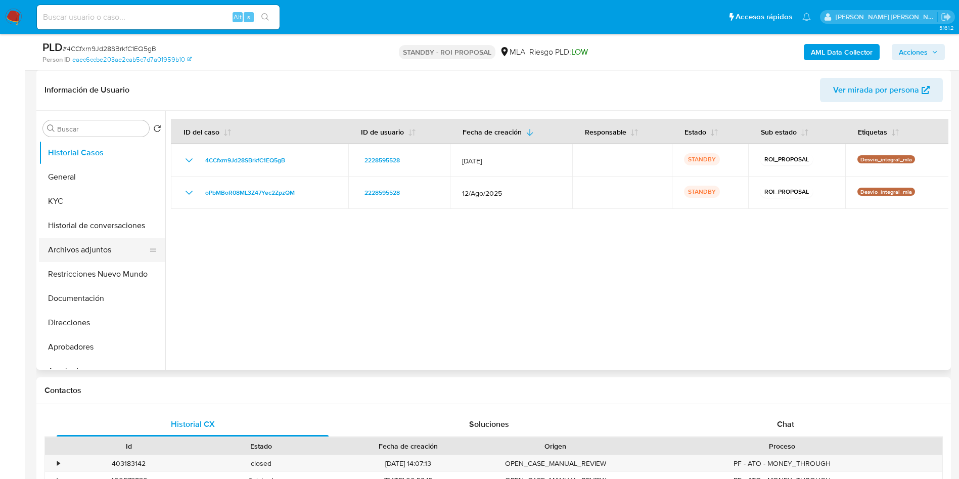
click at [95, 246] on button "Archivos adjuntos" at bounding box center [98, 250] width 118 height 24
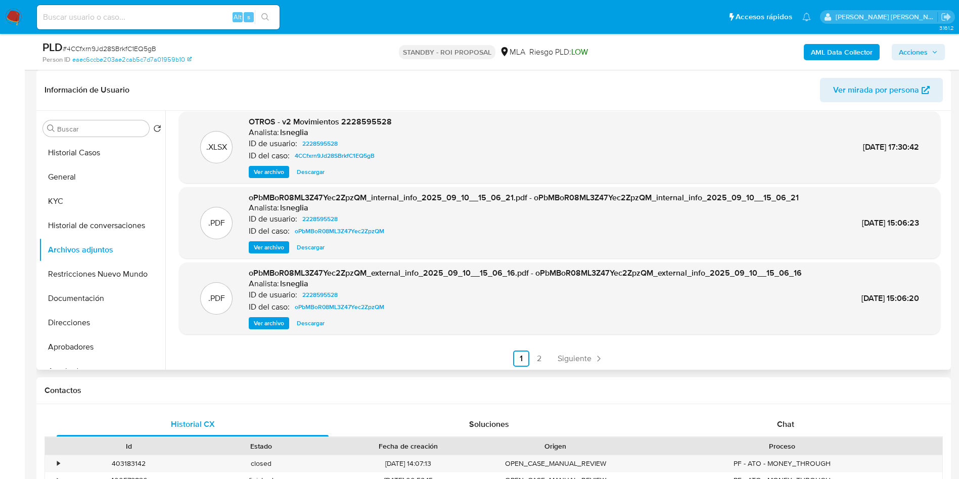
scroll to position [85, 0]
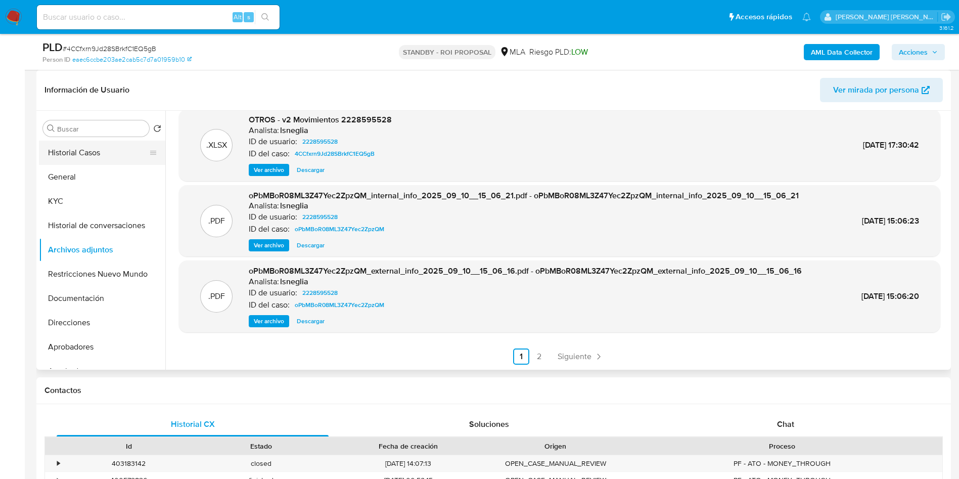
click at [89, 146] on button "Historial Casos" at bounding box center [98, 153] width 118 height 24
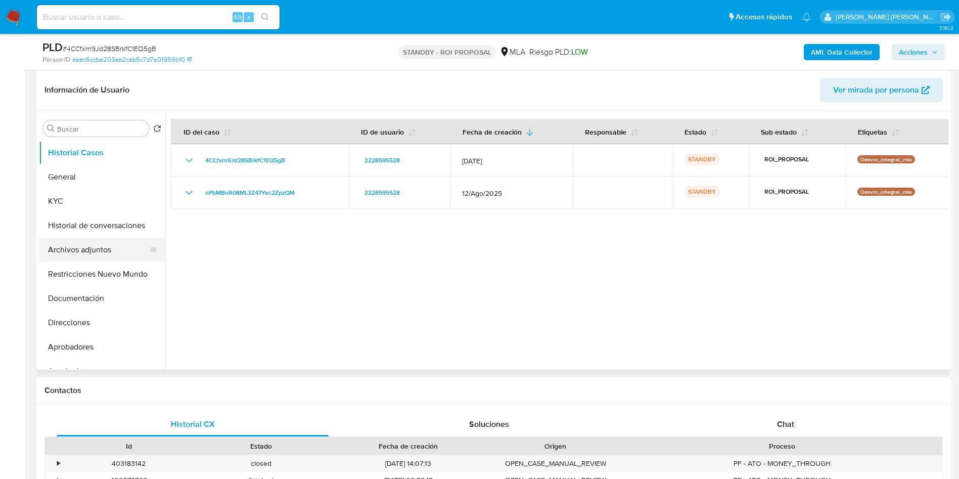
click at [81, 244] on button "Archivos adjuntos" at bounding box center [98, 250] width 118 height 24
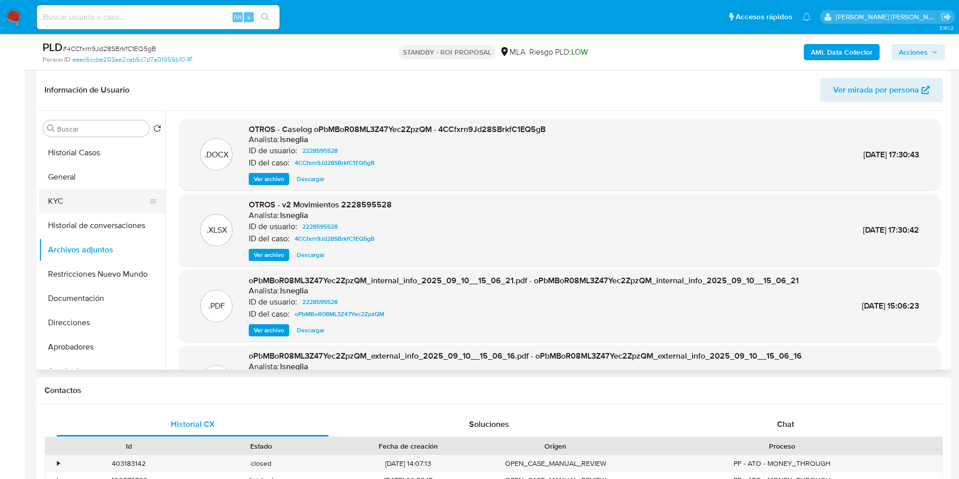
click at [79, 200] on button "KYC" at bounding box center [98, 201] width 118 height 24
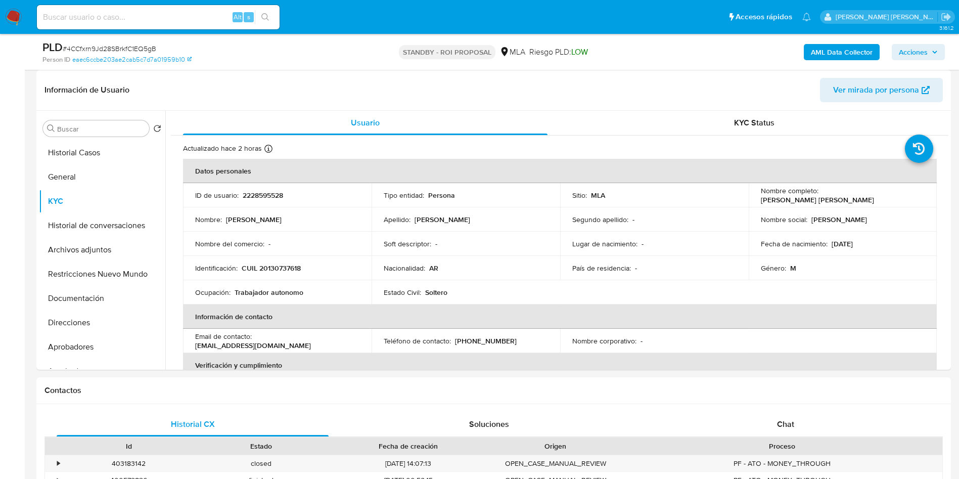
click at [117, 26] on div "Alt s" at bounding box center [158, 17] width 243 height 24
click at [117, 22] on input at bounding box center [158, 17] width 243 height 13
paste input "F8totwhMJEY28zhU4KpQGphV"
type input "F8totwhMJEY28zhU4KpQGphV"
click at [263, 16] on icon "search-icon" at bounding box center [265, 17] width 8 height 8
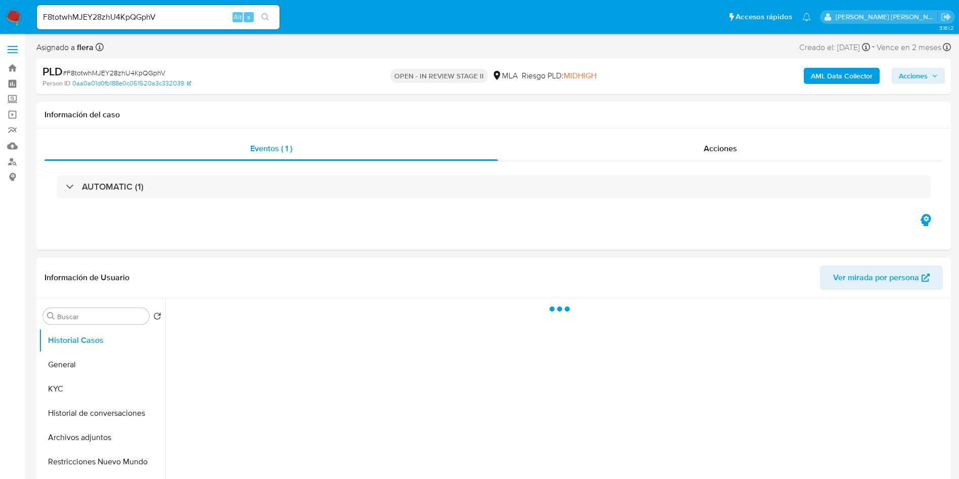
select select "10"
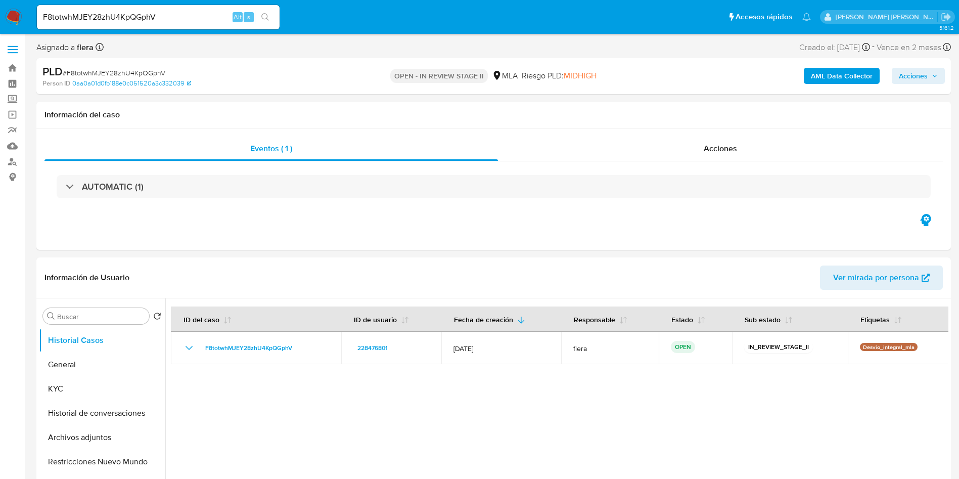
click at [18, 11] on img at bounding box center [13, 17] width 17 height 17
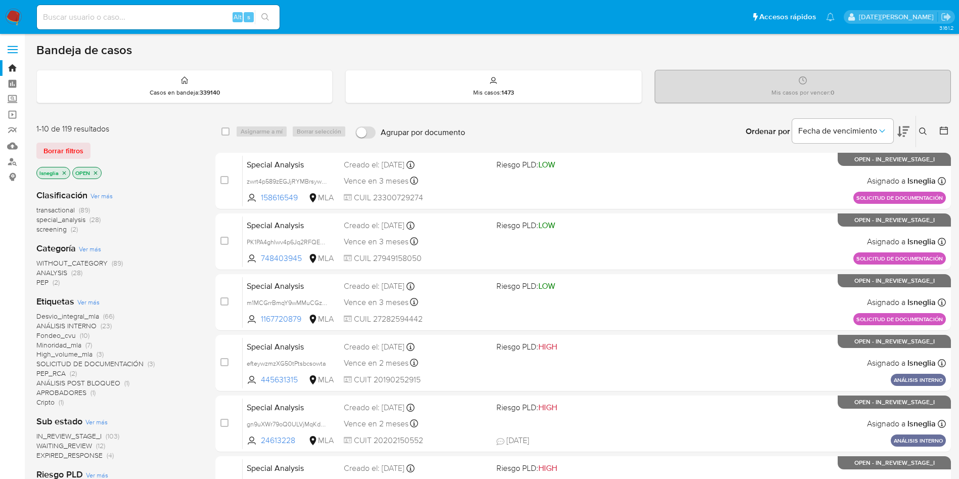
click at [922, 128] on icon at bounding box center [923, 131] width 8 height 8
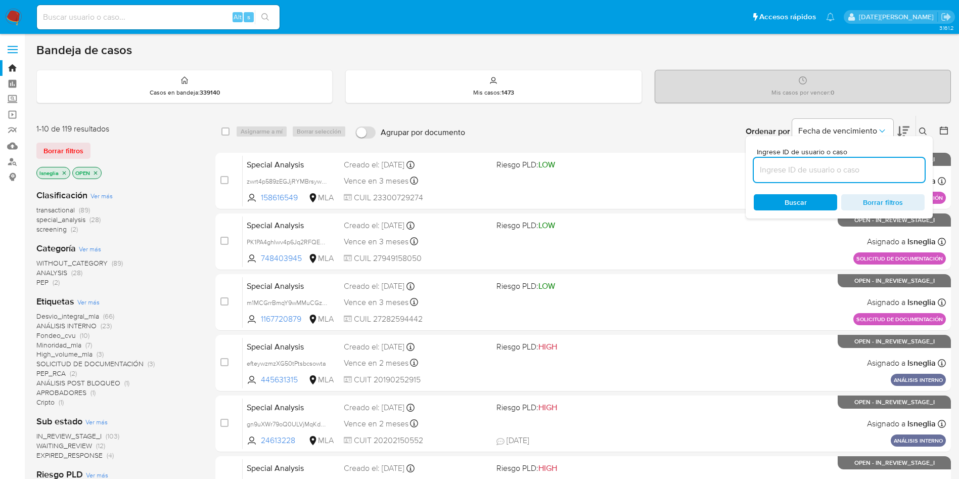
click at [808, 167] on input at bounding box center [839, 169] width 171 height 13
type input "F8totwhMJEY28zhU4KpQGphV"
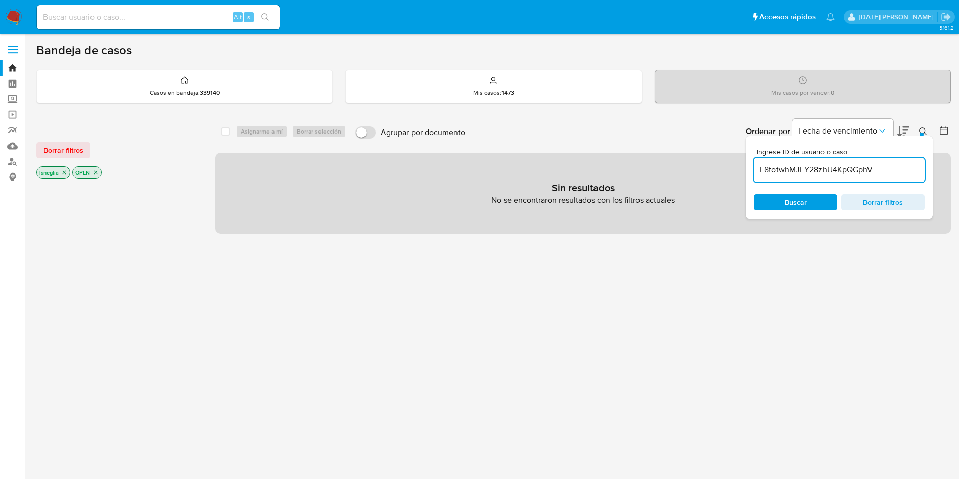
click at [65, 170] on icon "close-filter" at bounding box center [64, 172] width 6 height 6
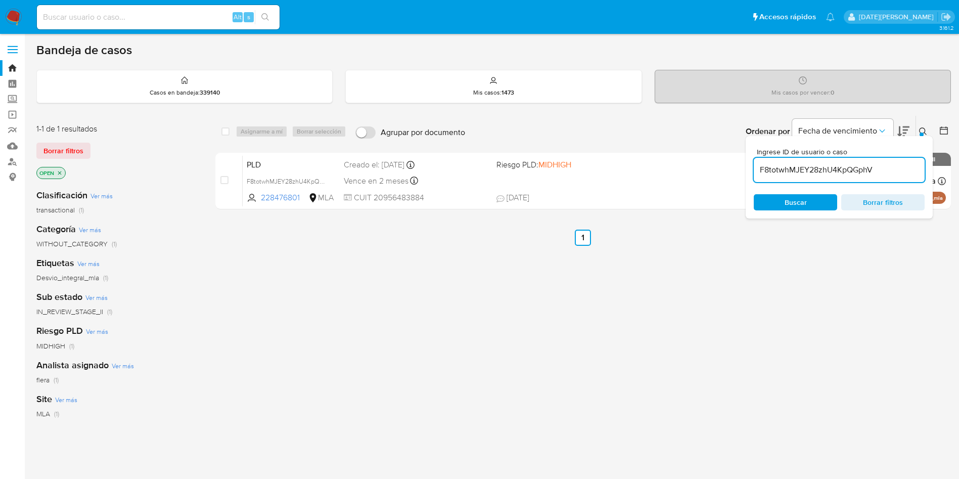
click at [926, 130] on icon at bounding box center [923, 131] width 8 height 8
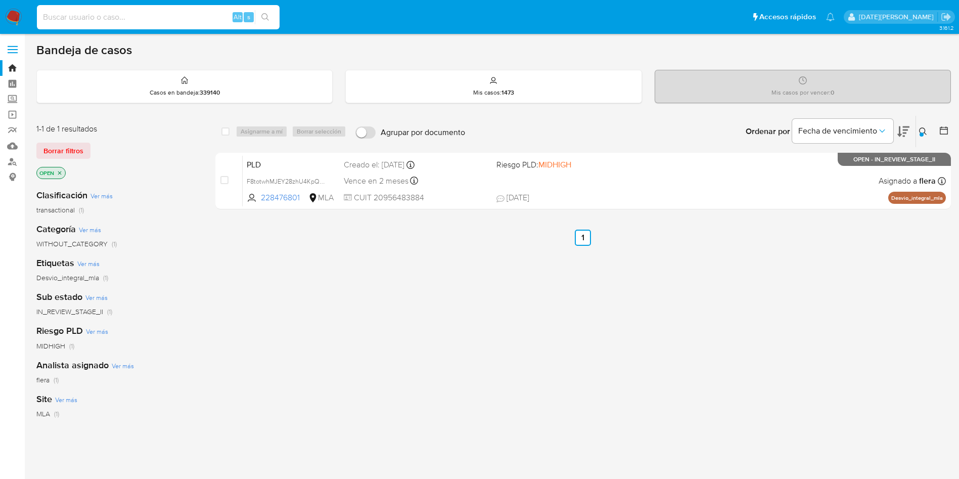
click at [116, 14] on input at bounding box center [158, 17] width 243 height 13
paste input "NtGauz6qWdGOPUALhQ57EaJb"
type input "NtGauz6qWdGOPUALhQ57EaJb"
click at [269, 13] on icon "search-icon" at bounding box center [265, 17] width 8 height 8
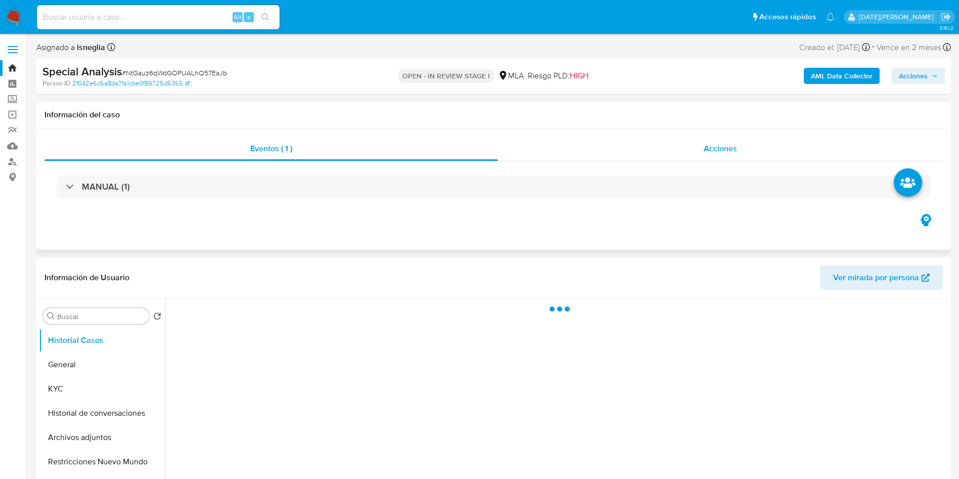
select select "10"
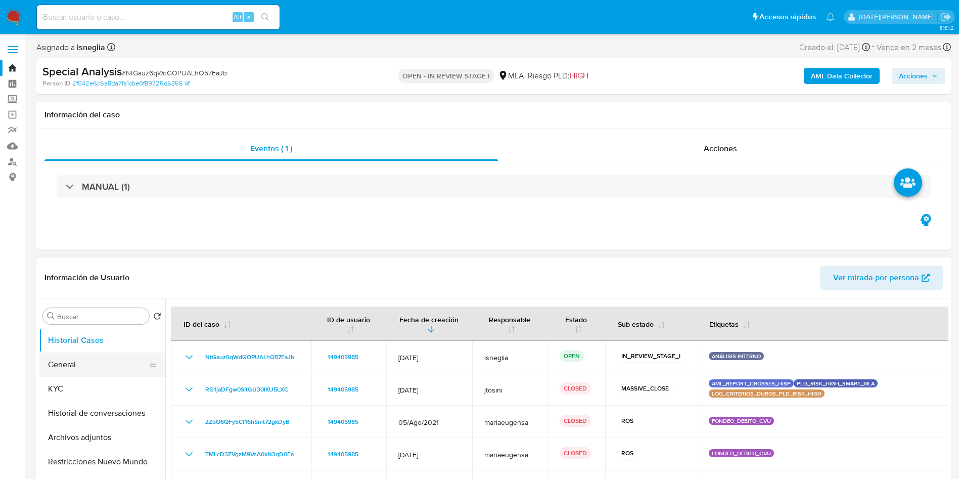
click at [73, 370] on button "General" at bounding box center [98, 364] width 118 height 24
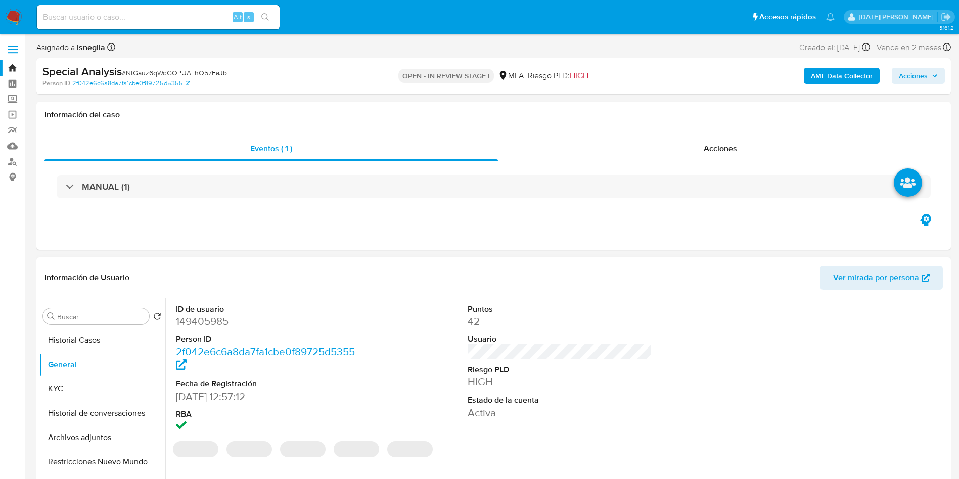
click at [200, 317] on dd "149405985" at bounding box center [268, 321] width 184 height 14
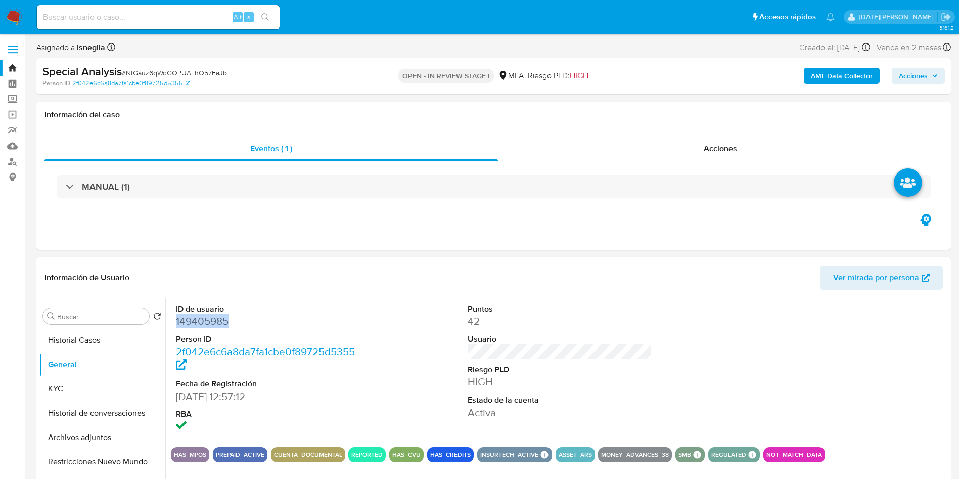
copy dd "149405985"
click at [190, 318] on dd "149405985" at bounding box center [268, 321] width 184 height 14
click at [226, 317] on dd "149405985" at bounding box center [268, 321] width 184 height 14
click at [214, 321] on dd "149405985" at bounding box center [268, 321] width 184 height 14
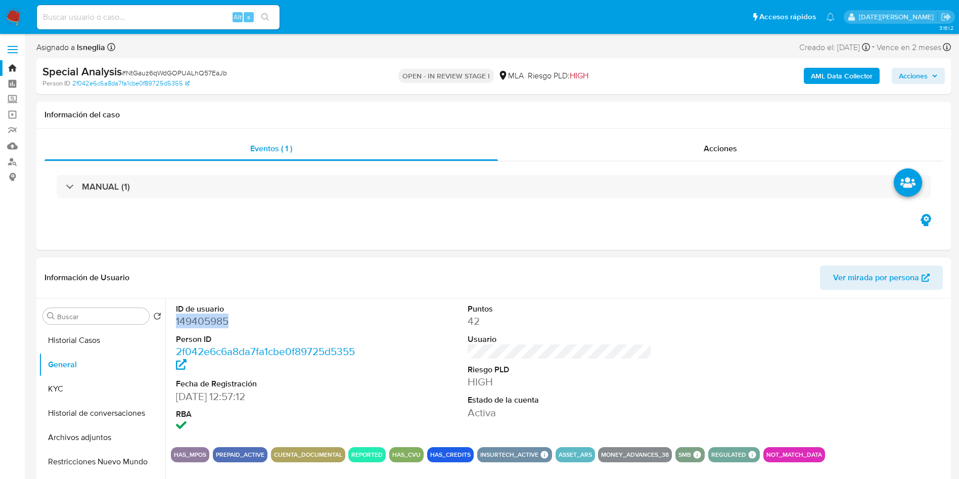
click at [214, 321] on dd "149405985" at bounding box center [268, 321] width 184 height 14
click at [19, 11] on img at bounding box center [13, 17] width 17 height 17
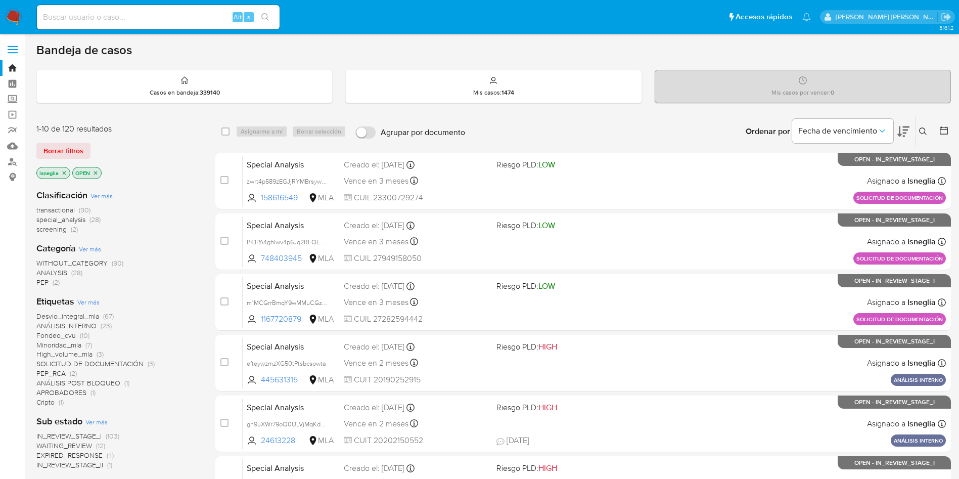
click at [65, 171] on icon "close-filter" at bounding box center [65, 173] width 4 height 4
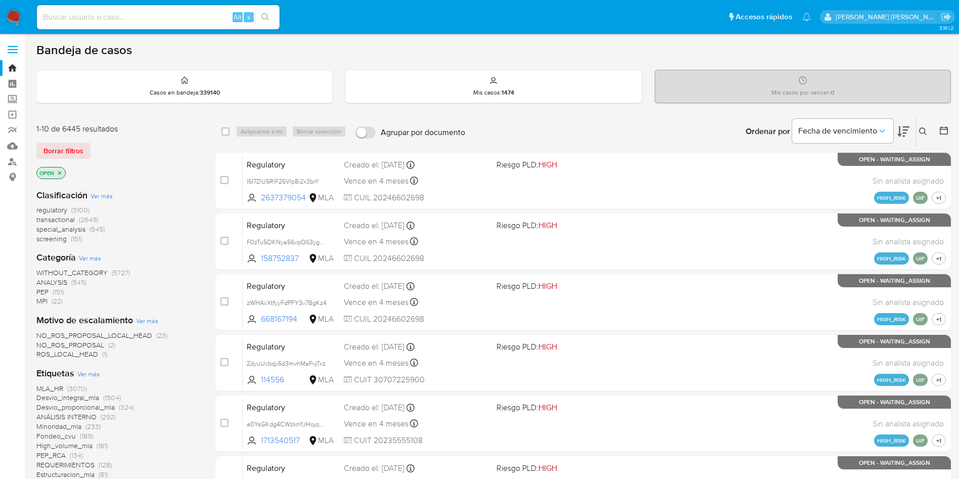
click at [944, 128] on icon at bounding box center [944, 130] width 10 height 10
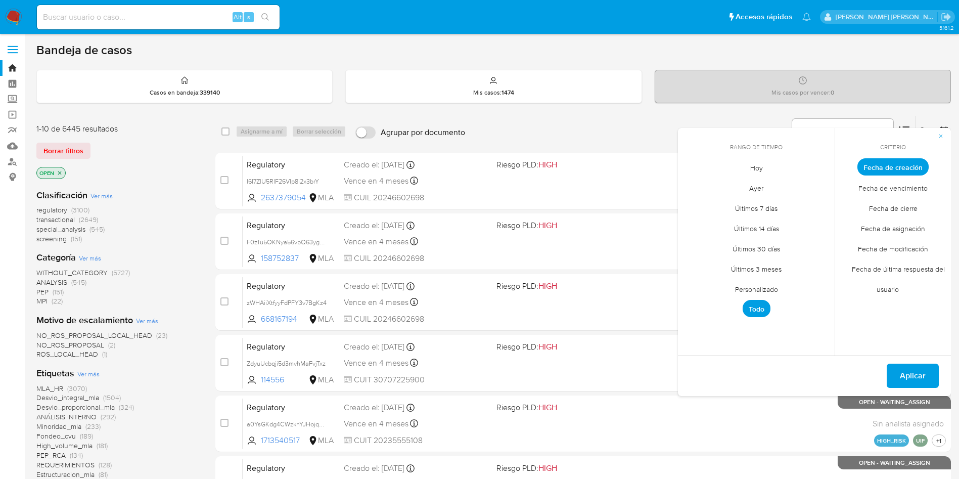
click at [85, 15] on input at bounding box center [158, 17] width 243 height 13
paste input "X0hStgr1gR1rKfVLPDToF2qo"
type input "X0hStgr1gR1rKfVLPDToF2qo"
click at [272, 16] on button "search-icon" at bounding box center [265, 17] width 21 height 14
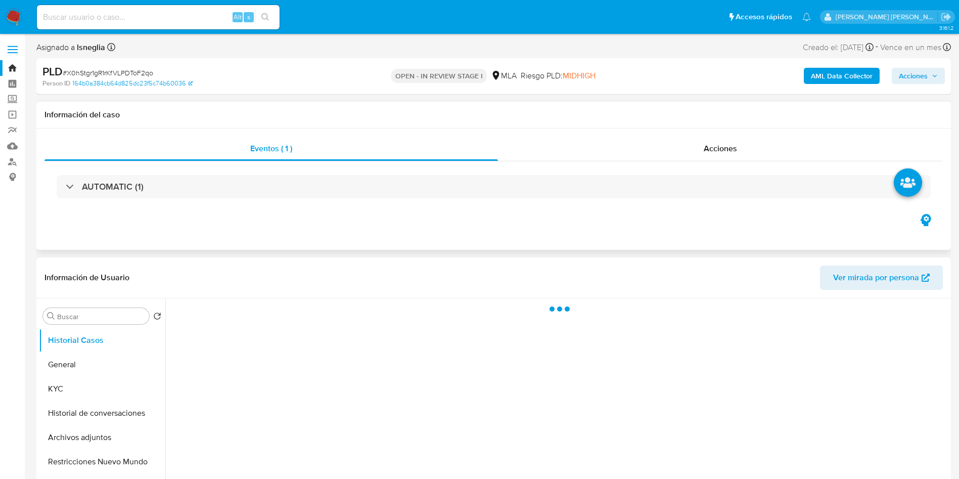
select select "10"
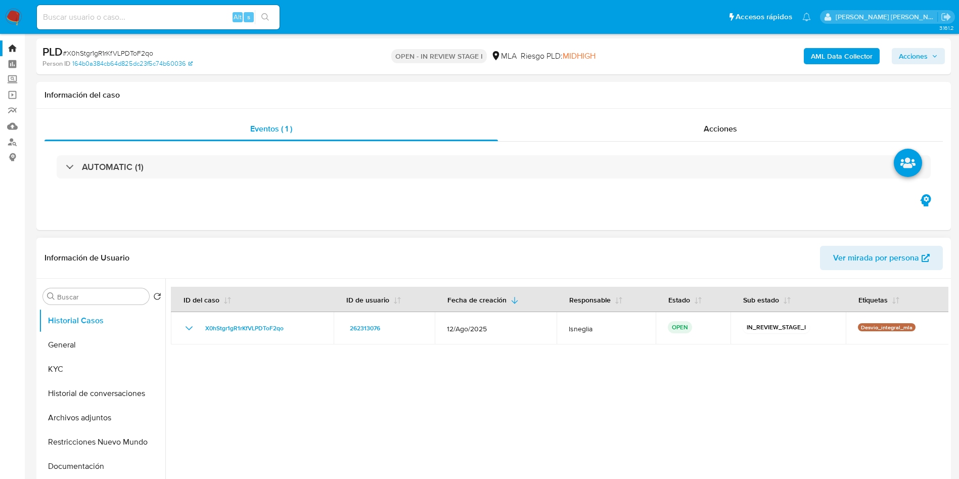
scroll to position [152, 0]
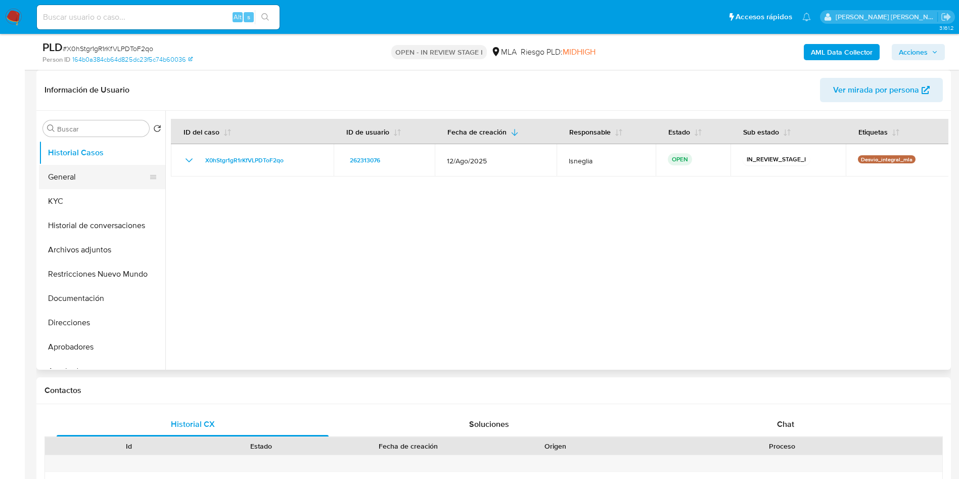
click at [107, 181] on button "General" at bounding box center [98, 177] width 118 height 24
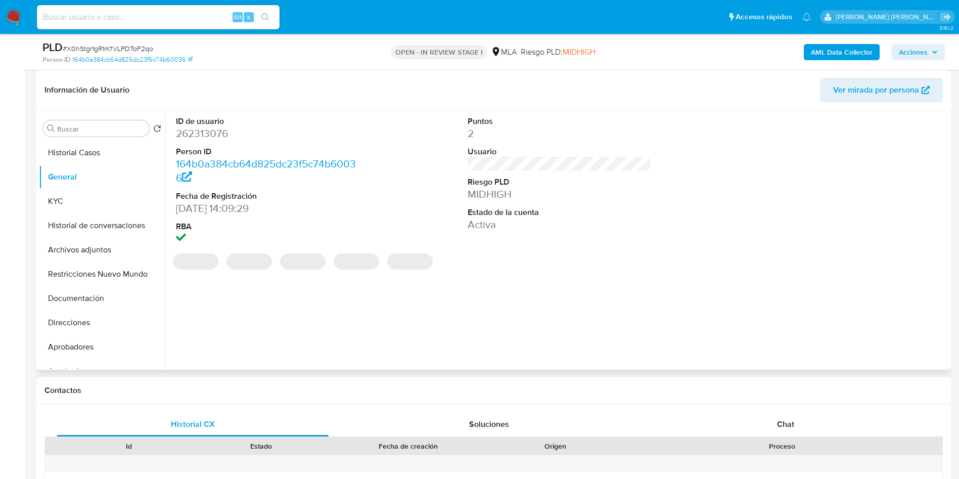
click at [208, 135] on dd "262313076" at bounding box center [268, 133] width 184 height 14
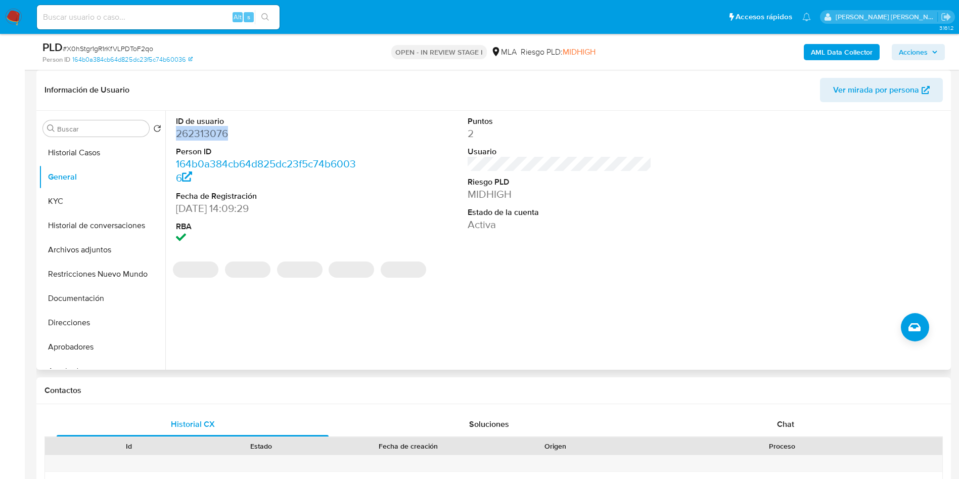
drag, startPoint x: 208, startPoint y: 136, endPoint x: 255, endPoint y: 143, distance: 47.5
click at [255, 143] on dl "ID de usuario 262313076 Person ID 164b0a384cb64d825dc23f5c74b60036 Fecha de Reg…" at bounding box center [268, 181] width 184 height 130
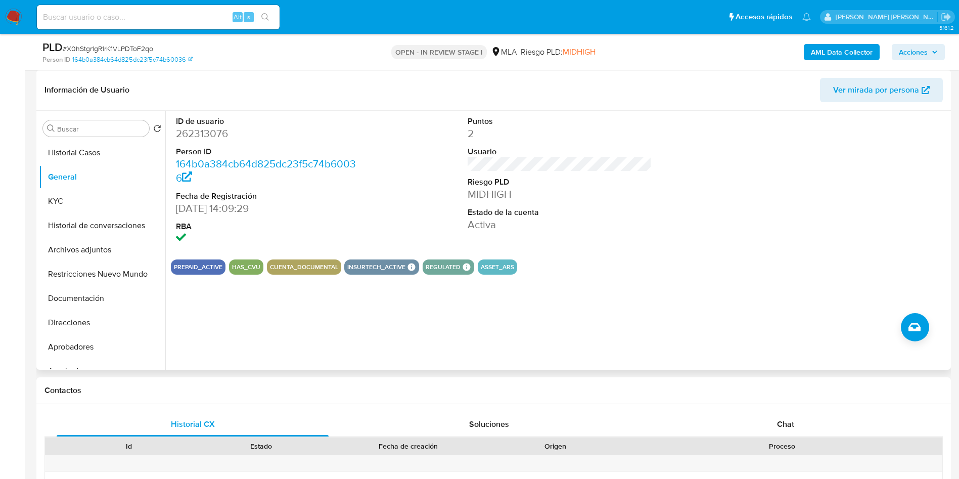
click at [217, 131] on dd "262313076" at bounding box center [268, 133] width 184 height 14
copy dd "262313076"
click at [91, 300] on button "Documentación" at bounding box center [98, 298] width 118 height 24
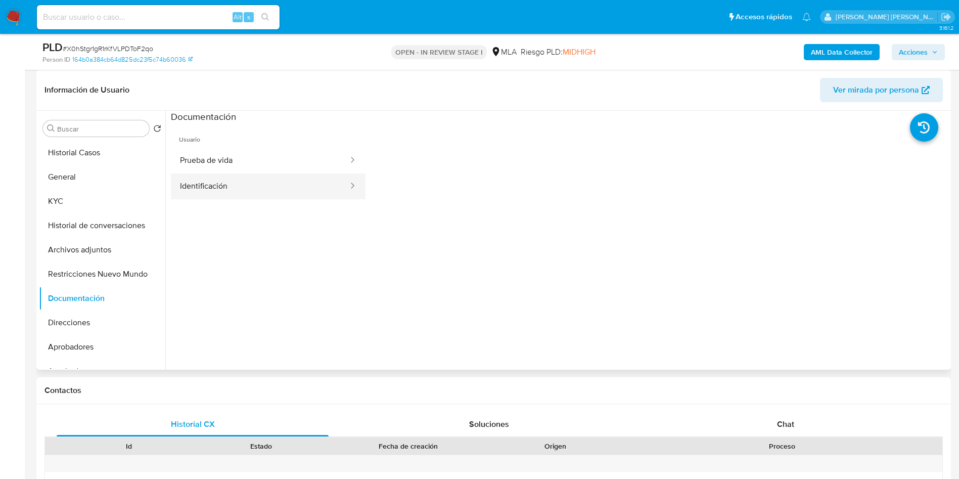
click at [251, 189] on button "Identificación" at bounding box center [260, 186] width 178 height 26
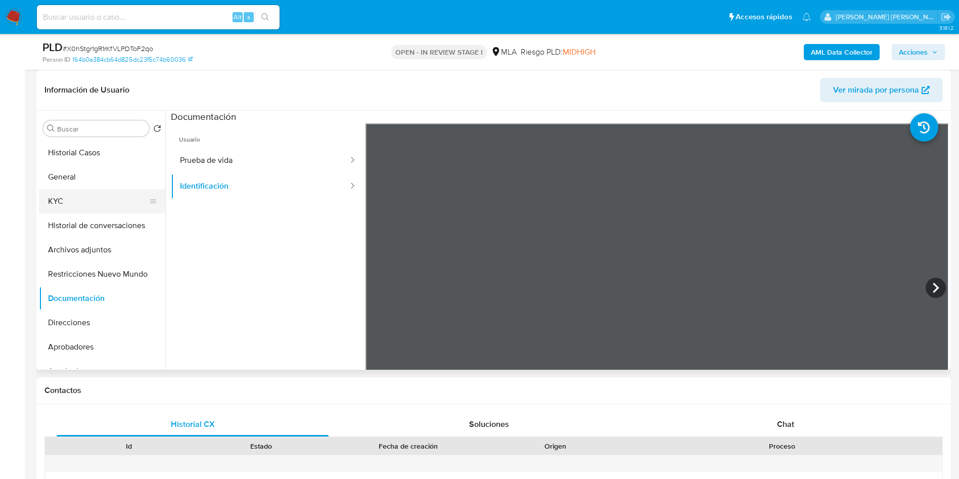
click at [43, 209] on button "KYC" at bounding box center [98, 201] width 118 height 24
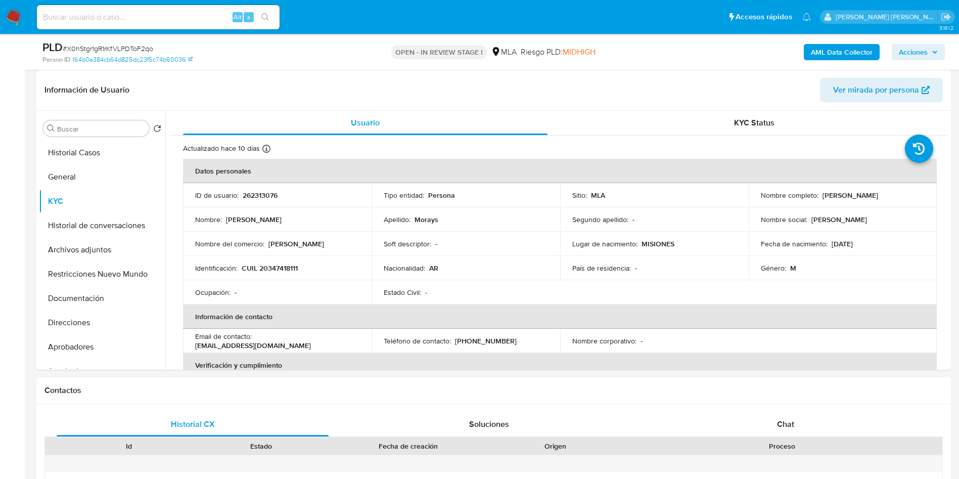
click at [146, 45] on span "# X0hStgr1gR1rKfVLPDToF2qo" at bounding box center [108, 48] width 90 height 10
copy span "X0hStgr1gR1rKfVLPDToF2qo"
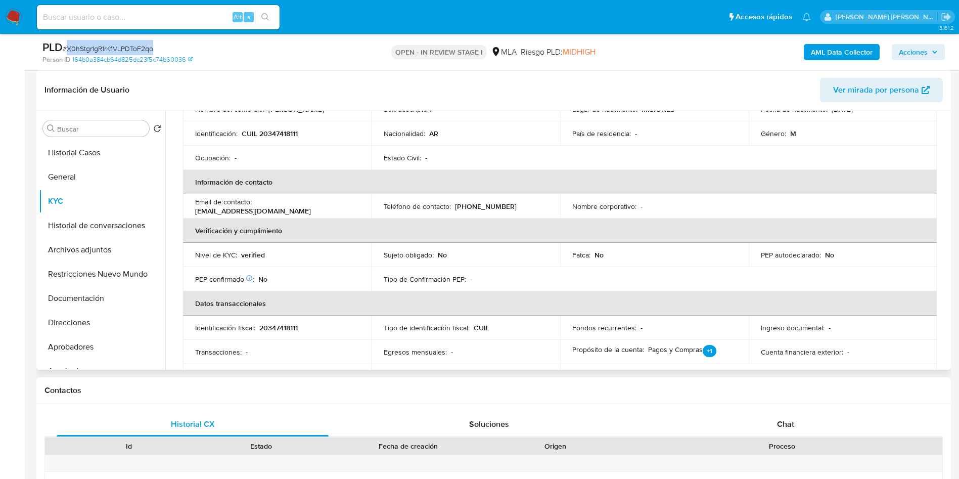
scroll to position [227, 0]
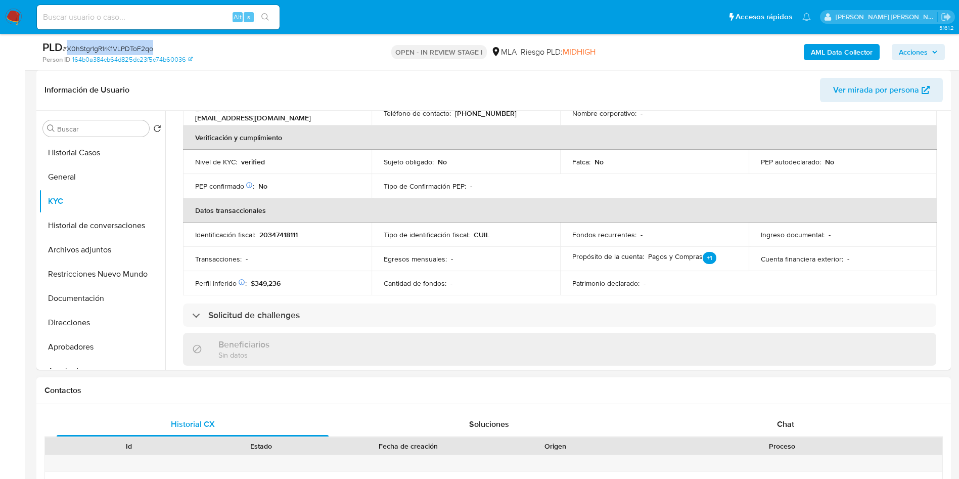
drag, startPoint x: 785, startPoint y: 418, endPoint x: 783, endPoint y: 404, distance: 13.3
click at [785, 421] on div "Chat" at bounding box center [786, 424] width 272 height 24
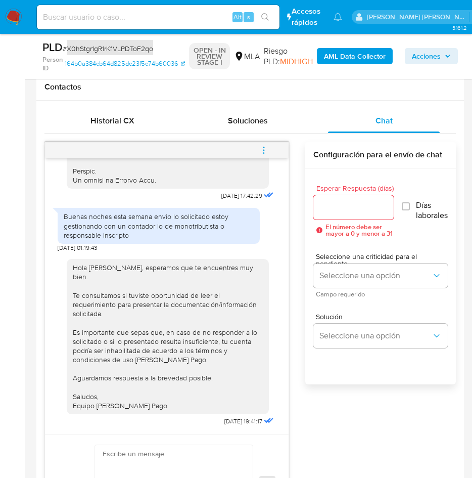
scroll to position [653, 0]
click at [268, 147] on icon "menu-action" at bounding box center [263, 150] width 9 height 9
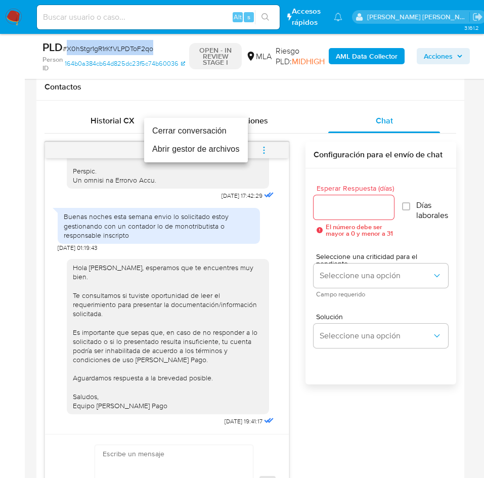
click at [188, 132] on li "Cerrar conversación" at bounding box center [196, 131] width 104 height 18
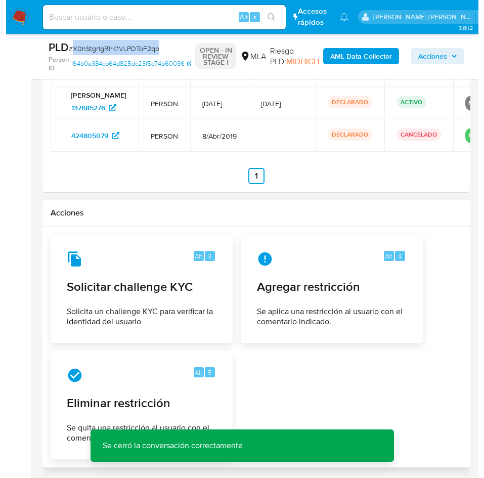
scroll to position [1701, 0]
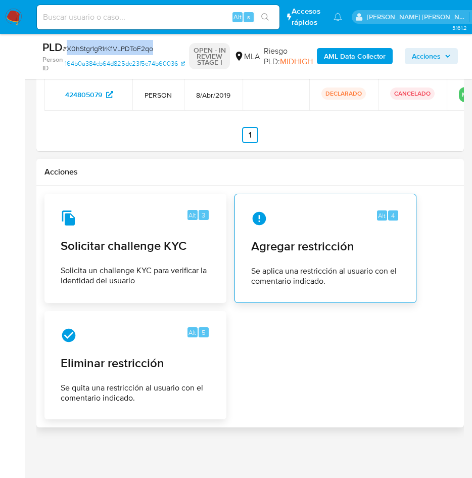
click at [306, 257] on div "Alt 4 Agregar restricción Se aplica una restricción al usuario con el comentari…" at bounding box center [325, 248] width 165 height 92
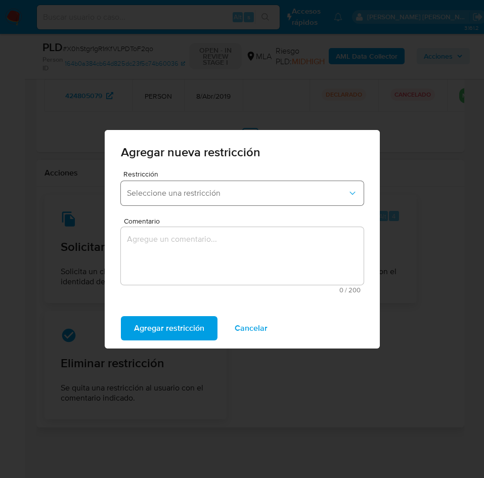
click at [186, 194] on span "Seleccione una restricción" at bounding box center [237, 193] width 220 height 10
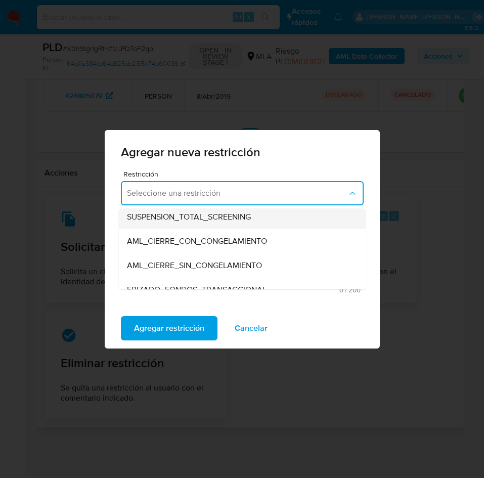
scroll to position [76, 0]
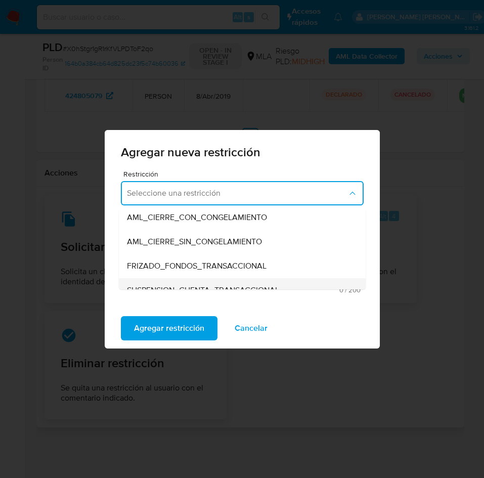
click at [211, 281] on div "SUSPENSION_CUENTA_TRANSACCIONAL" at bounding box center [239, 290] width 224 height 24
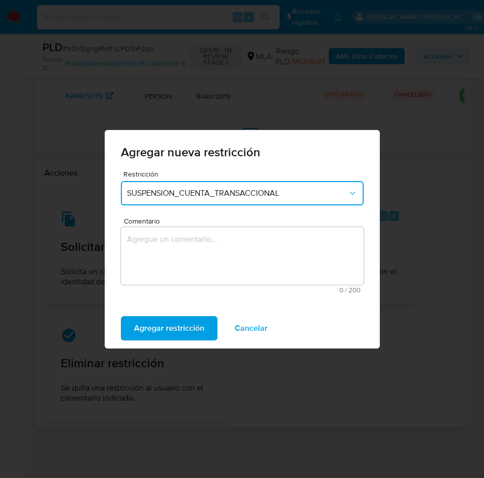
click at [233, 254] on textarea "Comentario" at bounding box center [242, 256] width 243 height 58
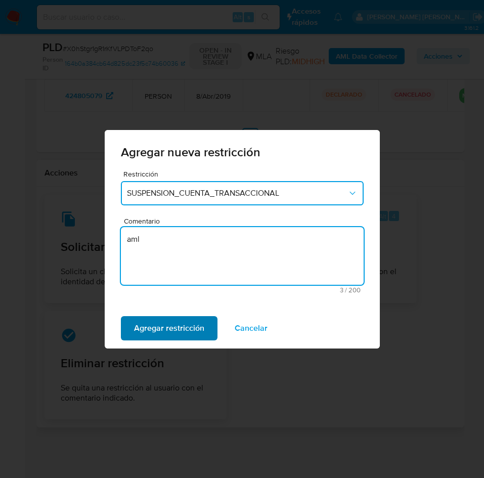
type textarea "aml"
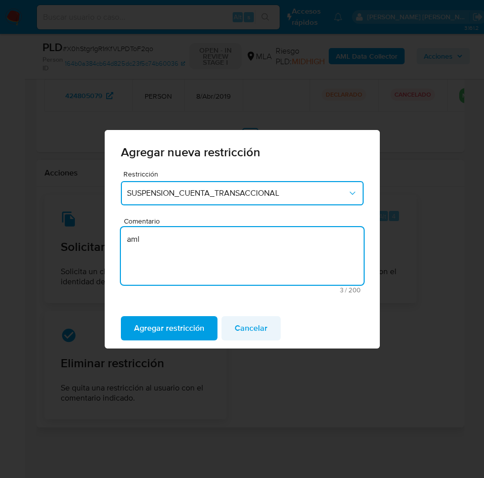
click at [188, 332] on span "Agregar restricción" at bounding box center [169, 328] width 70 height 22
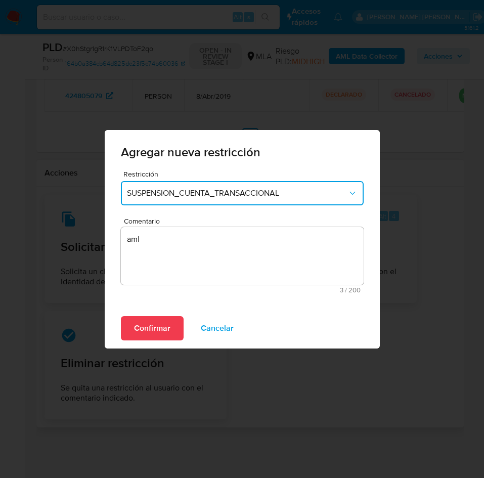
click at [147, 331] on span "Confirmar" at bounding box center [152, 328] width 36 height 22
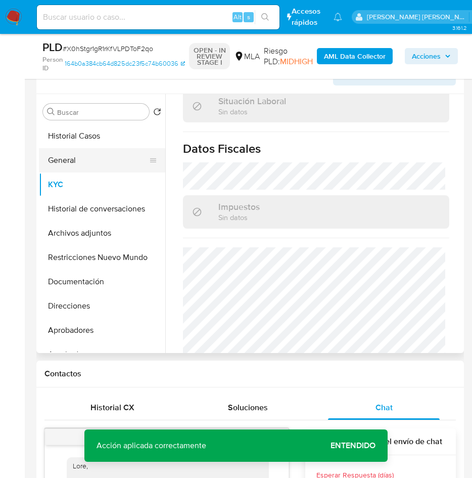
scroll to position [86, 0]
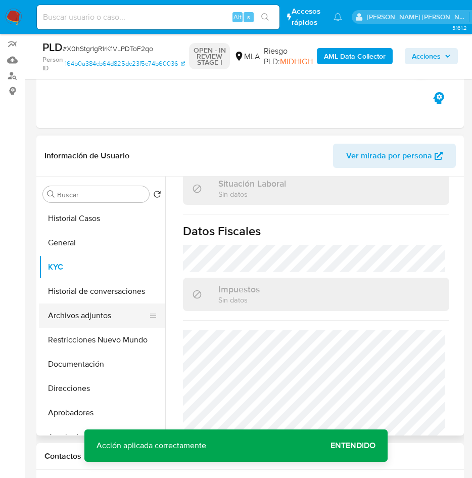
drag, startPoint x: 101, startPoint y: 315, endPoint x: 108, endPoint y: 316, distance: 7.1
click at [101, 315] on button "Archivos adjuntos" at bounding box center [98, 315] width 118 height 24
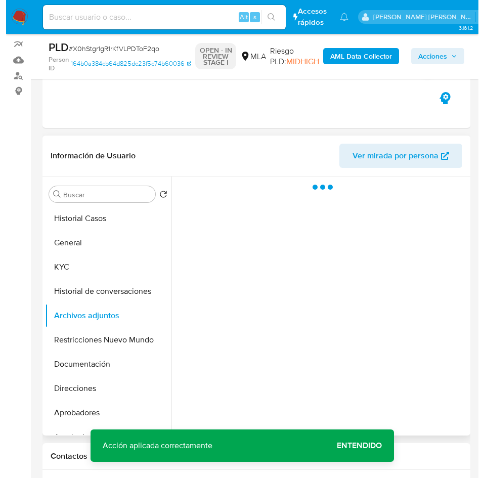
scroll to position [0, 0]
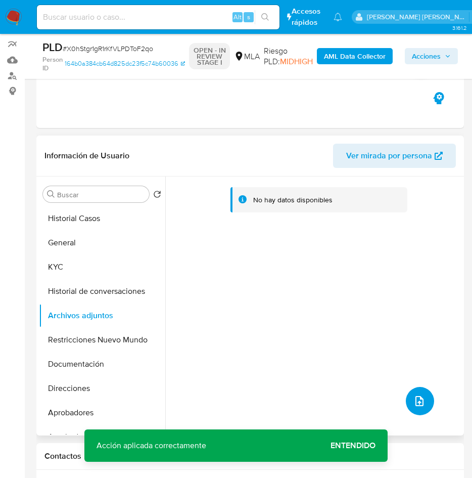
click at [418, 398] on icon "upload-file" at bounding box center [419, 401] width 12 height 12
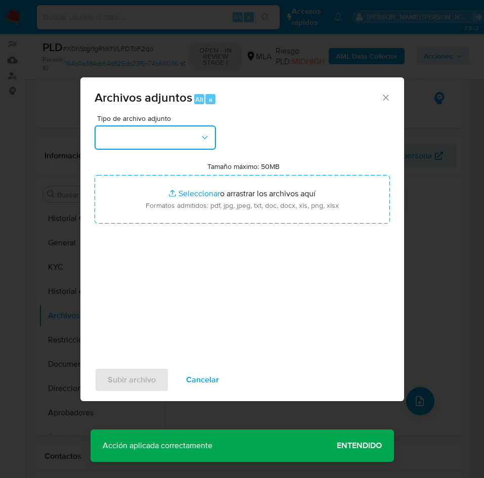
click at [136, 137] on button "button" at bounding box center [155, 137] width 121 height 24
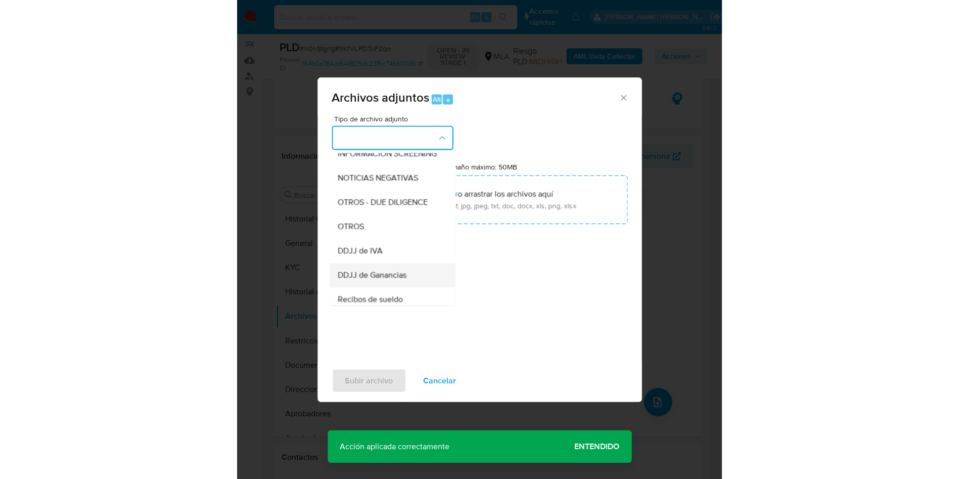
scroll to position [152, 0]
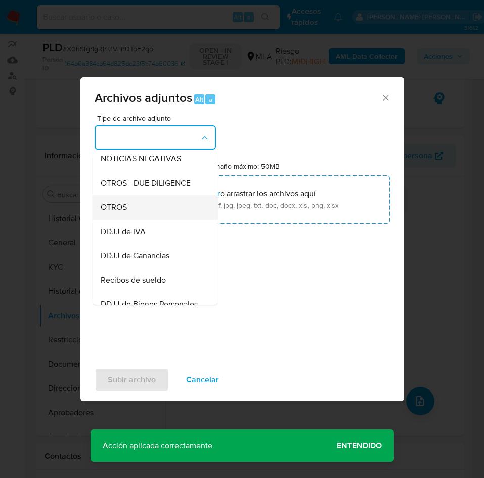
click at [129, 211] on div "OTROS" at bounding box center [152, 207] width 103 height 24
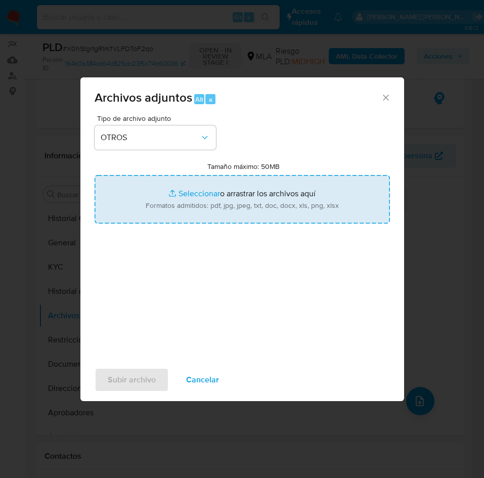
type input "C:\fakepath\Caselog X0hStgr1gR1rKfVLPDToF2qo.docx"
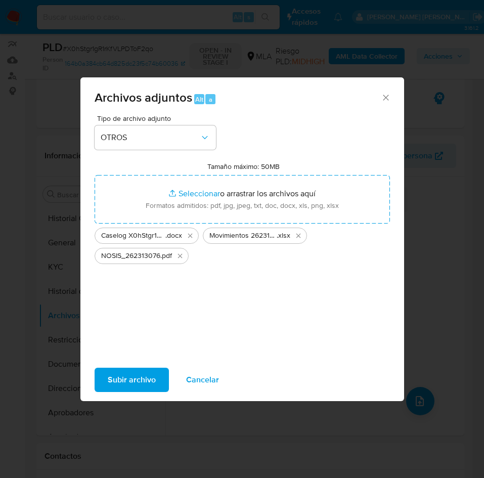
click at [133, 381] on span "Subir archivo" at bounding box center [132, 379] width 48 height 22
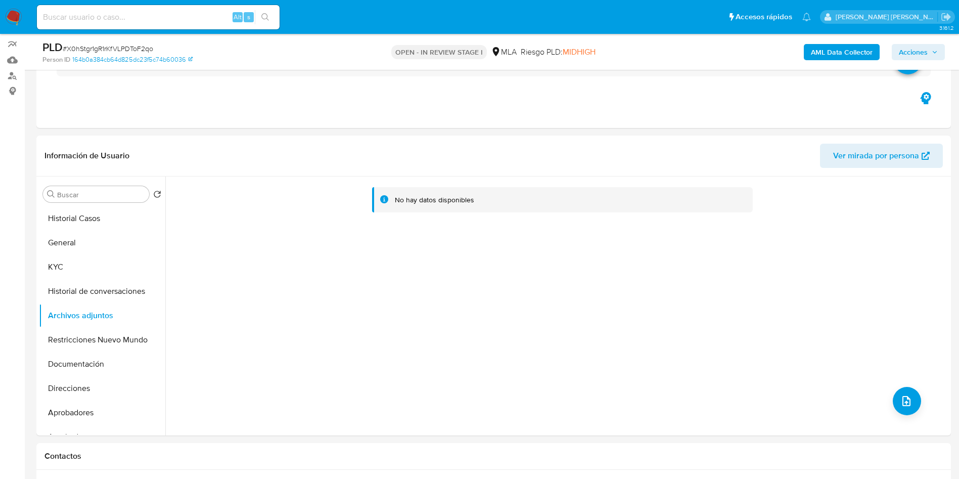
click at [856, 52] on b "AML Data Collector" at bounding box center [842, 52] width 62 height 16
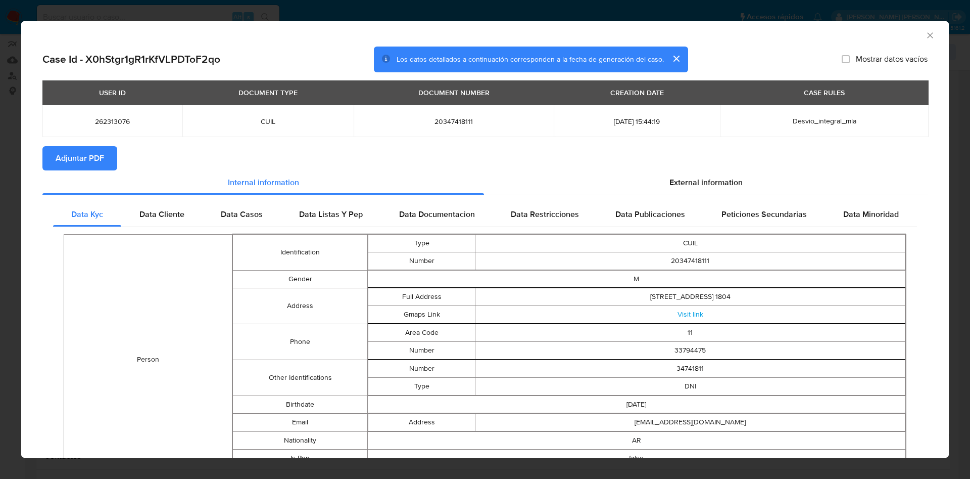
click at [80, 160] on span "Adjuntar PDF" at bounding box center [80, 158] width 49 height 22
drag, startPoint x: 159, startPoint y: 216, endPoint x: 167, endPoint y: 215, distance: 8.2
click at [159, 215] on span "Data Cliente" at bounding box center [162, 216] width 45 height 12
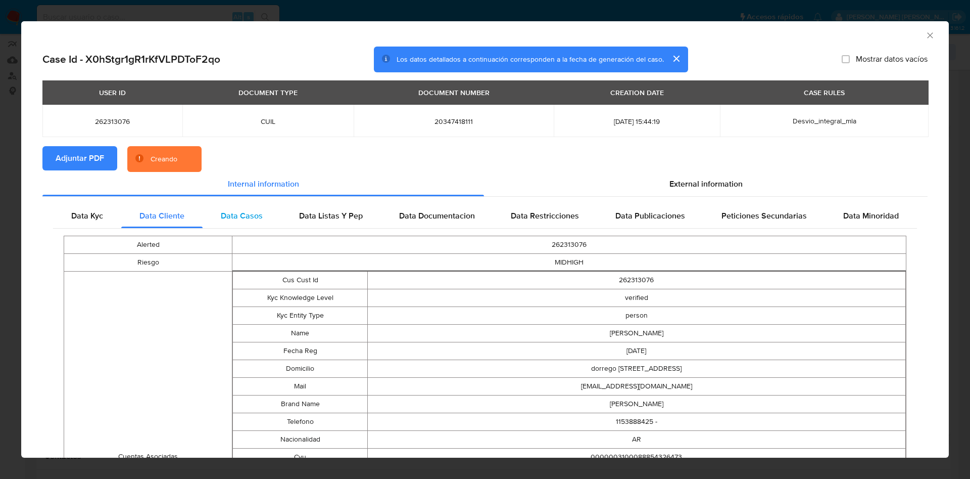
click at [236, 214] on span "Data Casos" at bounding box center [242, 216] width 42 height 12
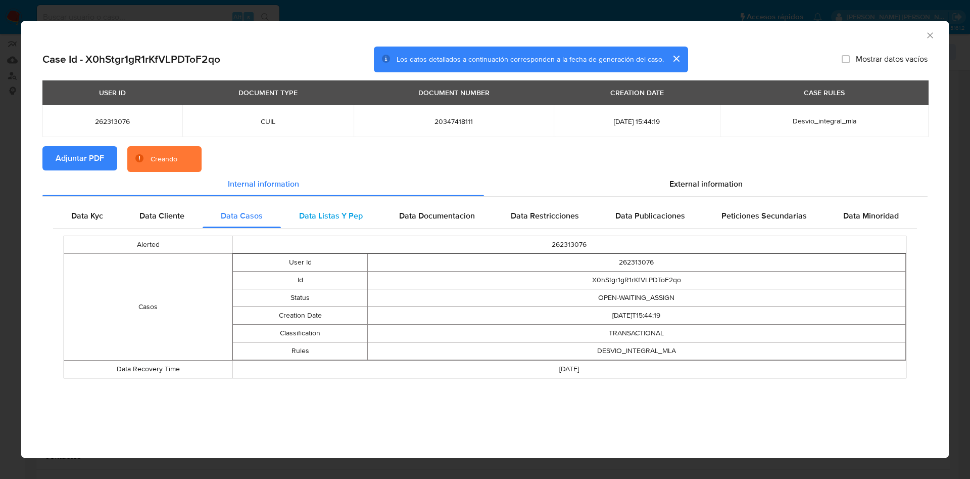
click at [333, 214] on span "Data Listas Y Pep" at bounding box center [331, 216] width 64 height 12
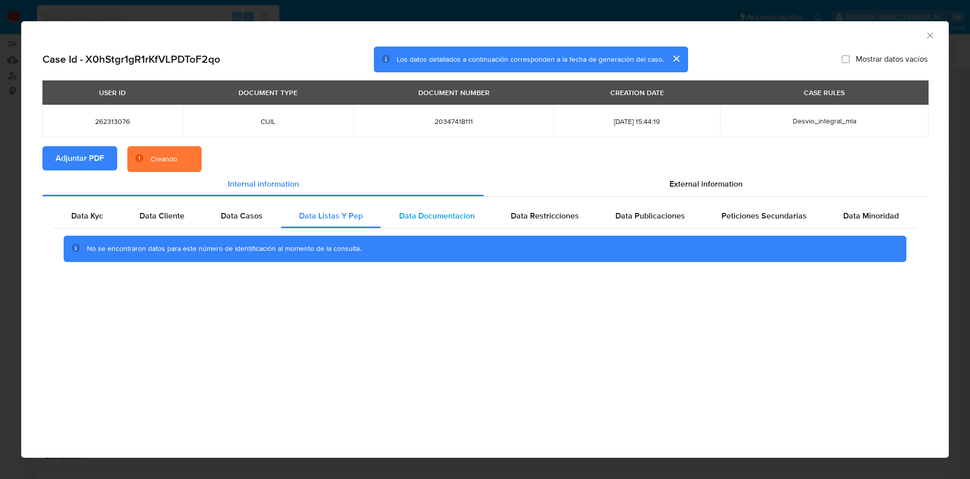
click at [423, 217] on span "Data Documentacion" at bounding box center [437, 216] width 76 height 12
click at [543, 218] on span "Data Restricciones" at bounding box center [545, 216] width 68 height 12
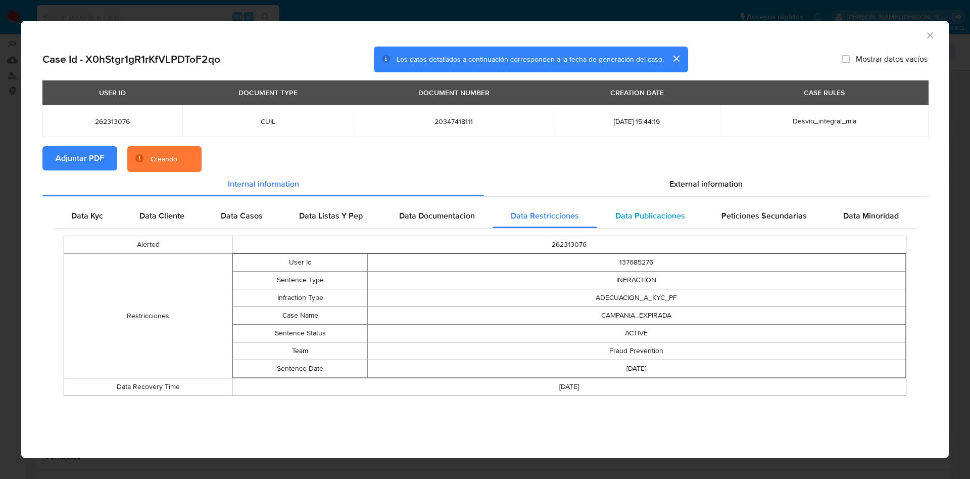
click at [655, 217] on span "Data Publicaciones" at bounding box center [651, 216] width 70 height 12
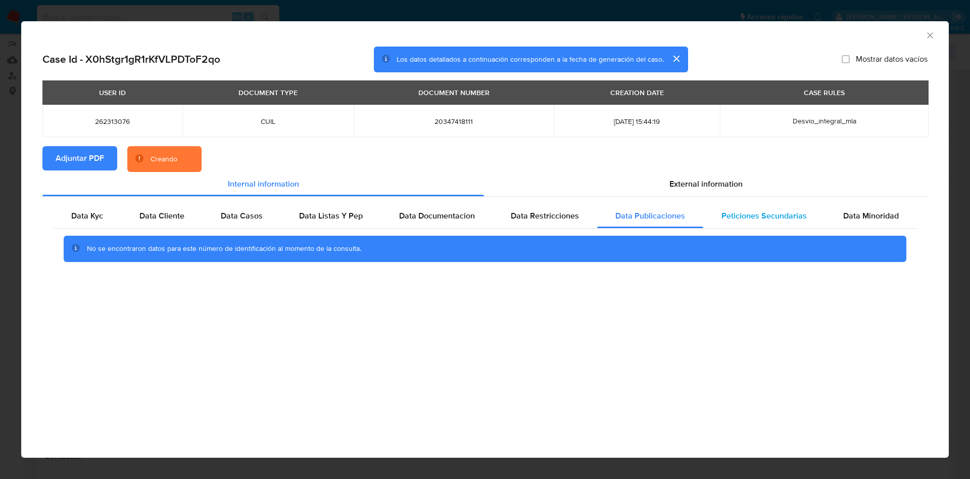
click at [779, 216] on span "Peticiones Secundarias" at bounding box center [764, 216] width 85 height 12
click at [876, 216] on span "Data Minoridad" at bounding box center [872, 216] width 56 height 12
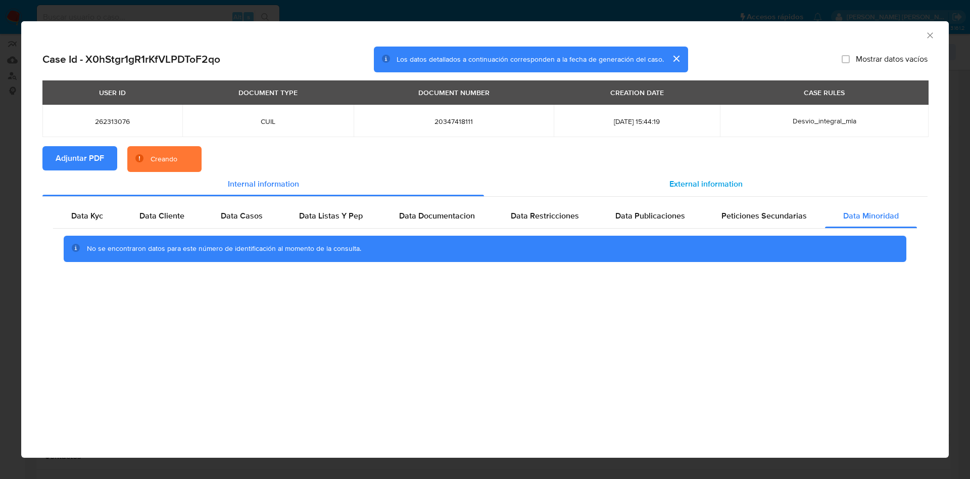
click at [736, 182] on span "External information" at bounding box center [706, 184] width 73 height 12
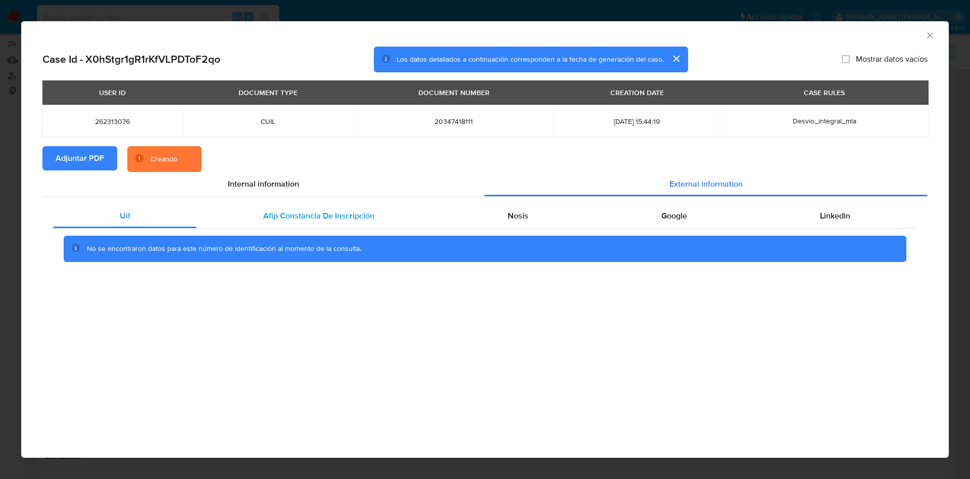
click at [295, 204] on div "Afip Constancia De Inscripción" at bounding box center [319, 216] width 244 height 24
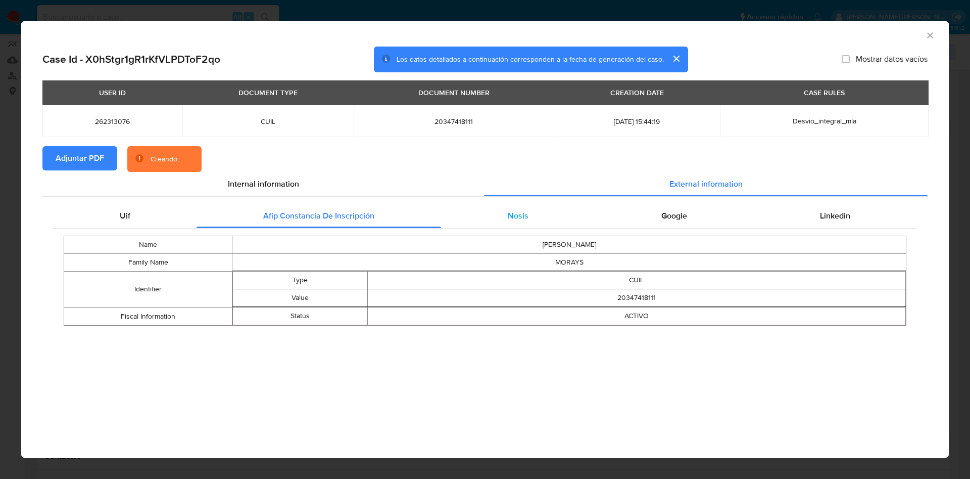
click at [489, 217] on div "Nosis" at bounding box center [518, 216] width 154 height 24
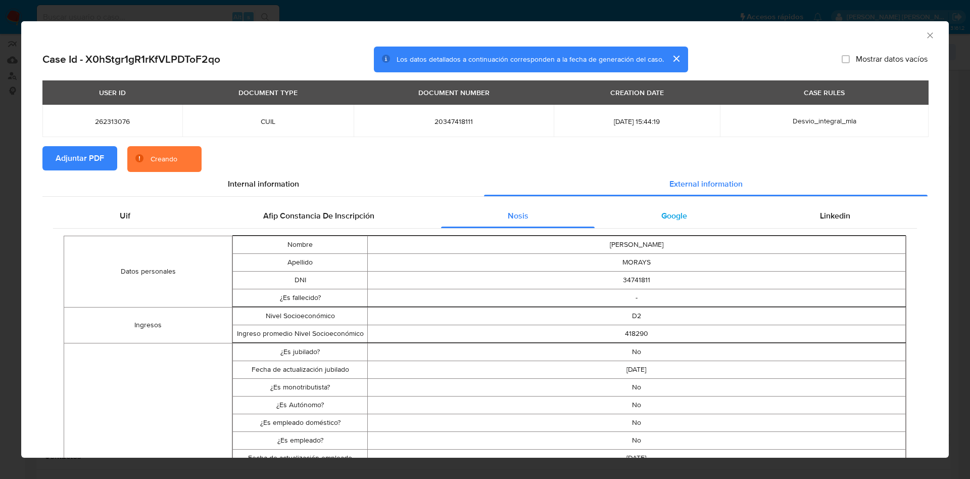
click at [669, 213] on span "Google" at bounding box center [675, 216] width 26 height 12
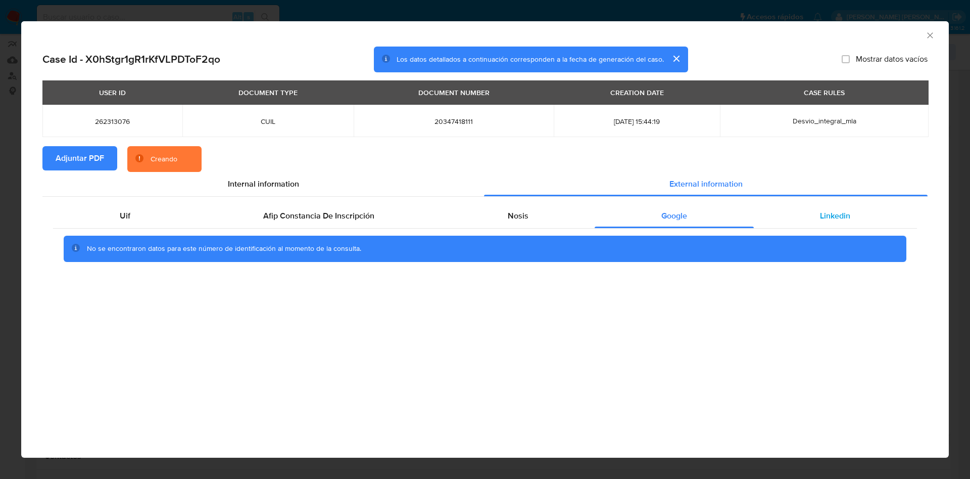
click at [868, 217] on div "Linkedin" at bounding box center [835, 216] width 163 height 24
click at [689, 219] on div "Google" at bounding box center [674, 216] width 159 height 24
click at [508, 215] on span "Nosis" at bounding box center [518, 216] width 21 height 12
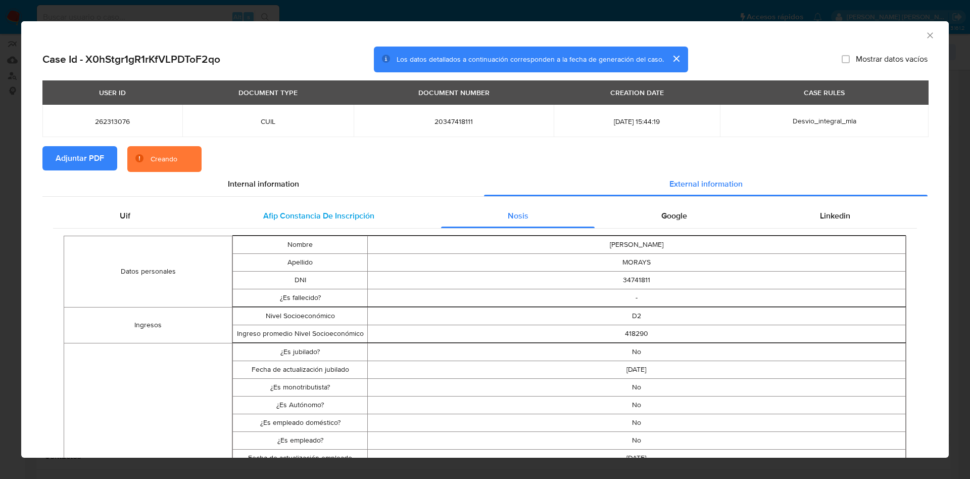
click at [294, 213] on span "Afip Constancia De Inscripción" at bounding box center [318, 216] width 111 height 12
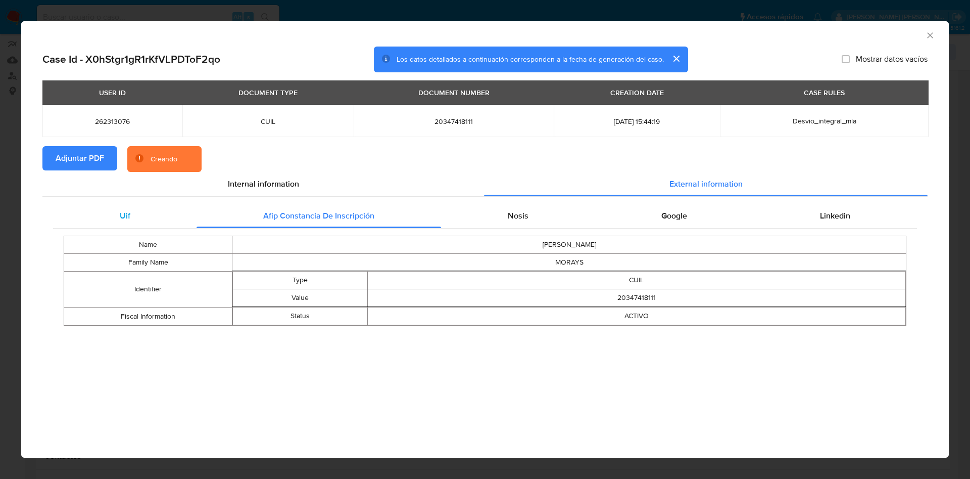
click at [149, 217] on div "Uif" at bounding box center [125, 216] width 144 height 24
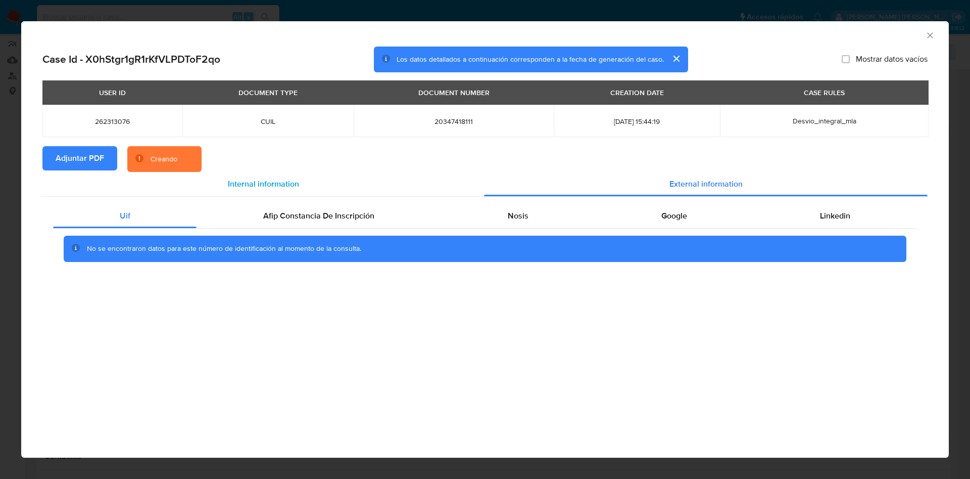
click at [233, 181] on span "Internal information" at bounding box center [263, 184] width 71 height 12
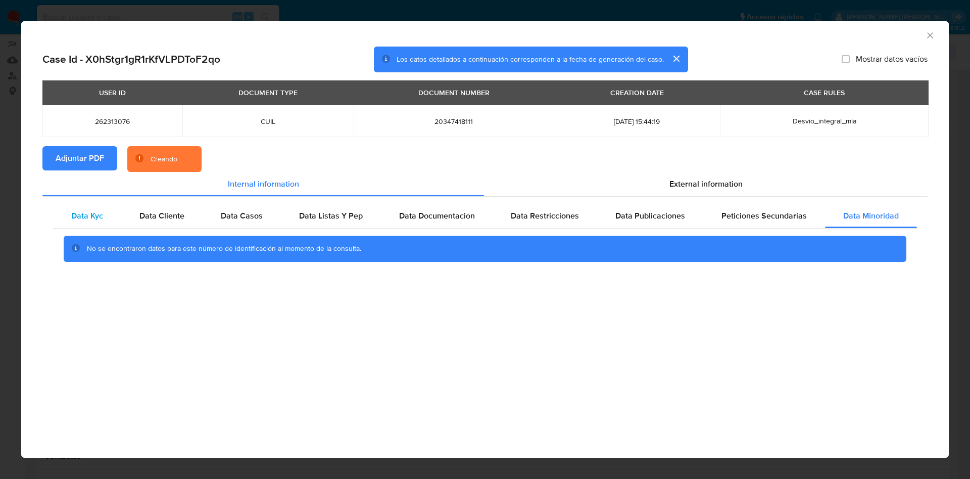
click at [96, 217] on span "Data Kyc" at bounding box center [87, 216] width 32 height 12
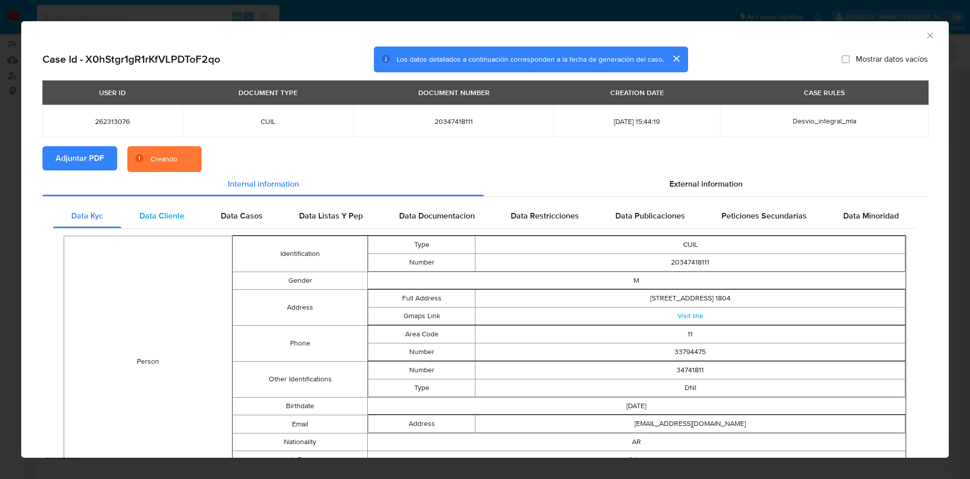
click at [153, 215] on span "Data Cliente" at bounding box center [162, 216] width 45 height 12
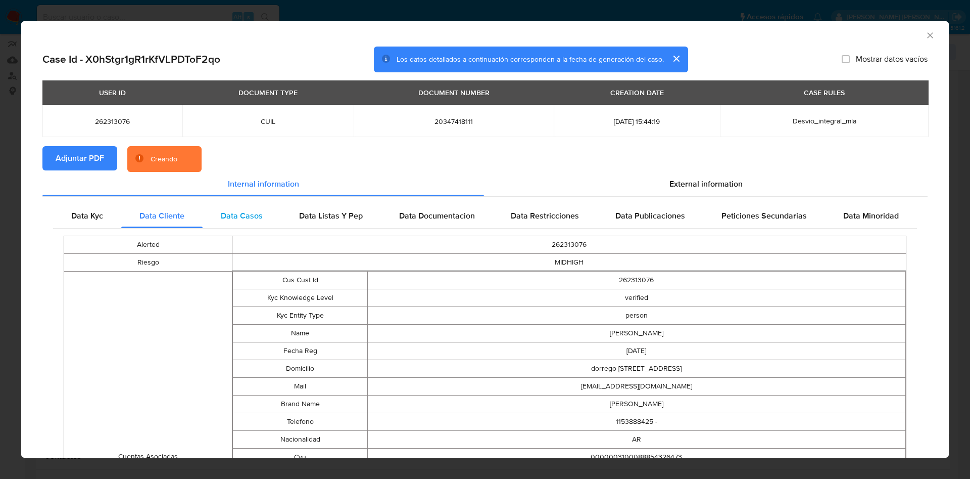
click at [237, 217] on span "Data Casos" at bounding box center [242, 216] width 42 height 12
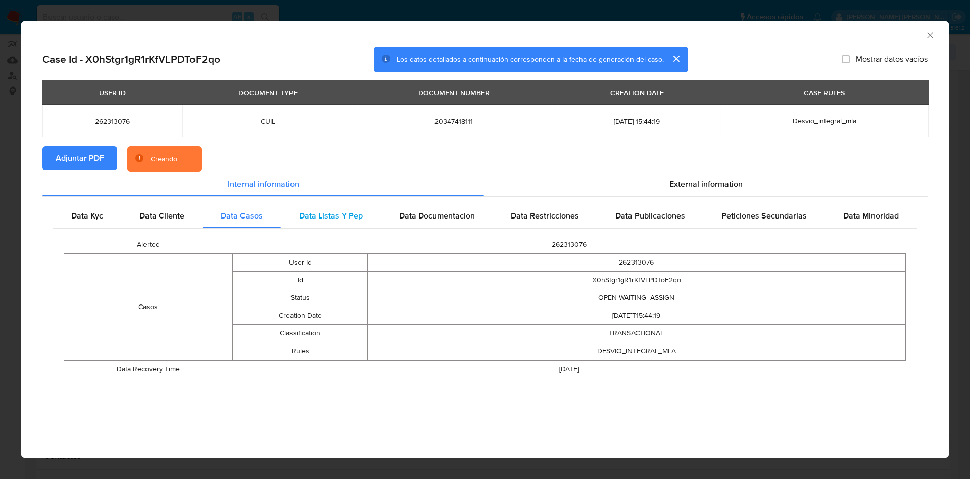
click at [338, 219] on span "Data Listas Y Pep" at bounding box center [331, 216] width 64 height 12
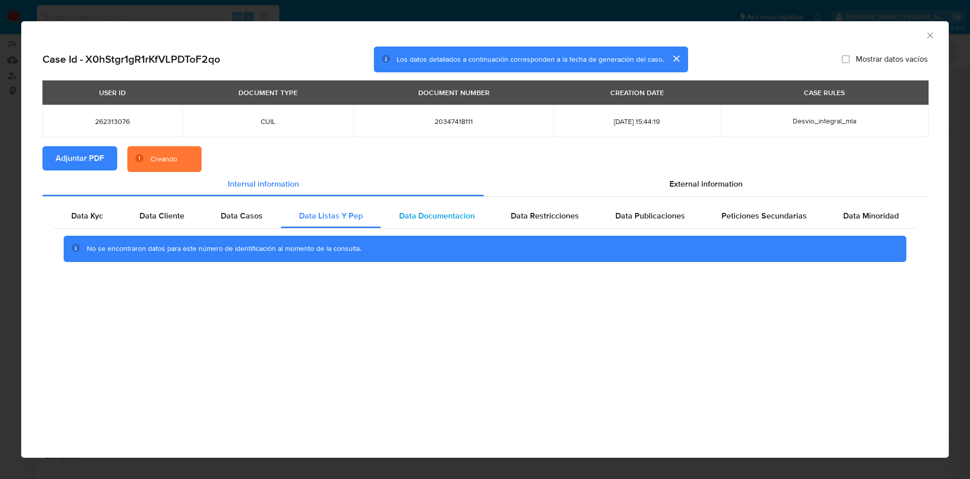
click at [443, 221] on div "Data Documentacion" at bounding box center [437, 216] width 112 height 24
click at [567, 210] on span "Data Restricciones" at bounding box center [545, 216] width 68 height 12
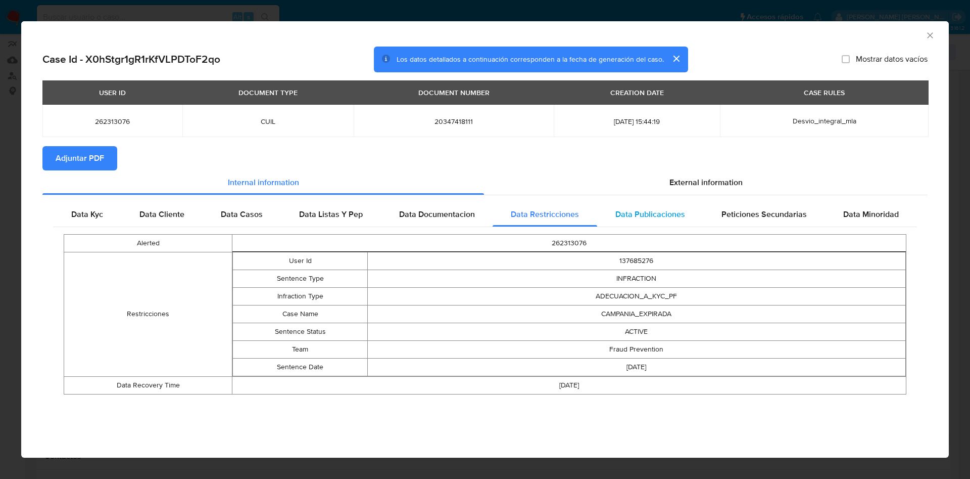
click at [680, 211] on span "Data Publicaciones" at bounding box center [651, 214] width 70 height 12
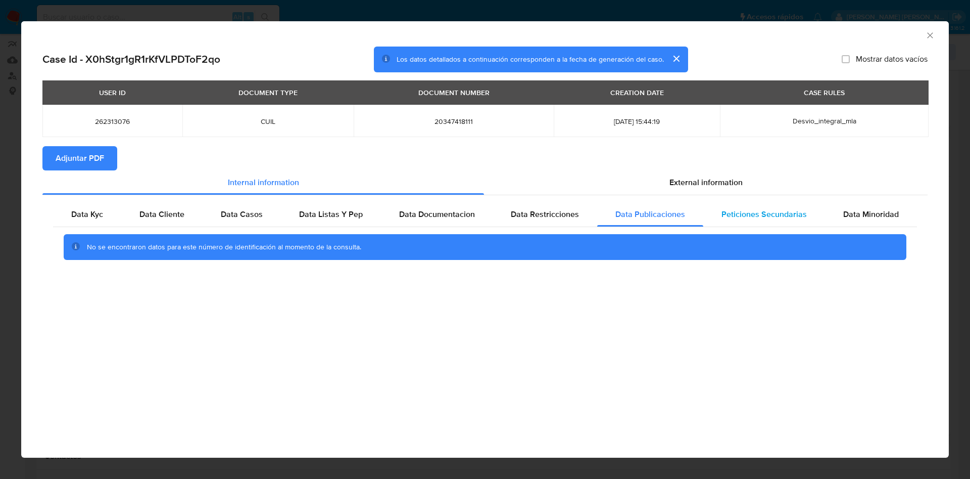
click at [754, 210] on span "Peticiones Secundarias" at bounding box center [764, 214] width 85 height 12
click at [883, 197] on div "Data Kyc Data Cliente Data Casos Data Listas Y Pep Data Documentacion Data Rest…" at bounding box center [485, 234] width 886 height 79
click at [733, 180] on span "External information" at bounding box center [706, 182] width 73 height 12
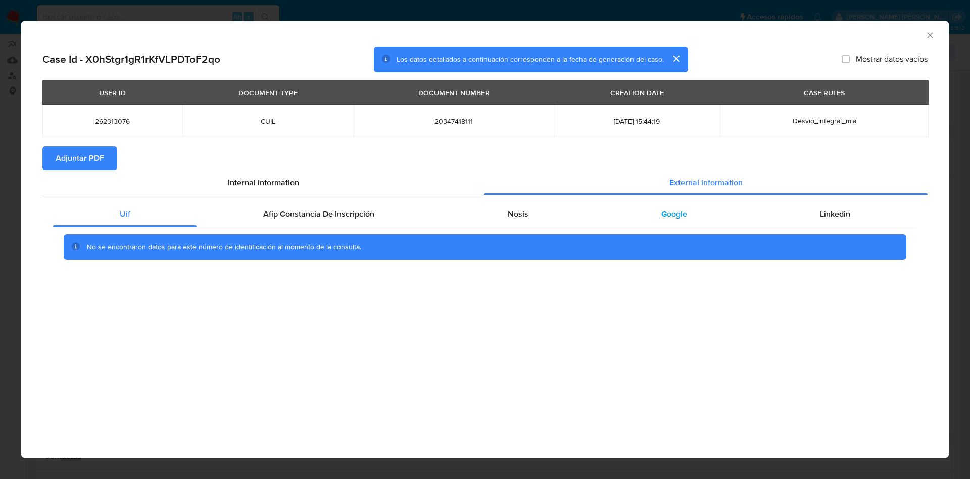
click at [655, 220] on div "Google" at bounding box center [674, 214] width 159 height 24
click at [933, 34] on icon "Cerrar ventana" at bounding box center [930, 35] width 10 height 10
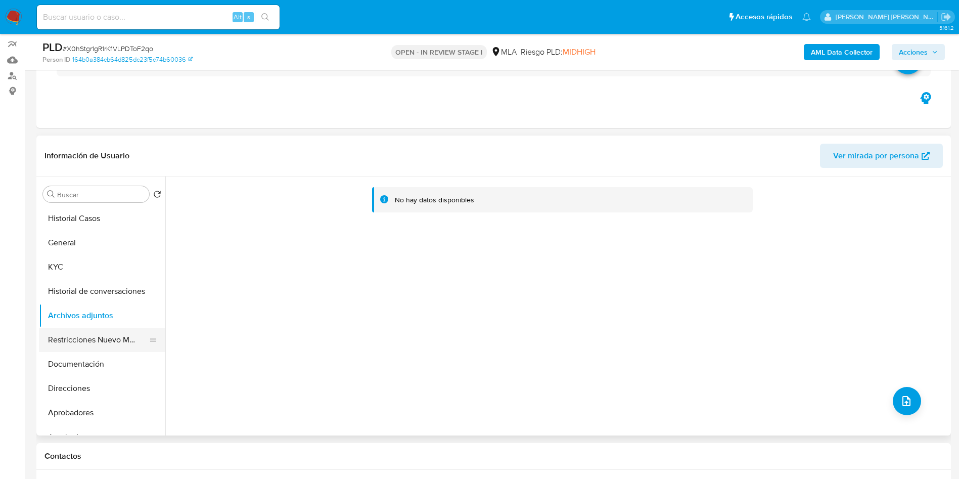
click at [48, 345] on button "Restricciones Nuevo Mundo" at bounding box center [98, 340] width 118 height 24
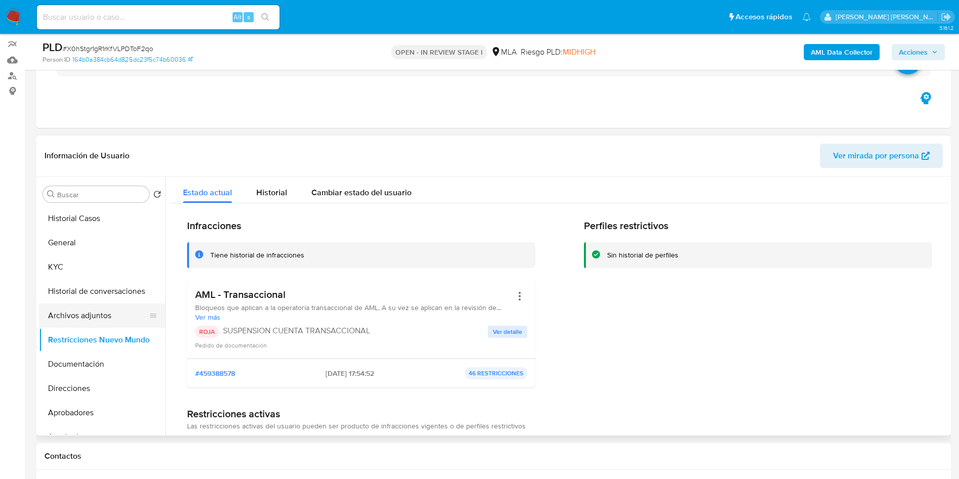
click at [92, 318] on button "Archivos adjuntos" at bounding box center [98, 315] width 118 height 24
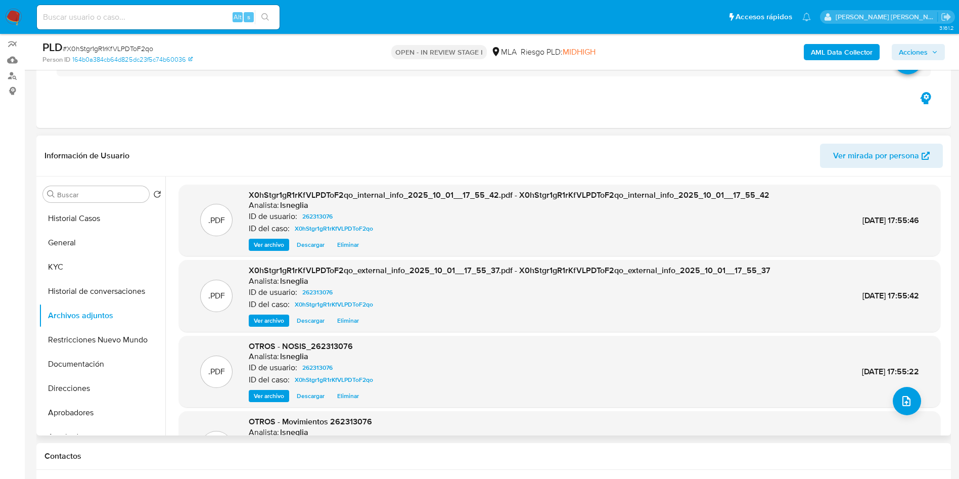
scroll to position [85, 0]
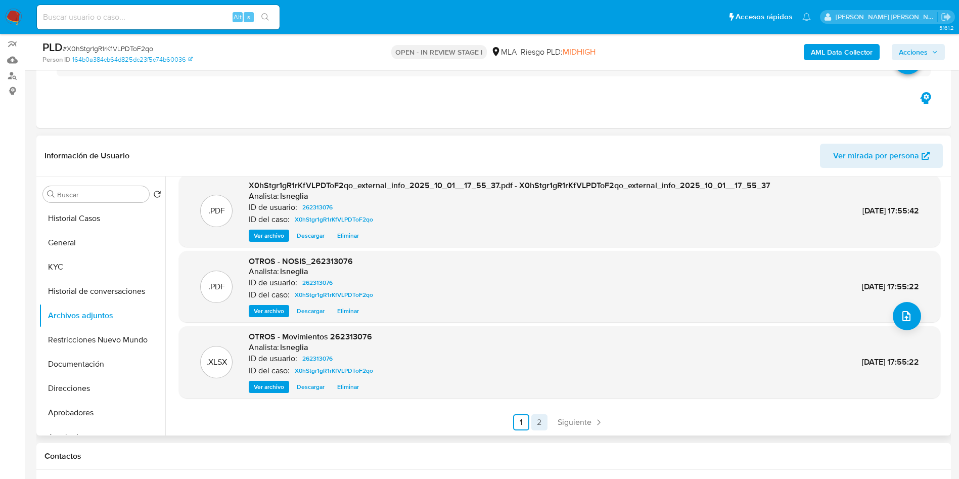
click at [538, 421] on link "2" at bounding box center [539, 422] width 16 height 16
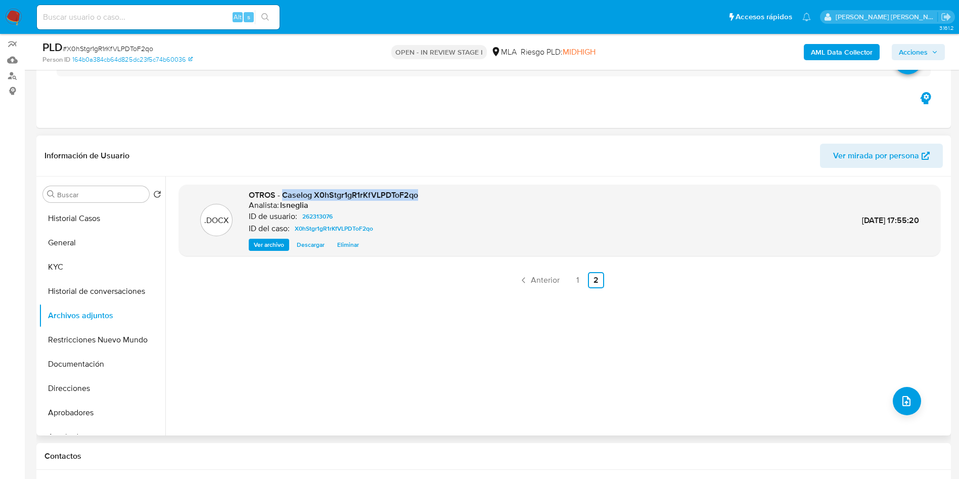
drag, startPoint x: 283, startPoint y: 195, endPoint x: 420, endPoint y: 193, distance: 137.5
click at [420, 193] on div ".DOCX OTROS - Caselog X0hStgr1gR1rKfVLPDToF2qo Analista: lsneglia ID de usuario…" at bounding box center [559, 221] width 751 height 62
copy span "Caselog X0hStgr1gR1rKfVLPDToF2qo"
click at [102, 287] on button "Historial de conversaciones" at bounding box center [98, 291] width 118 height 24
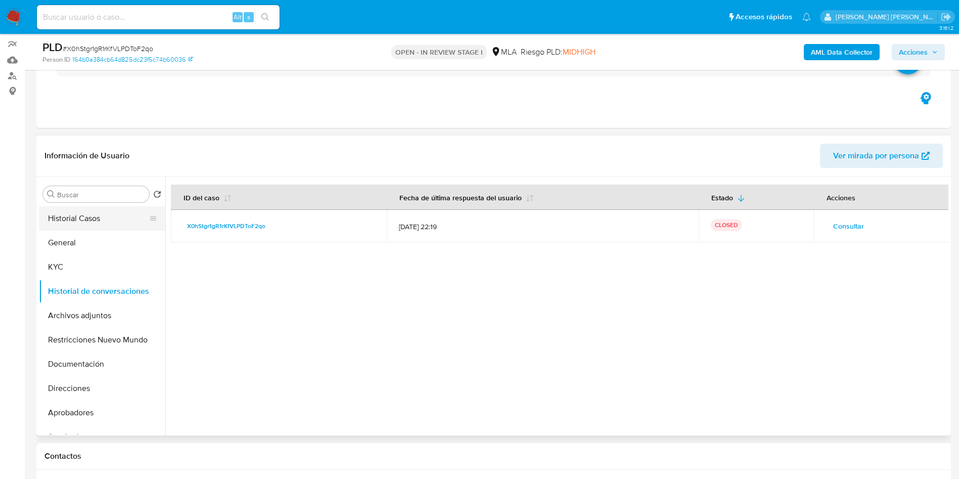
click at [92, 221] on button "Historial Casos" at bounding box center [98, 218] width 118 height 24
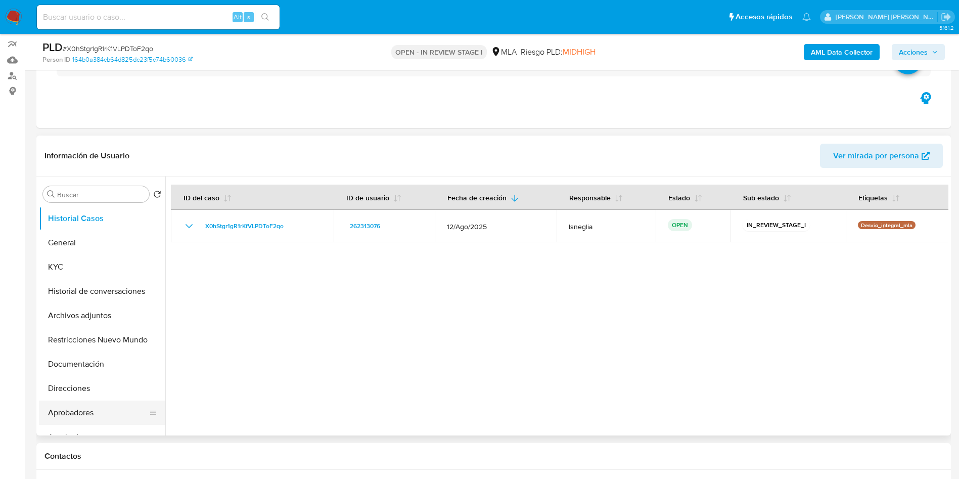
click at [72, 413] on button "Aprobadores" at bounding box center [98, 412] width 118 height 24
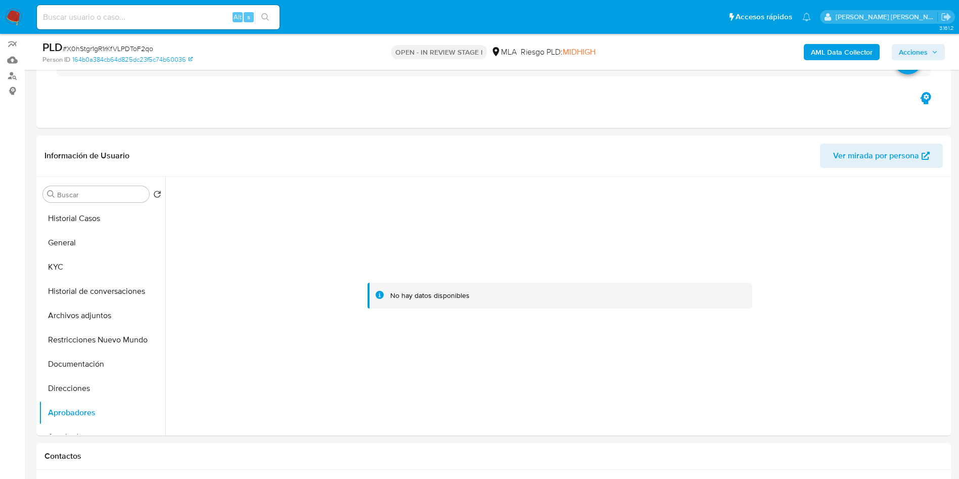
click at [922, 52] on span "Acciones" at bounding box center [913, 52] width 29 height 16
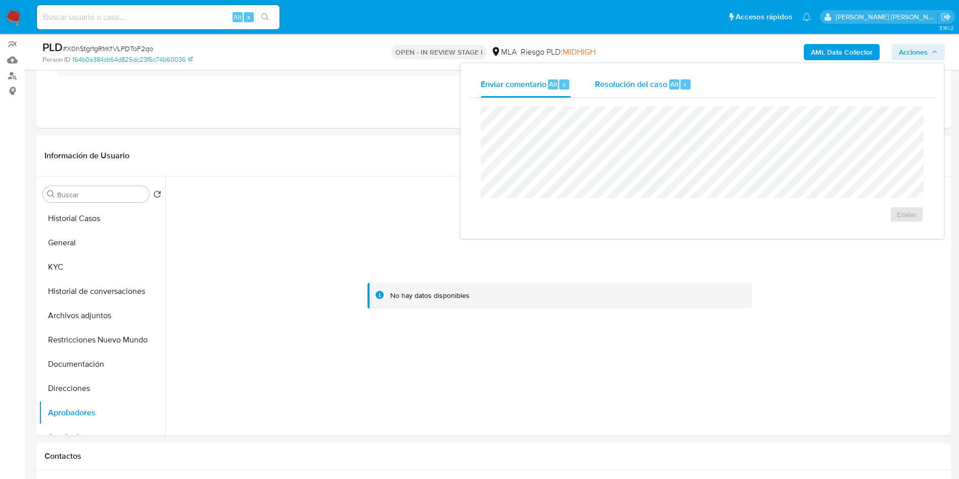
click at [640, 81] on span "Resolución del caso" at bounding box center [631, 84] width 72 height 12
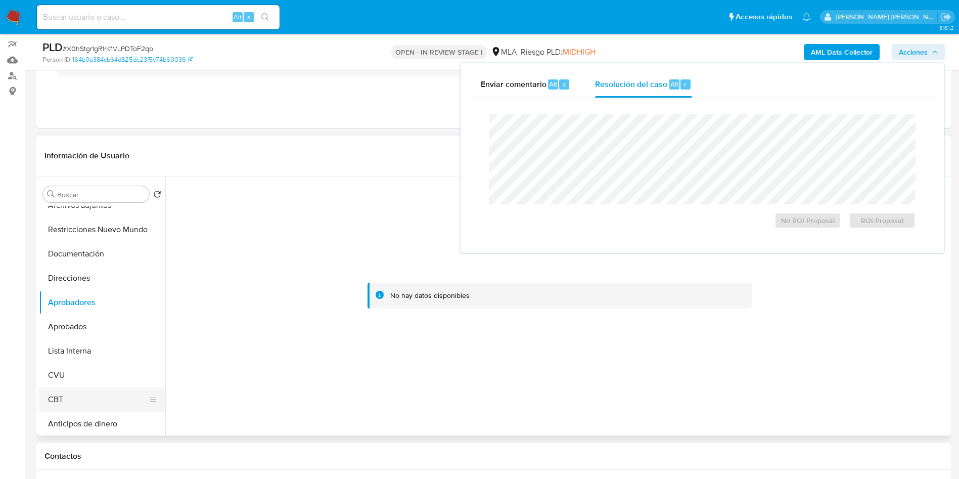
scroll to position [152, 0]
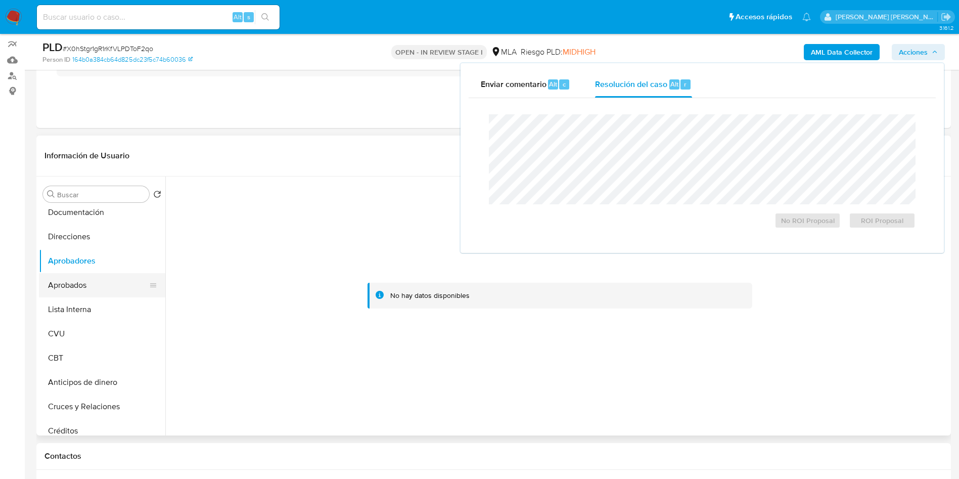
click at [87, 281] on button "Aprobados" at bounding box center [98, 285] width 118 height 24
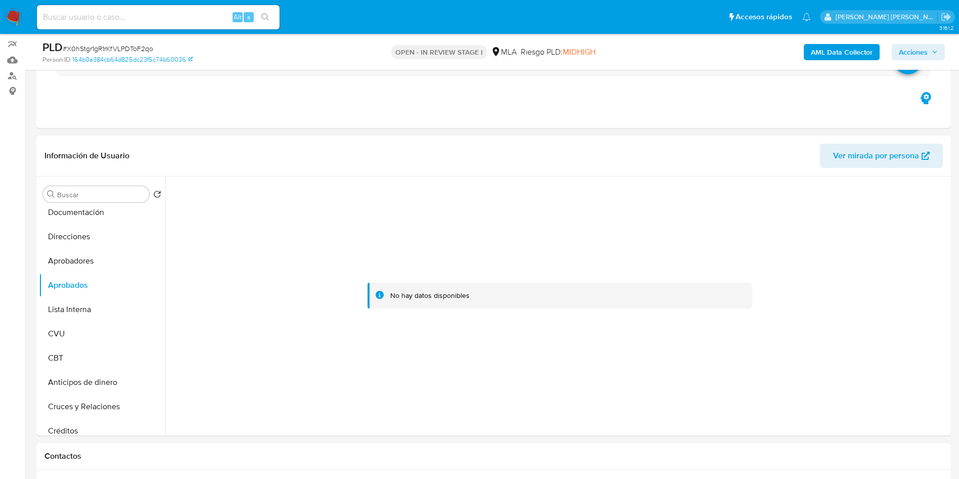
click at [927, 50] on span "Acciones" at bounding box center [913, 52] width 29 height 16
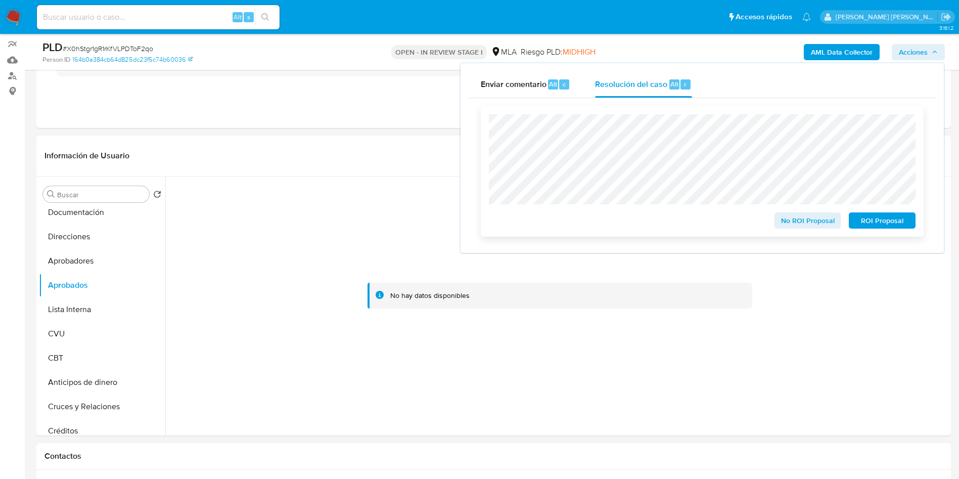
click at [897, 223] on span "ROI Proposal" at bounding box center [882, 220] width 53 height 14
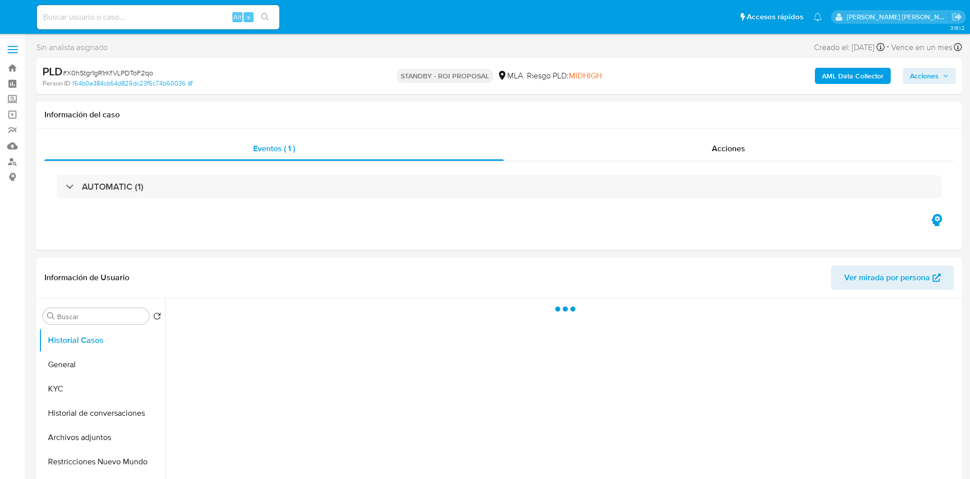
select select "10"
